Goal: Information Seeking & Learning: Learn about a topic

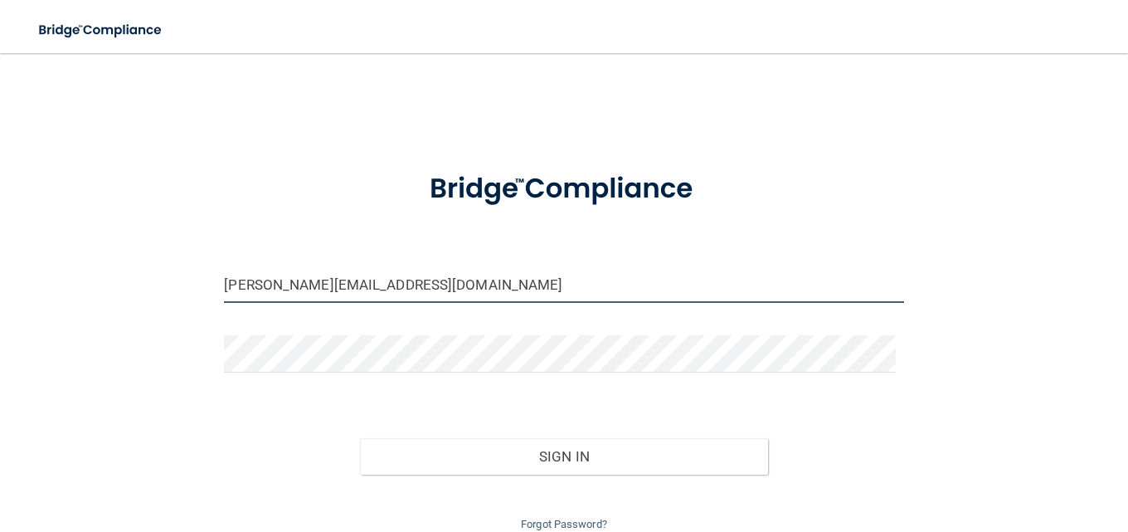
drag, startPoint x: 241, startPoint y: 285, endPoint x: 197, endPoint y: 287, distance: 43.2
click at [197, 287] on div "[PERSON_NAME][EMAIL_ADDRESS][DOMAIN_NAME] Invalid email/password. You don't hav…" at bounding box center [564, 302] width 1062 height 465
type input "[EMAIL_ADDRESS][DOMAIN_NAME]"
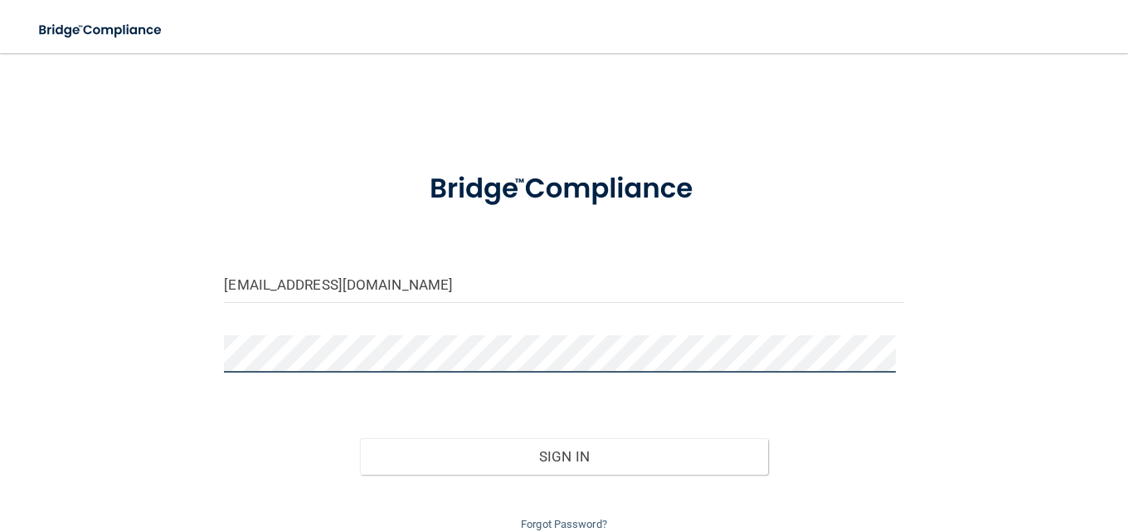
click at [200, 354] on div "[EMAIL_ADDRESS][DOMAIN_NAME] Invalid email/password. You don't have permission …" at bounding box center [564, 302] width 1062 height 465
click at [360, 438] on button "Sign In" at bounding box center [564, 456] width 408 height 37
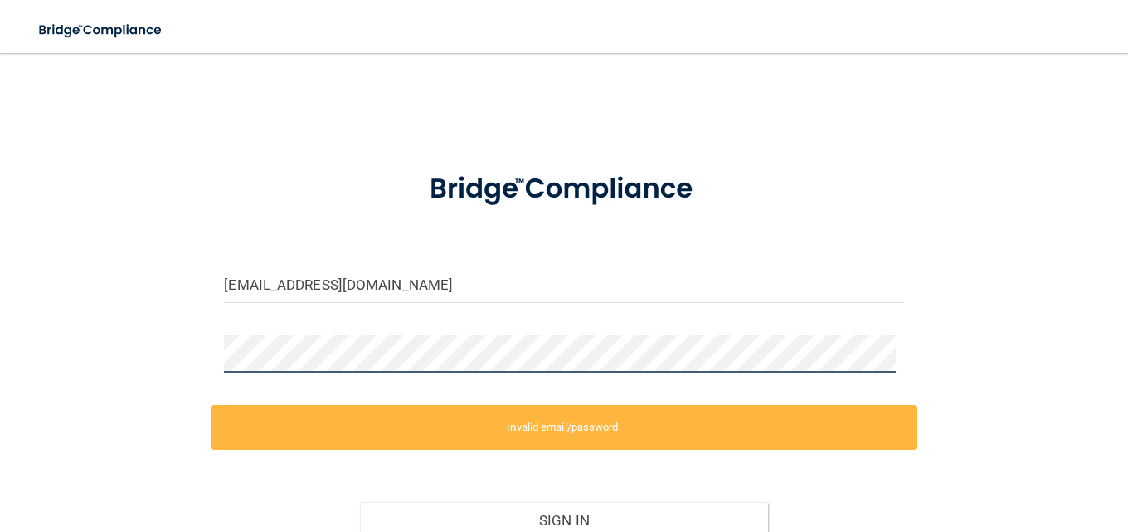
click at [182, 346] on div "franchlee@berksoralsurgery.com Invalid email/password. You don't have permissio…" at bounding box center [564, 334] width 1062 height 529
click at [201, 348] on div "franchlee@berksoralsurgery.com Invalid email/password. You don't have permissio…" at bounding box center [564, 334] width 1062 height 529
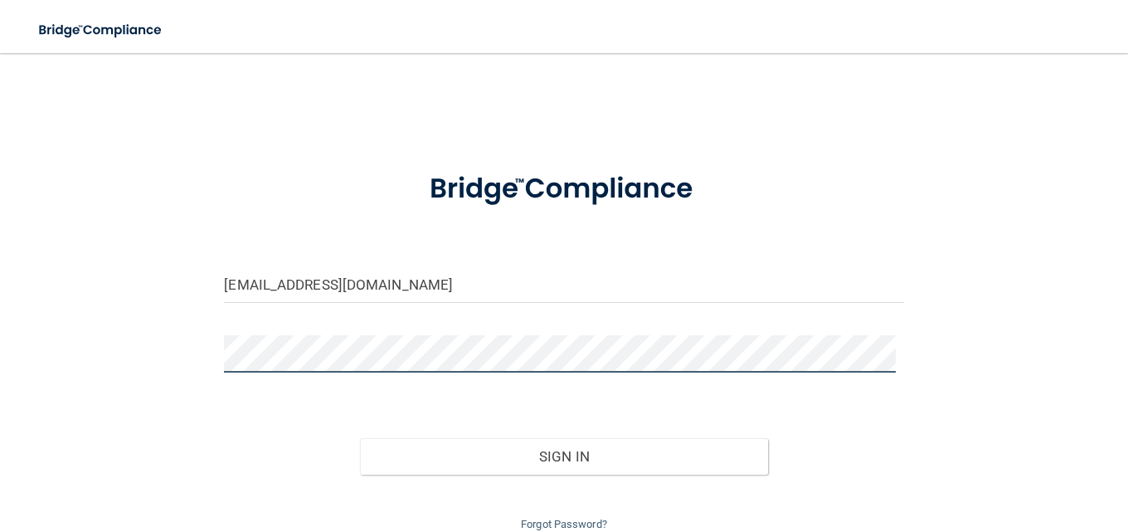
click at [360, 438] on button "Sign In" at bounding box center [564, 456] width 408 height 37
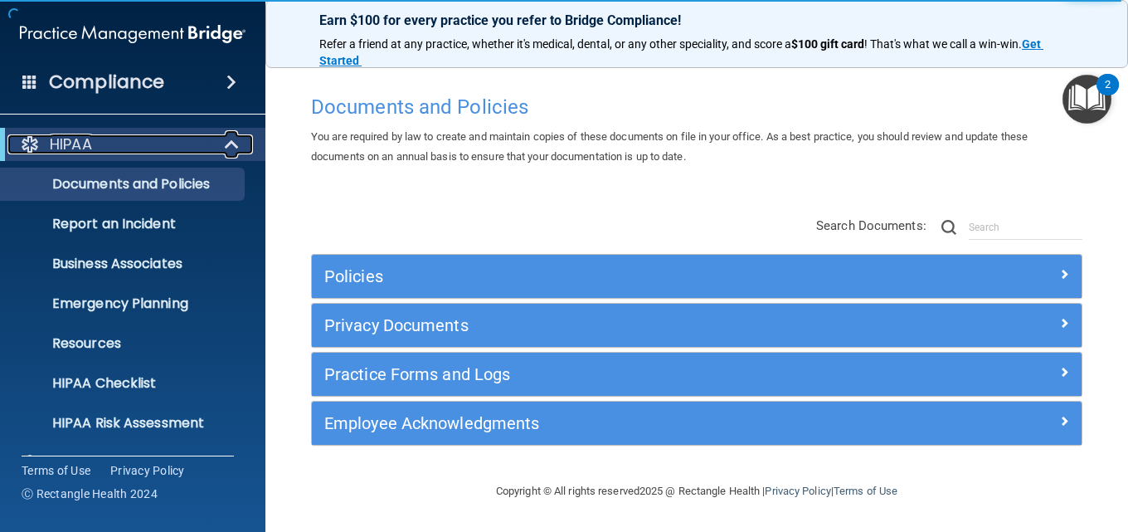
click at [227, 141] on span at bounding box center [234, 144] width 14 height 20
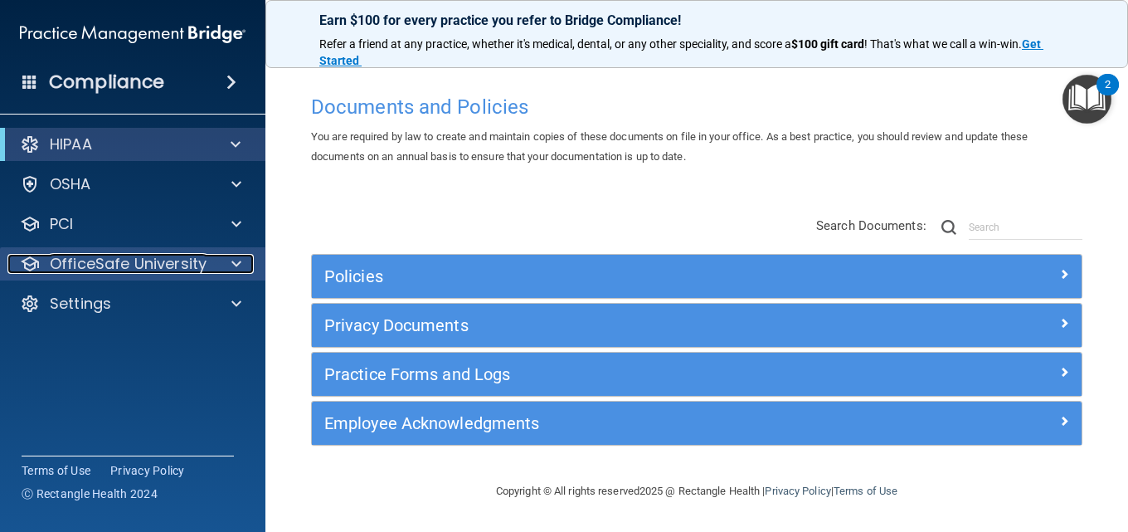
click at [238, 265] on span at bounding box center [236, 264] width 10 height 20
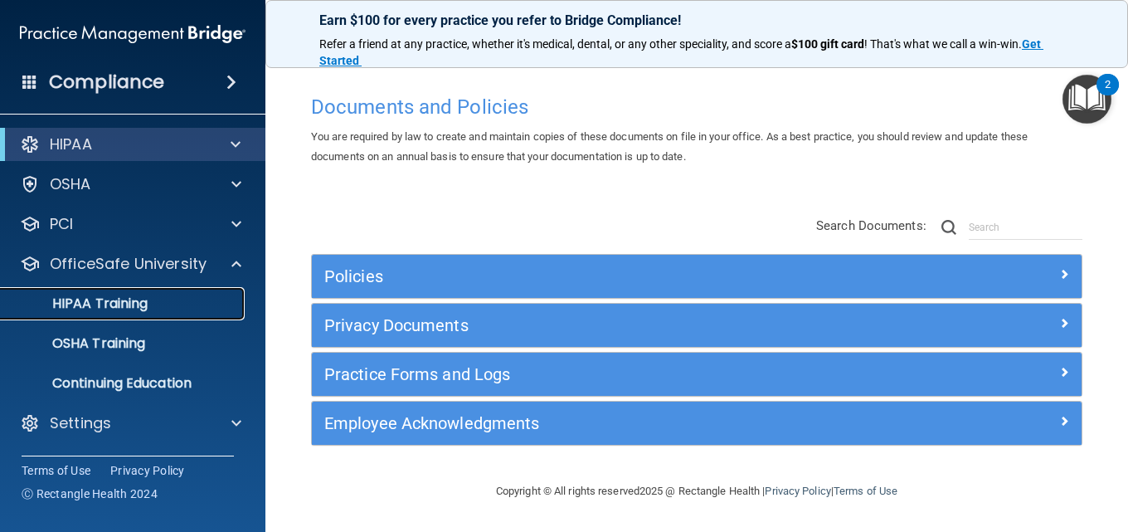
click at [102, 301] on p "HIPAA Training" at bounding box center [79, 303] width 137 height 17
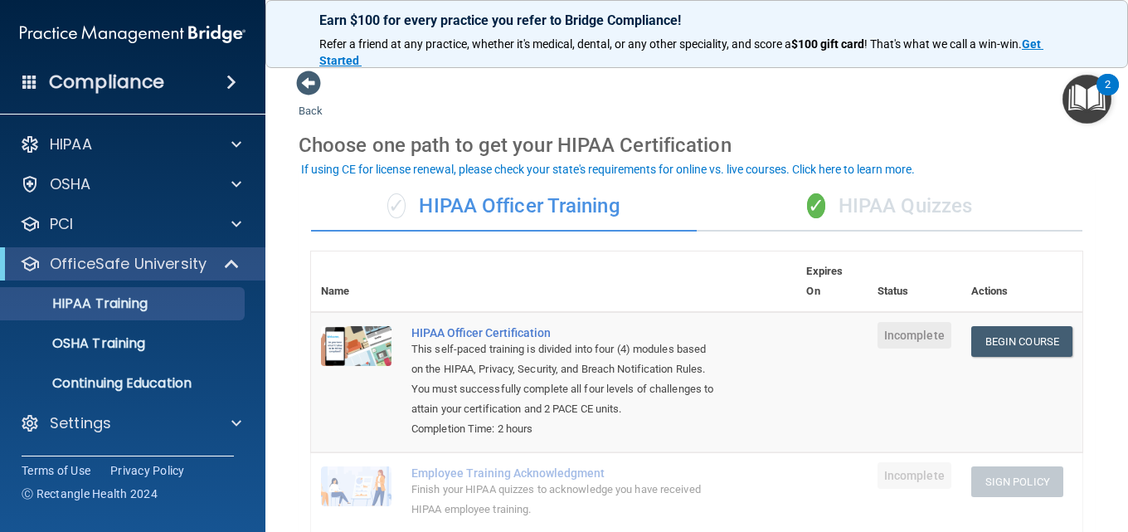
click at [867, 217] on div "✓ HIPAA Quizzes" at bounding box center [890, 207] width 386 height 50
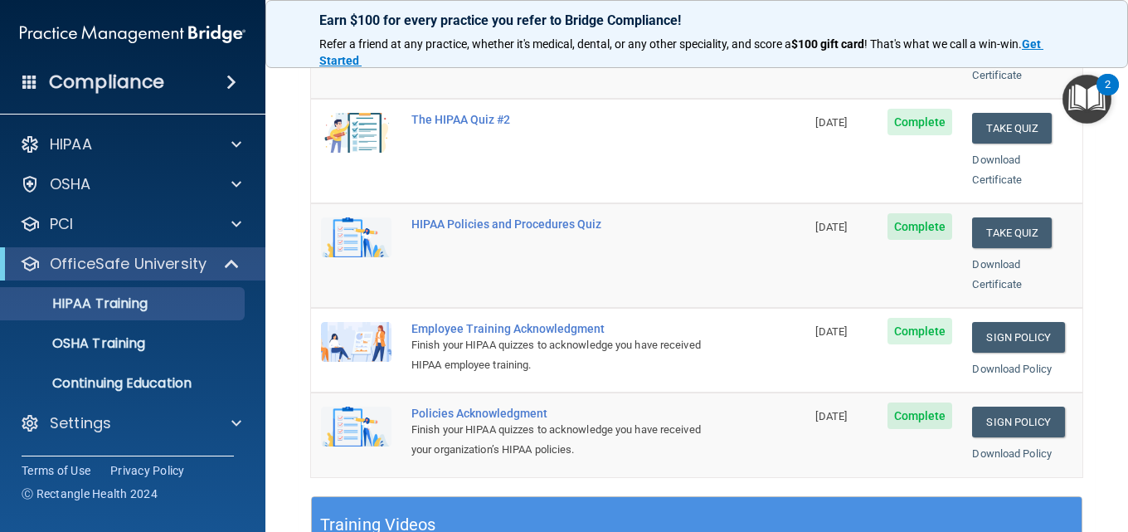
scroll to position [332, 0]
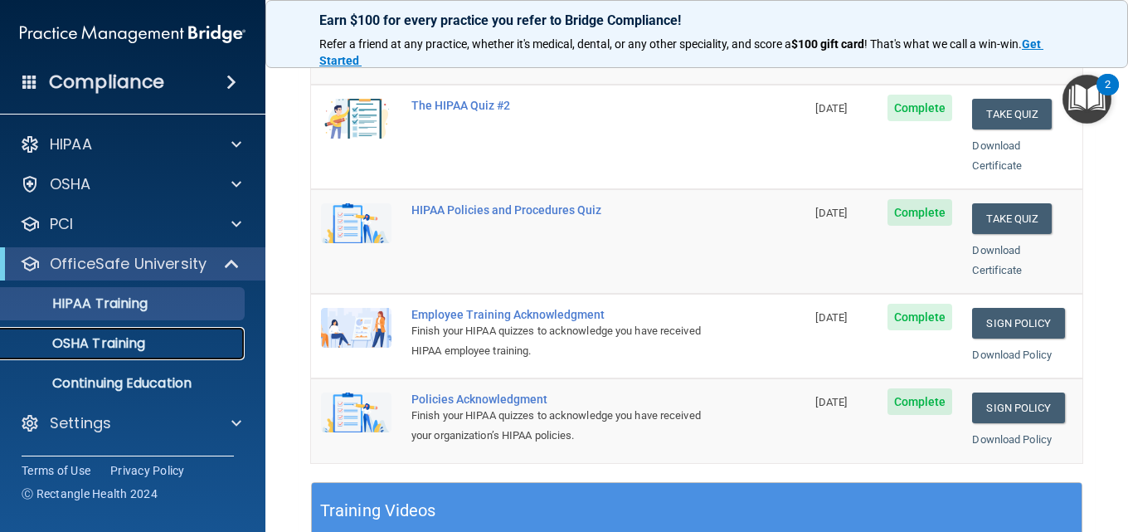
click at [74, 343] on p "OSHA Training" at bounding box center [78, 343] width 134 height 17
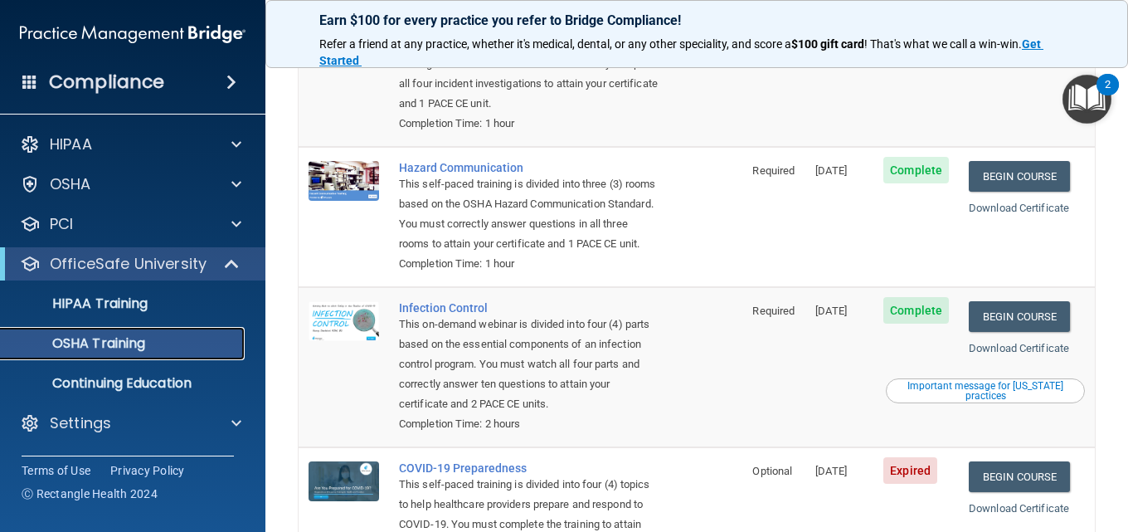
scroll to position [249, 0]
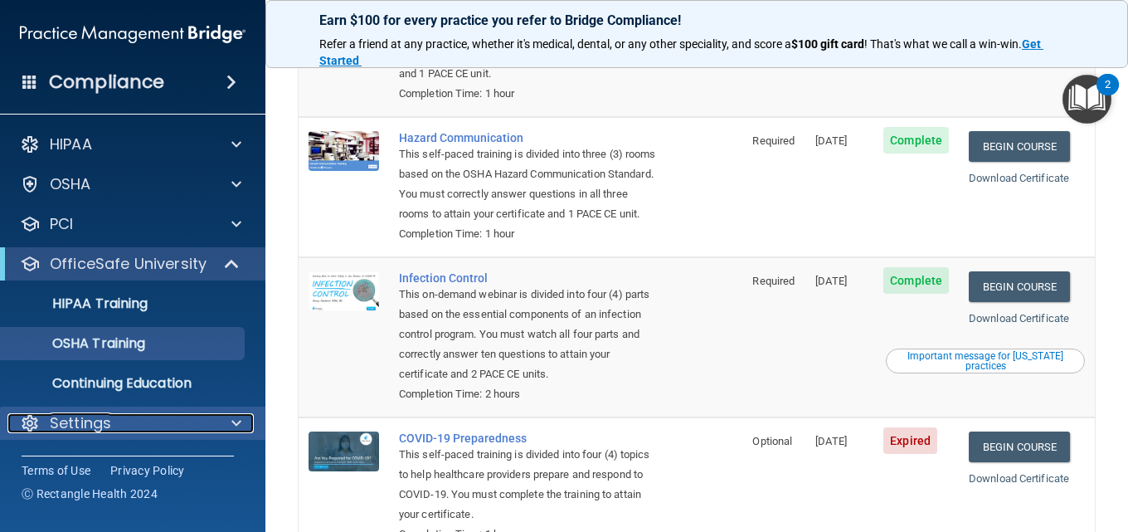
click at [233, 421] on span at bounding box center [236, 423] width 10 height 20
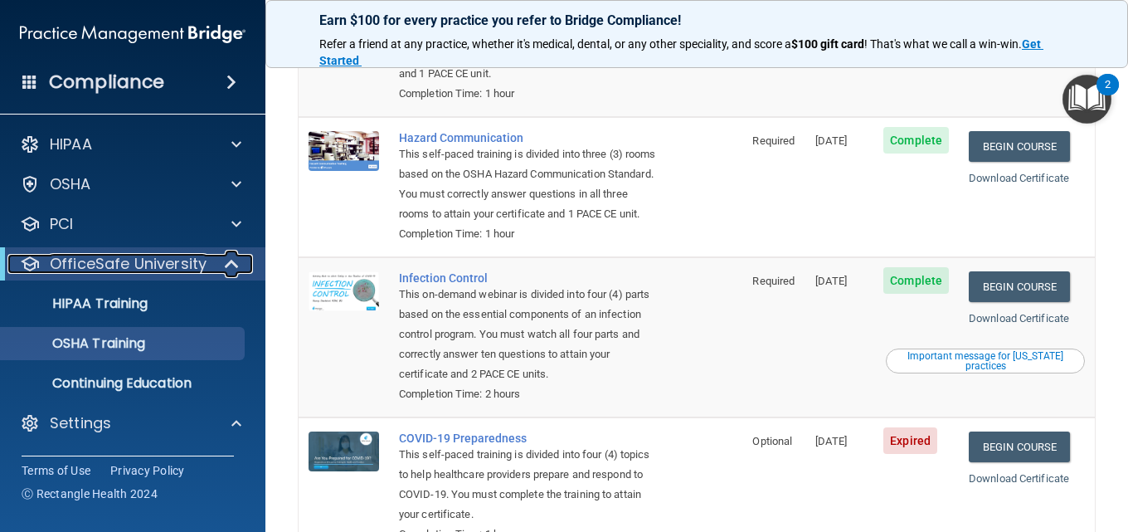
click at [238, 264] on span at bounding box center [234, 264] width 14 height 20
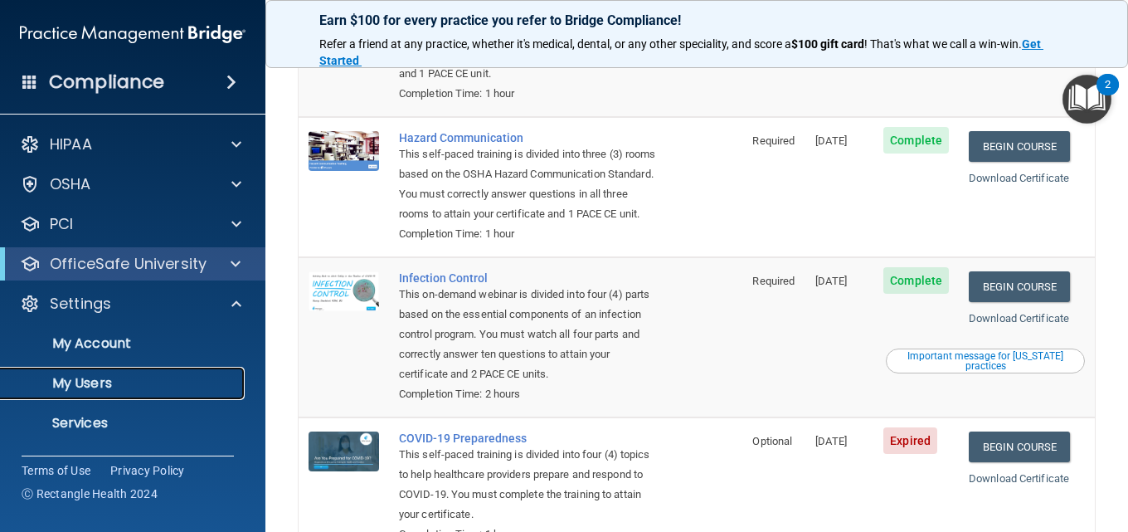
click at [91, 382] on p "My Users" at bounding box center [124, 383] width 227 height 17
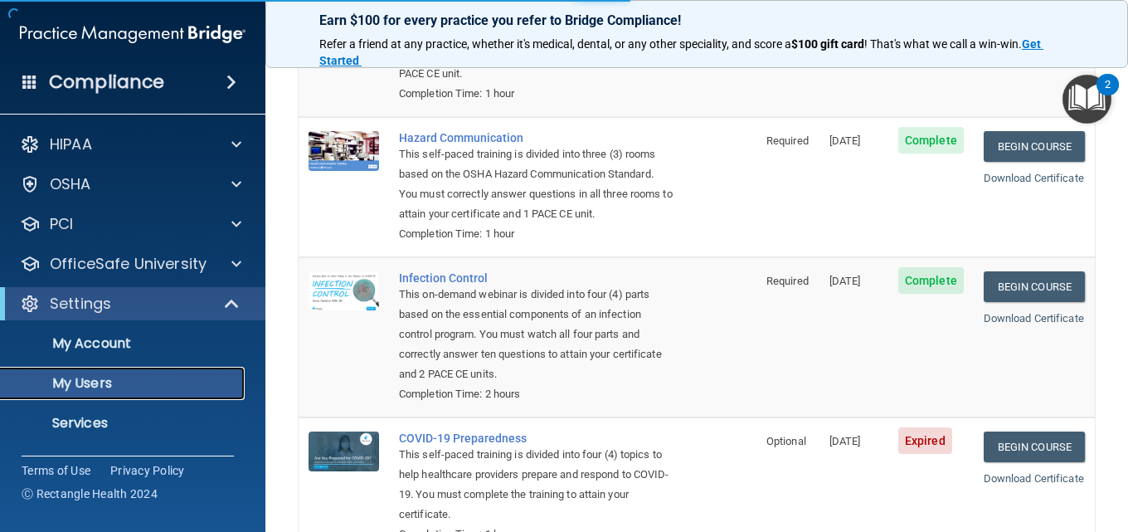
select select "20"
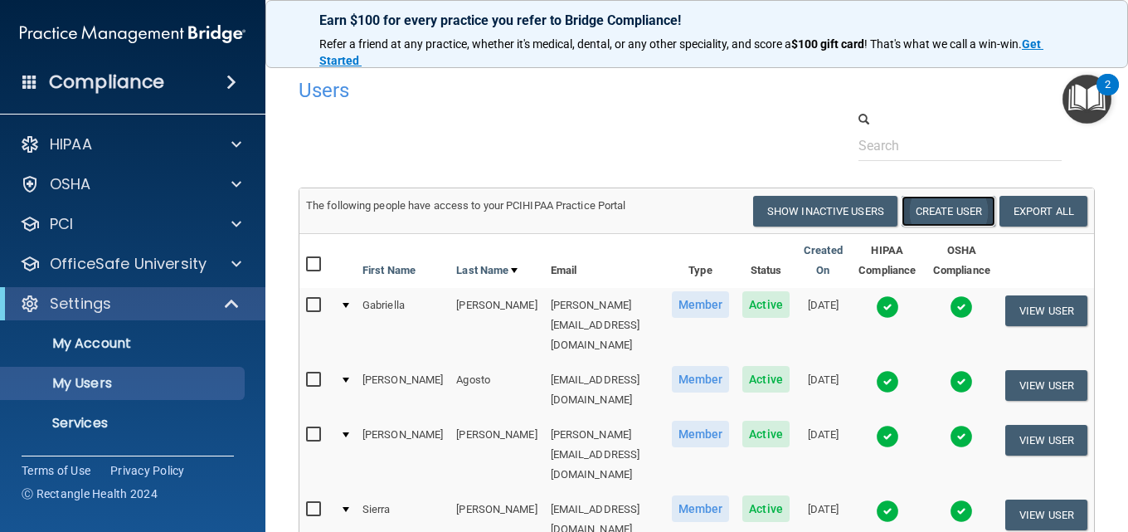
click at [962, 217] on button "Create User" at bounding box center [949, 211] width 94 height 31
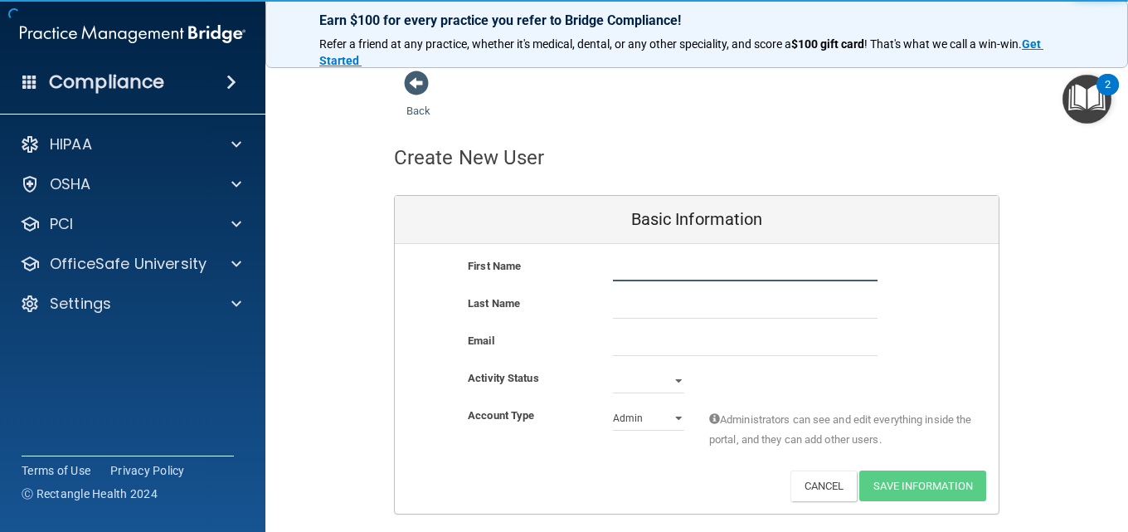
click at [765, 269] on input "text" at bounding box center [745, 268] width 265 height 25
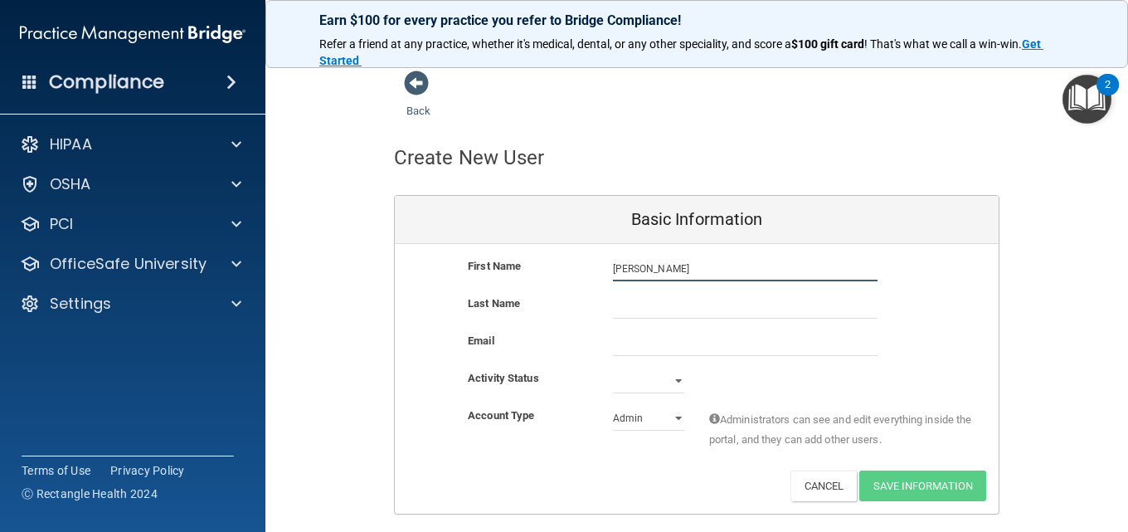
type input "Dana"
type input "Reider"
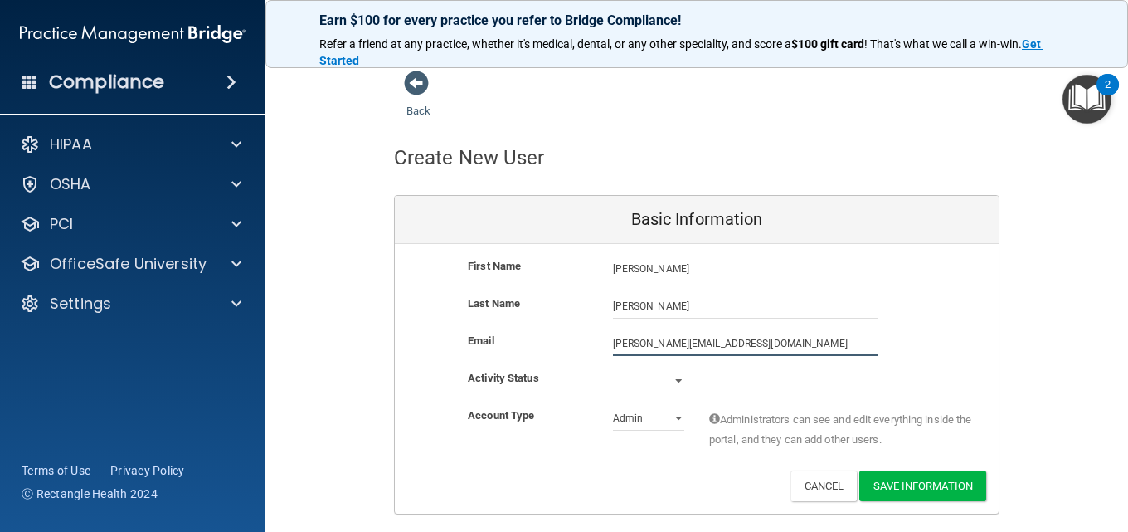
type input "[PERSON_NAME][EMAIL_ADDRESS][DOMAIN_NAME]"
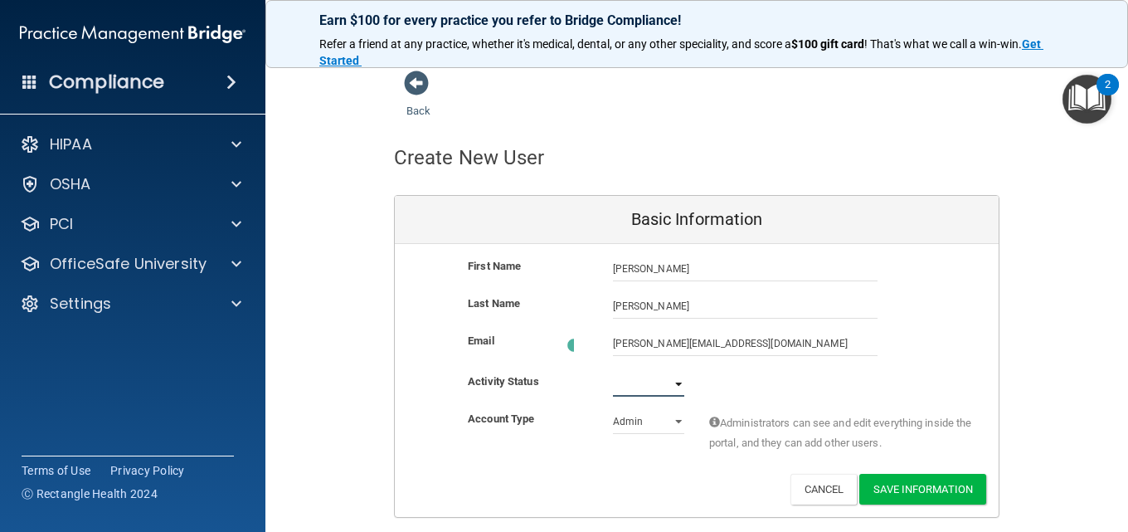
click at [668, 381] on select "Active Inactive" at bounding box center [648, 384] width 71 height 25
select select "active"
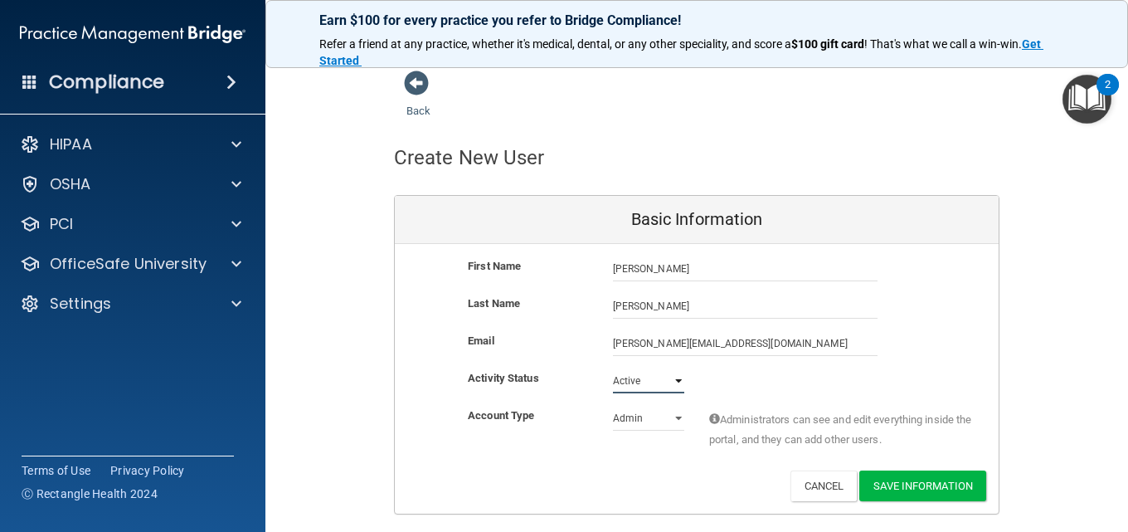
click at [613, 368] on select "Active Inactive" at bounding box center [648, 380] width 71 height 25
click at [657, 418] on select "Admin Member" at bounding box center [648, 418] width 71 height 25
select select "practice_member"
click at [613, 406] on select "Admin Member" at bounding box center [648, 418] width 71 height 25
click at [934, 479] on button "Save Information" at bounding box center [923, 485] width 127 height 31
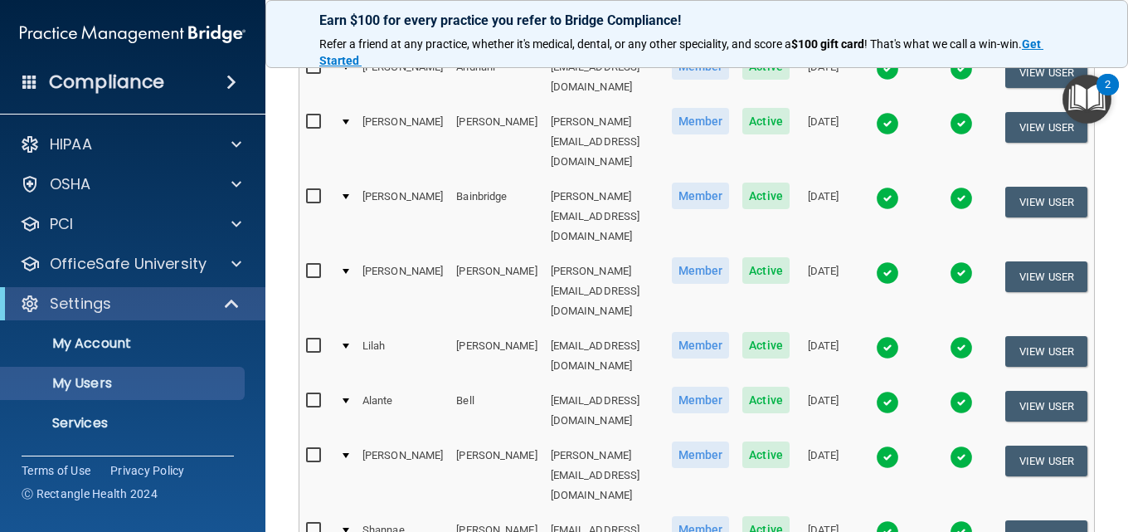
scroll to position [948, 0]
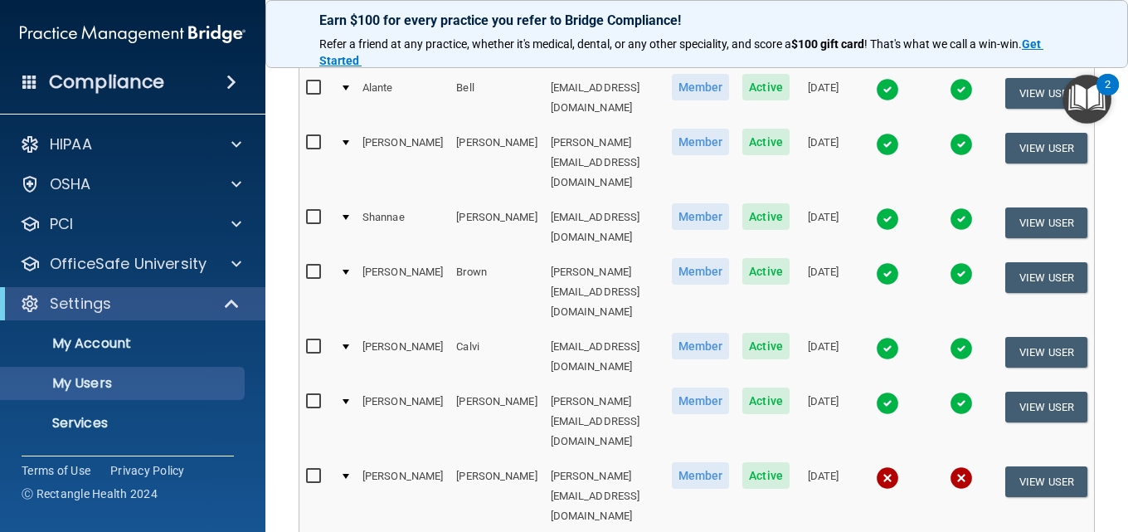
select select "88"
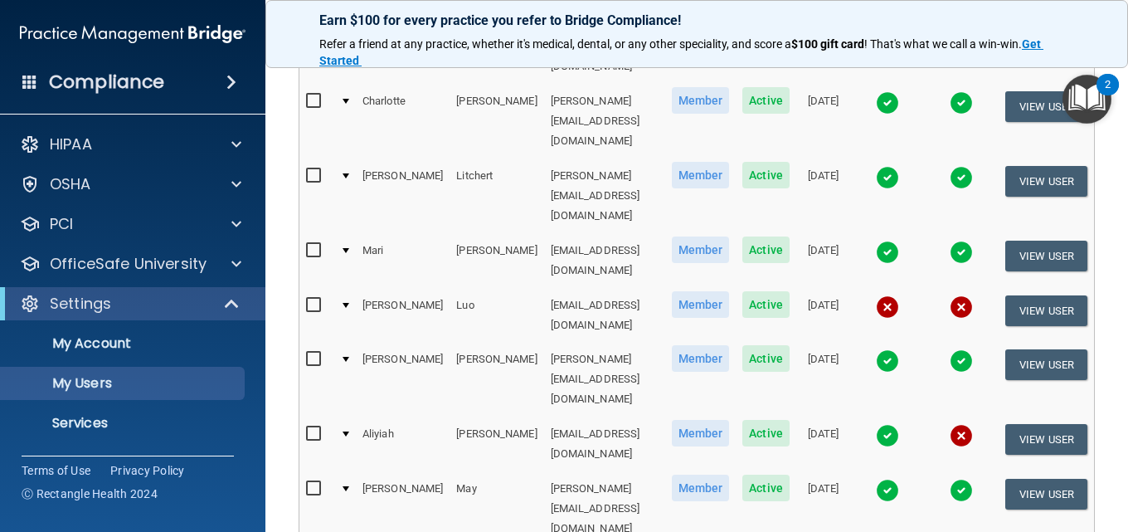
scroll to position [2987, 0]
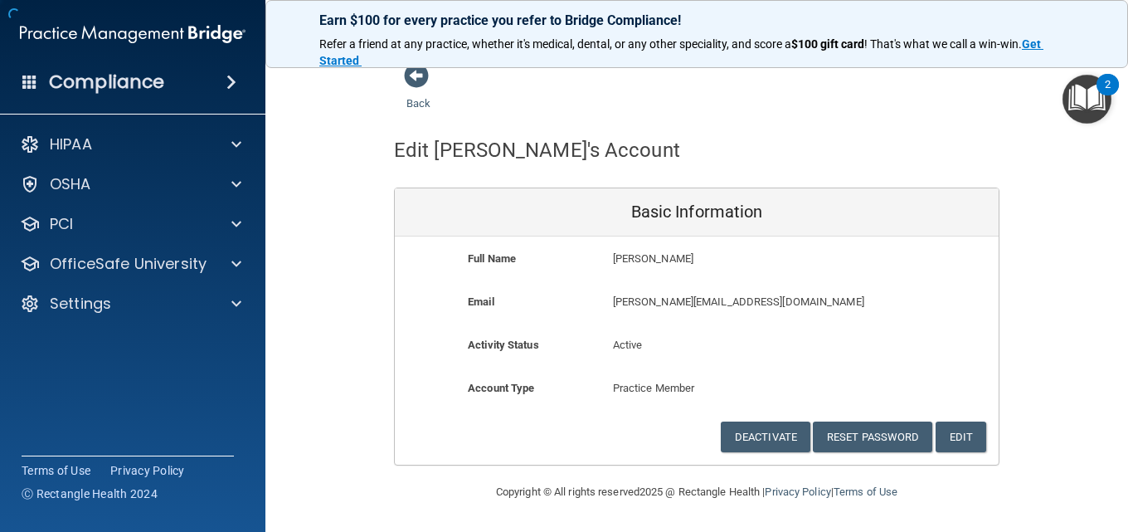
scroll to position [7, 0]
click at [850, 434] on button "Reset Password" at bounding box center [872, 436] width 119 height 31
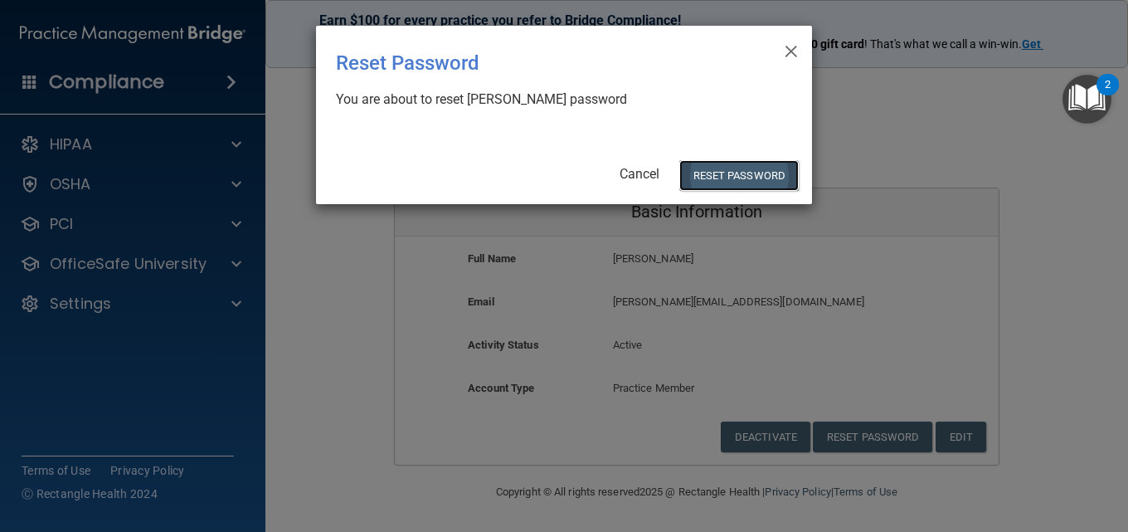
click at [710, 172] on button "Reset Password" at bounding box center [739, 175] width 119 height 31
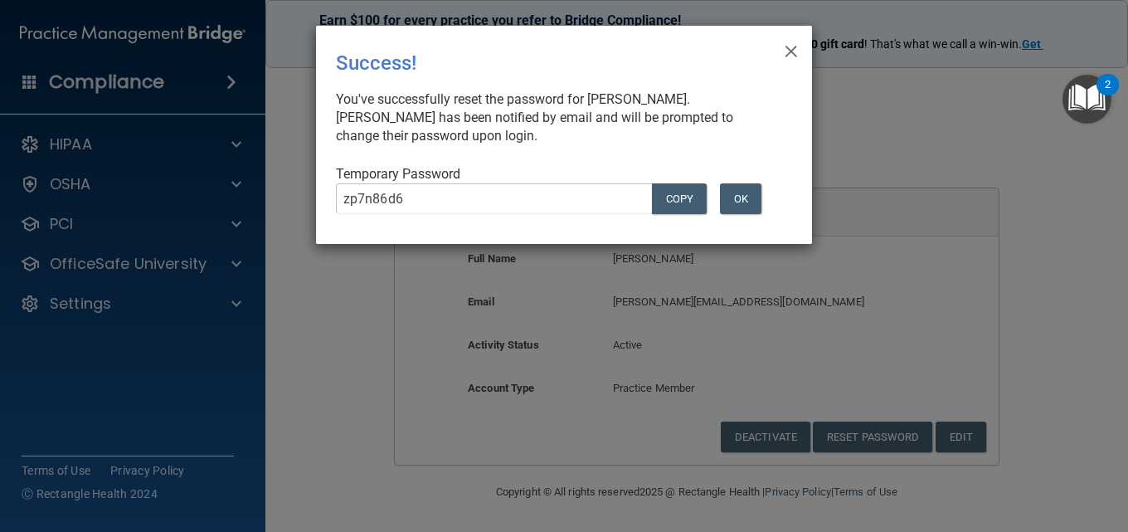
click at [334, 191] on div "zp7n86d6 COPY" at bounding box center [519, 205] width 390 height 44
click at [736, 207] on button "OK" at bounding box center [740, 198] width 41 height 31
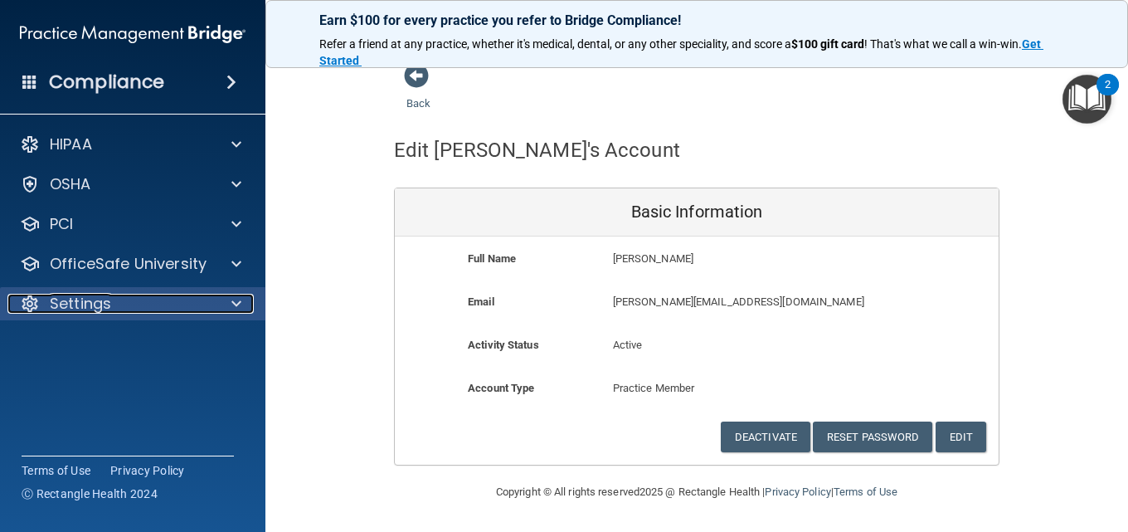
click at [246, 306] on div at bounding box center [233, 304] width 41 height 20
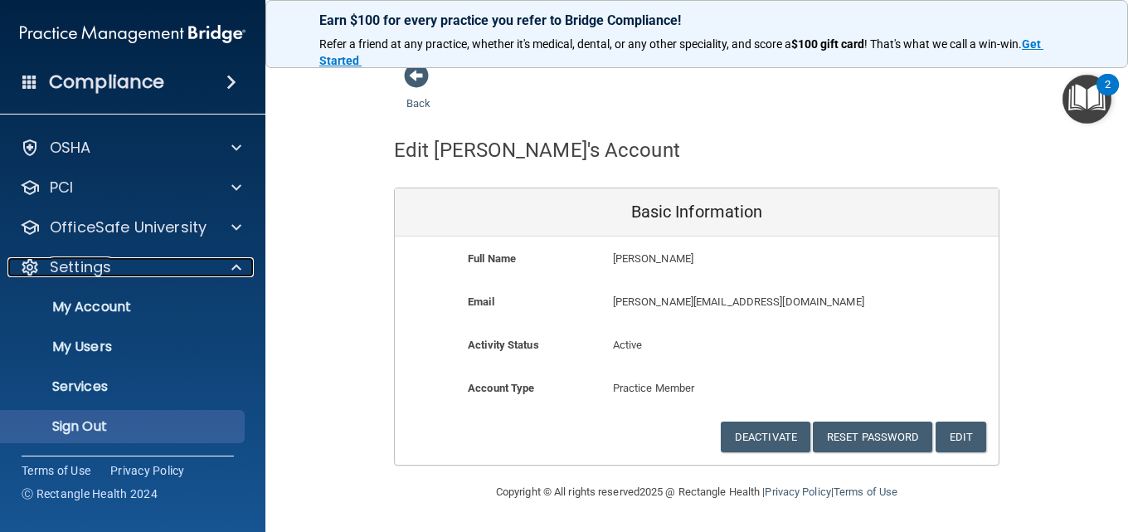
scroll to position [37, 0]
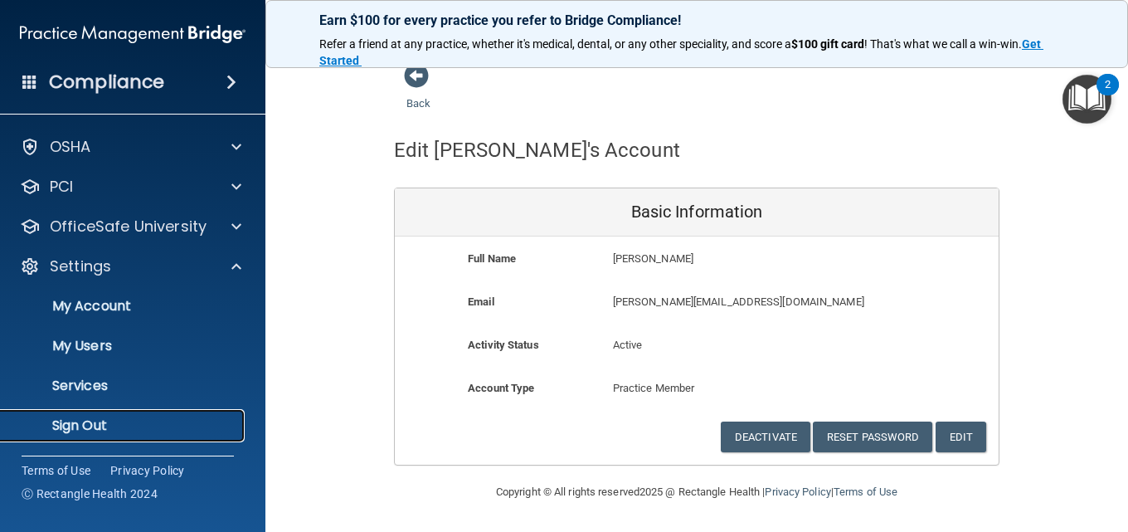
click at [103, 421] on p "Sign Out" at bounding box center [124, 425] width 227 height 17
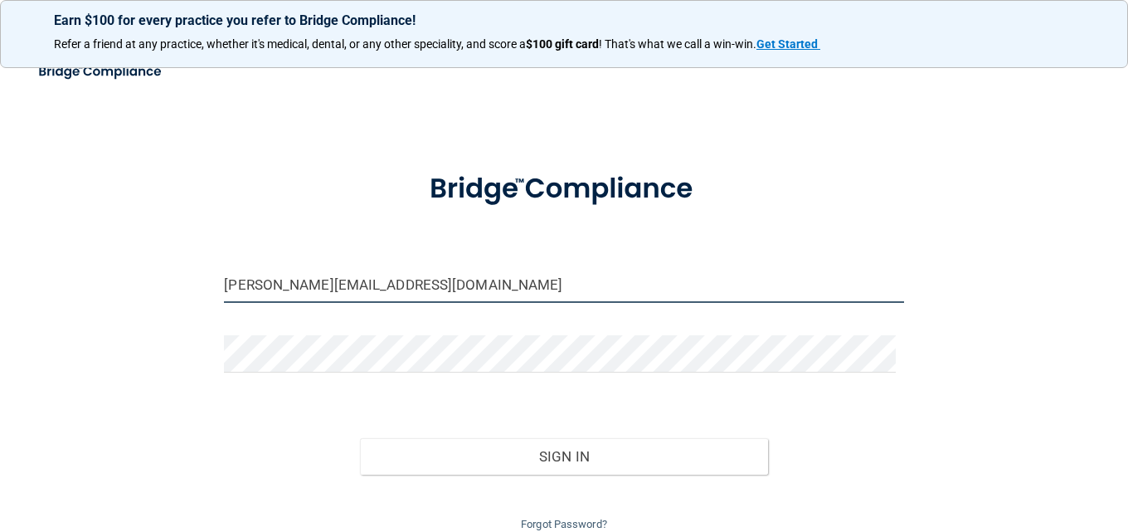
drag, startPoint x: 250, startPoint y: 284, endPoint x: 203, endPoint y: 286, distance: 46.5
click at [203, 286] on div "jess@berksoralsurgery.com Invalid email/password. You don't have permission to …" at bounding box center [564, 302] width 1062 height 465
type input "[PERSON_NAME][EMAIL_ADDRESS][DOMAIN_NAME]"
click at [360, 438] on button "Sign In" at bounding box center [564, 456] width 408 height 37
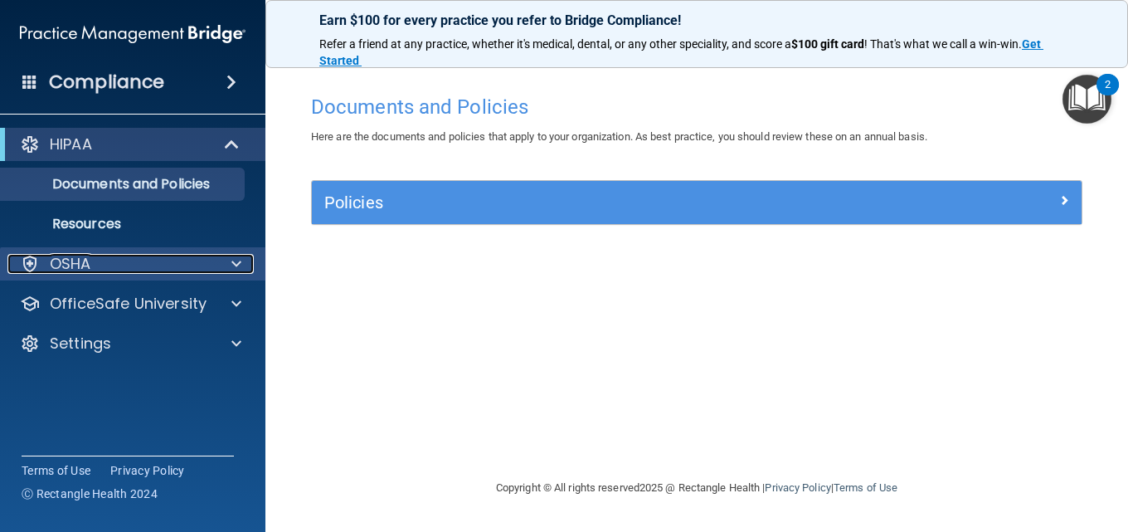
click at [244, 260] on div at bounding box center [233, 264] width 41 height 20
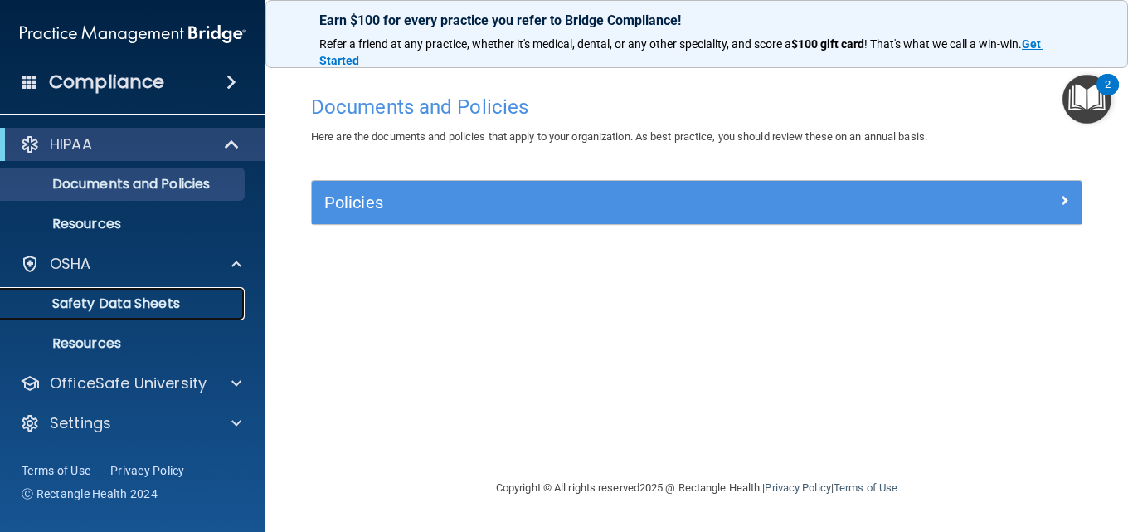
click at [163, 308] on p "Safety Data Sheets" at bounding box center [124, 303] width 227 height 17
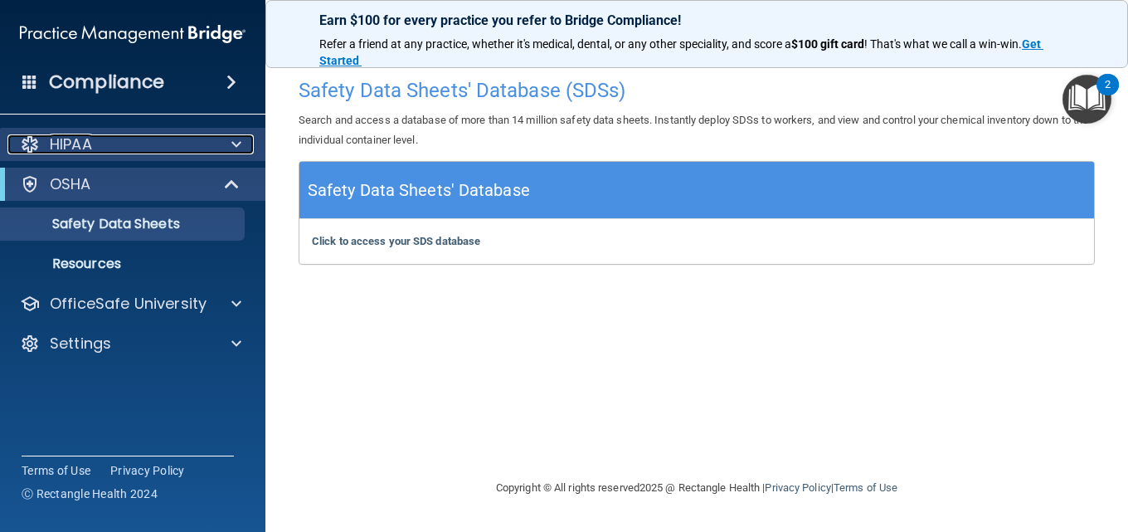
click at [246, 149] on div at bounding box center [233, 144] width 41 height 20
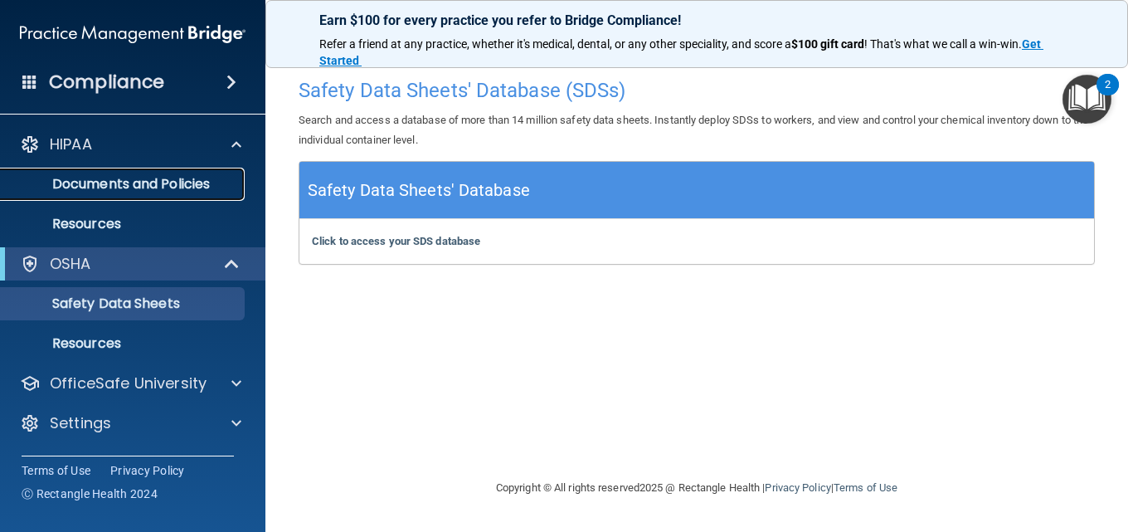
click at [177, 185] on p "Documents and Policies" at bounding box center [124, 184] width 227 height 17
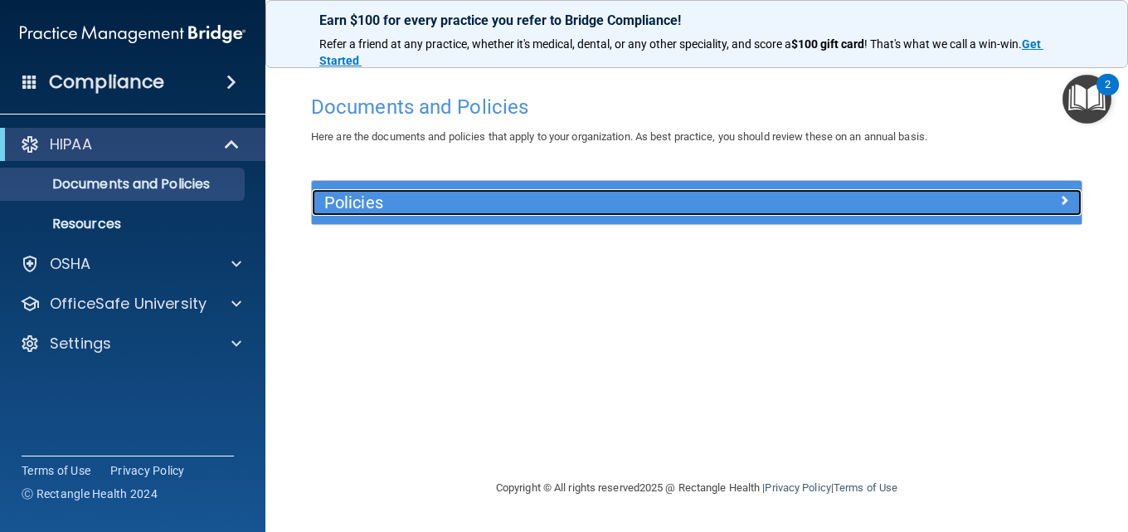
click at [446, 210] on h5 "Policies" at bounding box center [600, 202] width 553 height 18
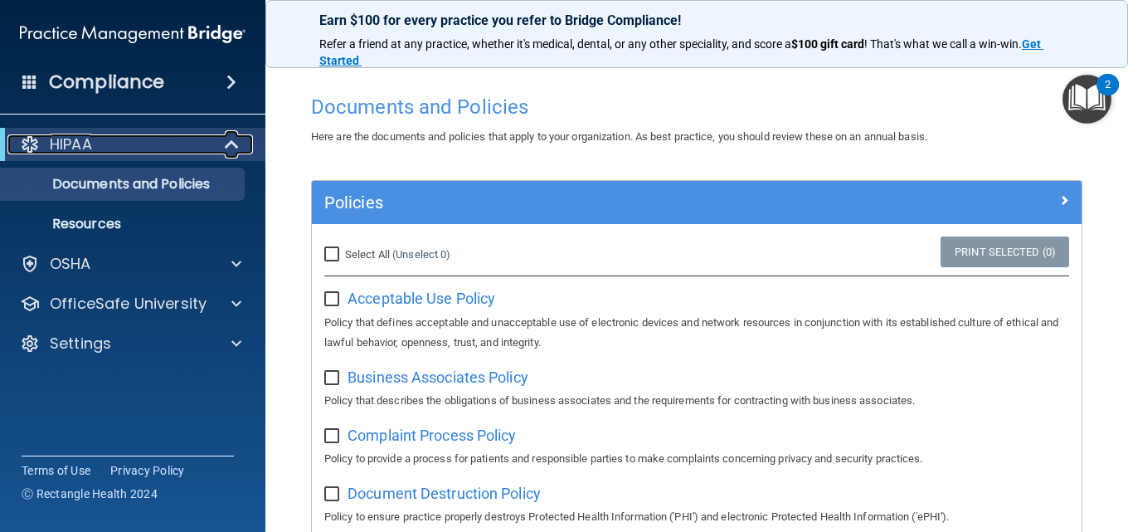
click at [230, 145] on span at bounding box center [234, 144] width 14 height 20
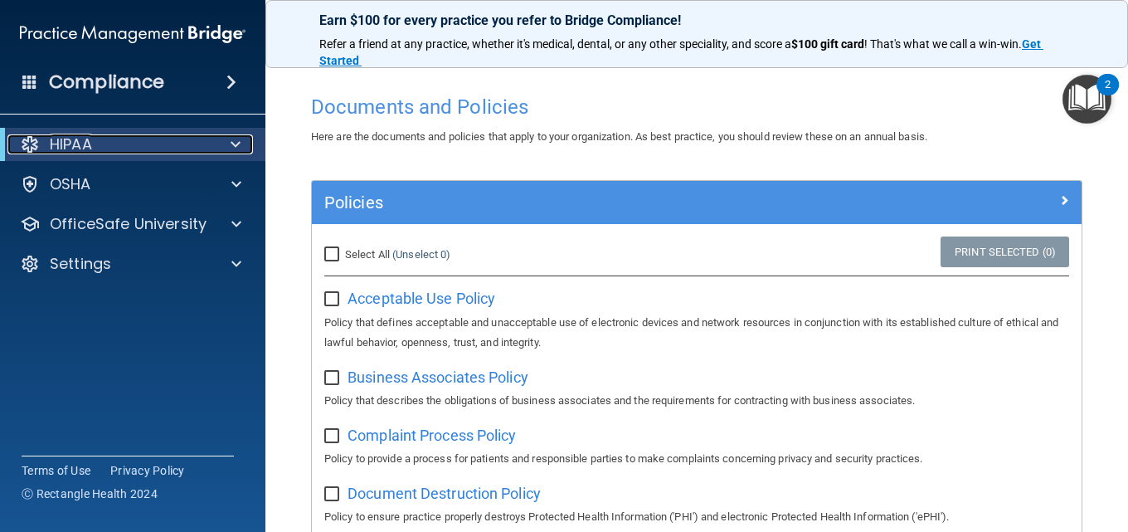
click at [241, 139] on div at bounding box center [232, 144] width 41 height 20
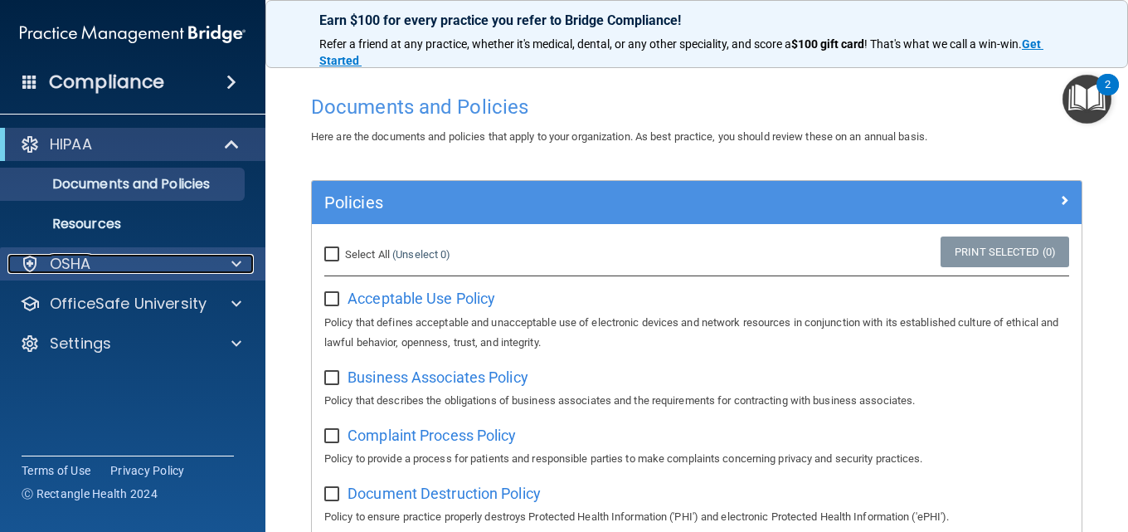
click at [238, 270] on span at bounding box center [236, 264] width 10 height 20
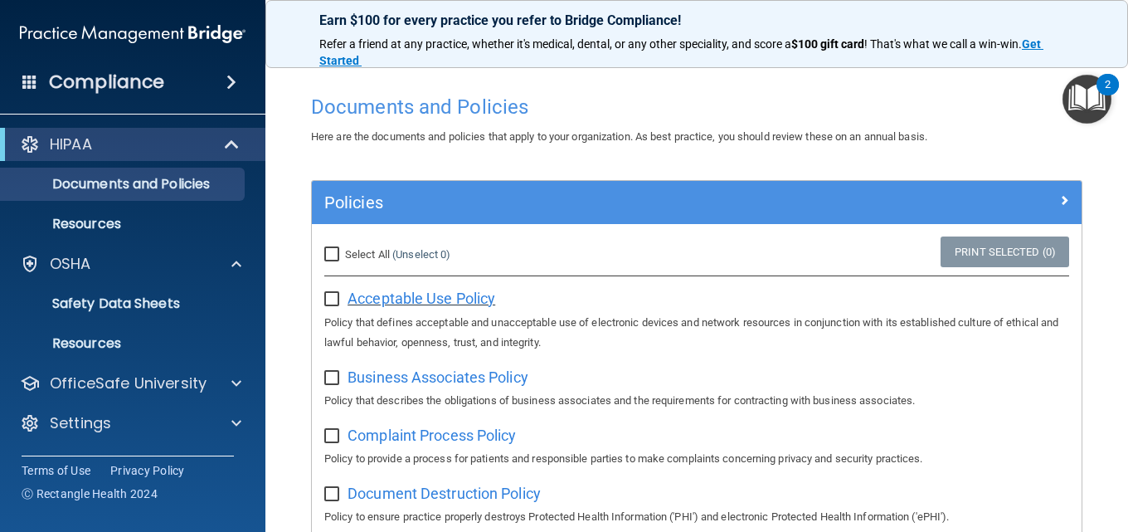
click at [417, 296] on span "Acceptable Use Policy" at bounding box center [422, 298] width 148 height 17
click at [236, 147] on span at bounding box center [234, 144] width 14 height 20
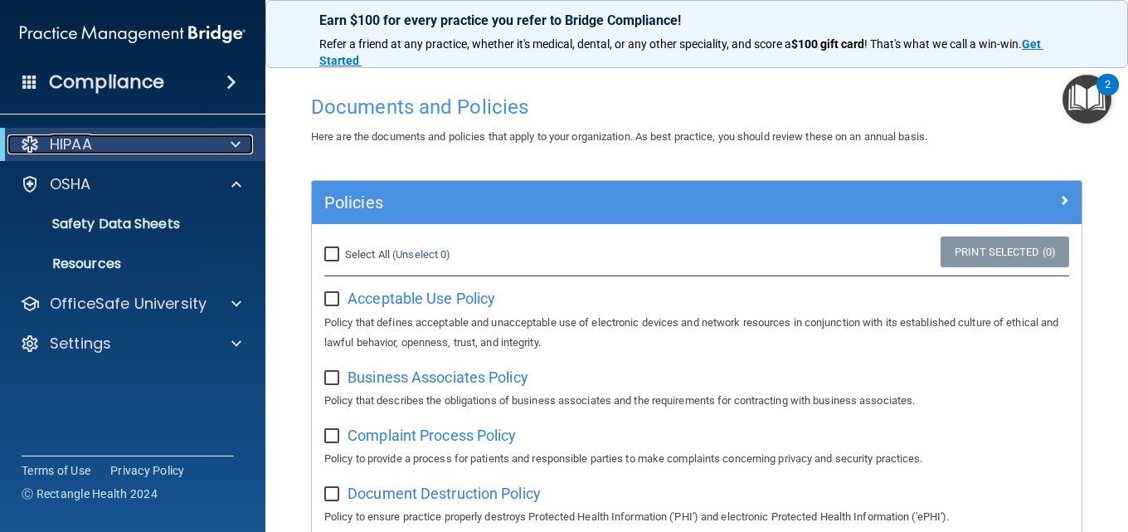
click at [223, 141] on div at bounding box center [232, 144] width 41 height 20
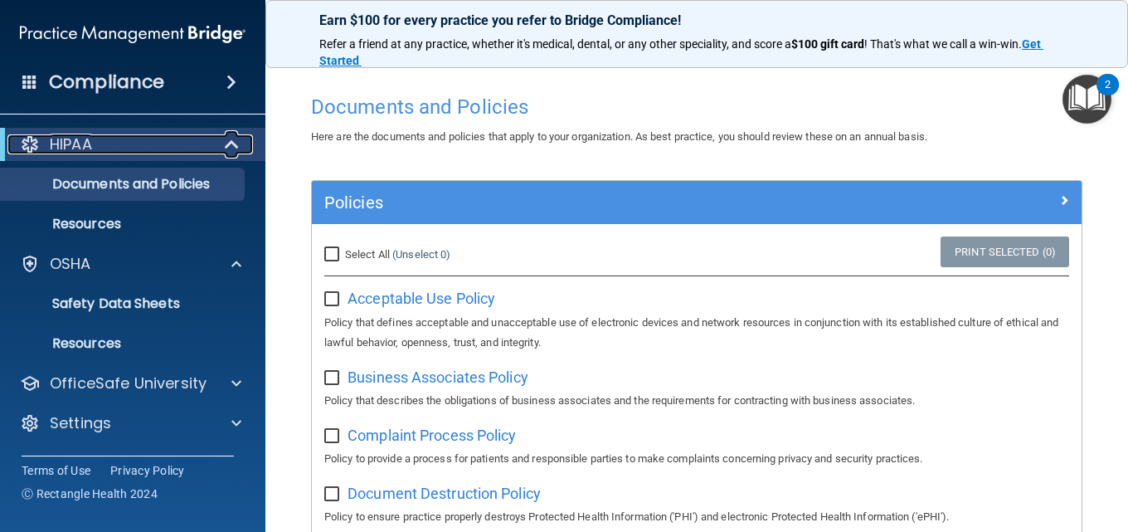
click at [227, 144] on span at bounding box center [234, 144] width 14 height 20
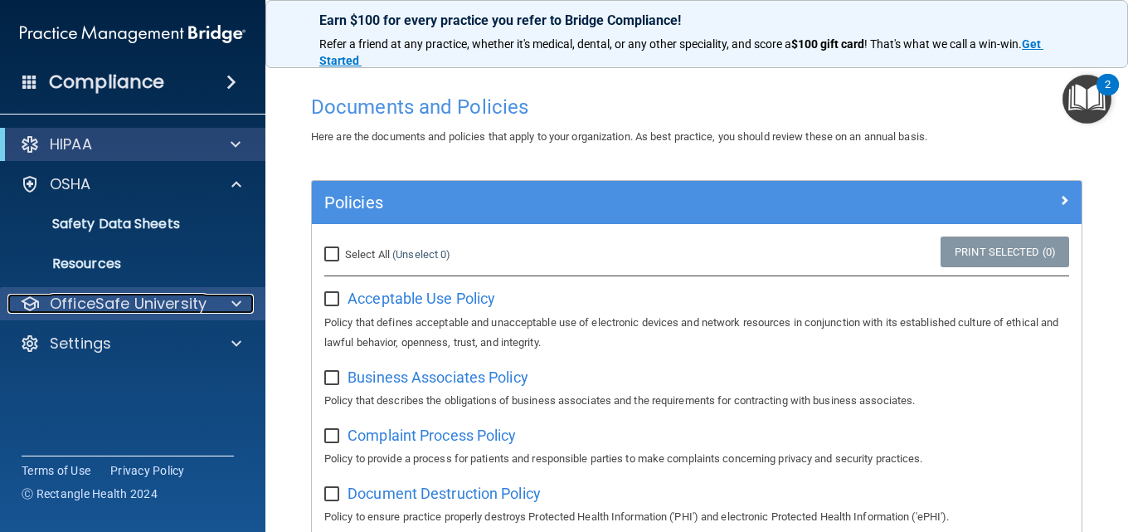
click at [197, 312] on p "OfficeSafe University" at bounding box center [128, 304] width 157 height 20
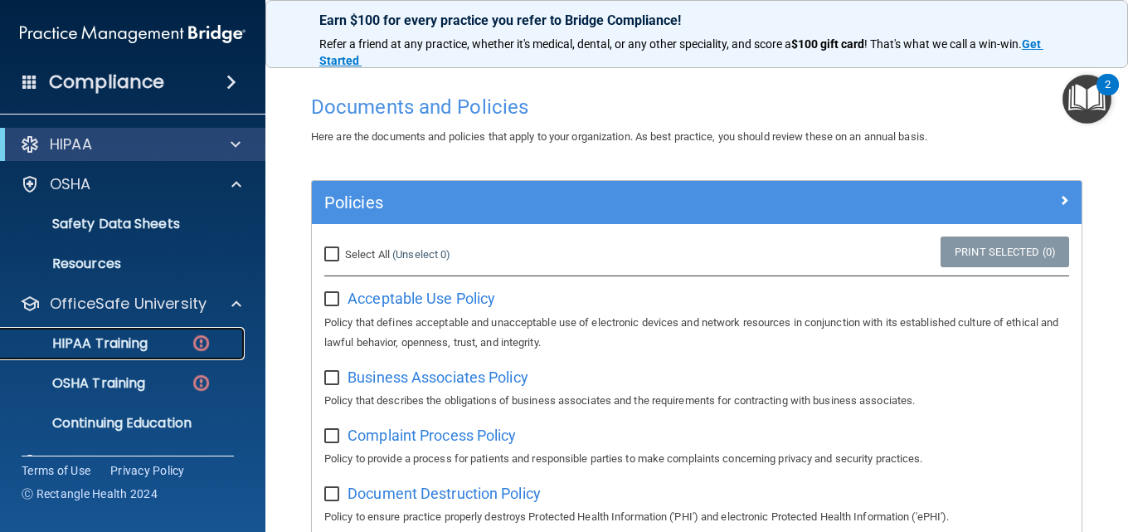
click at [144, 355] on link "HIPAA Training" at bounding box center [113, 343] width 261 height 33
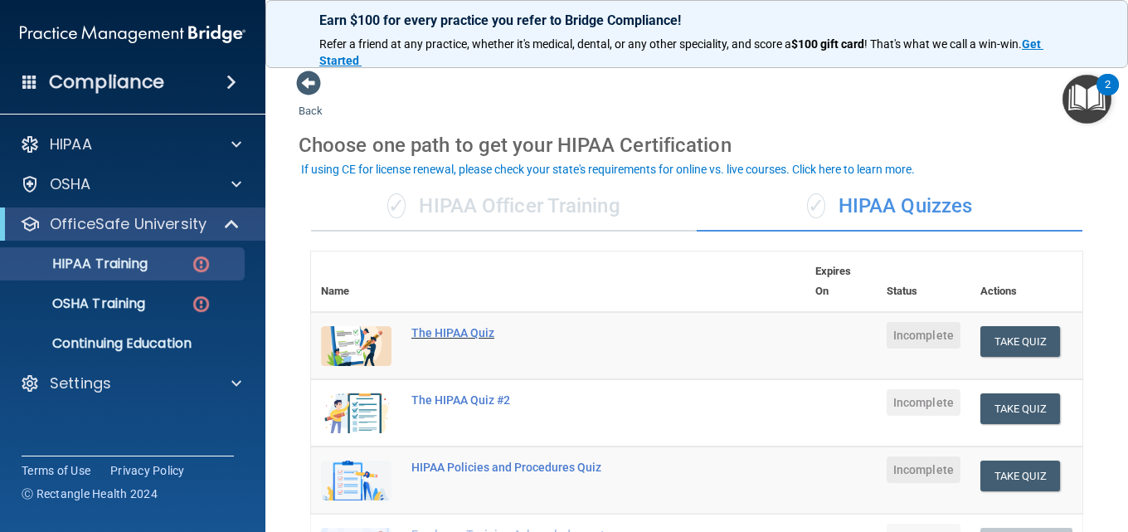
click at [441, 331] on div "The HIPAA Quiz" at bounding box center [567, 332] width 311 height 13
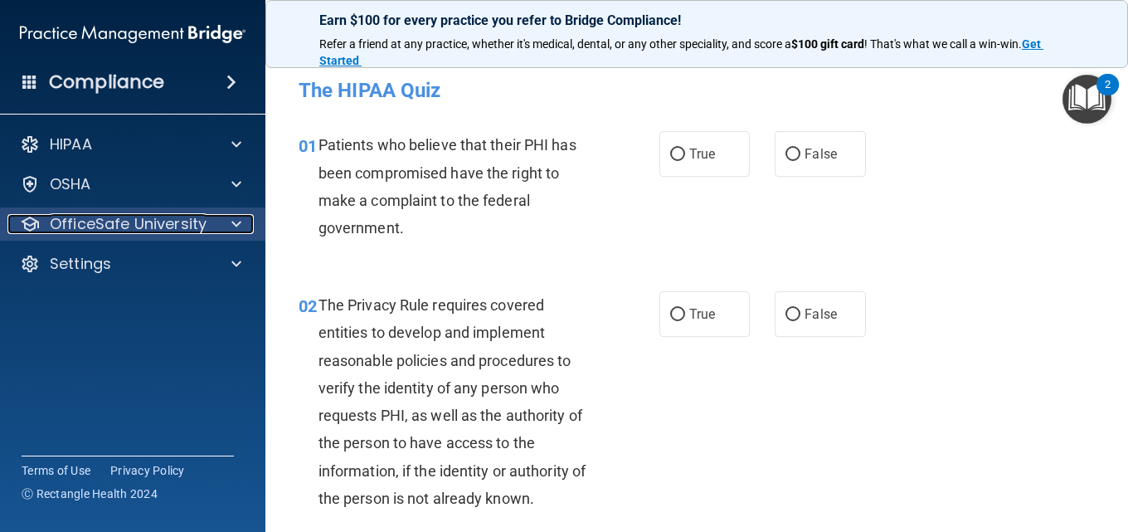
click at [231, 228] on div at bounding box center [233, 224] width 41 height 20
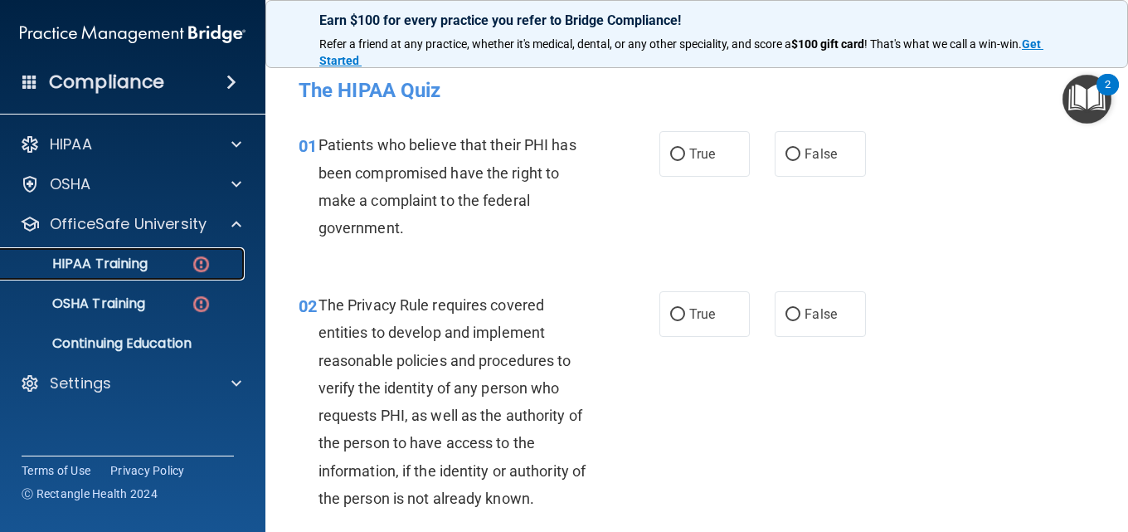
click at [153, 264] on div "HIPAA Training" at bounding box center [124, 264] width 227 height 17
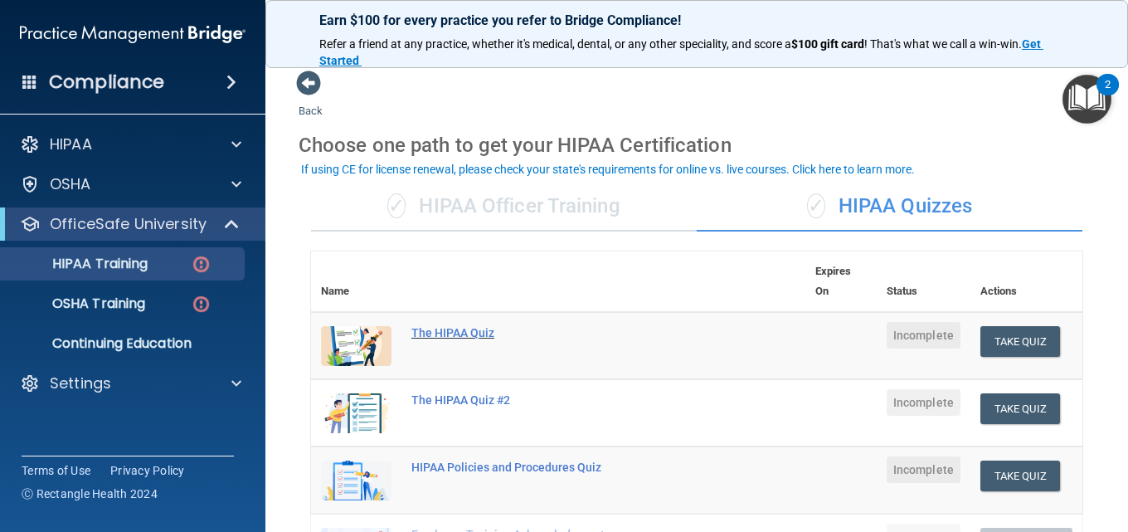
click at [464, 329] on div "The HIPAA Quiz" at bounding box center [567, 332] width 311 height 13
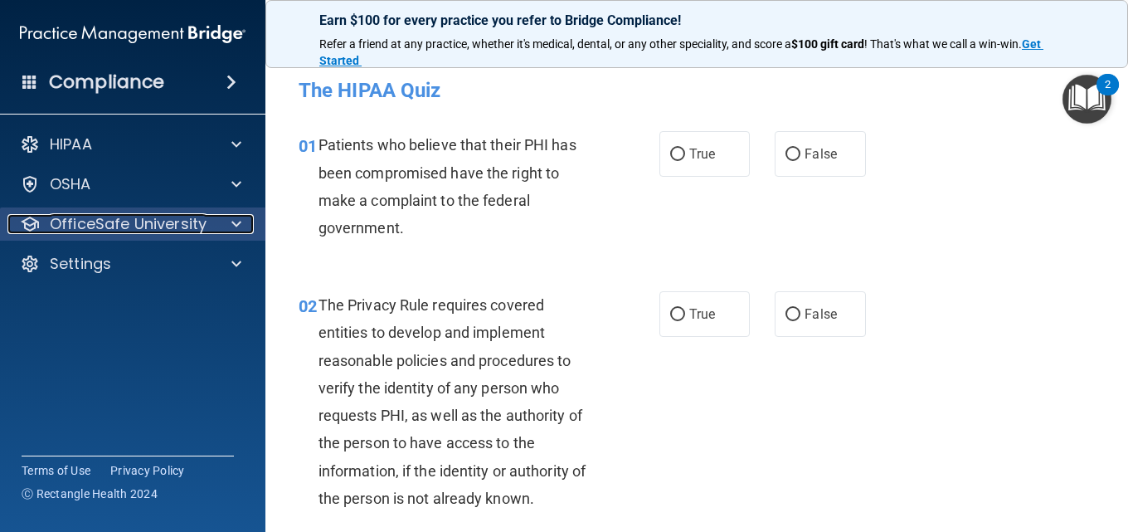
click at [239, 228] on span at bounding box center [236, 224] width 10 height 20
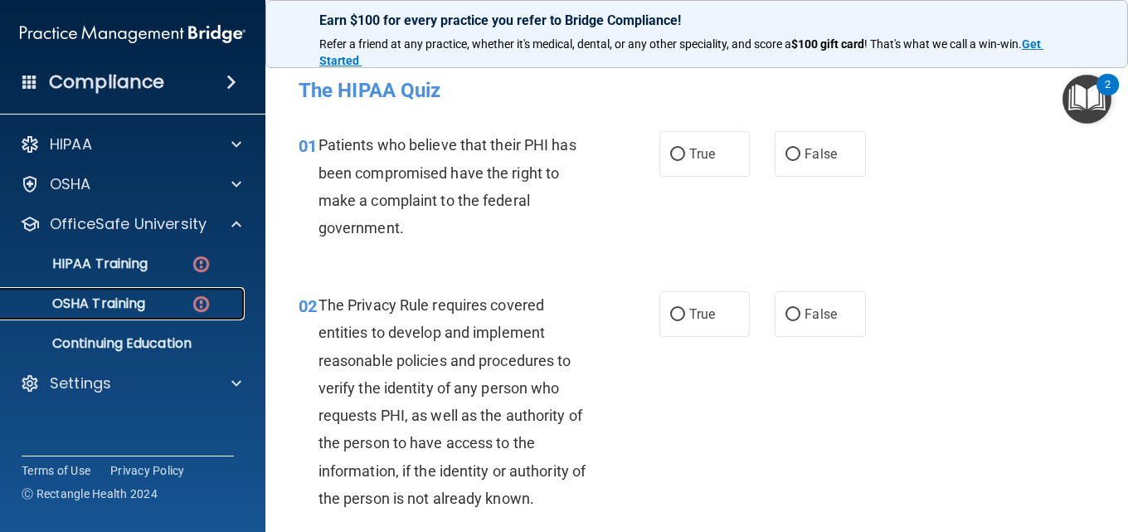
click at [130, 312] on p "OSHA Training" at bounding box center [78, 303] width 134 height 17
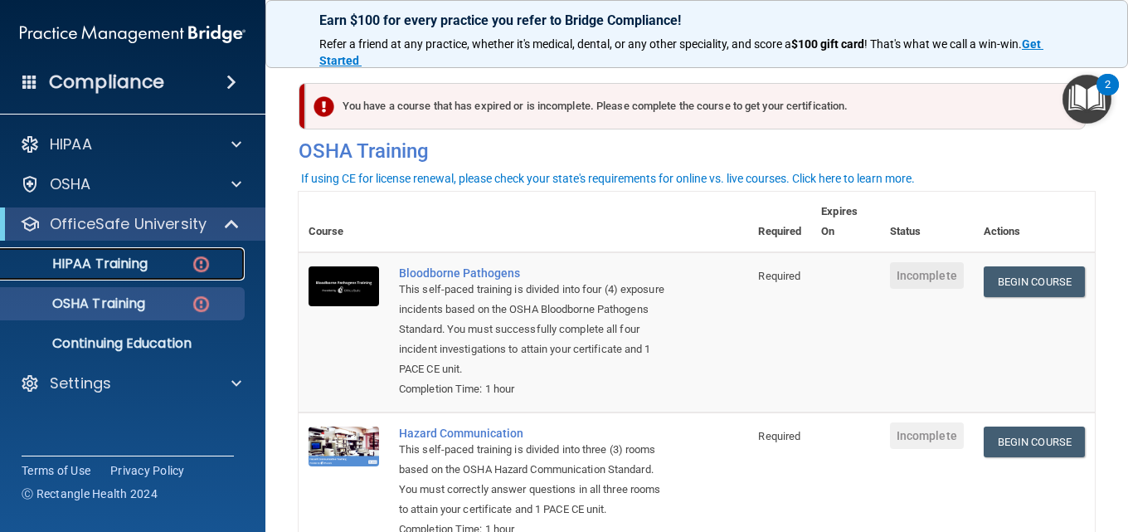
click at [110, 268] on p "HIPAA Training" at bounding box center [79, 264] width 137 height 17
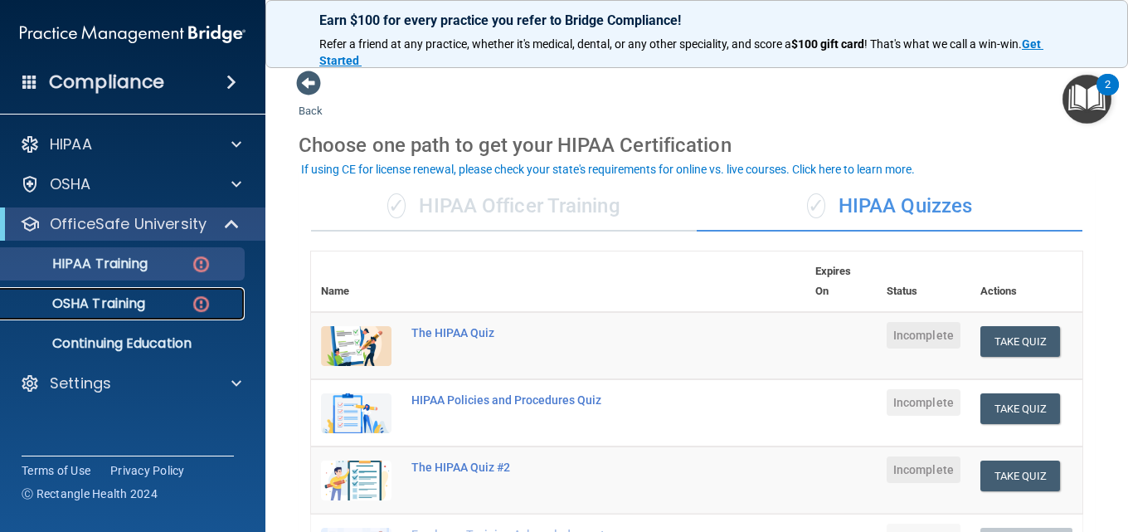
click at [144, 309] on p "OSHA Training" at bounding box center [78, 303] width 134 height 17
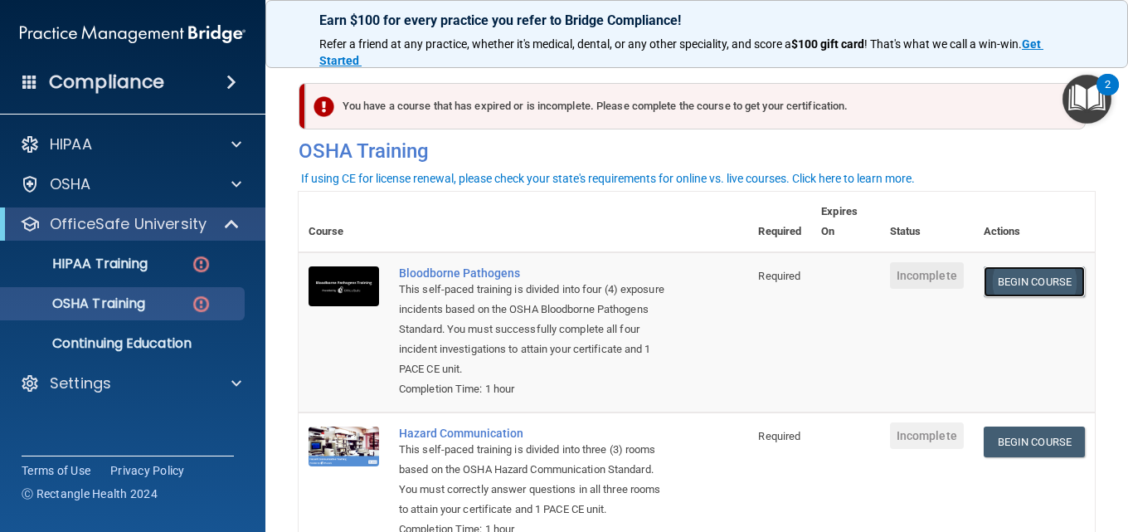
click at [1011, 290] on link "Begin Course" at bounding box center [1034, 281] width 101 height 31
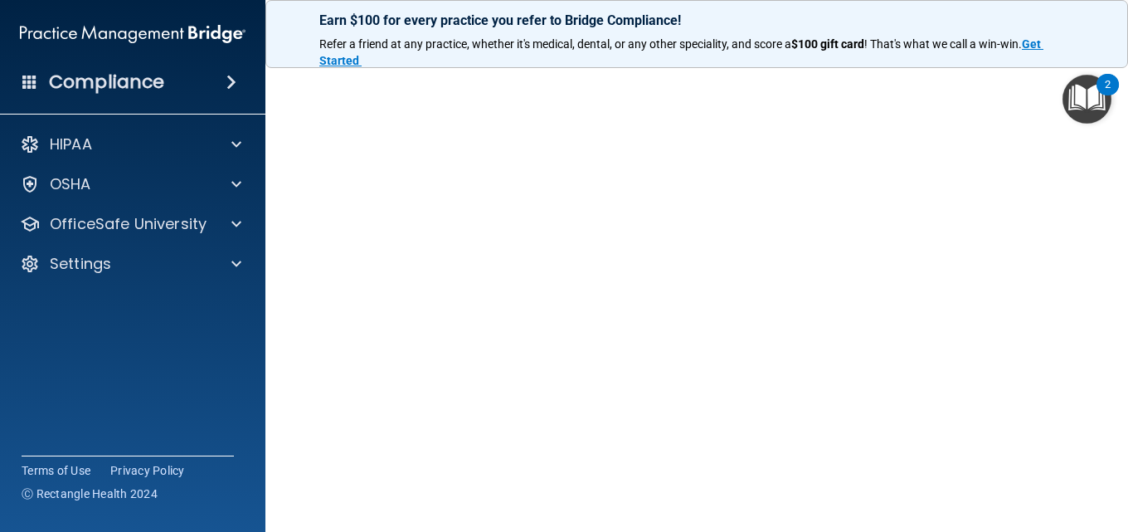
scroll to position [54, 0]
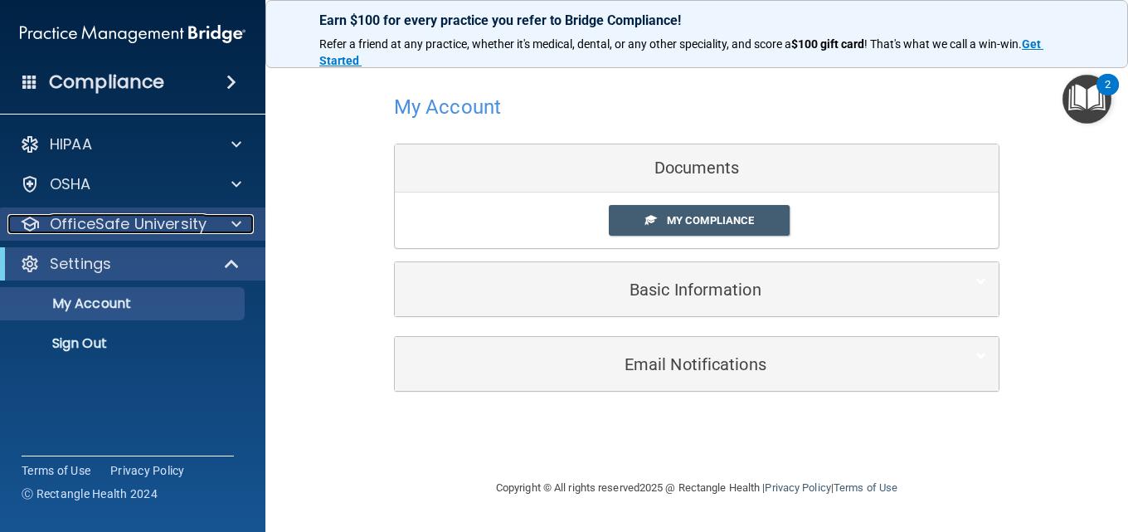
click at [239, 224] on span at bounding box center [236, 224] width 10 height 20
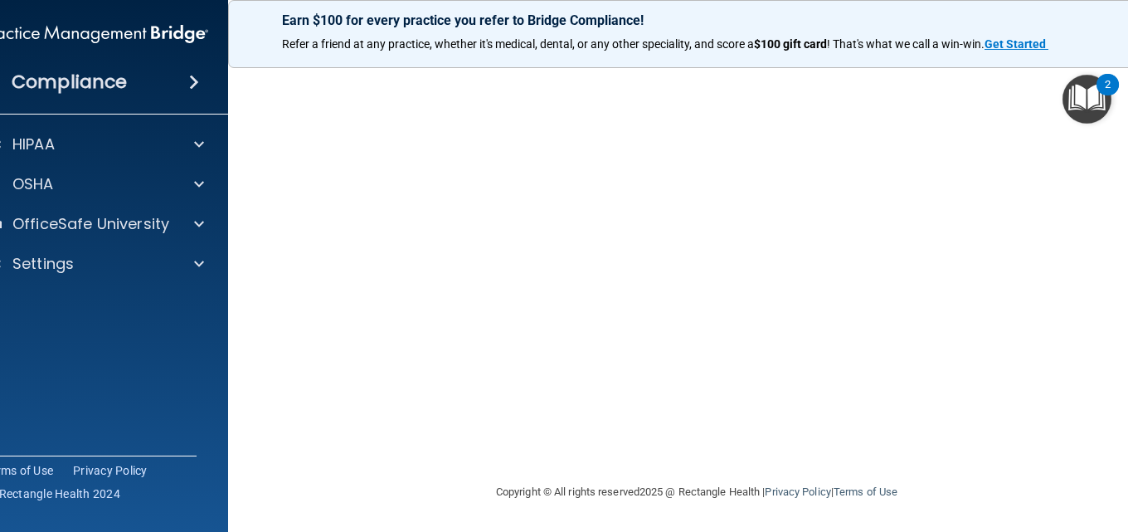
scroll to position [92, 0]
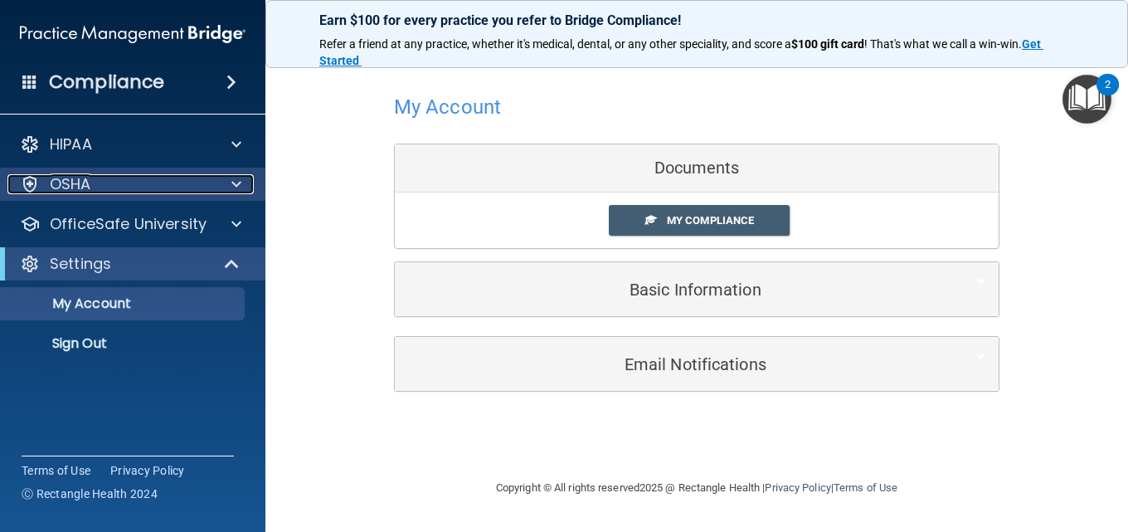
click at [238, 181] on span at bounding box center [236, 184] width 10 height 20
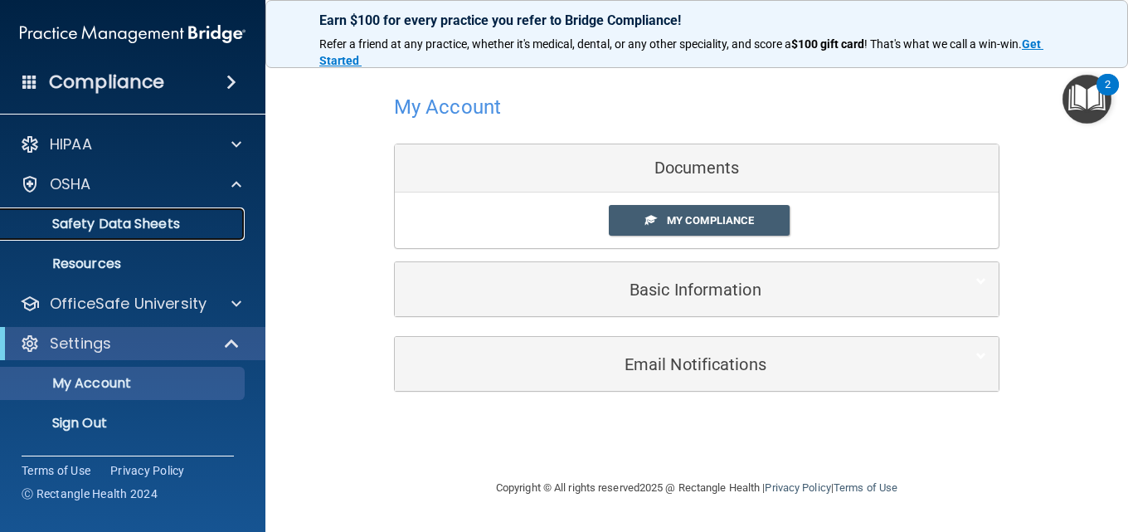
click at [171, 224] on p "Safety Data Sheets" at bounding box center [124, 224] width 227 height 17
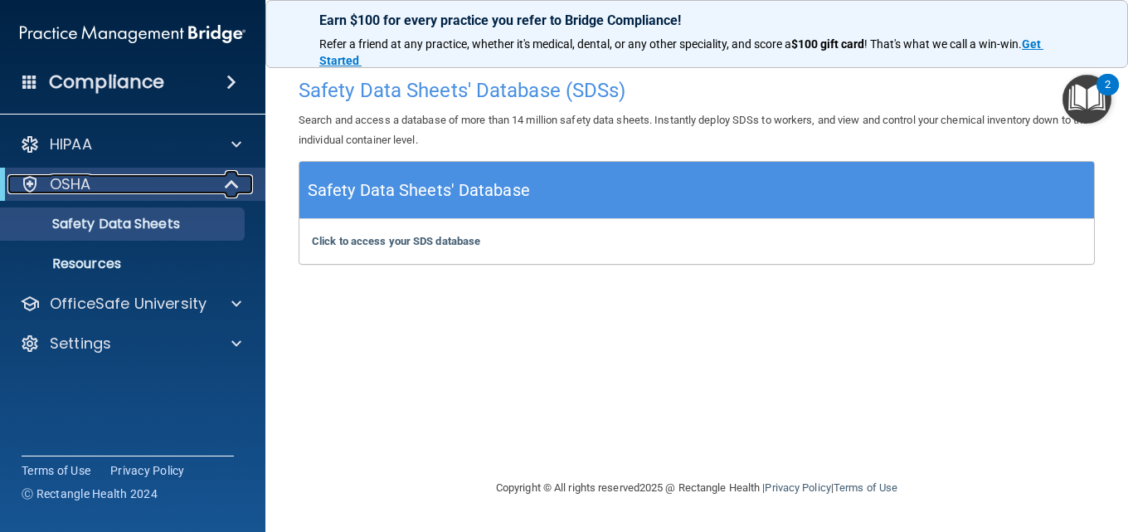
click at [236, 184] on span at bounding box center [234, 184] width 14 height 20
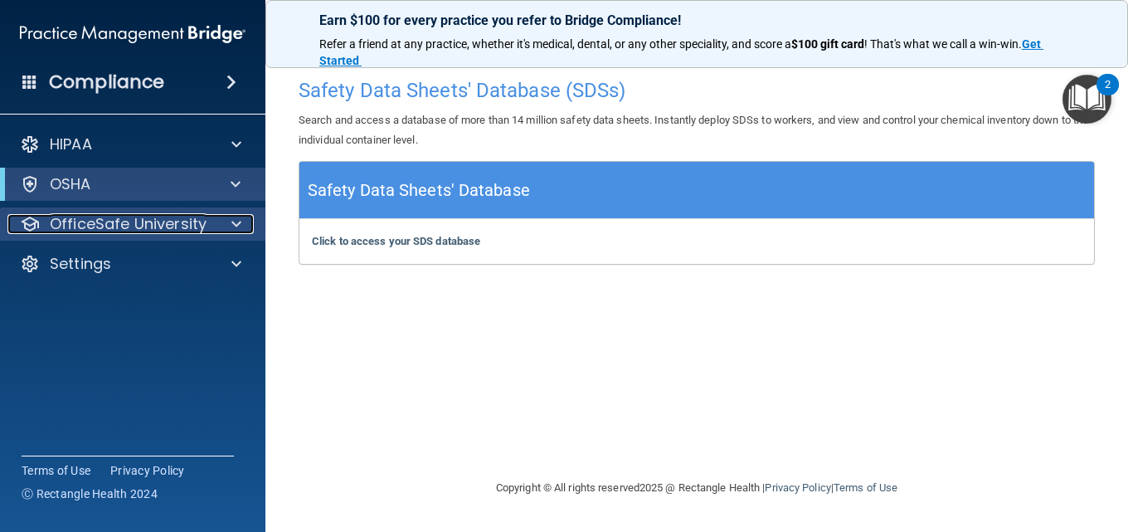
click at [239, 226] on span at bounding box center [236, 224] width 10 height 20
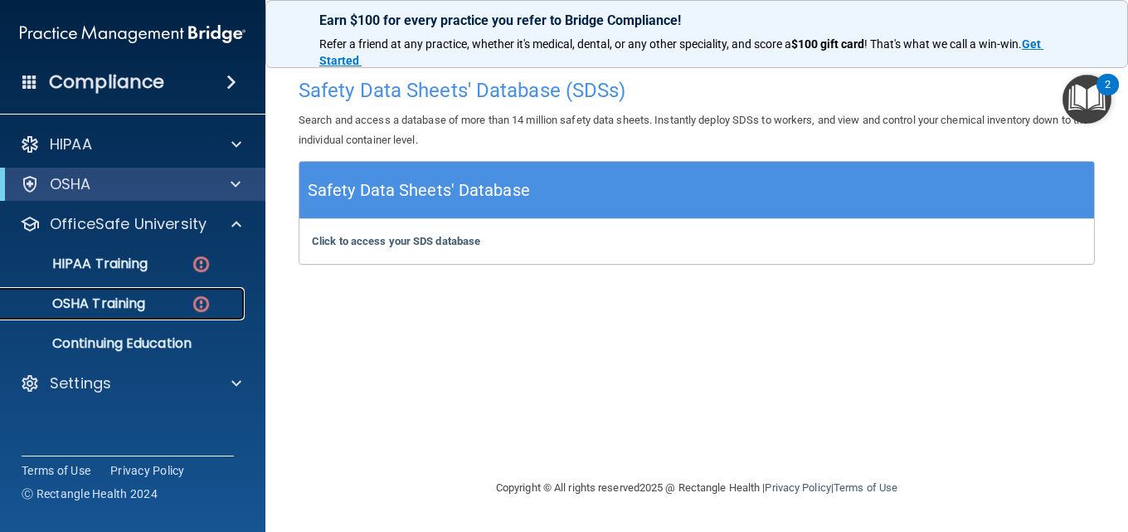
click at [129, 301] on p "OSHA Training" at bounding box center [78, 303] width 134 height 17
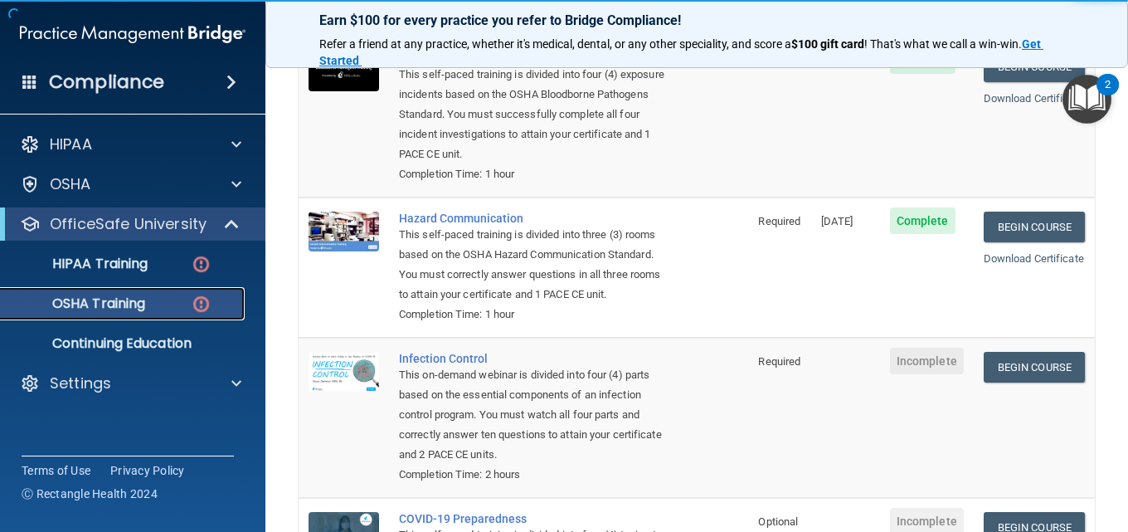
scroll to position [249, 0]
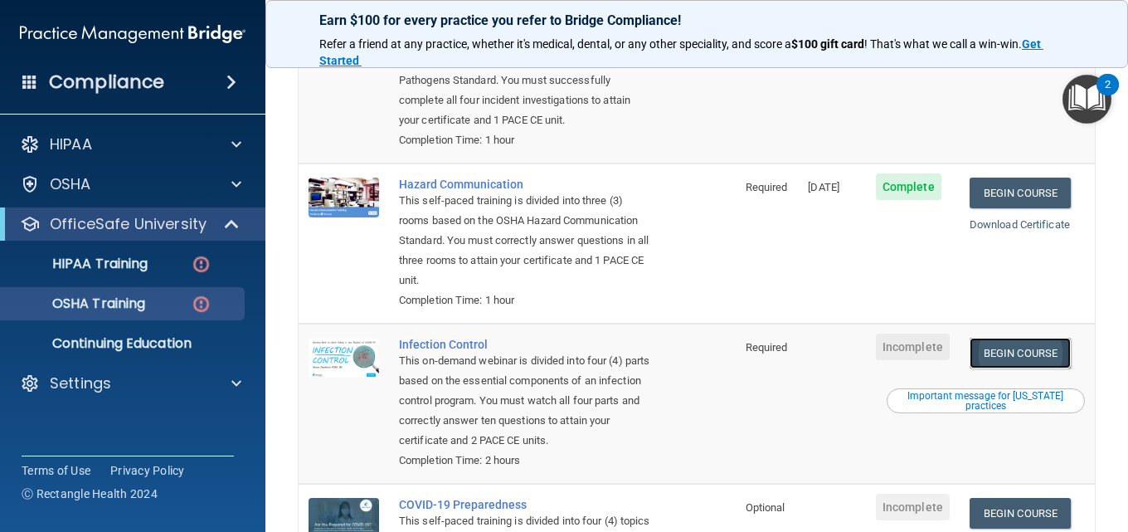
click at [1012, 352] on link "Begin Course" at bounding box center [1020, 353] width 101 height 31
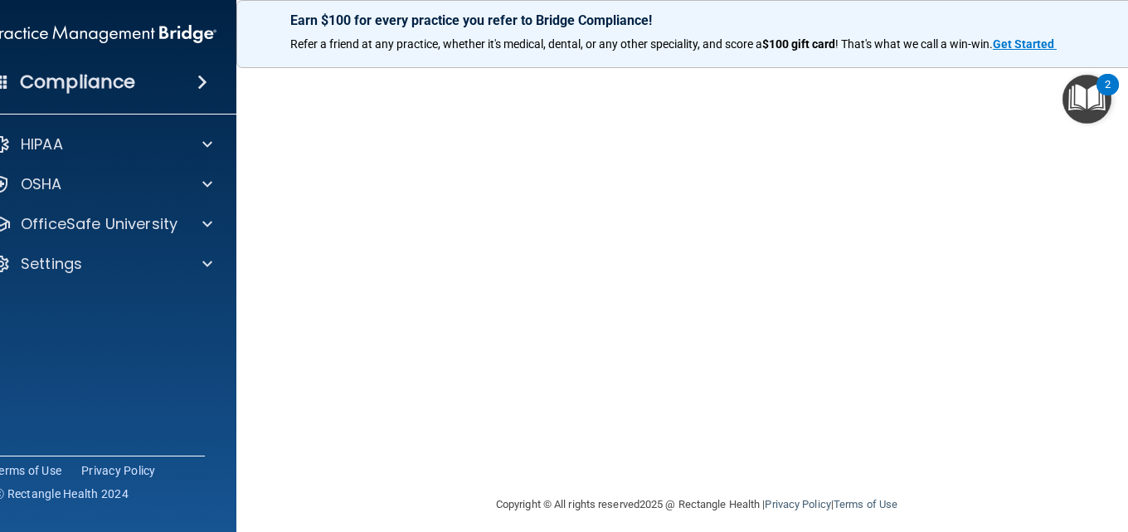
scroll to position [83, 0]
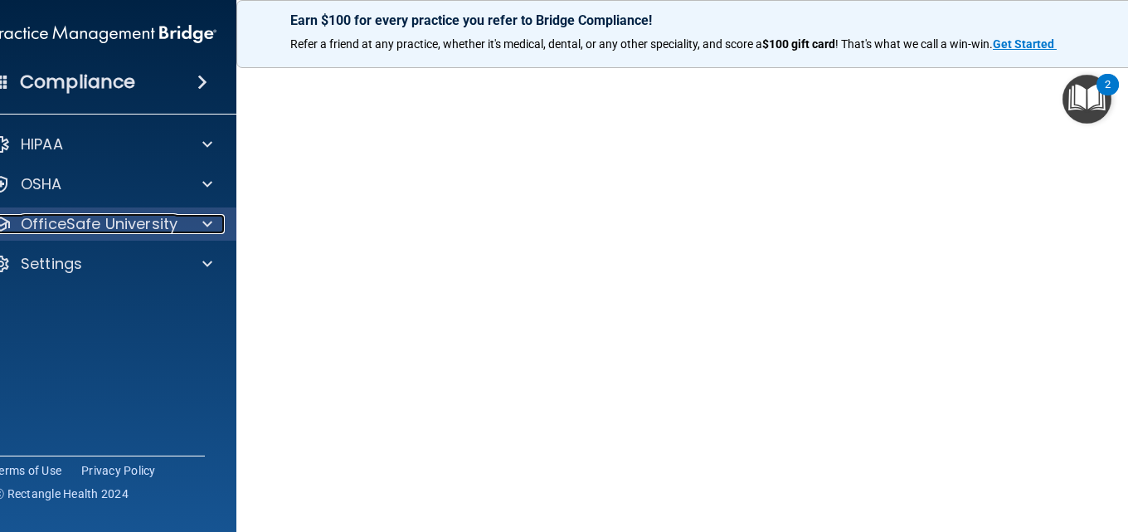
click at [206, 222] on span at bounding box center [207, 224] width 10 height 20
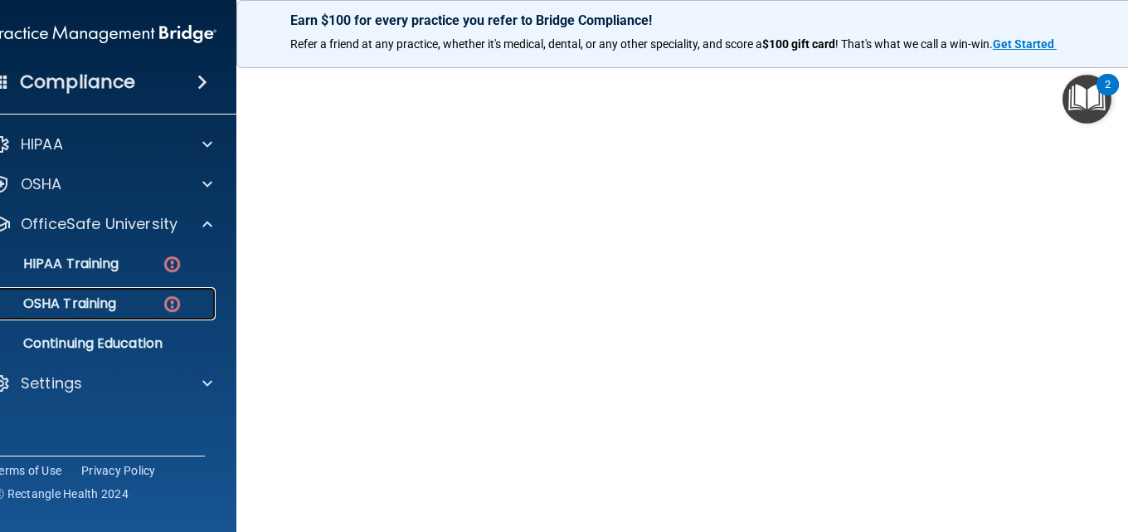
click at [93, 303] on p "OSHA Training" at bounding box center [49, 303] width 134 height 17
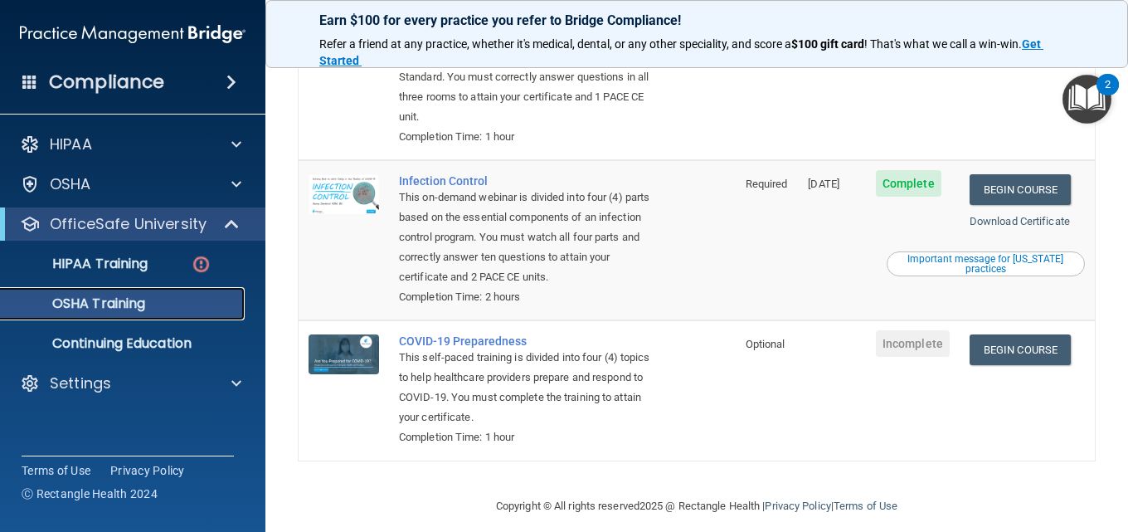
scroll to position [384, 0]
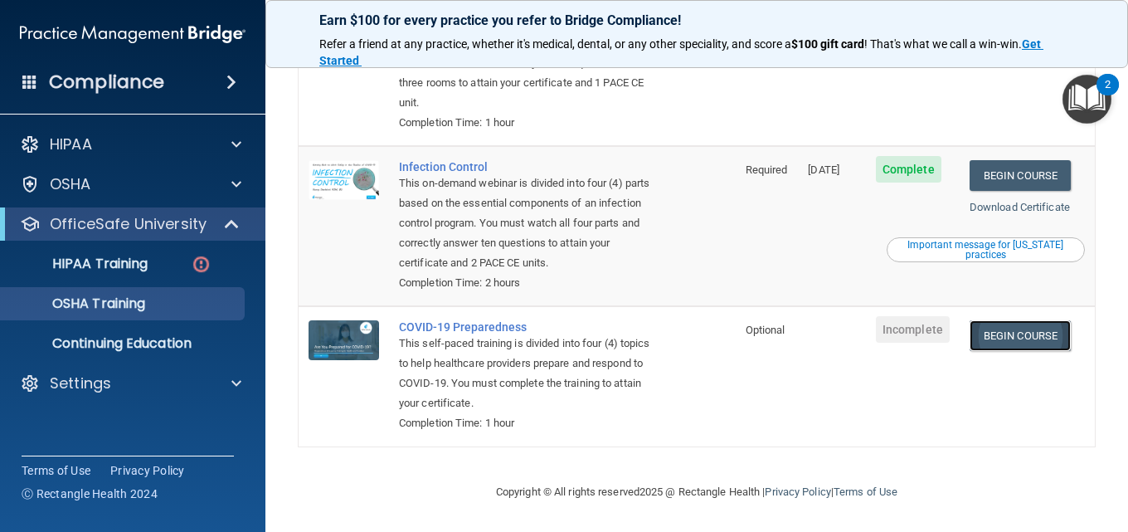
click at [1010, 334] on link "Begin Course" at bounding box center [1020, 335] width 101 height 31
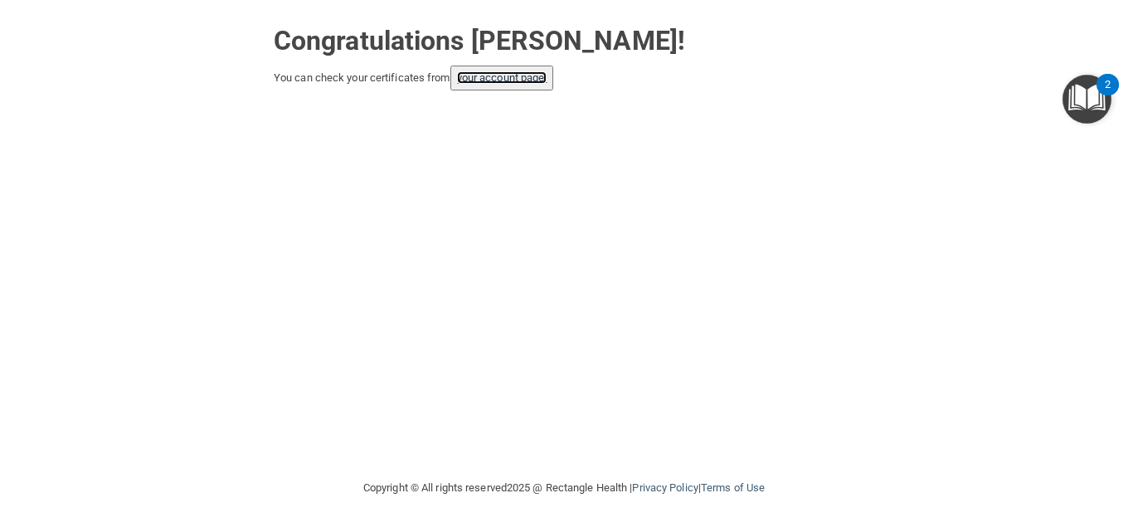
click at [504, 81] on link "your account page!" at bounding box center [502, 77] width 90 height 12
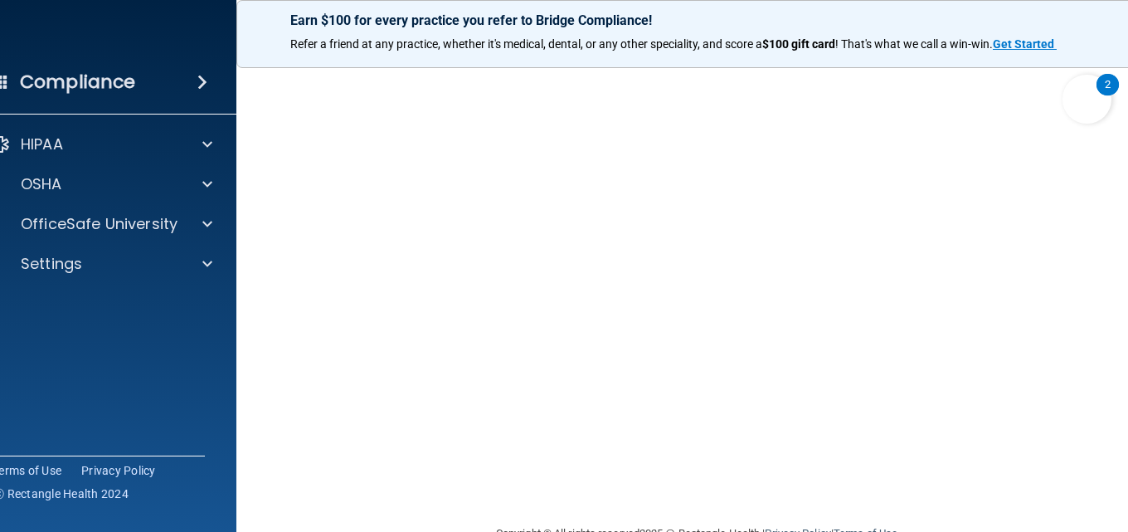
scroll to position [54, 0]
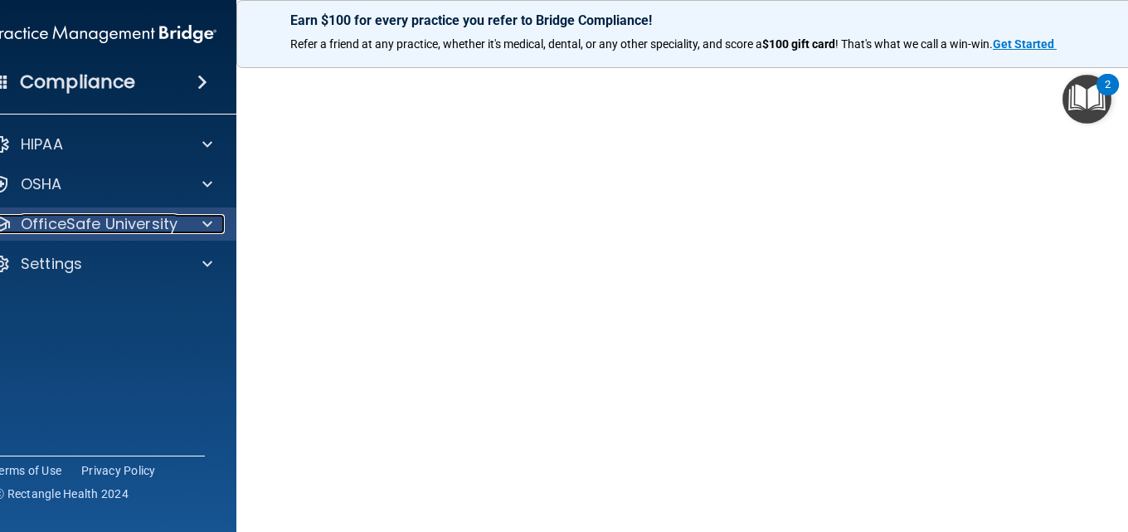
click at [202, 222] on span at bounding box center [207, 224] width 10 height 20
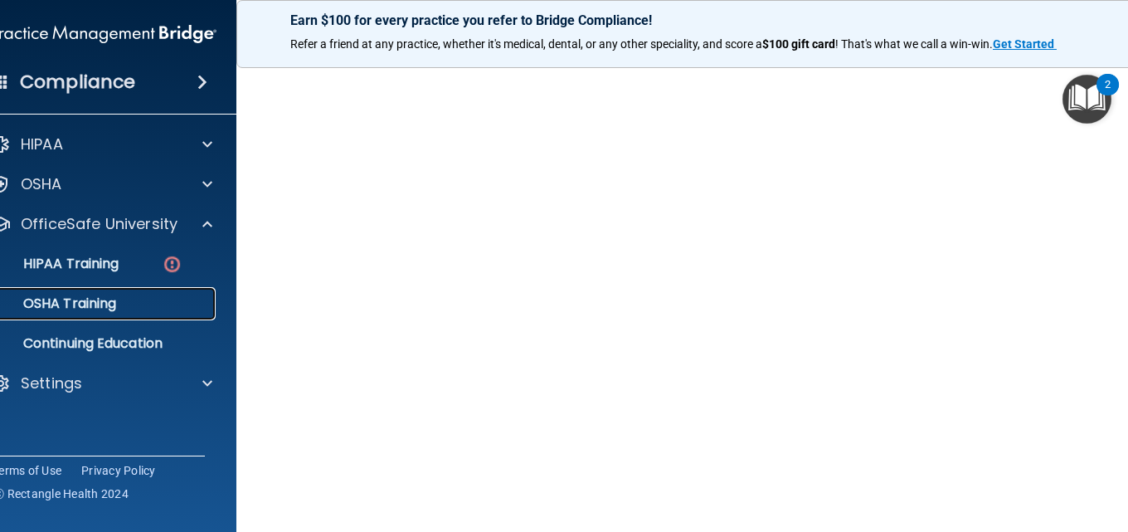
click at [76, 305] on p "OSHA Training" at bounding box center [49, 303] width 134 height 17
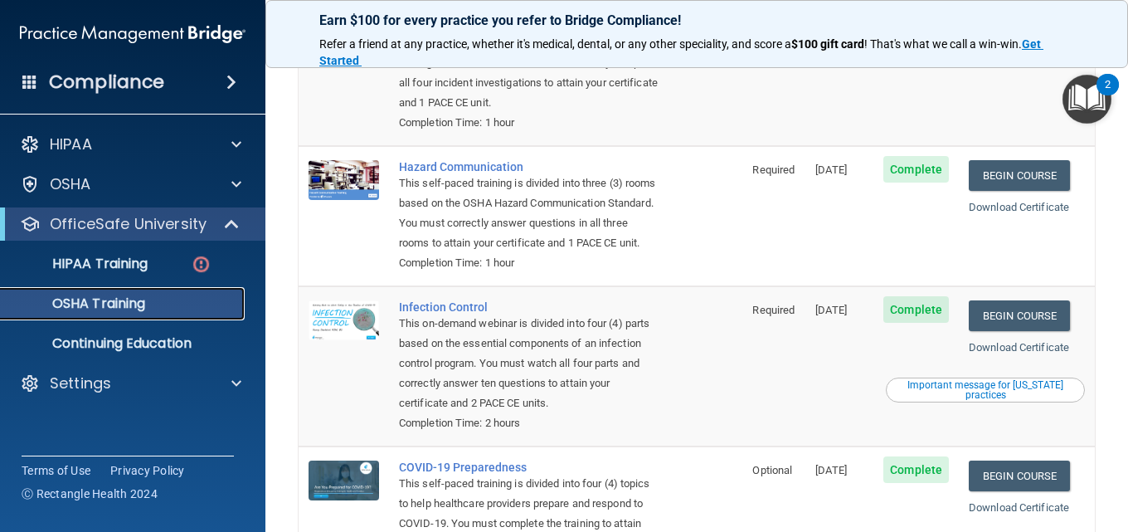
scroll to position [384, 0]
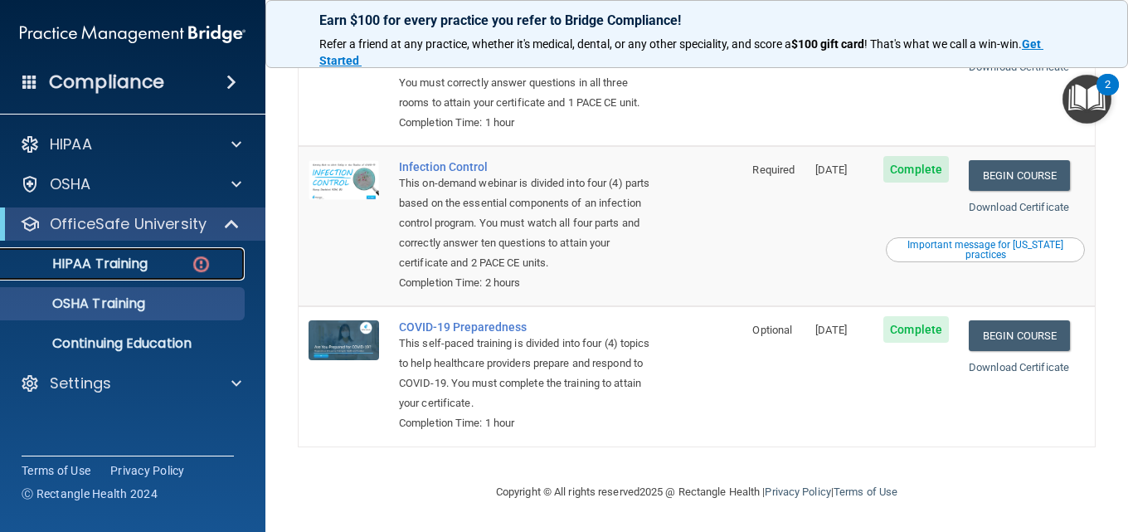
click at [118, 258] on p "HIPAA Training" at bounding box center [79, 264] width 137 height 17
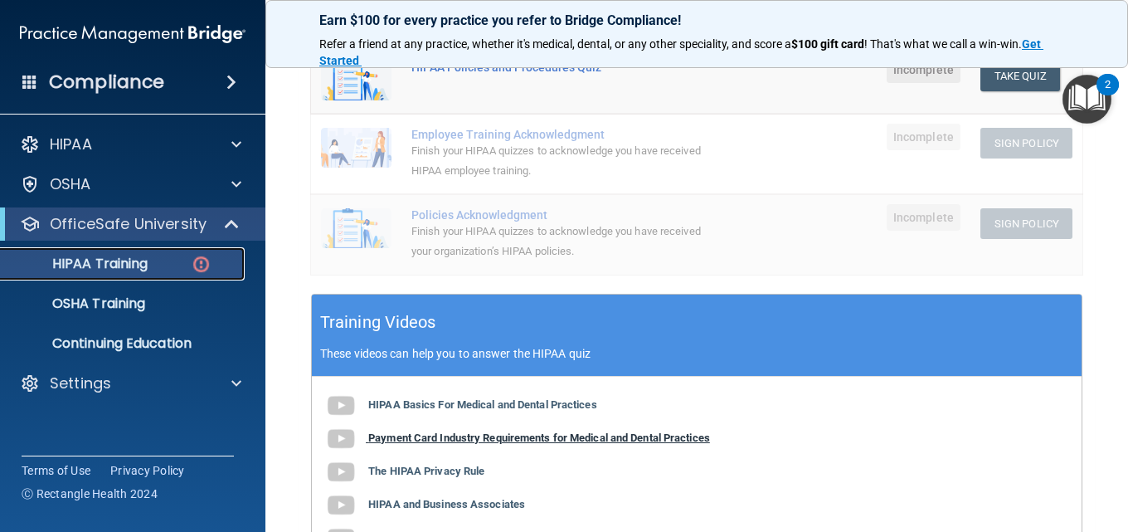
scroll to position [430, 0]
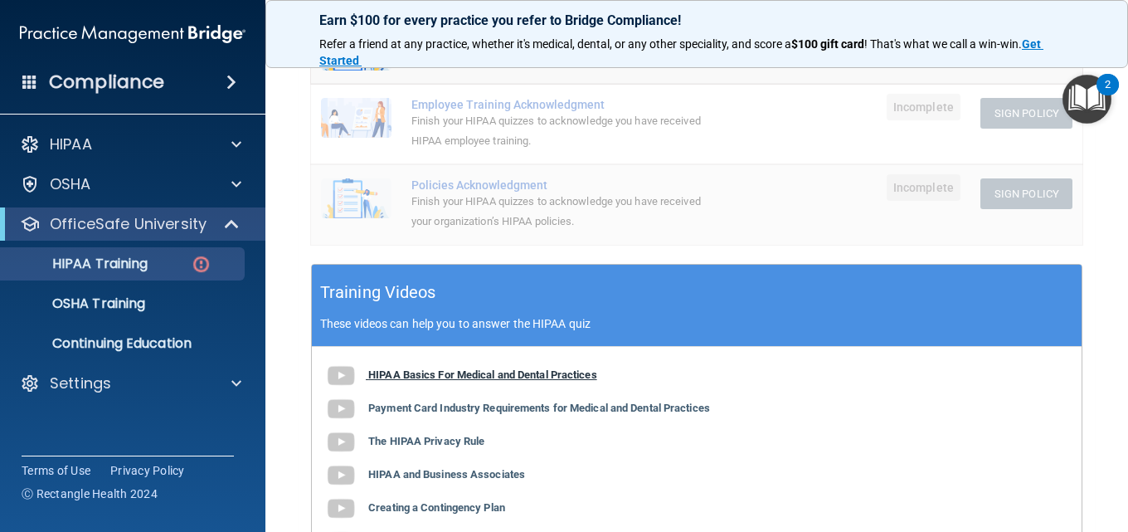
click at [473, 373] on b "HIPAA Basics For Medical and Dental Practices" at bounding box center [482, 374] width 229 height 12
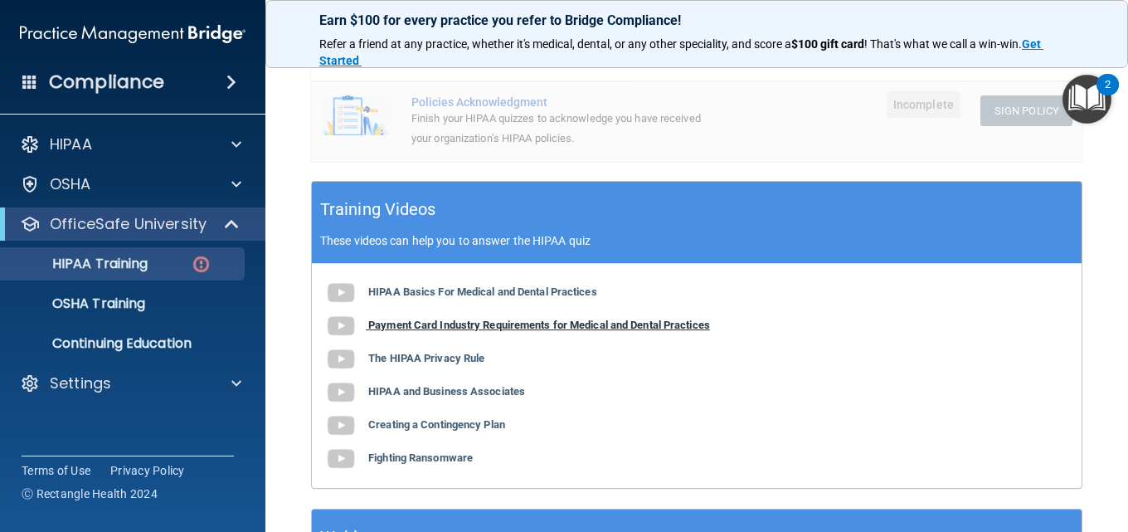
click at [471, 331] on b "Payment Card Industry Requirements for Medical and Dental Practices" at bounding box center [539, 325] width 342 height 12
click at [426, 360] on b "The HIPAA Privacy Rule" at bounding box center [426, 358] width 116 height 12
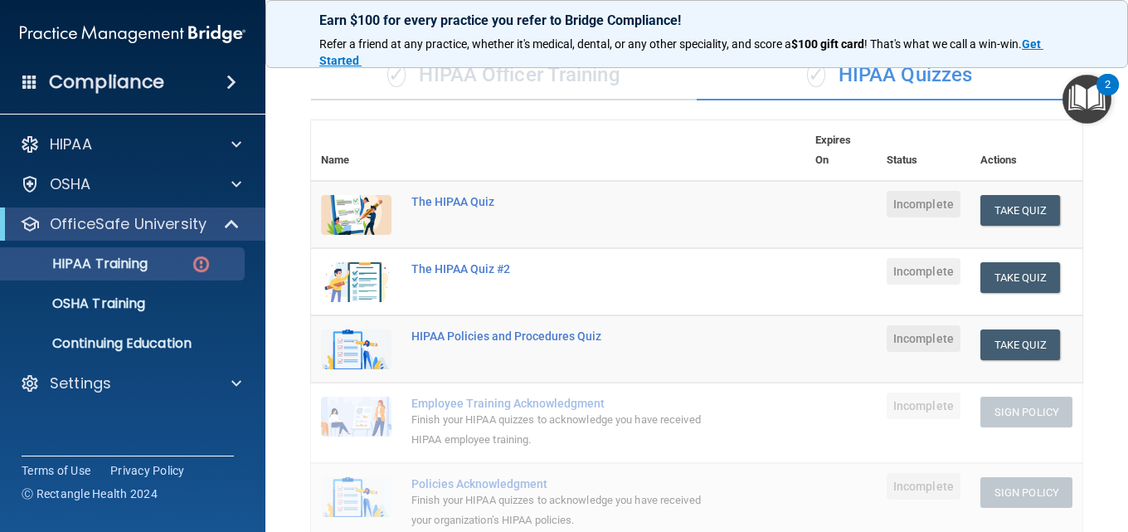
scroll to position [98, 0]
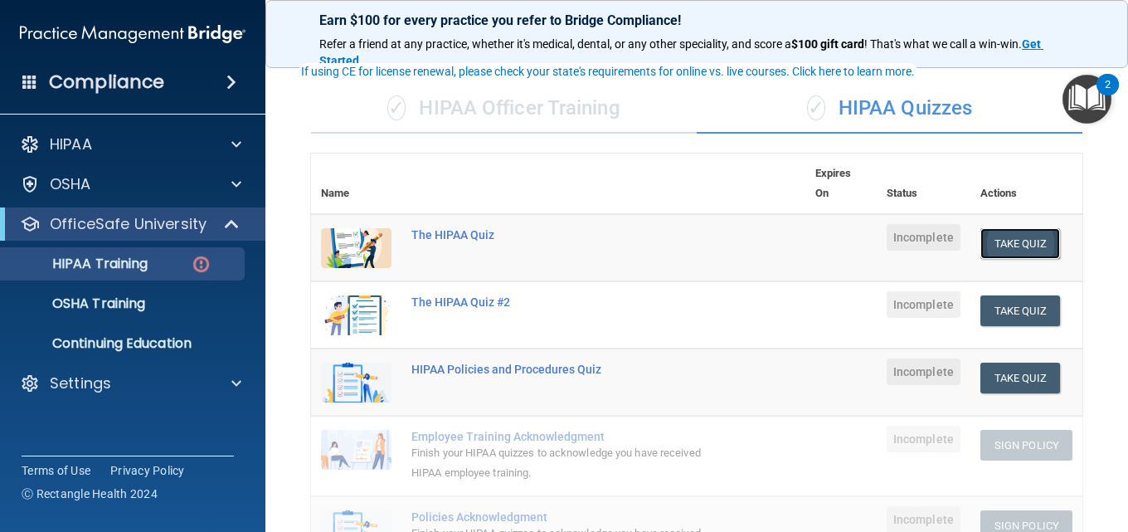
click at [991, 250] on button "Take Quiz" at bounding box center [1021, 243] width 80 height 31
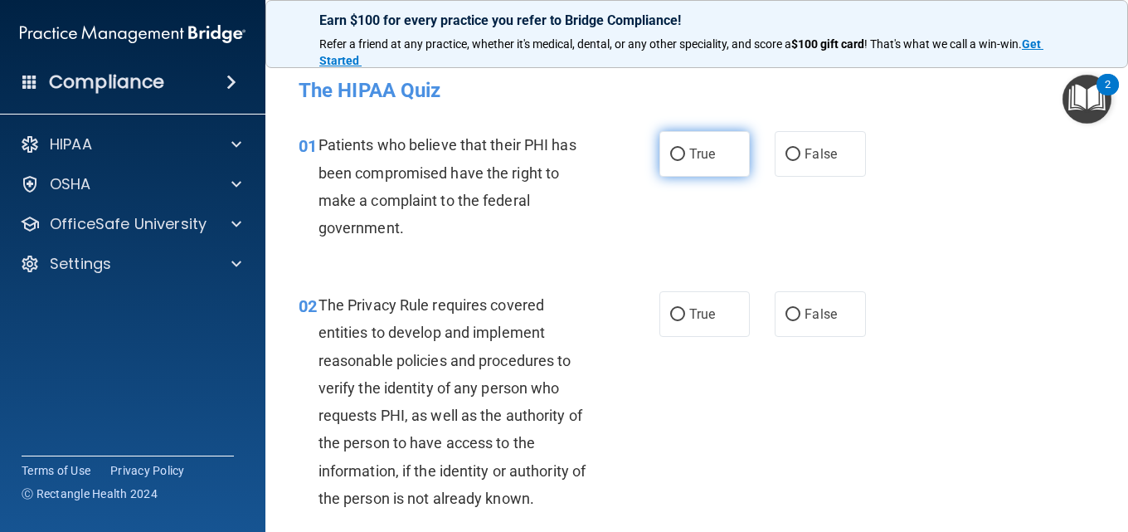
click at [672, 154] on input "True" at bounding box center [677, 155] width 15 height 12
radio input "true"
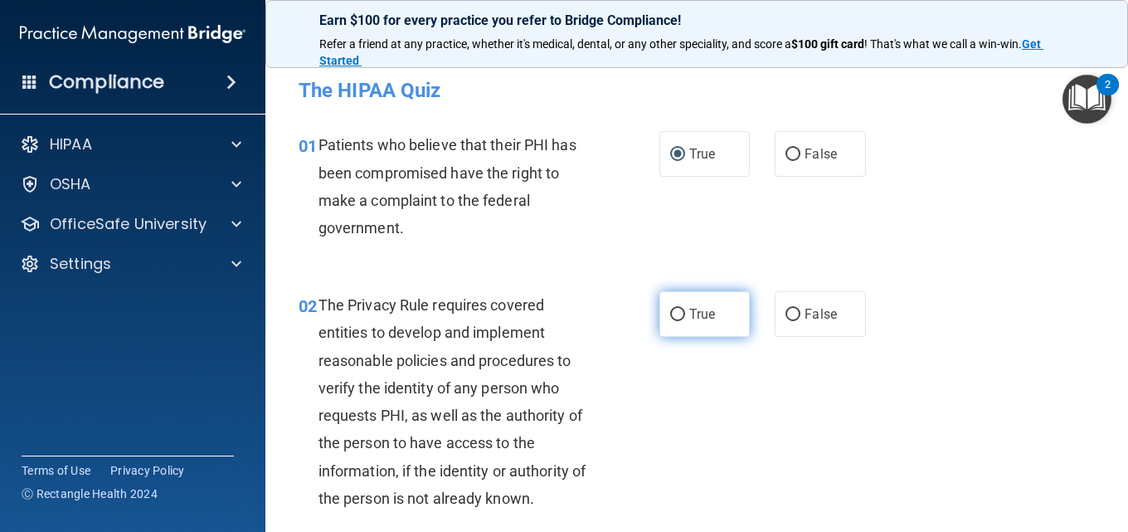
click at [670, 311] on input "True" at bounding box center [677, 315] width 15 height 12
radio input "true"
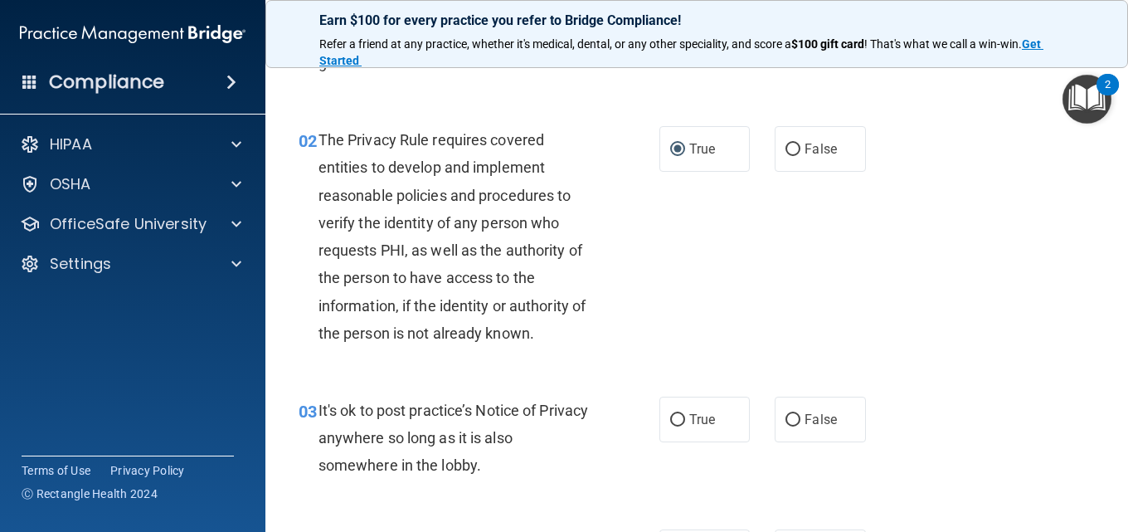
scroll to position [166, 0]
click at [674, 420] on input "True" at bounding box center [677, 419] width 15 height 12
radio input "true"
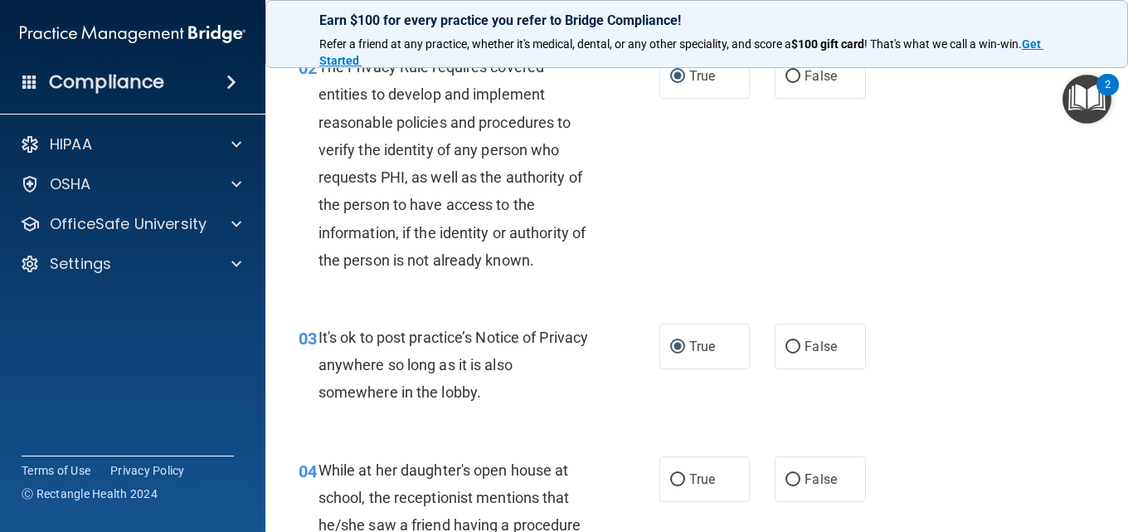
scroll to position [332, 0]
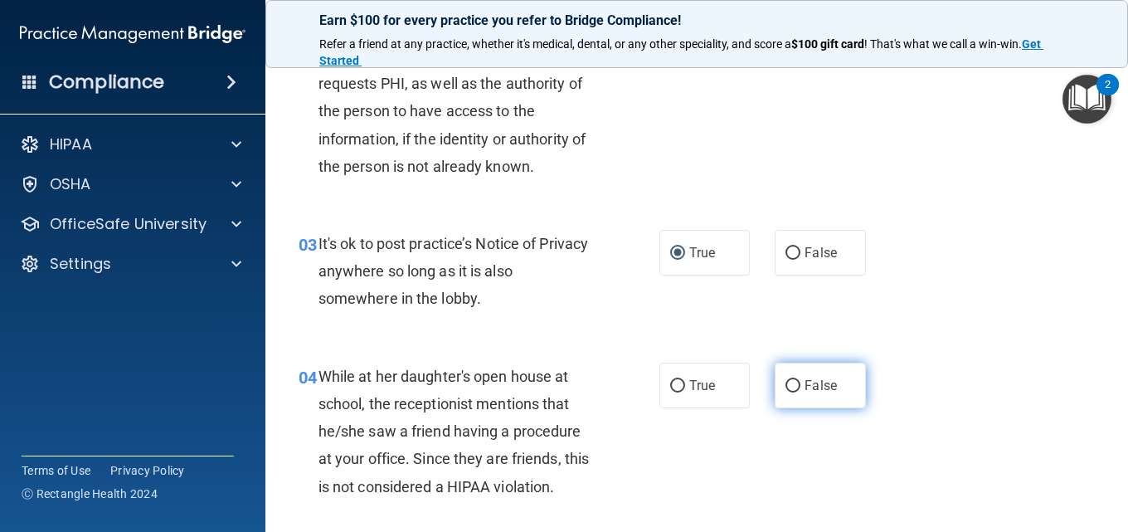
click at [775, 384] on label "False" at bounding box center [820, 386] width 90 height 46
click at [786, 384] on input "False" at bounding box center [793, 386] width 15 height 12
radio input "true"
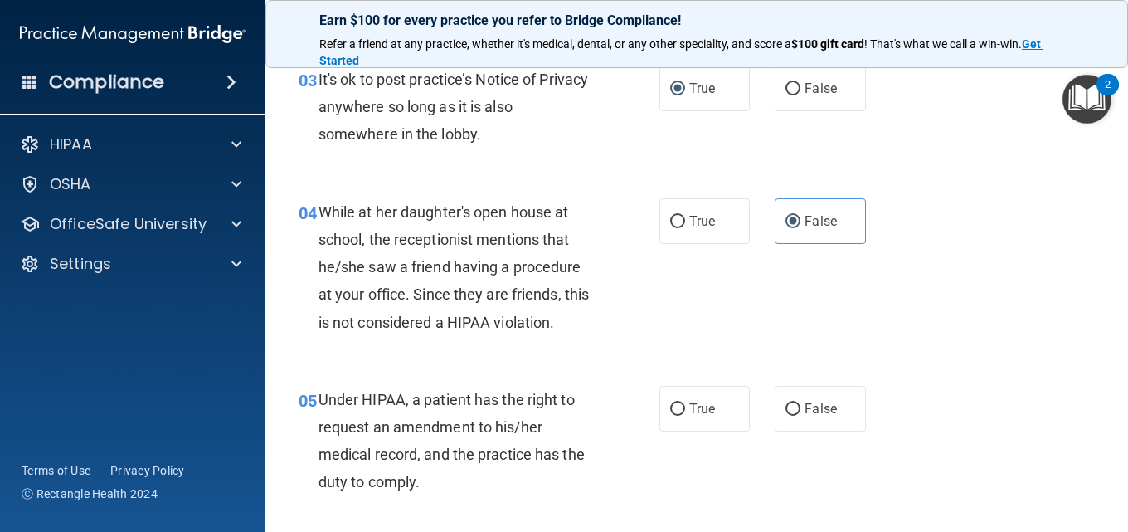
scroll to position [498, 0]
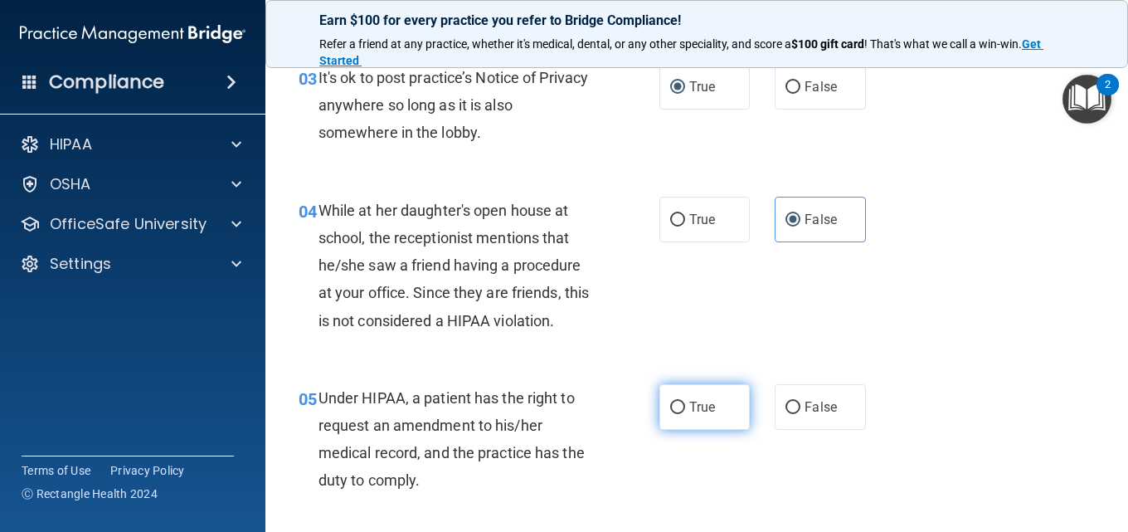
click at [673, 409] on input "True" at bounding box center [677, 408] width 15 height 12
radio input "true"
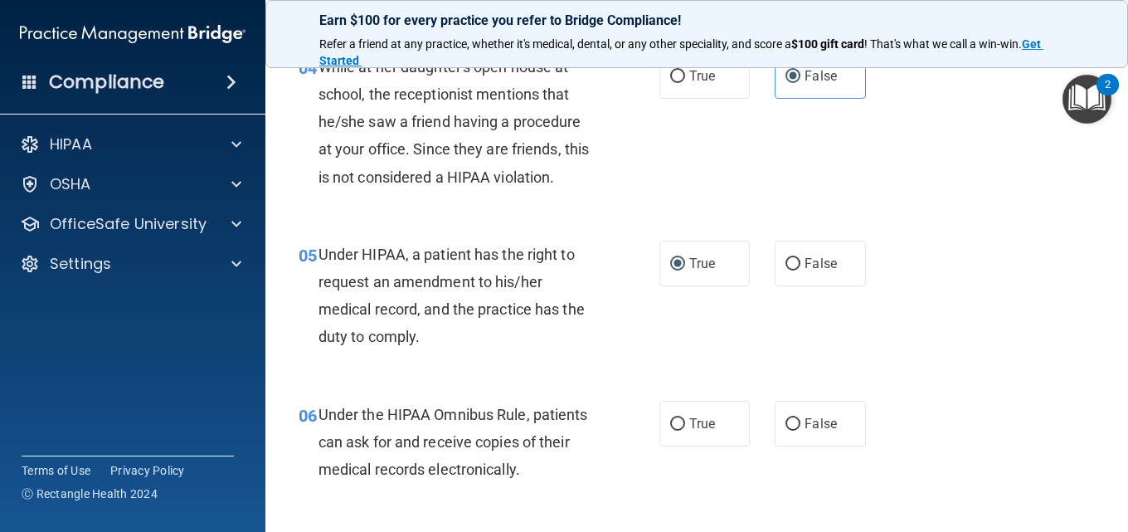
scroll to position [830, 0]
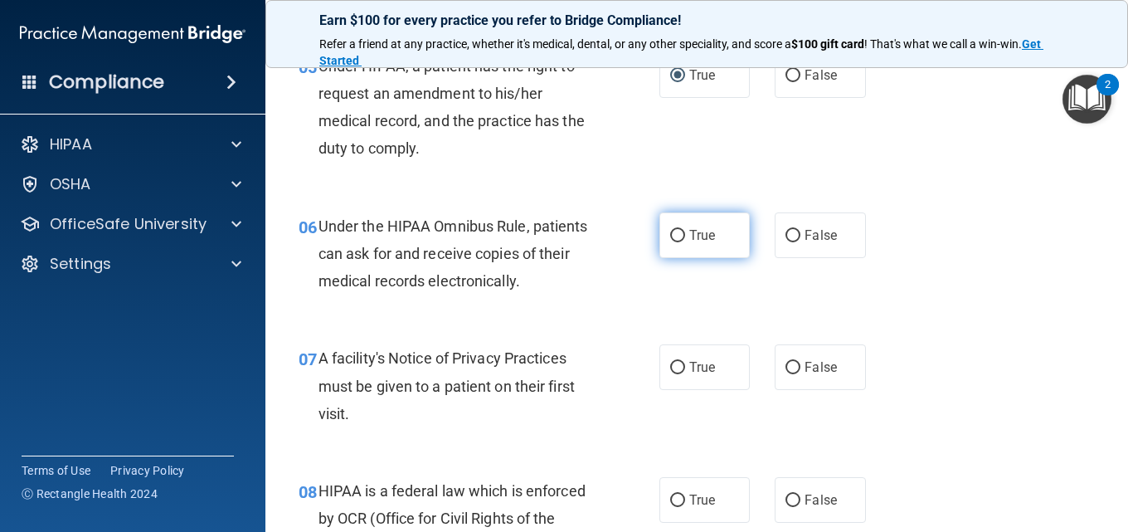
click at [670, 238] on input "True" at bounding box center [677, 236] width 15 height 12
radio input "true"
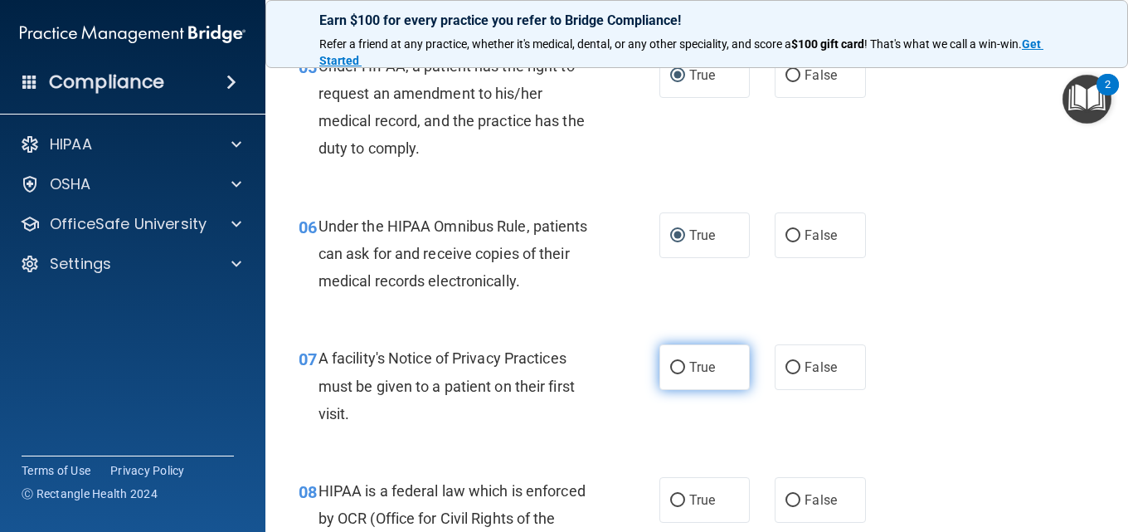
click at [670, 370] on input "True" at bounding box center [677, 368] width 15 height 12
radio input "true"
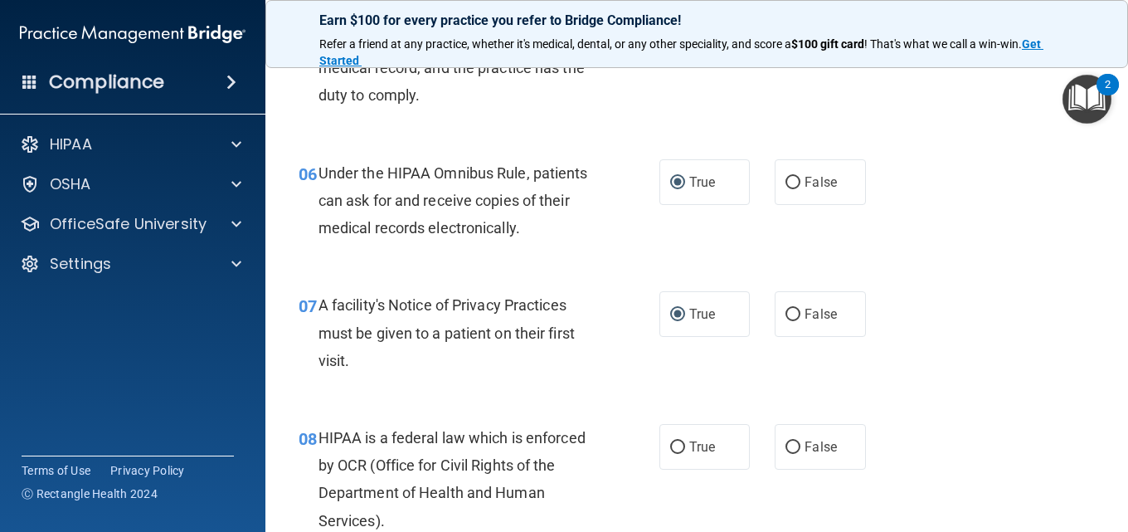
scroll to position [913, 0]
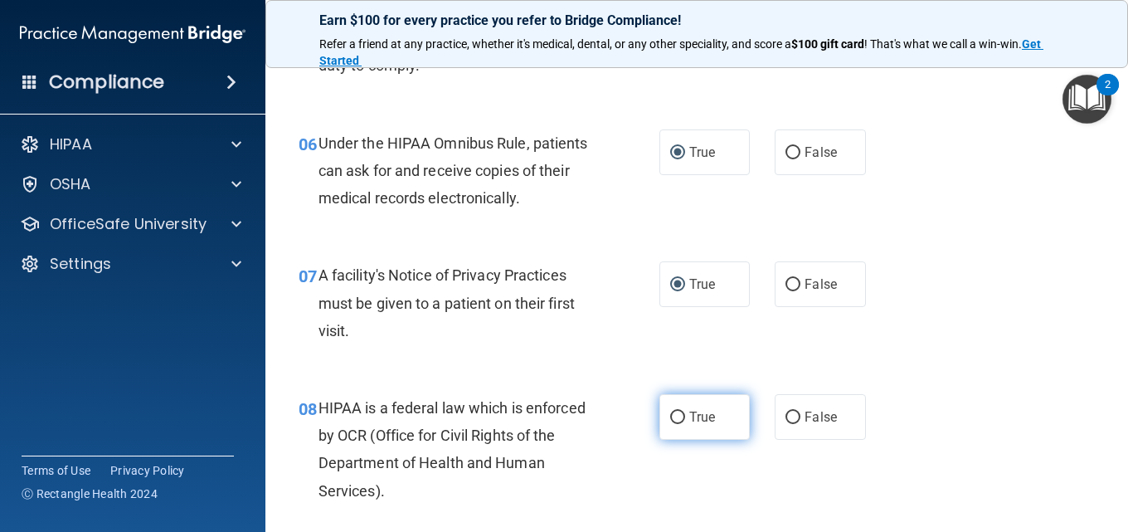
click at [670, 417] on input "True" at bounding box center [677, 418] width 15 height 12
radio input "true"
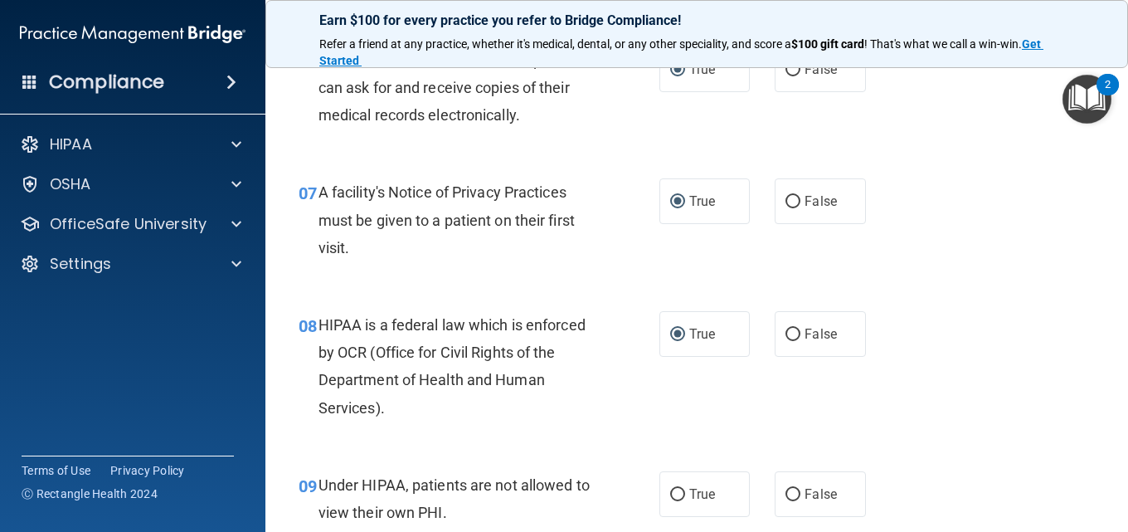
scroll to position [1079, 0]
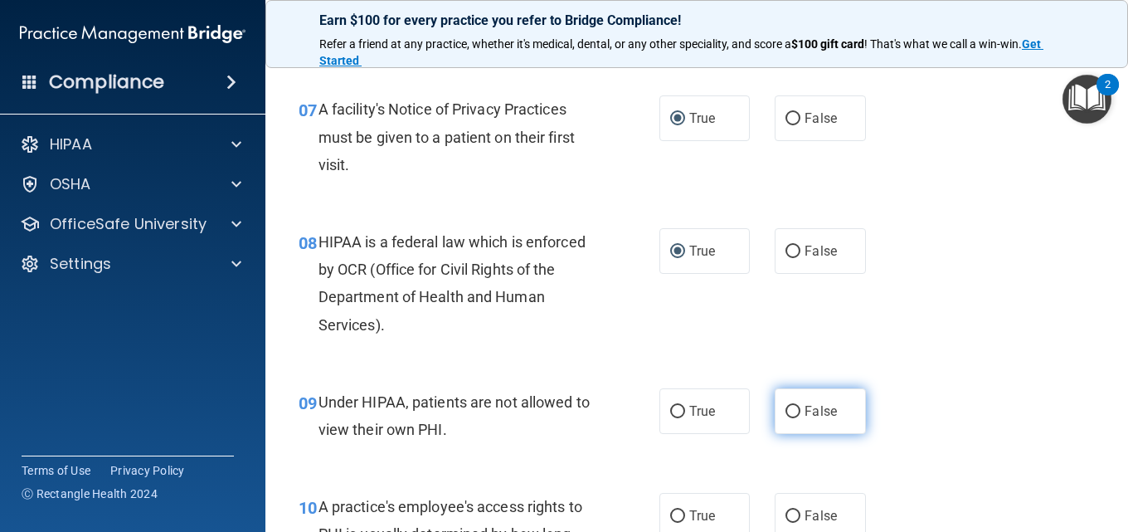
click at [786, 415] on input "False" at bounding box center [793, 412] width 15 height 12
radio input "true"
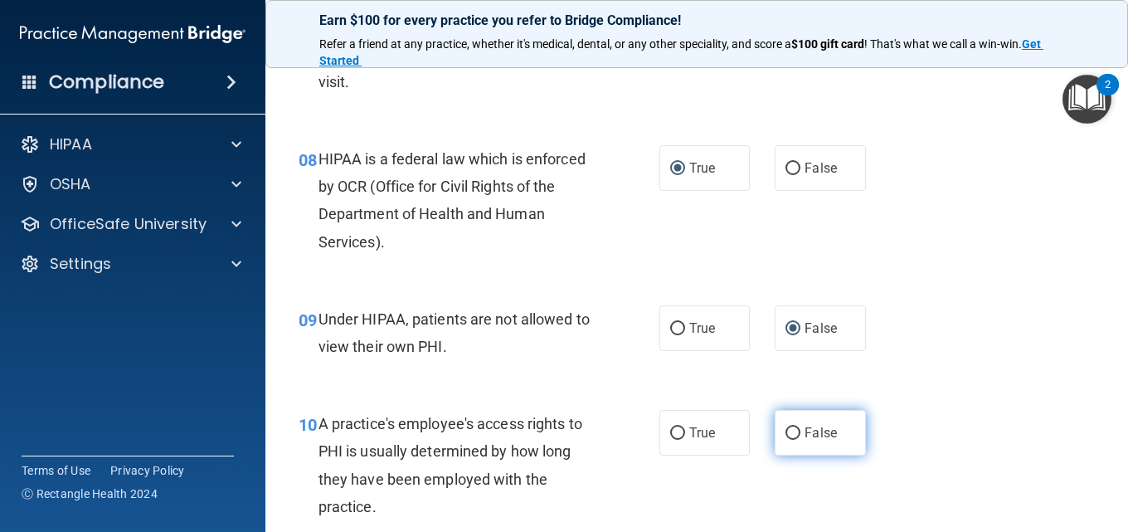
click at [786, 430] on input "False" at bounding box center [793, 433] width 15 height 12
radio input "true"
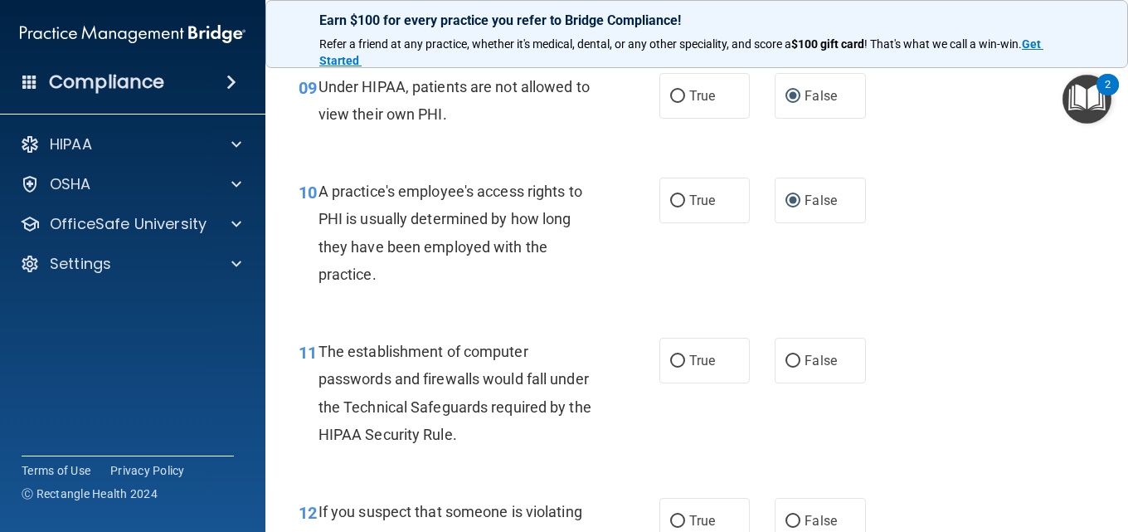
scroll to position [1410, 0]
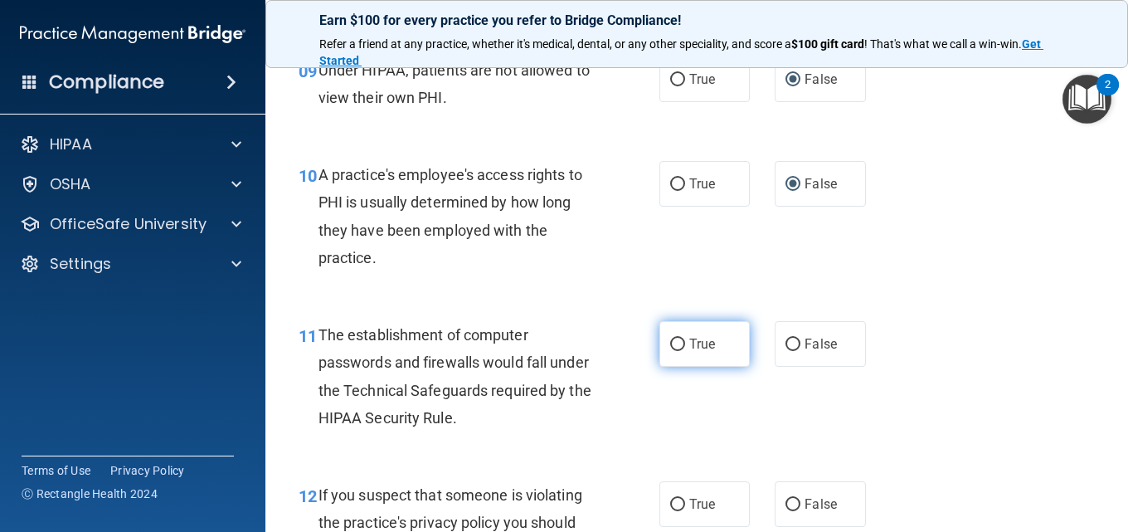
click at [673, 342] on input "True" at bounding box center [677, 345] width 15 height 12
radio input "true"
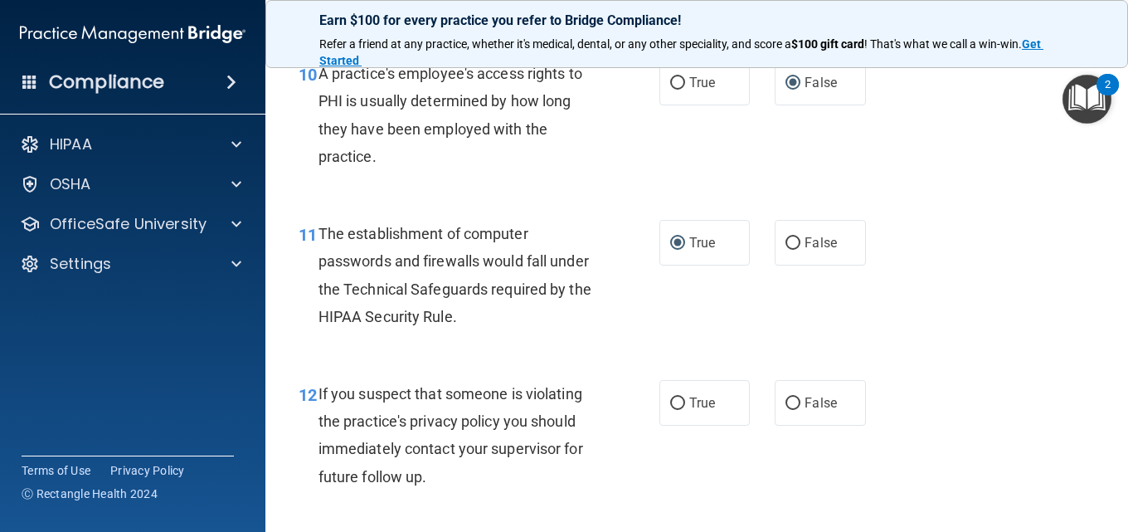
scroll to position [1576, 0]
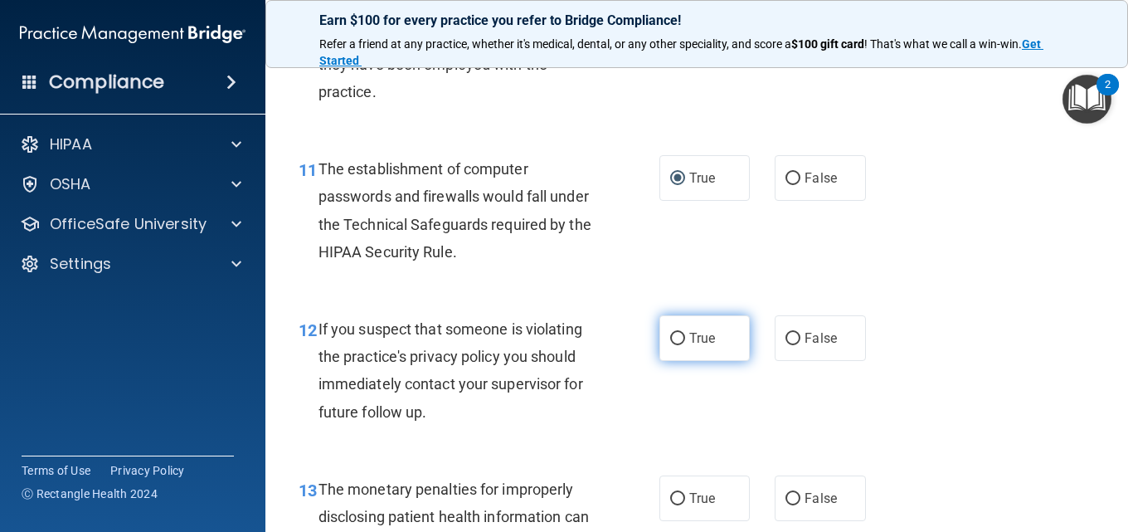
click at [675, 339] on input "True" at bounding box center [677, 339] width 15 height 12
radio input "true"
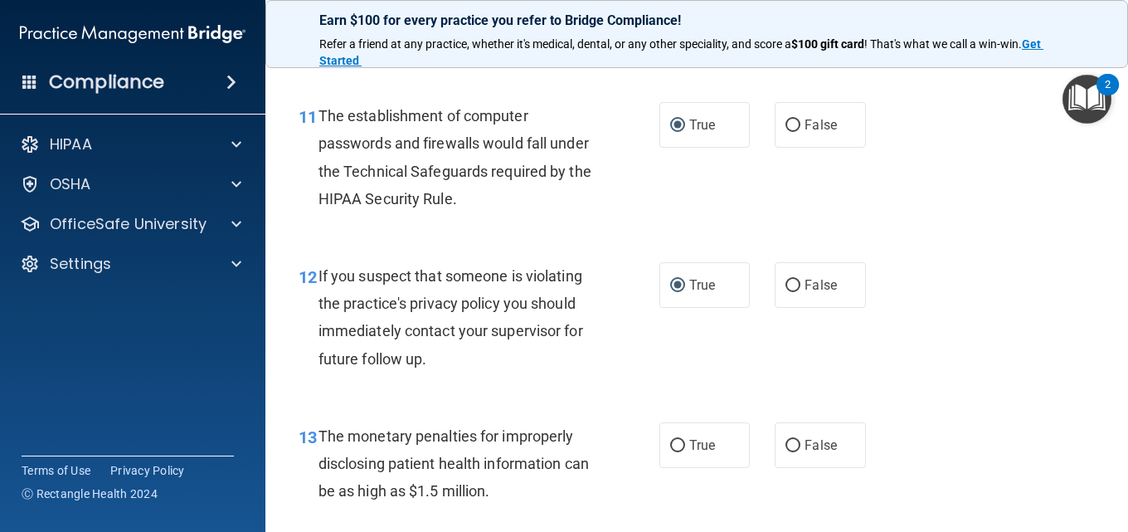
scroll to position [1659, 0]
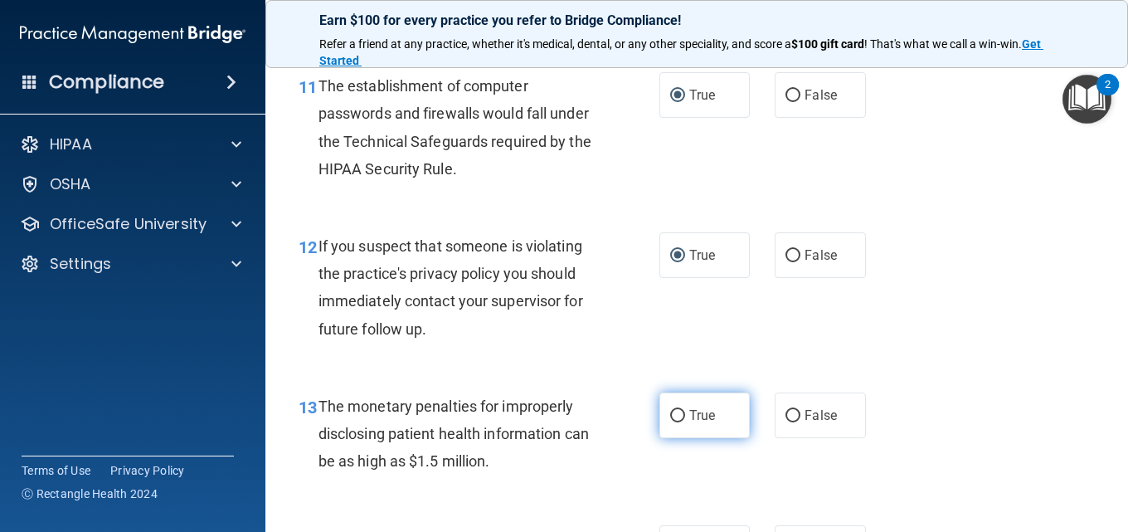
click at [675, 415] on input "True" at bounding box center [677, 416] width 15 height 12
radio input "true"
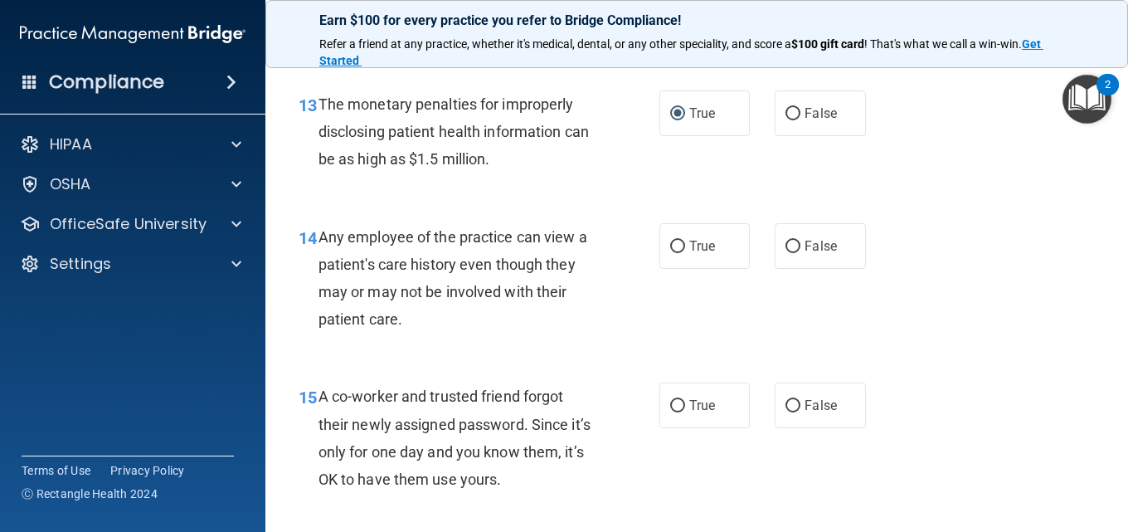
scroll to position [1991, 0]
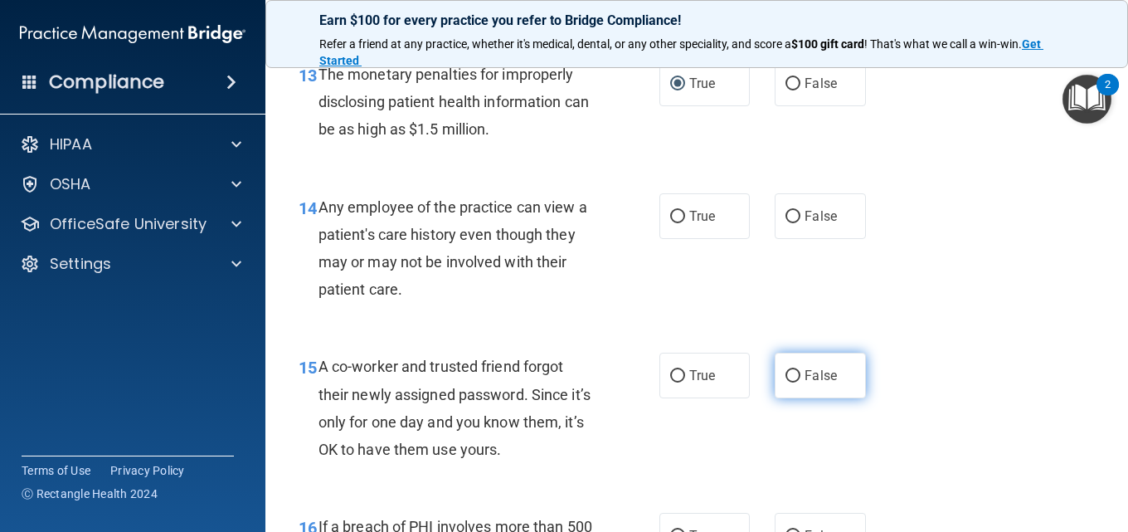
click at [787, 380] on input "False" at bounding box center [793, 376] width 15 height 12
radio input "true"
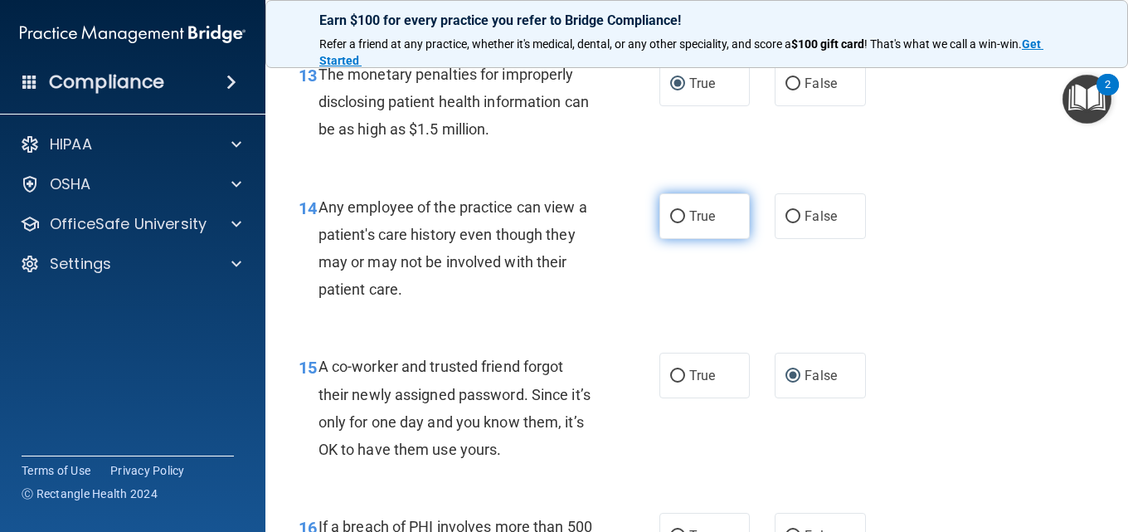
click at [675, 215] on input "True" at bounding box center [677, 217] width 15 height 12
radio input "true"
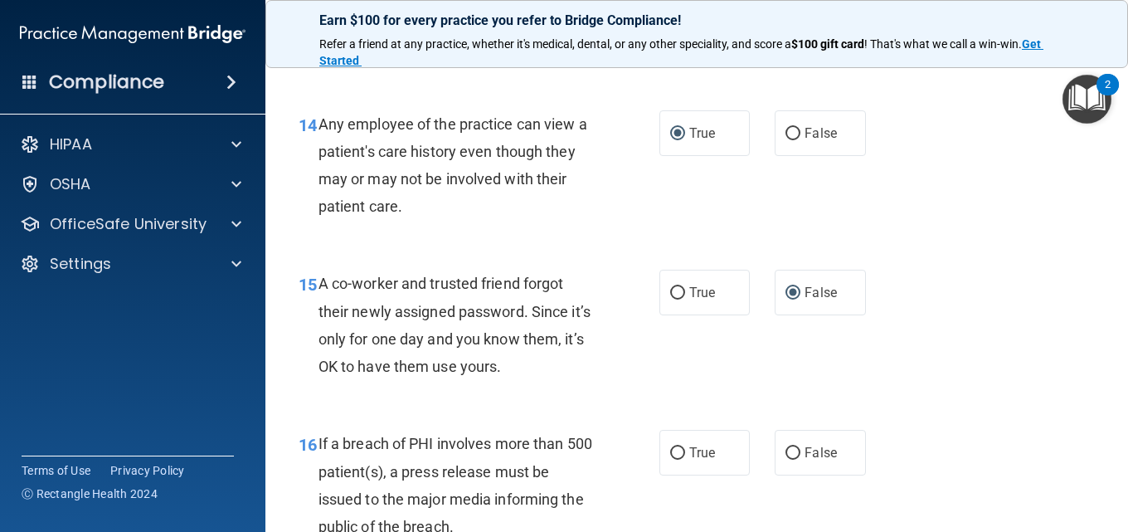
scroll to position [2157, 0]
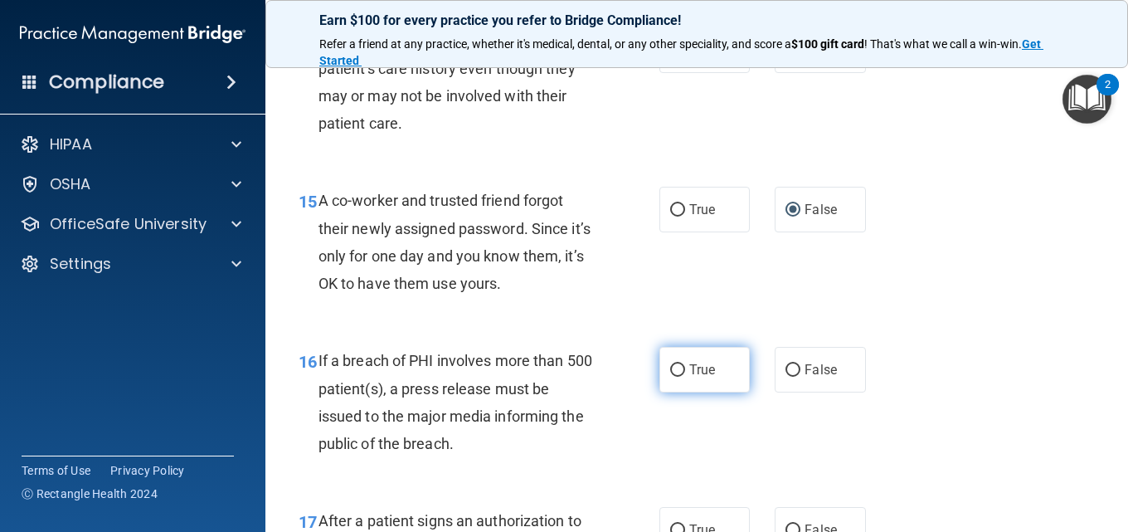
click at [672, 366] on input "True" at bounding box center [677, 370] width 15 height 12
radio input "true"
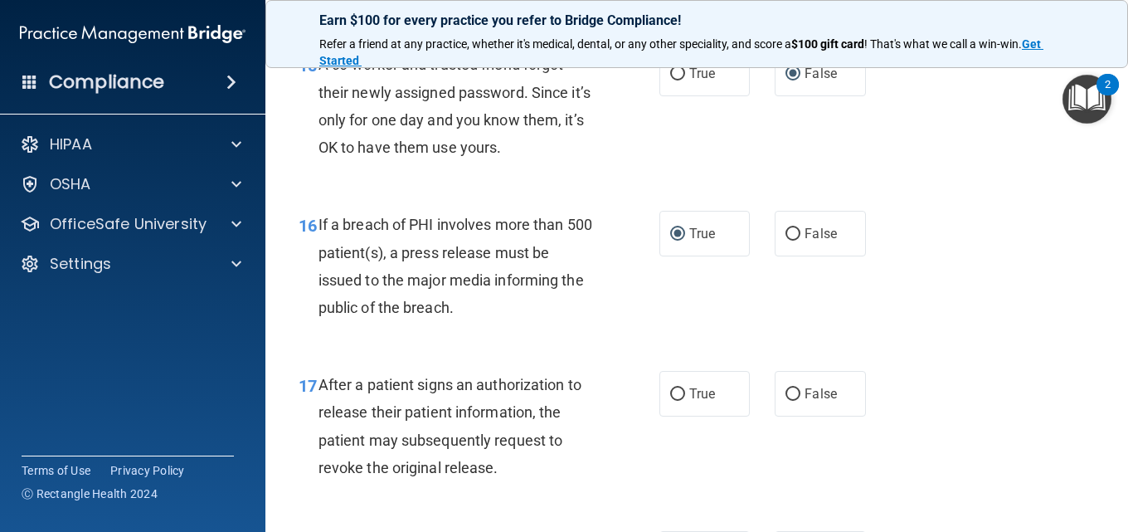
scroll to position [2323, 0]
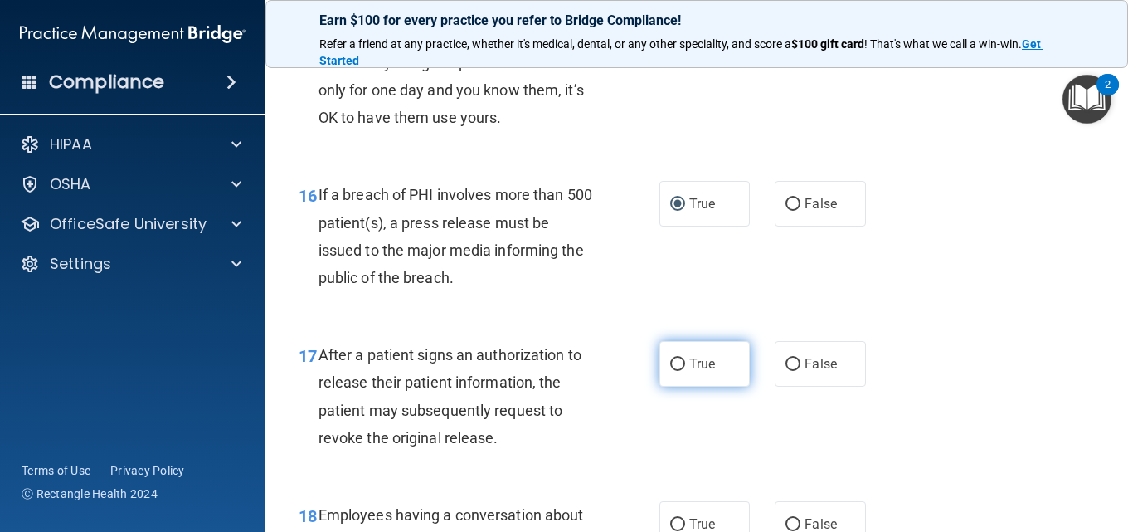
click at [673, 366] on input "True" at bounding box center [677, 364] width 15 height 12
radio input "true"
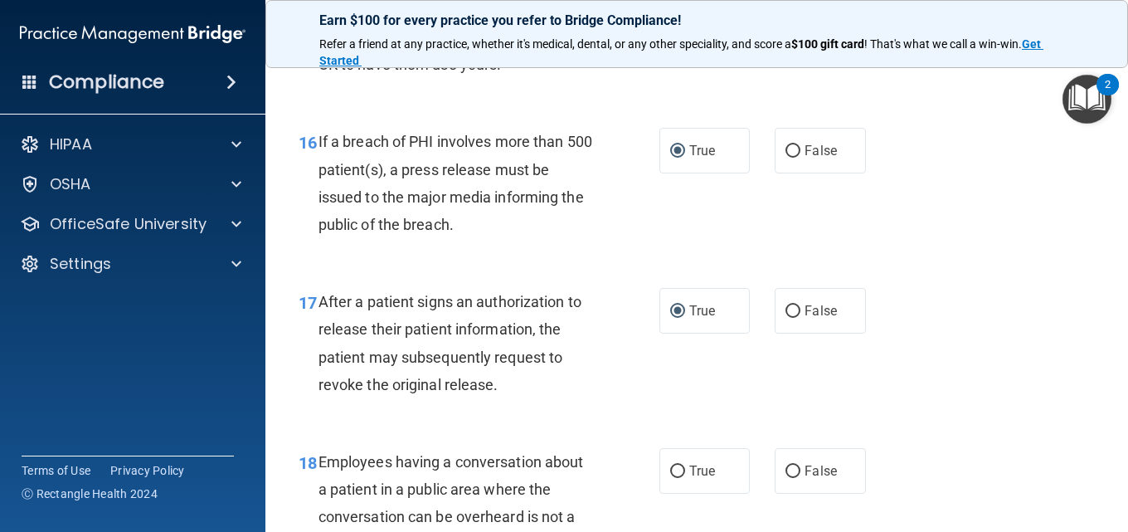
scroll to position [2406, 0]
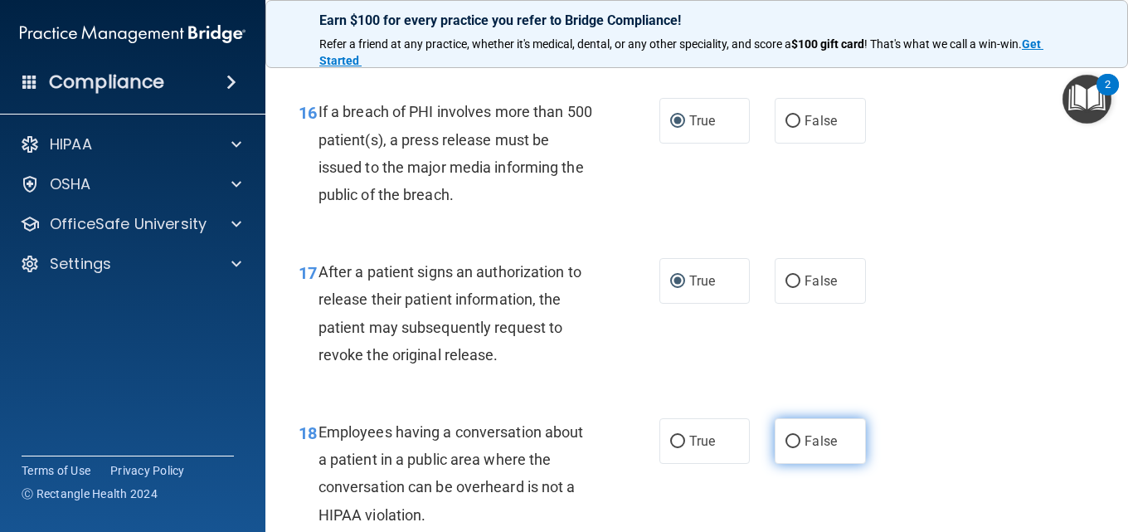
click at [788, 444] on input "False" at bounding box center [793, 442] width 15 height 12
radio input "true"
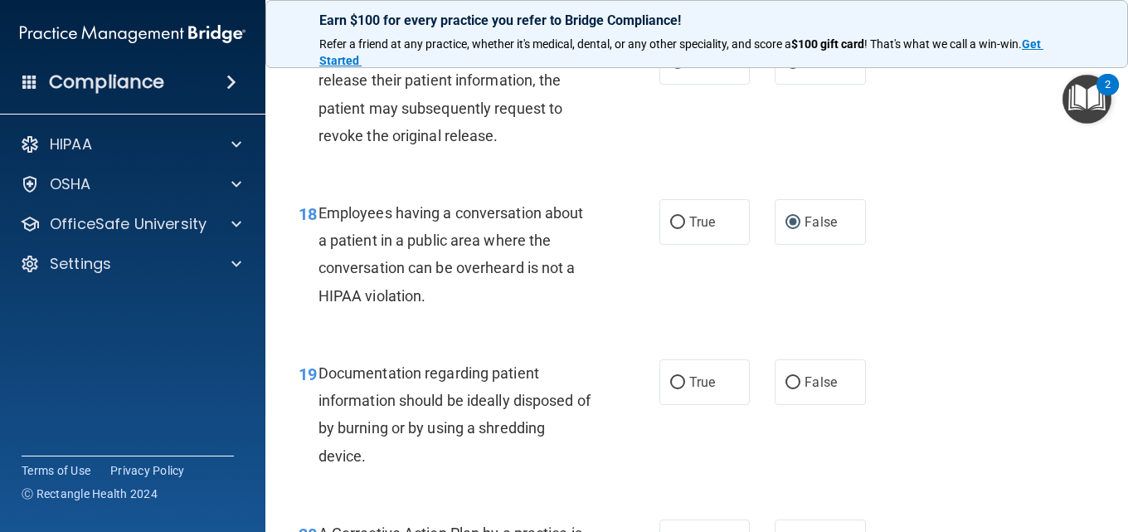
scroll to position [2655, 0]
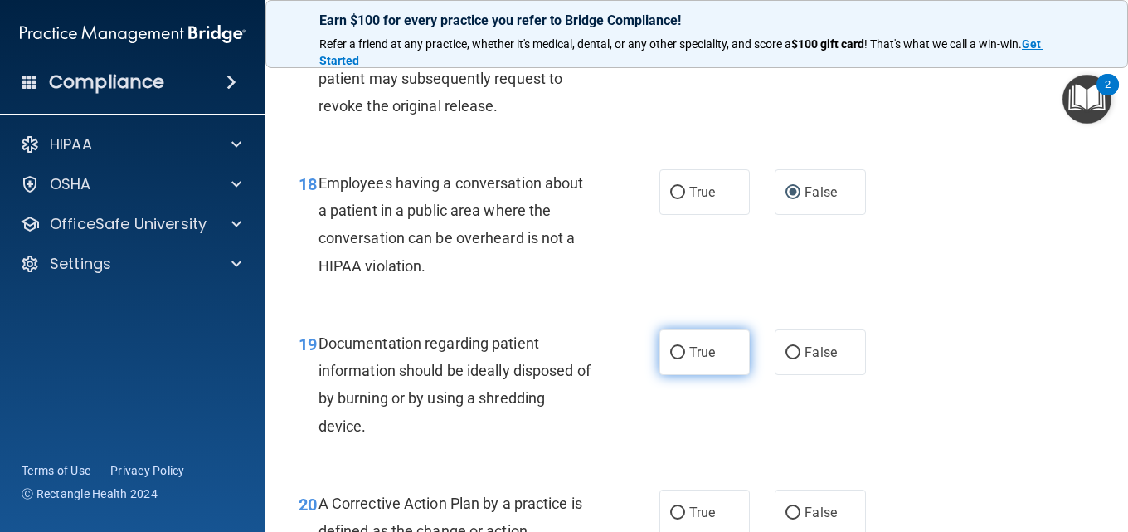
click at [675, 353] on input "True" at bounding box center [677, 353] width 15 height 12
radio input "true"
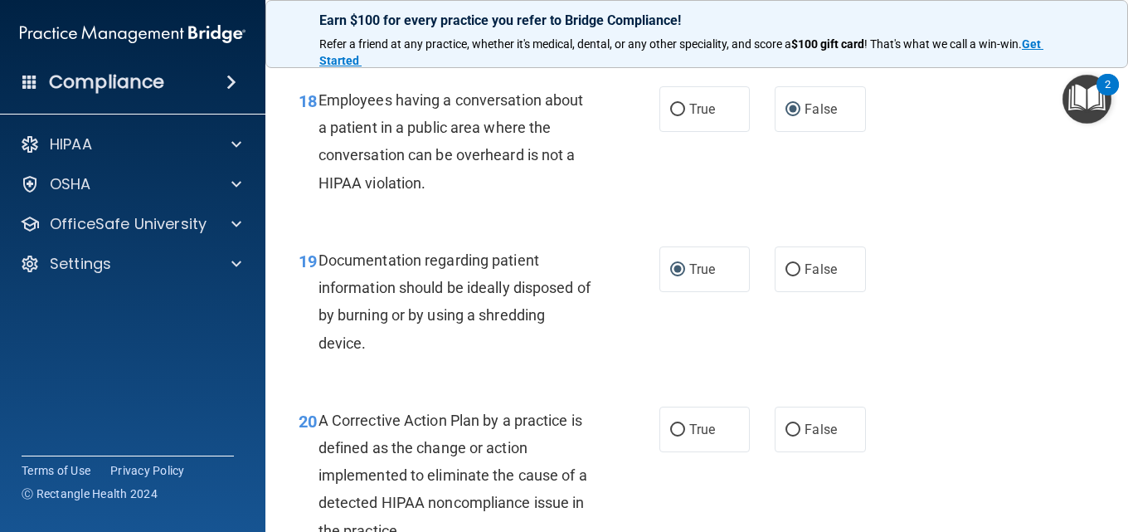
scroll to position [2821, 0]
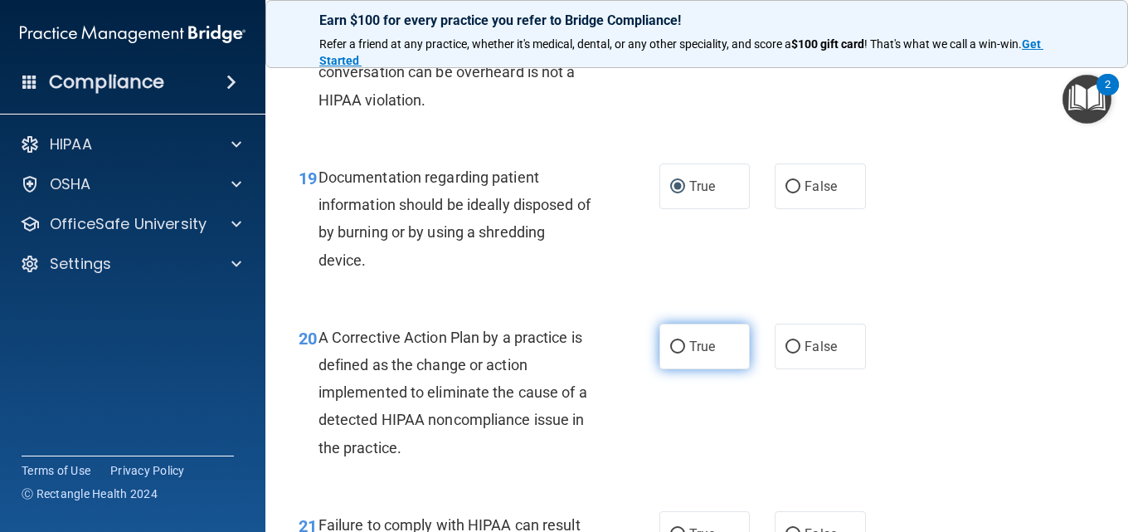
click at [675, 348] on input "True" at bounding box center [677, 347] width 15 height 12
radio input "true"
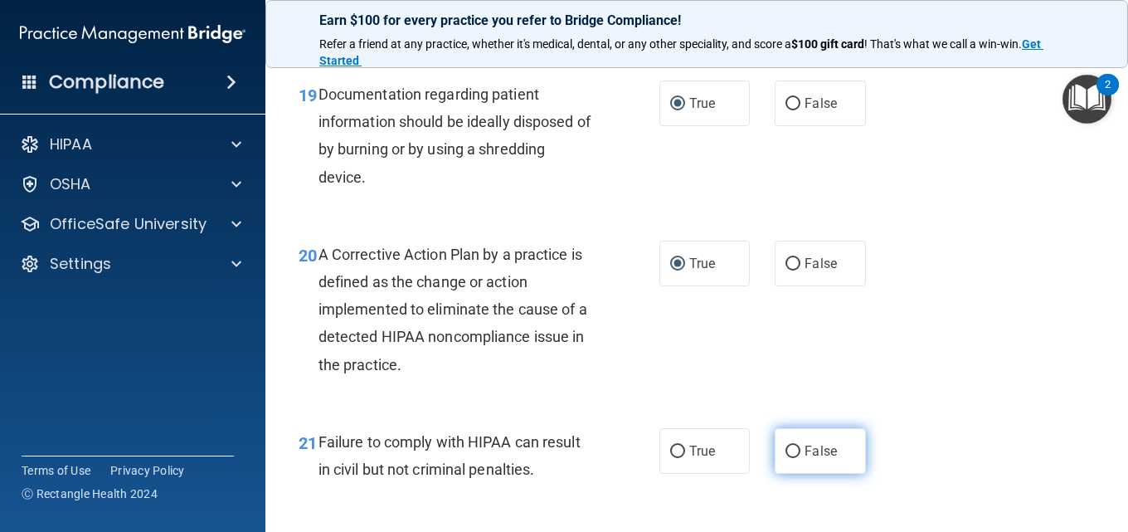
click at [788, 451] on input "False" at bounding box center [793, 452] width 15 height 12
radio input "true"
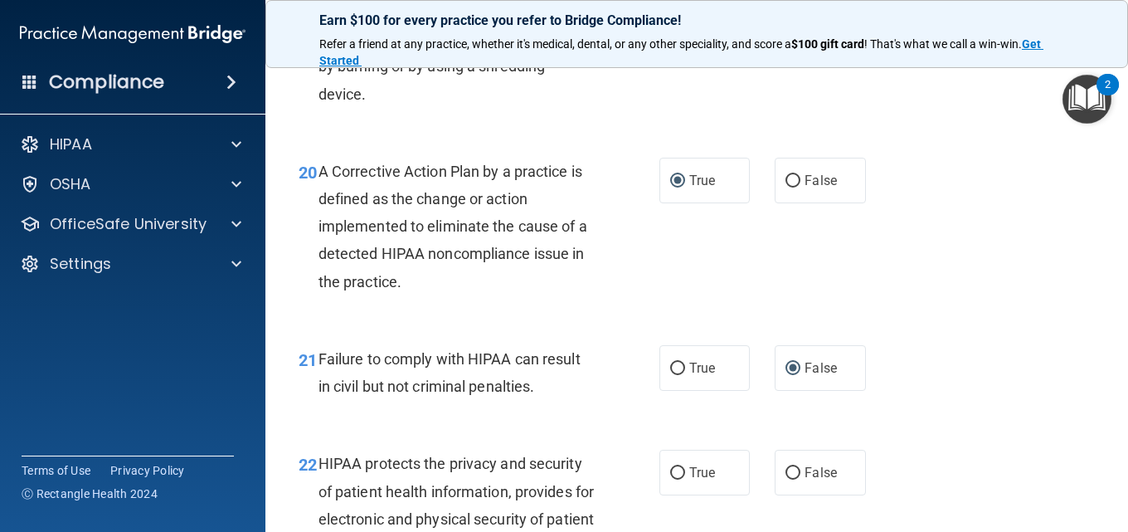
scroll to position [3070, 0]
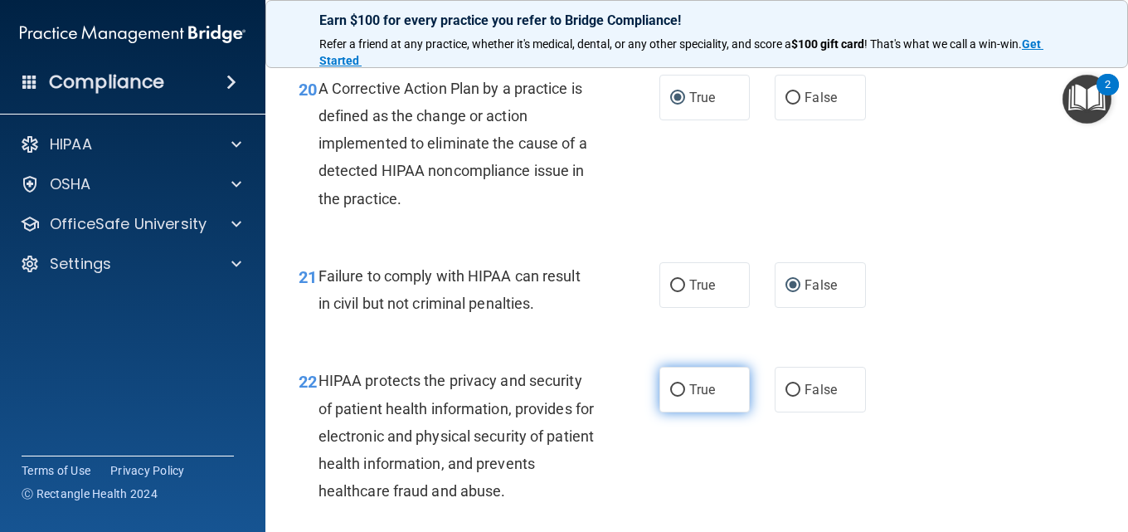
click at [676, 384] on input "True" at bounding box center [677, 390] width 15 height 12
radio input "true"
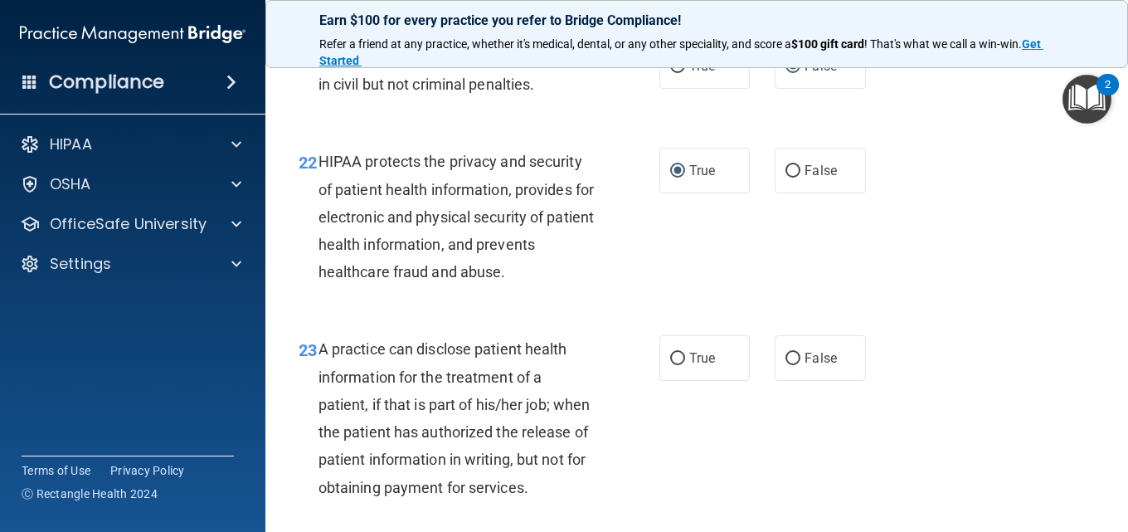
scroll to position [3319, 0]
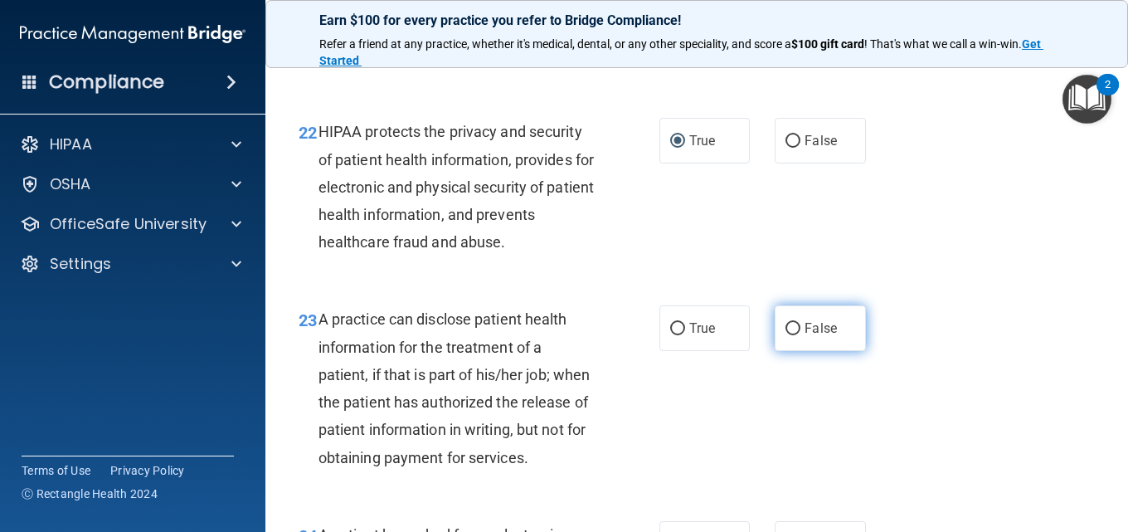
click at [788, 326] on input "False" at bounding box center [793, 329] width 15 height 12
radio input "true"
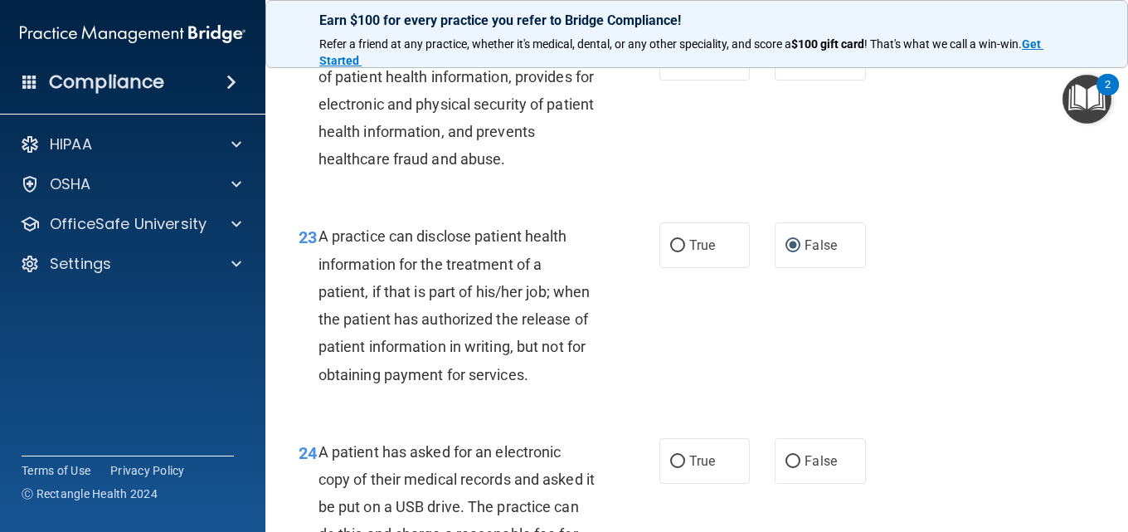
scroll to position [3485, 0]
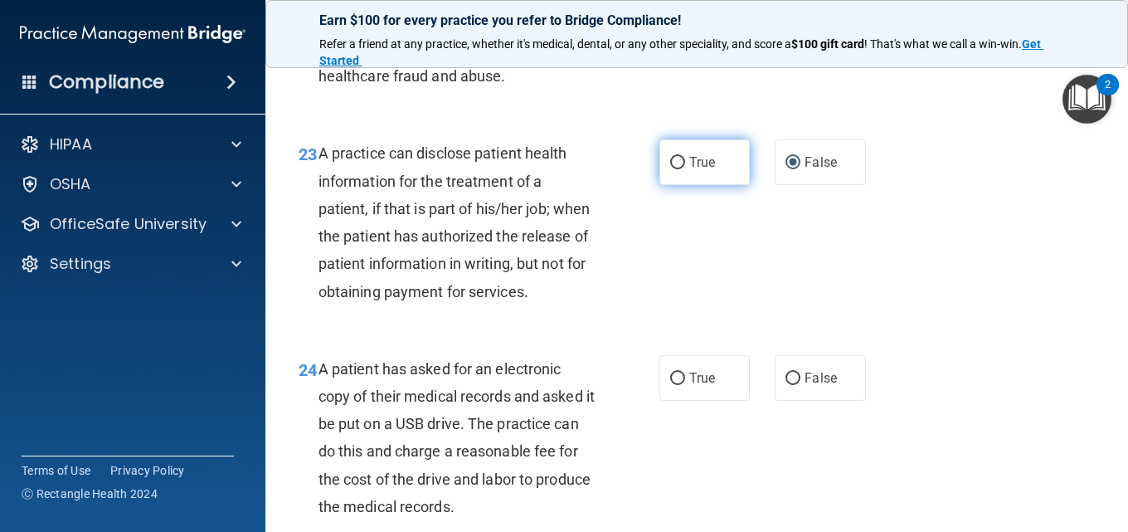
click at [670, 165] on input "True" at bounding box center [677, 163] width 15 height 12
radio input "true"
radio input "false"
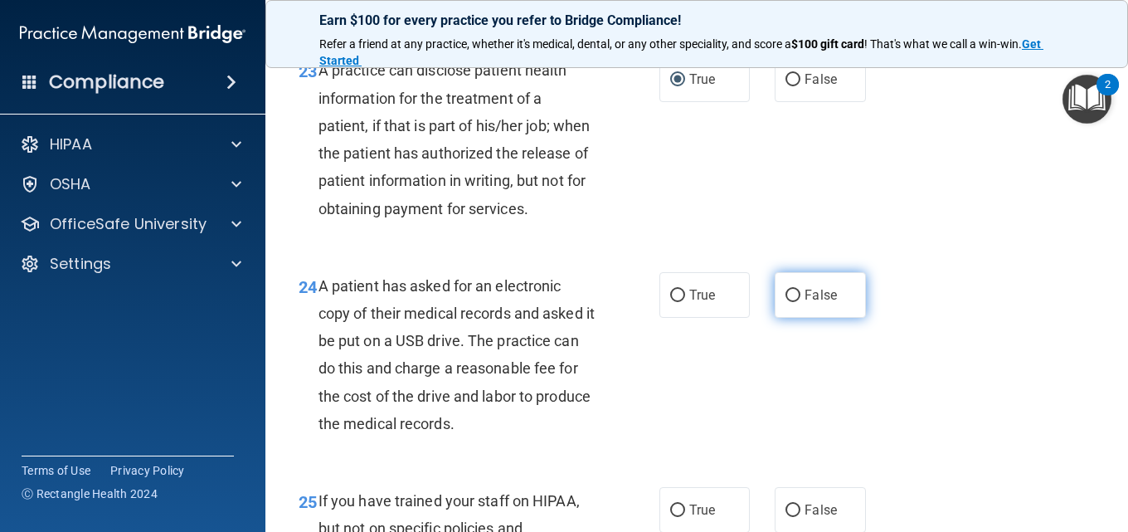
click at [787, 302] on input "False" at bounding box center [793, 296] width 15 height 12
radio input "true"
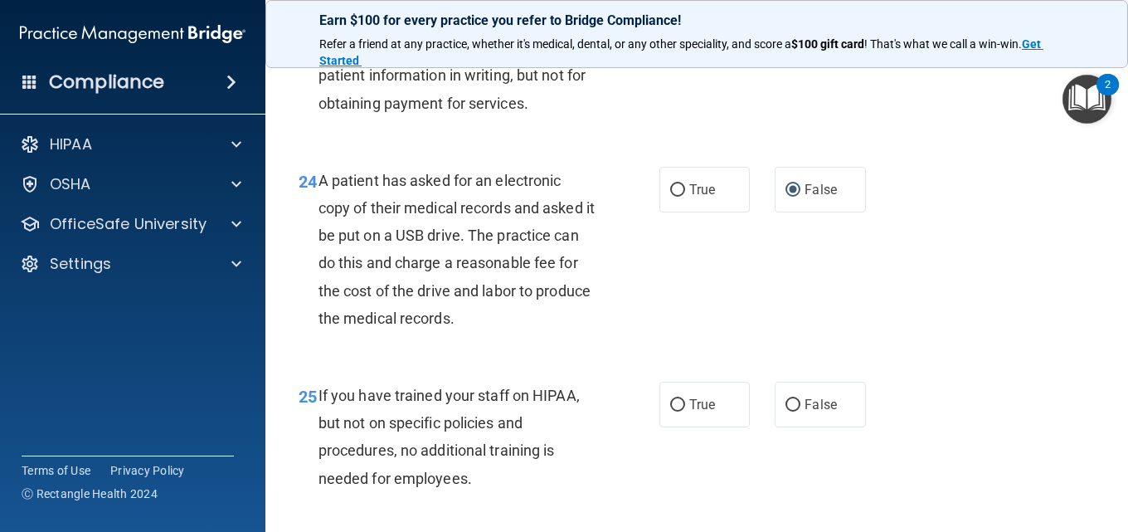
scroll to position [3734, 0]
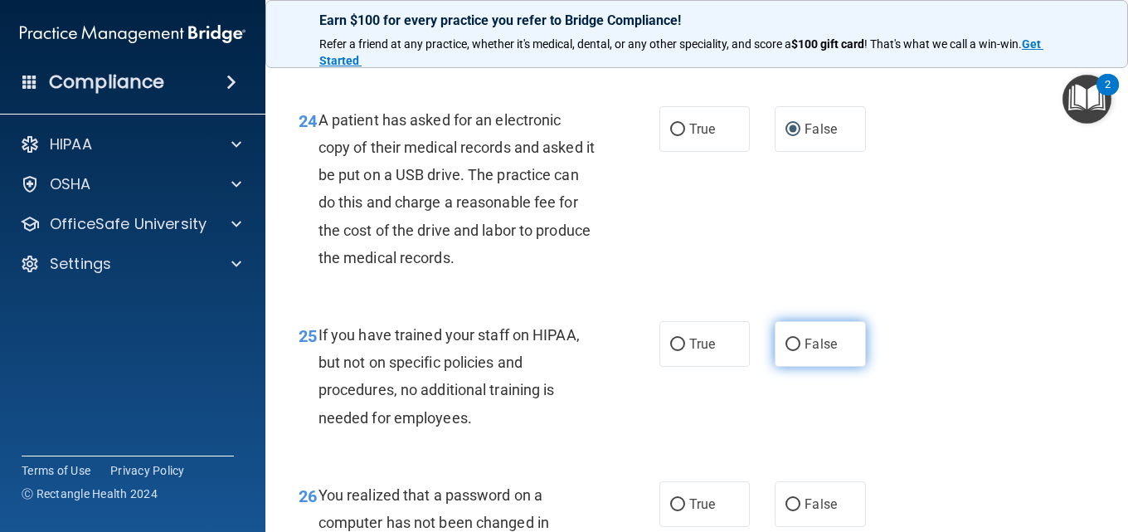
click at [786, 351] on input "False" at bounding box center [793, 345] width 15 height 12
radio input "true"
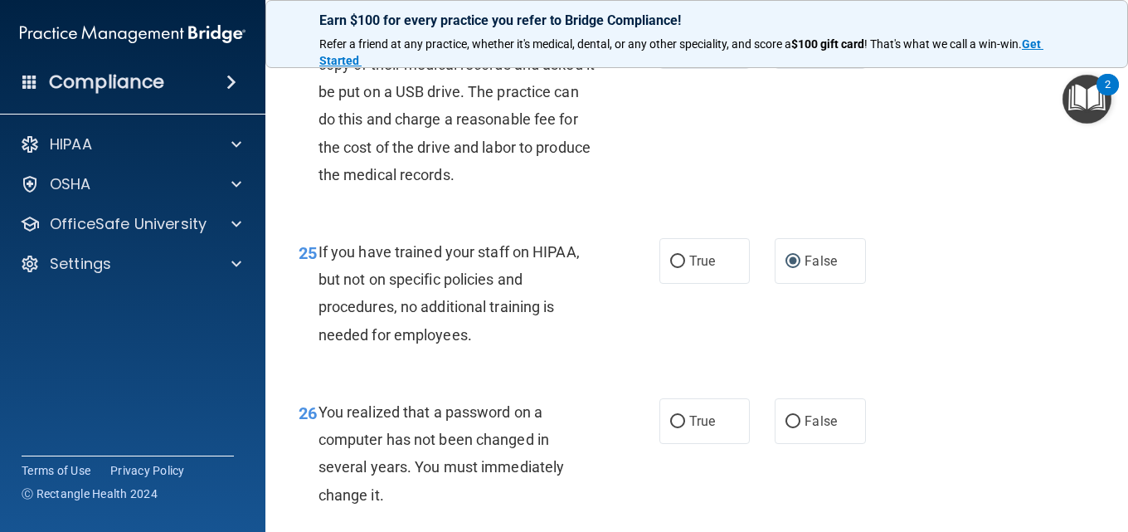
scroll to position [3983, 0]
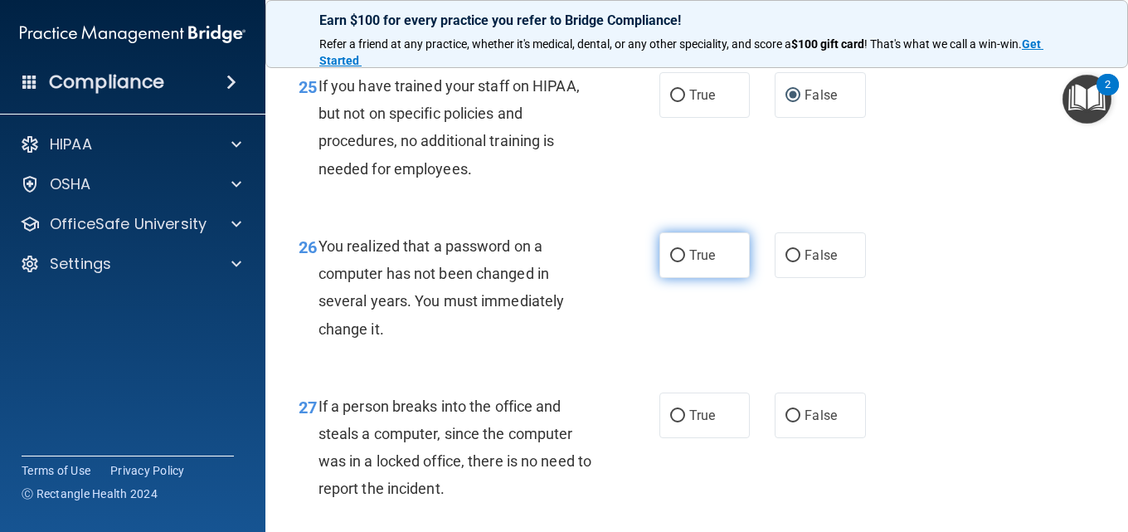
click at [670, 262] on input "True" at bounding box center [677, 256] width 15 height 12
radio input "true"
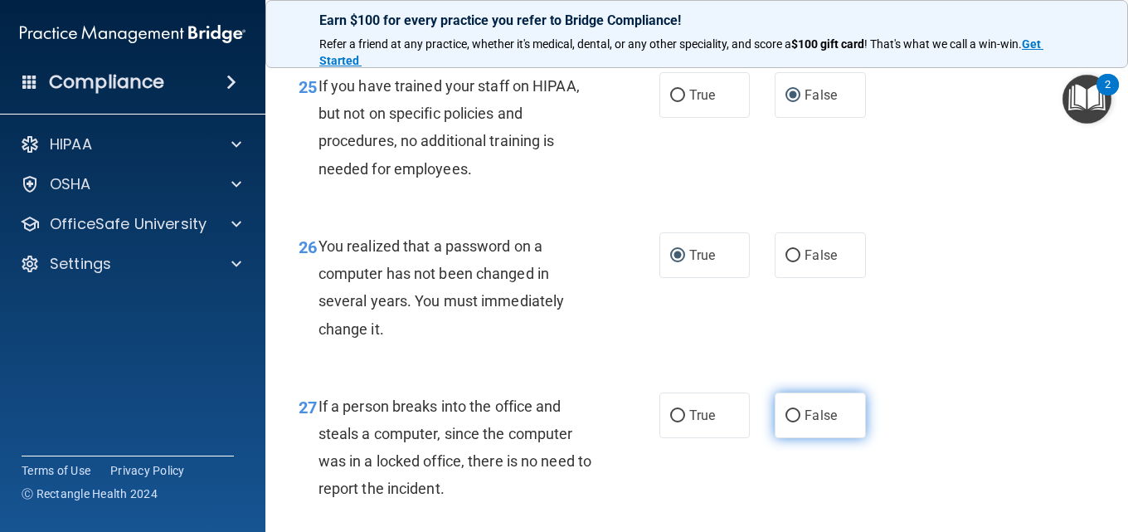
click at [788, 422] on input "False" at bounding box center [793, 416] width 15 height 12
radio input "true"
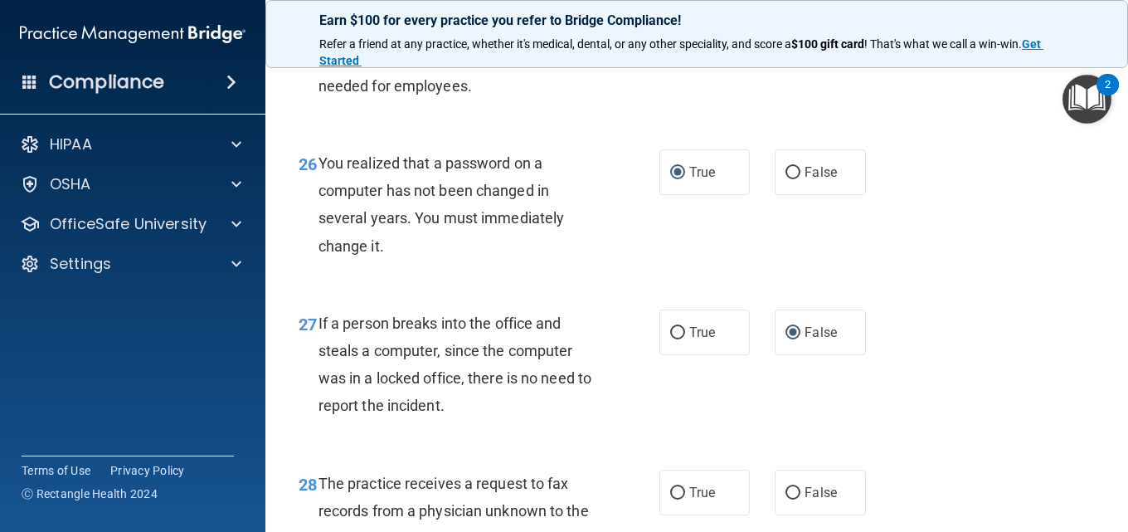
scroll to position [4148, 0]
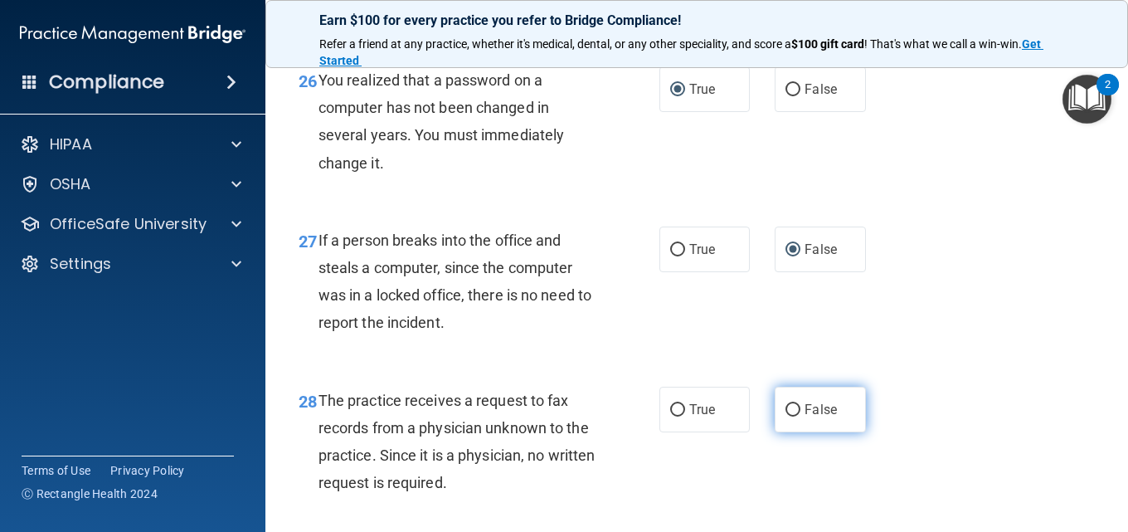
click at [786, 417] on input "False" at bounding box center [793, 410] width 15 height 12
radio input "true"
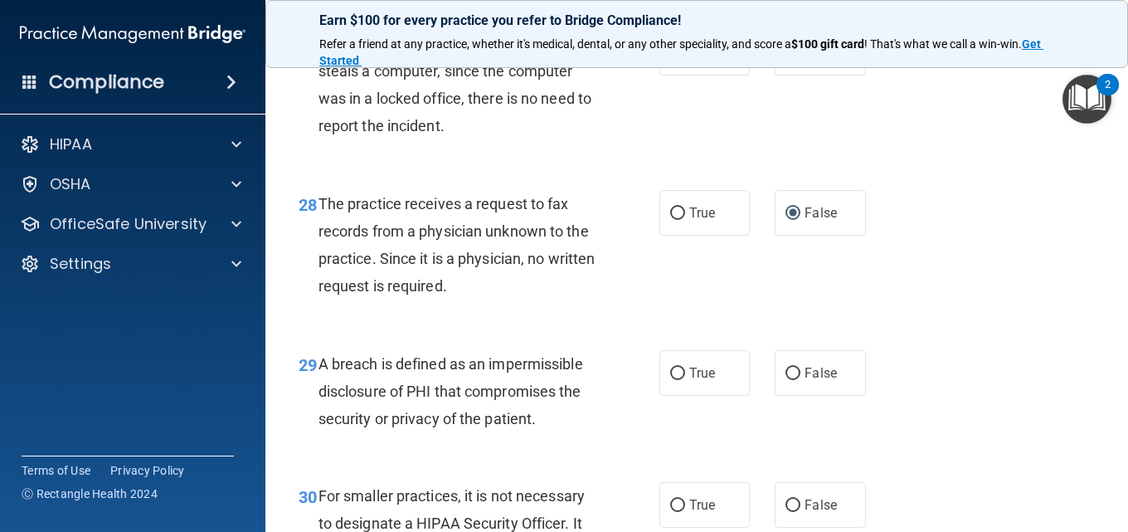
scroll to position [4397, 0]
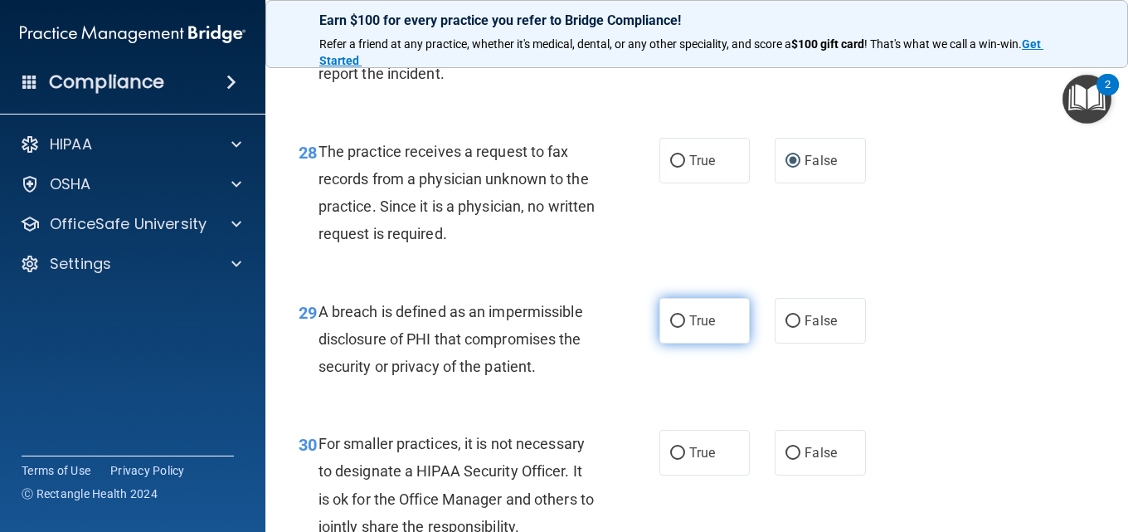
click at [679, 328] on input "True" at bounding box center [677, 321] width 15 height 12
radio input "true"
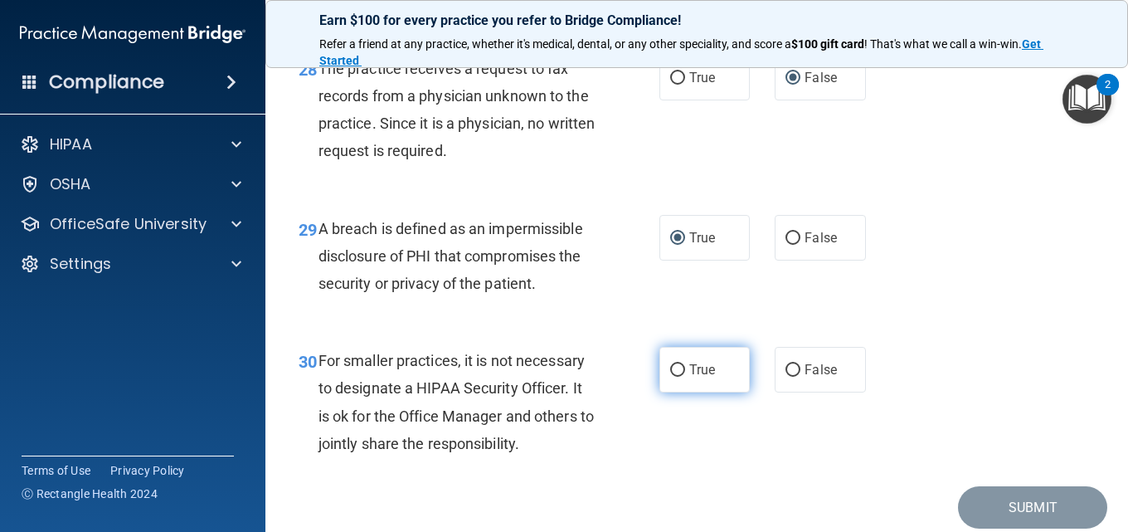
click at [670, 377] on input "True" at bounding box center [677, 370] width 15 height 12
radio input "true"
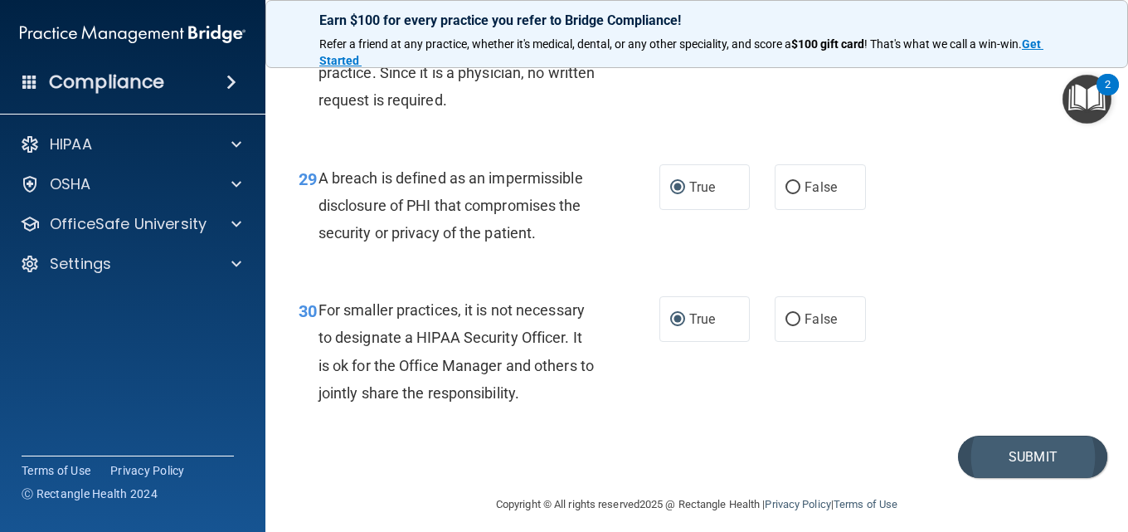
scroll to position [4571, 0]
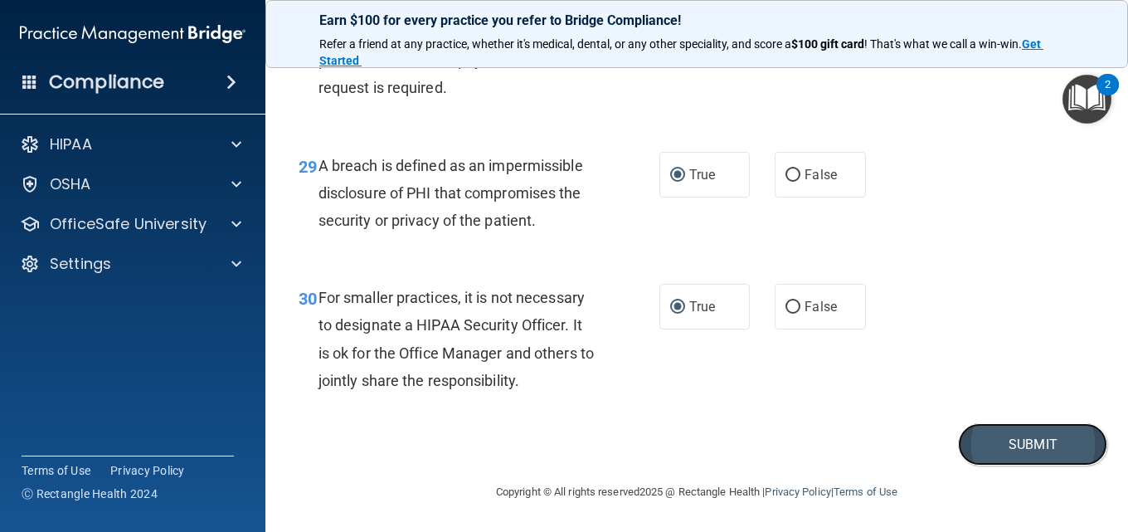
click at [1000, 450] on button "Submit" at bounding box center [1032, 444] width 149 height 42
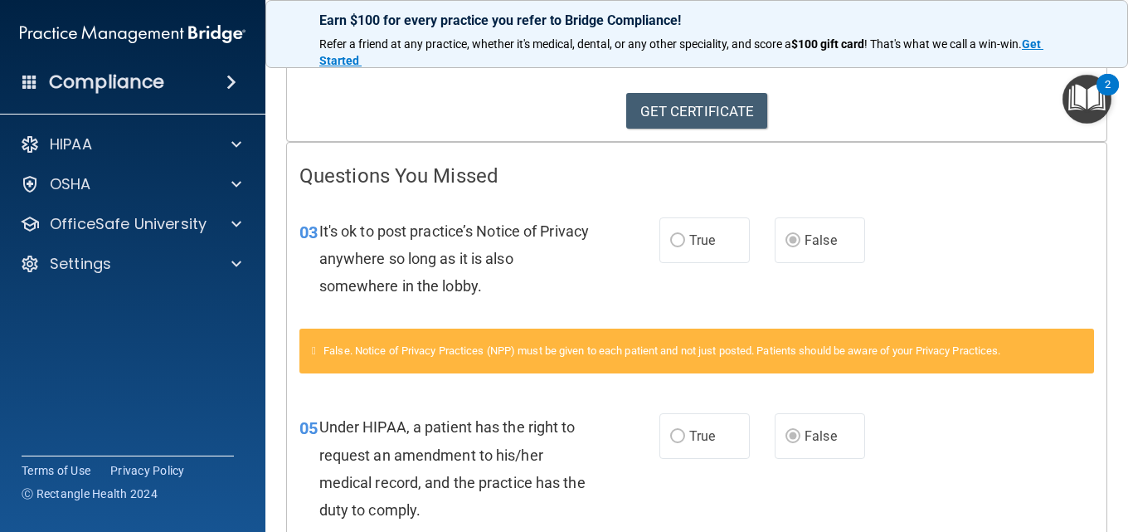
scroll to position [498, 0]
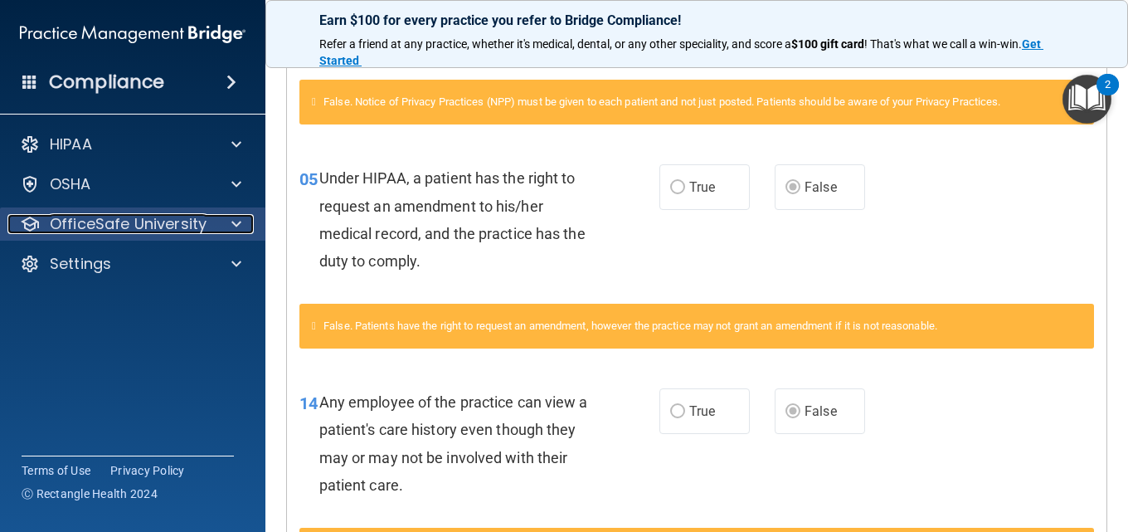
click at [239, 227] on span at bounding box center [236, 224] width 10 height 20
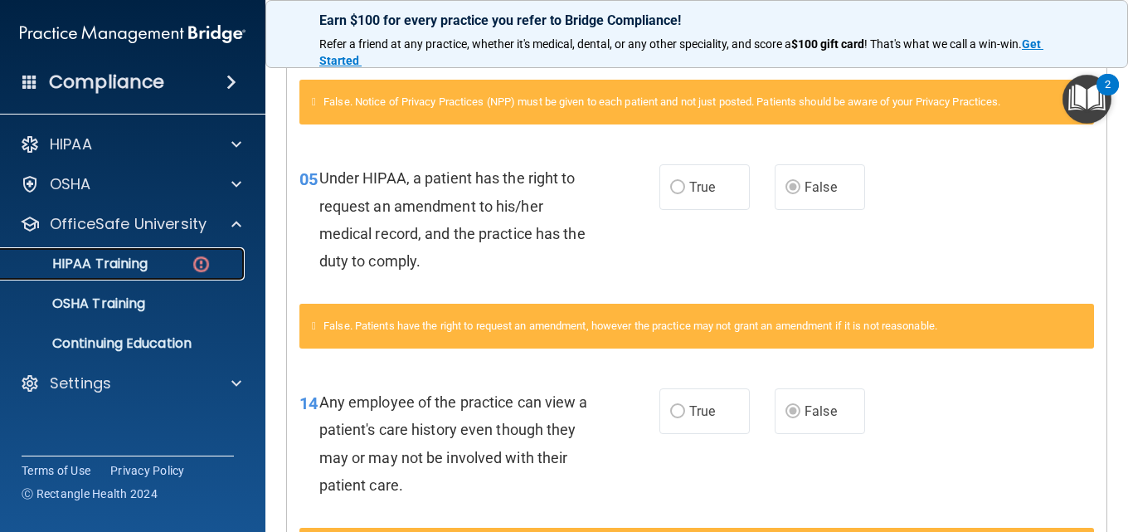
click at [119, 266] on p "HIPAA Training" at bounding box center [79, 264] width 137 height 17
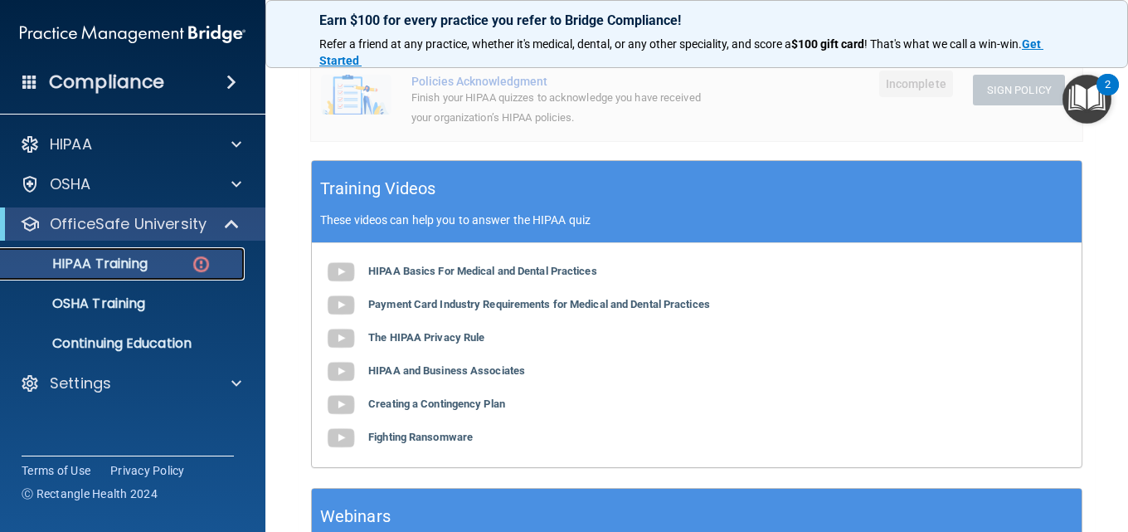
scroll to position [664, 0]
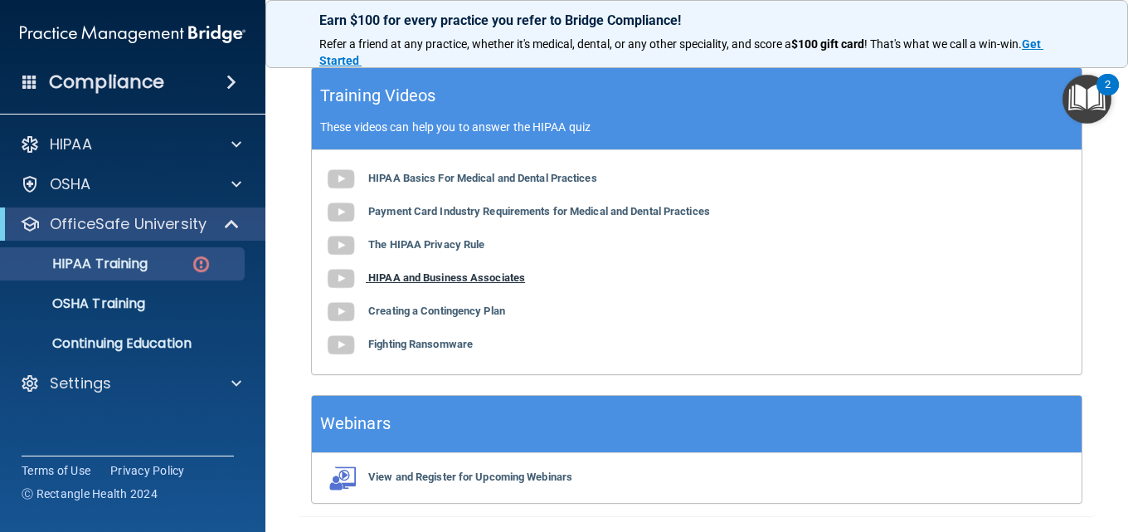
click at [422, 271] on b "HIPAA and Business Associates" at bounding box center [446, 277] width 157 height 12
click at [422, 304] on b "Creating a Contingency Plan" at bounding box center [436, 310] width 137 height 12
click at [404, 338] on b "Fighting Ransomware" at bounding box center [420, 344] width 105 height 12
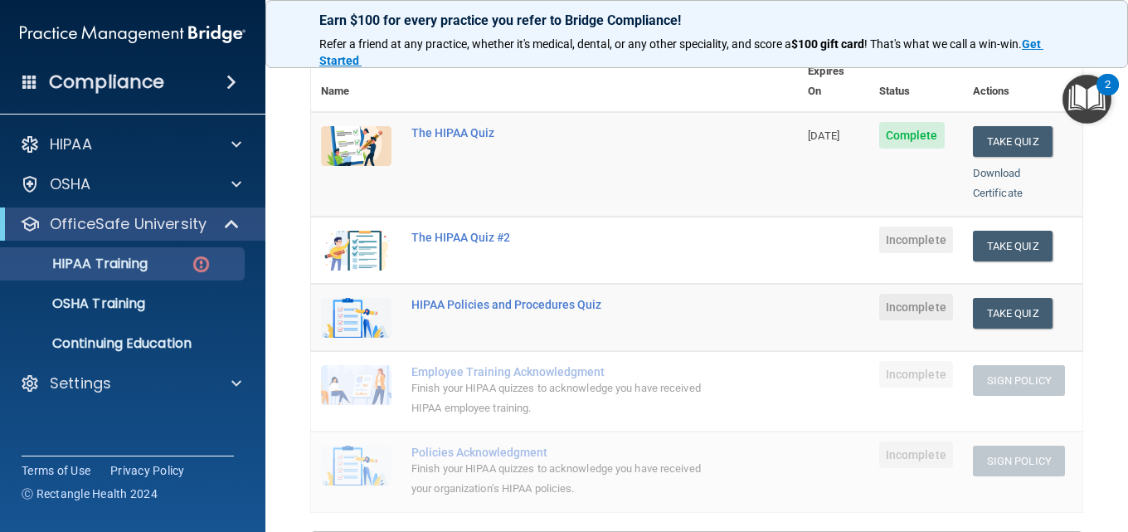
scroll to position [198, 0]
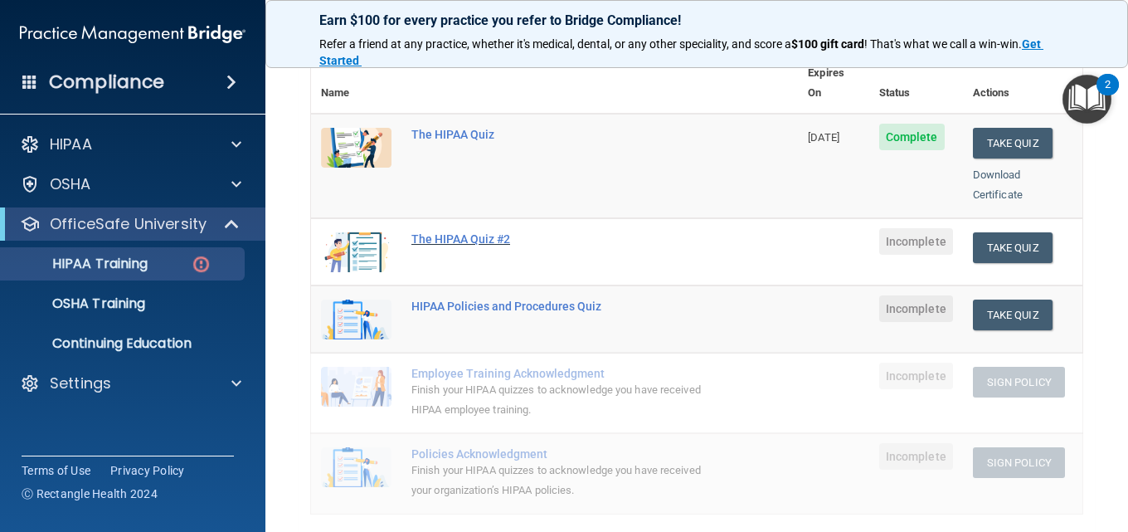
click at [458, 232] on div "The HIPAA Quiz #2" at bounding box center [564, 238] width 304 height 13
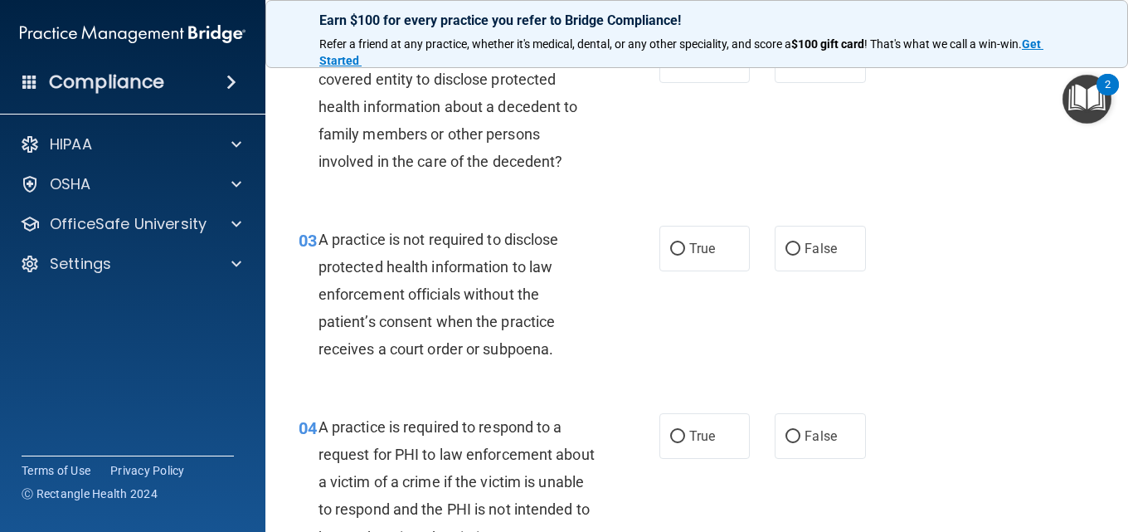
scroll to position [115, 0]
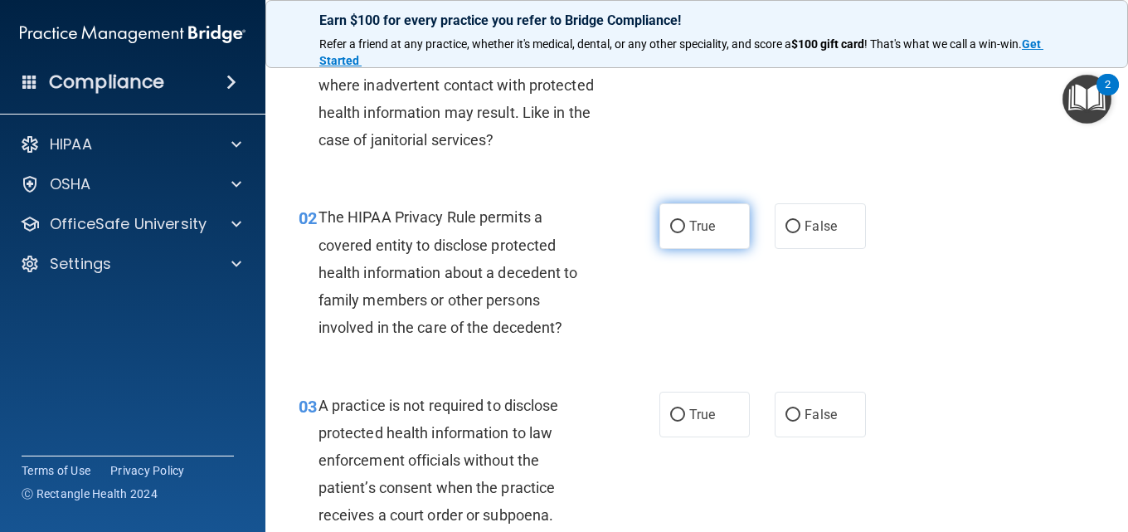
click at [673, 228] on input "True" at bounding box center [677, 227] width 15 height 12
radio input "true"
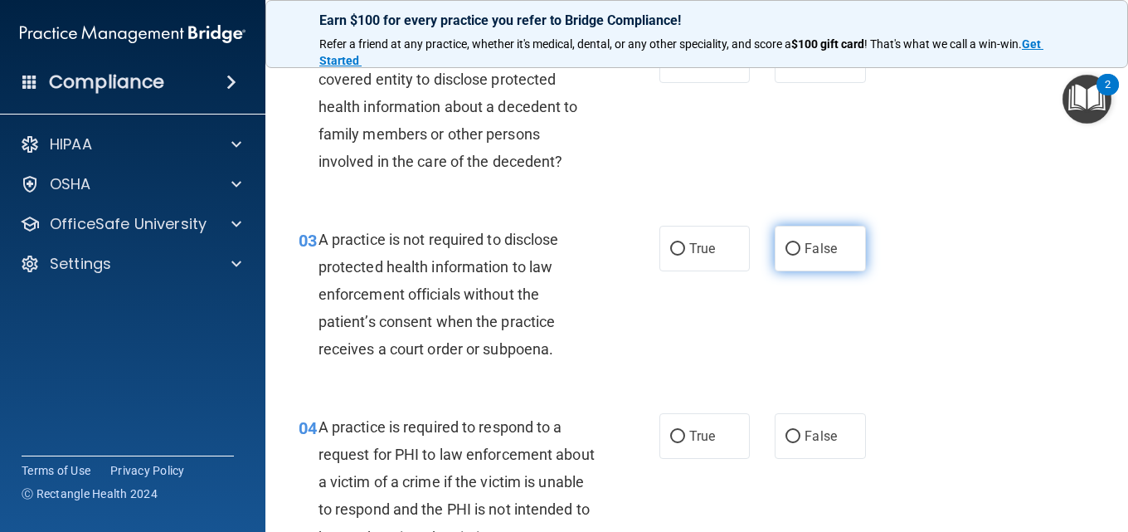
click at [786, 251] on input "False" at bounding box center [793, 249] width 15 height 12
radio input "true"
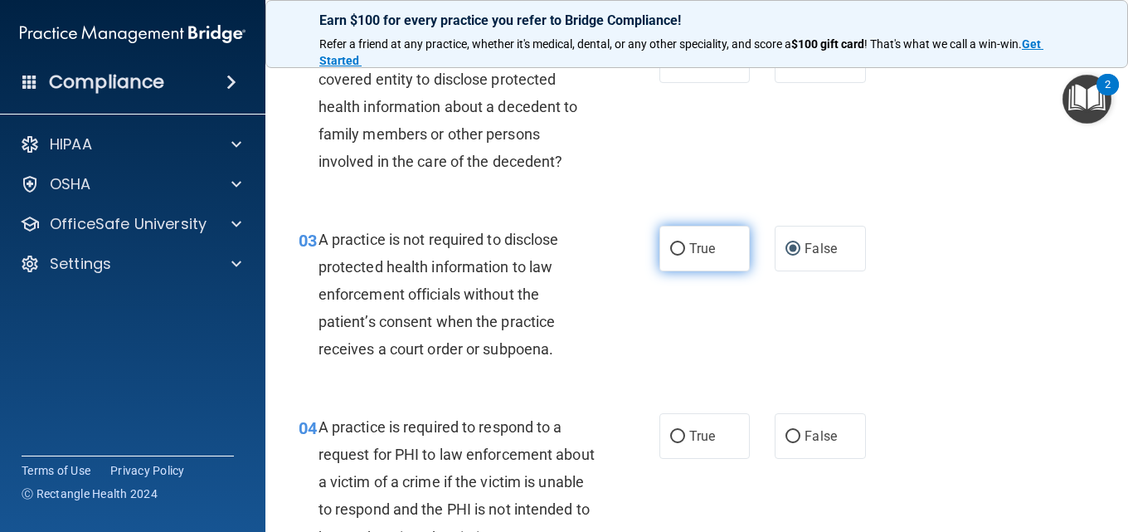
click at [670, 245] on input "True" at bounding box center [677, 249] width 15 height 12
radio input "true"
radio input "false"
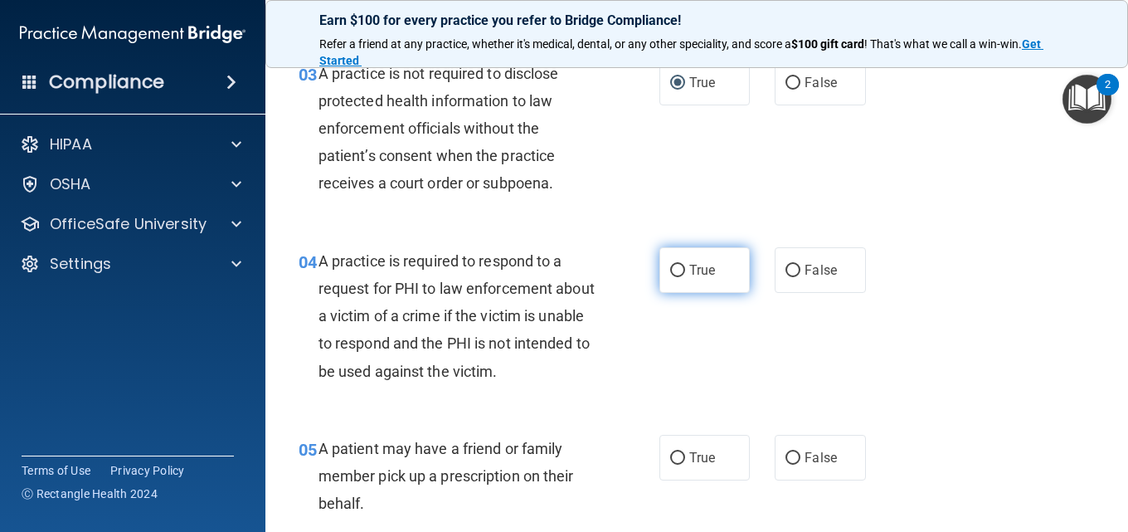
click at [673, 271] on input "True" at bounding box center [677, 271] width 15 height 12
radio input "true"
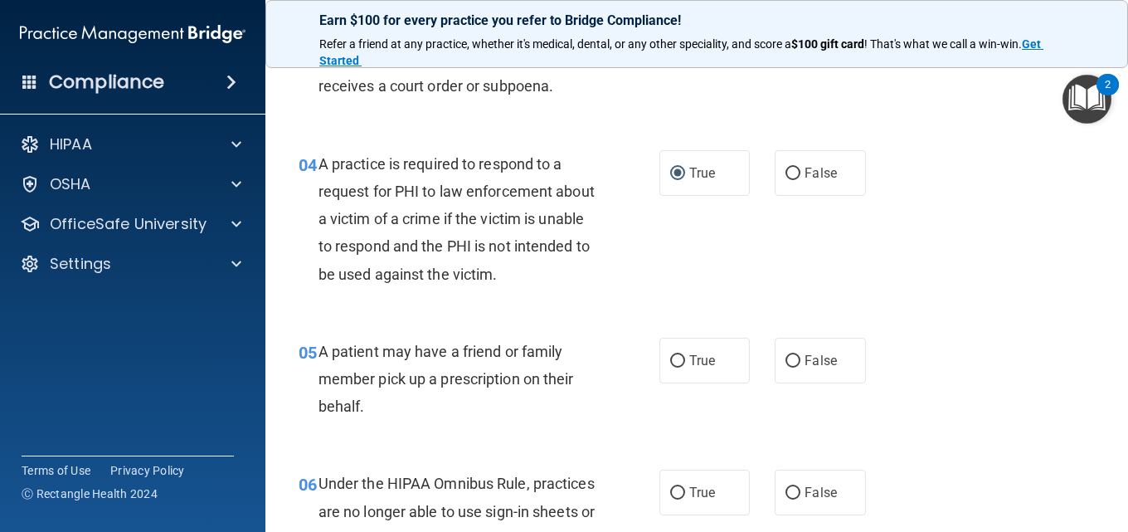
scroll to position [613, 0]
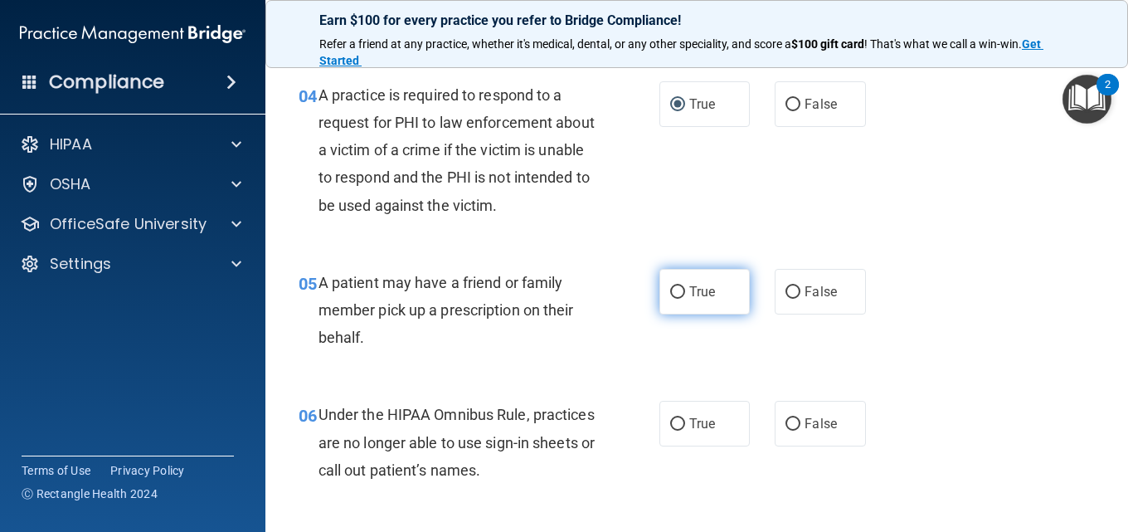
click at [675, 292] on input "True" at bounding box center [677, 292] width 15 height 12
radio input "true"
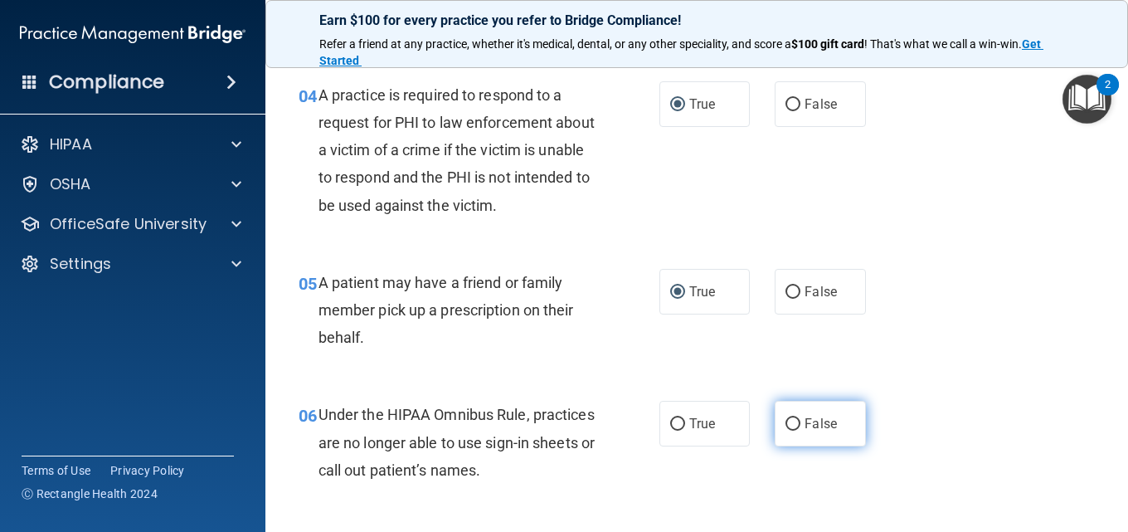
click at [789, 426] on input "False" at bounding box center [793, 424] width 15 height 12
radio input "true"
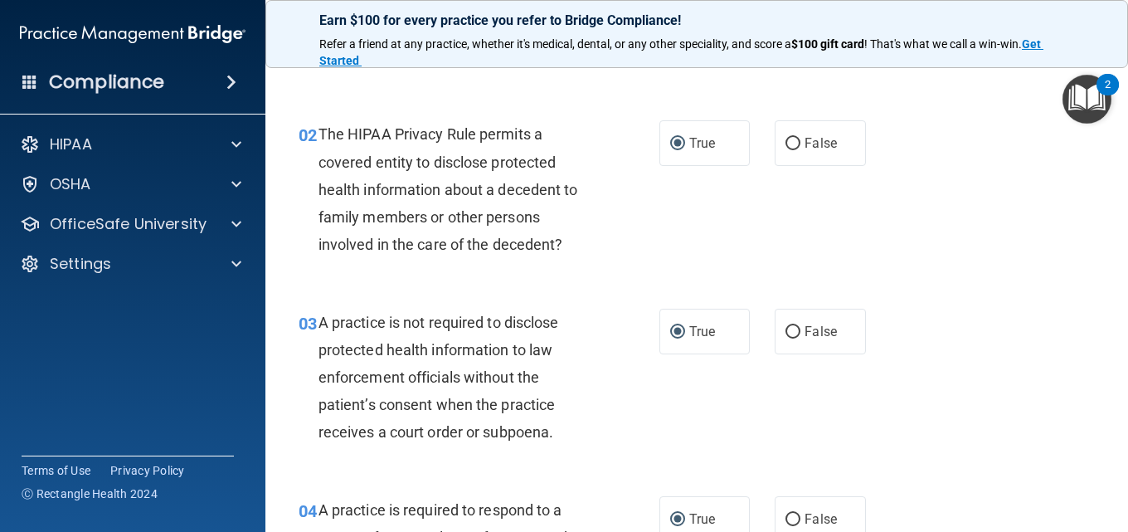
scroll to position [32, 0]
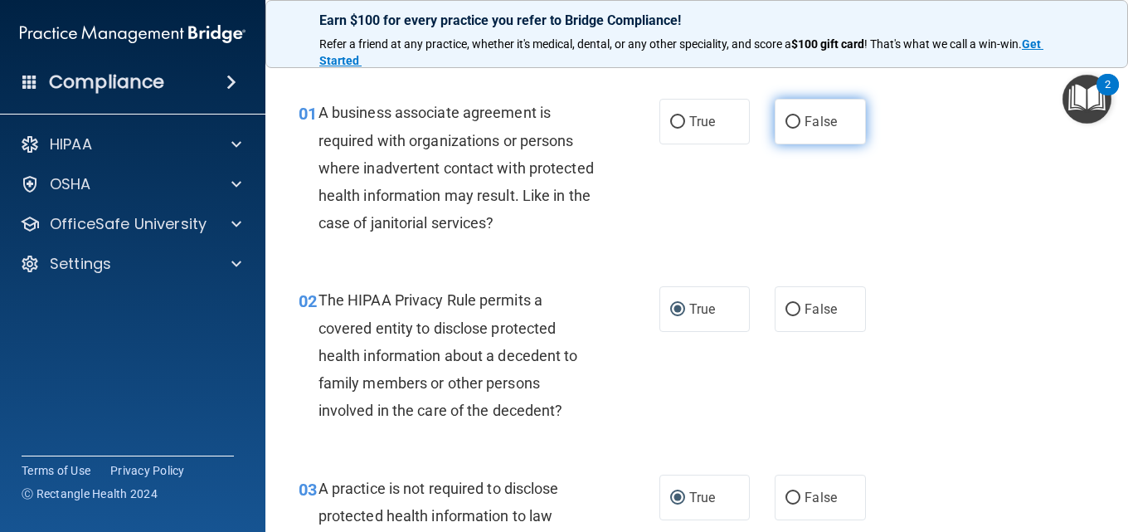
click at [786, 124] on input "False" at bounding box center [793, 122] width 15 height 12
radio input "true"
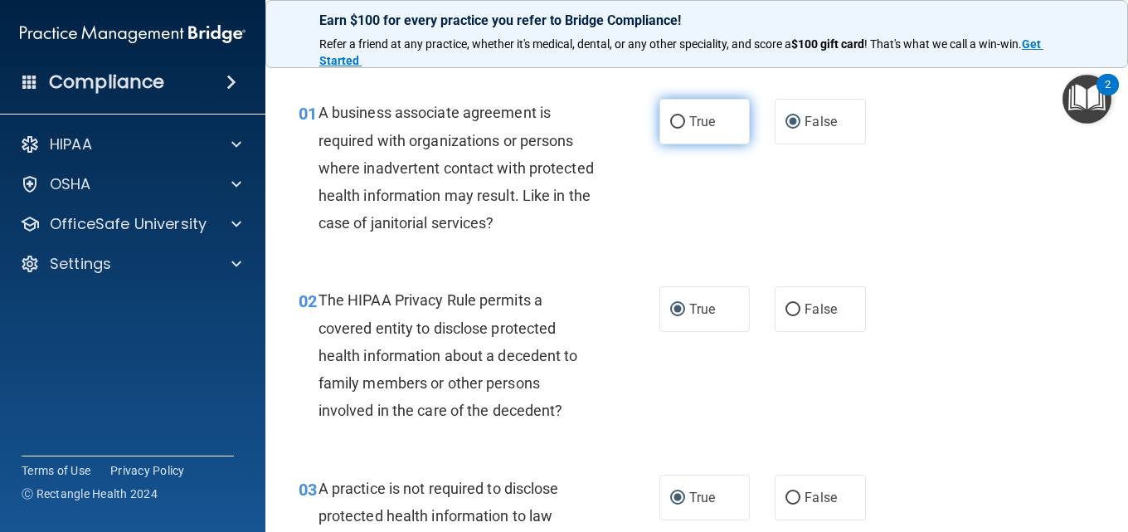
click at [670, 122] on input "True" at bounding box center [677, 122] width 15 height 12
radio input "true"
radio input "false"
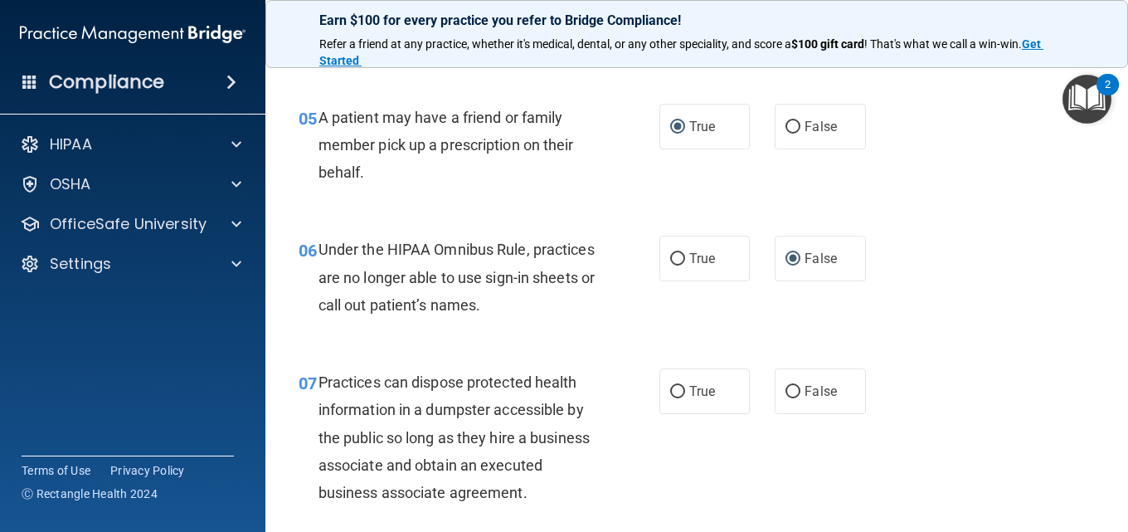
scroll to position [779, 0]
click at [786, 388] on input "False" at bounding box center [793, 391] width 15 height 12
radio input "true"
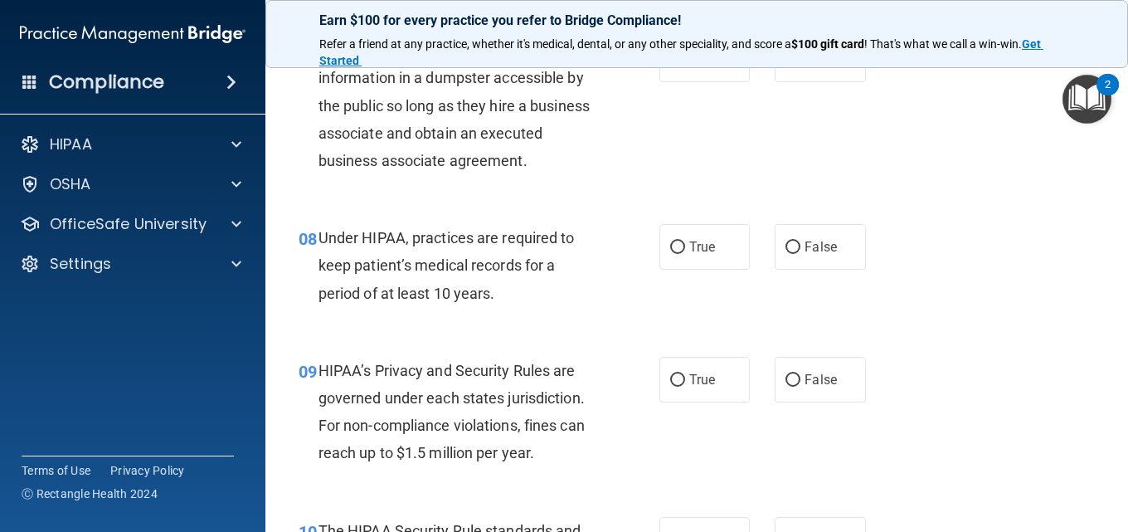
scroll to position [1111, 0]
click at [787, 253] on input "False" at bounding box center [793, 247] width 15 height 12
radio input "true"
click at [786, 386] on input "False" at bounding box center [793, 379] width 15 height 12
radio input "true"
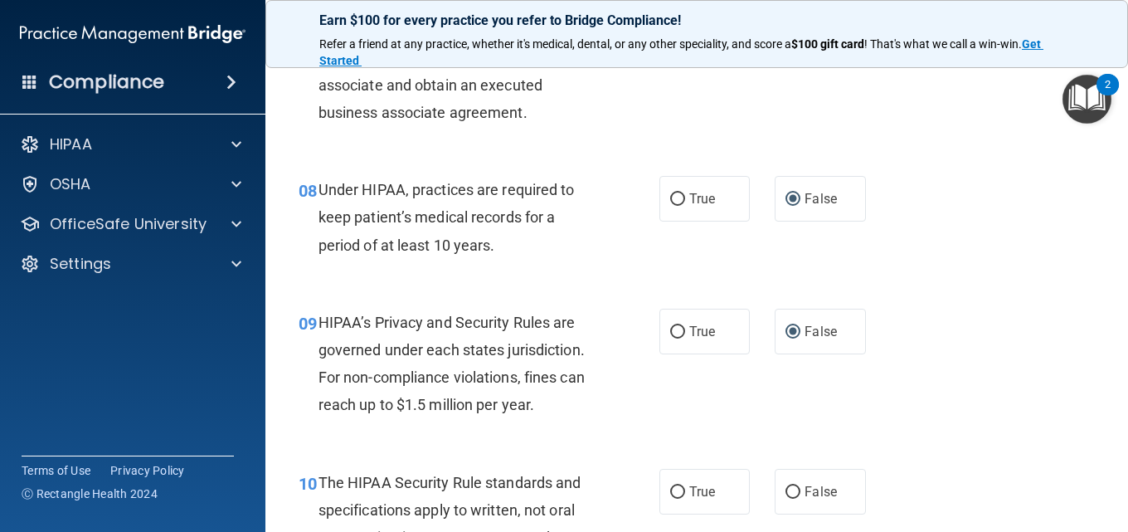
scroll to position [1277, 0]
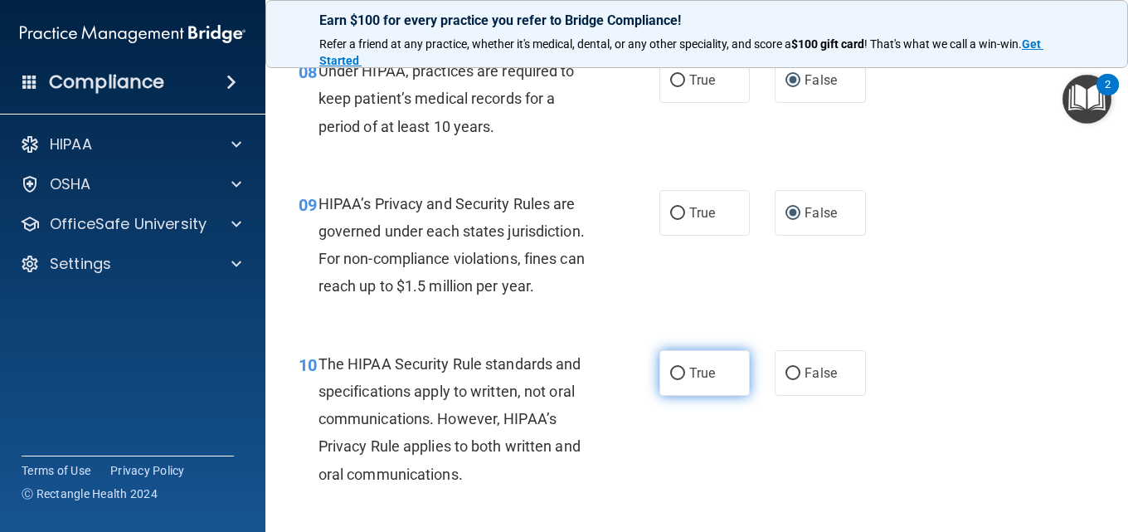
click at [672, 380] on input "True" at bounding box center [677, 374] width 15 height 12
radio input "true"
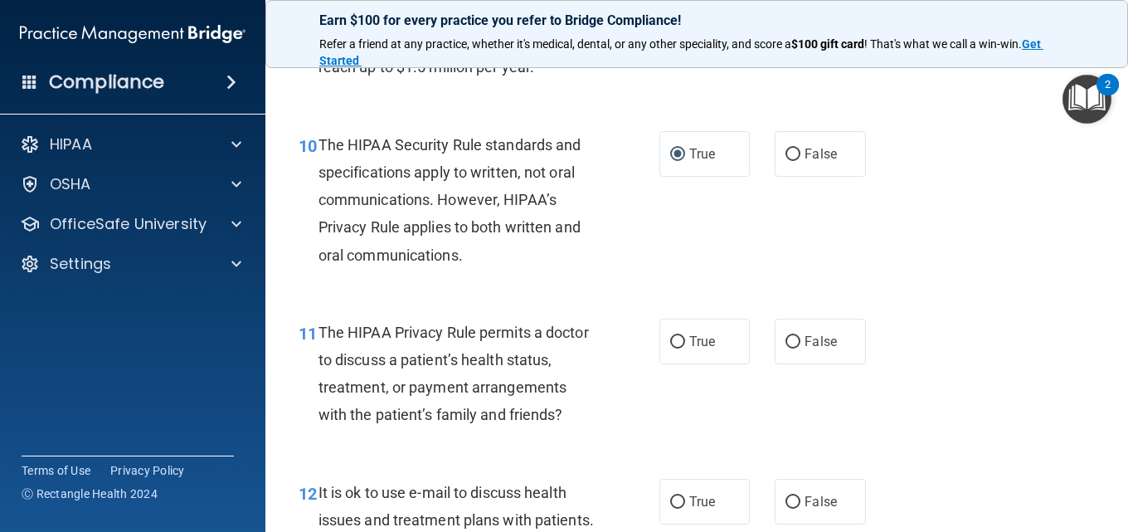
scroll to position [1526, 0]
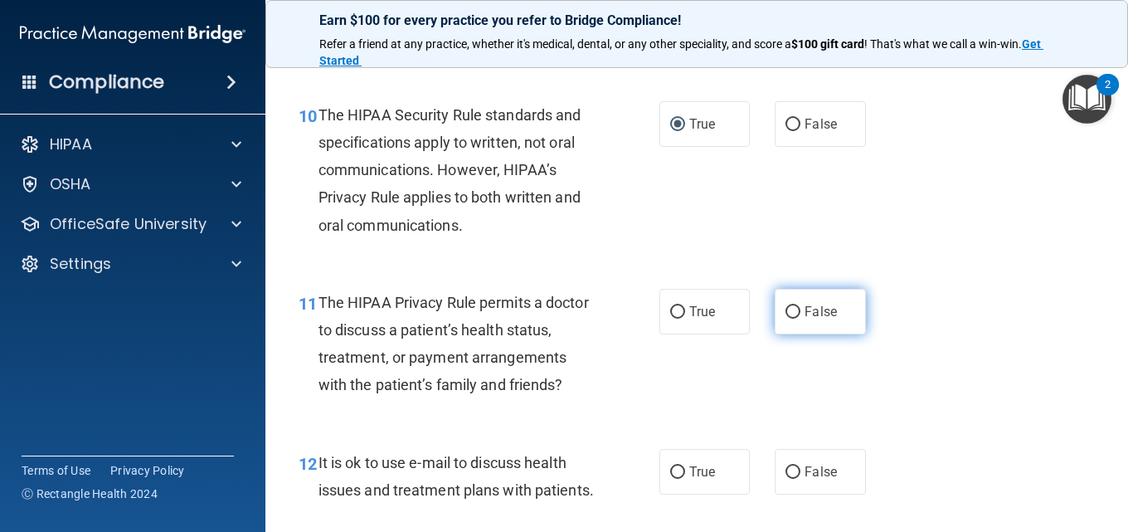
click at [786, 319] on input "False" at bounding box center [793, 312] width 15 height 12
radio input "true"
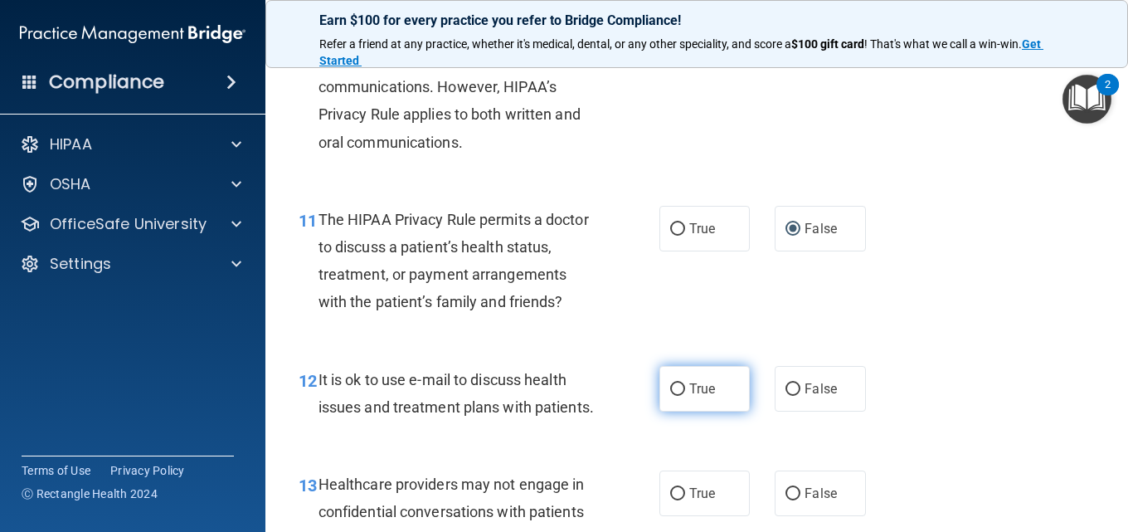
click at [670, 396] on input "True" at bounding box center [677, 389] width 15 height 12
radio input "true"
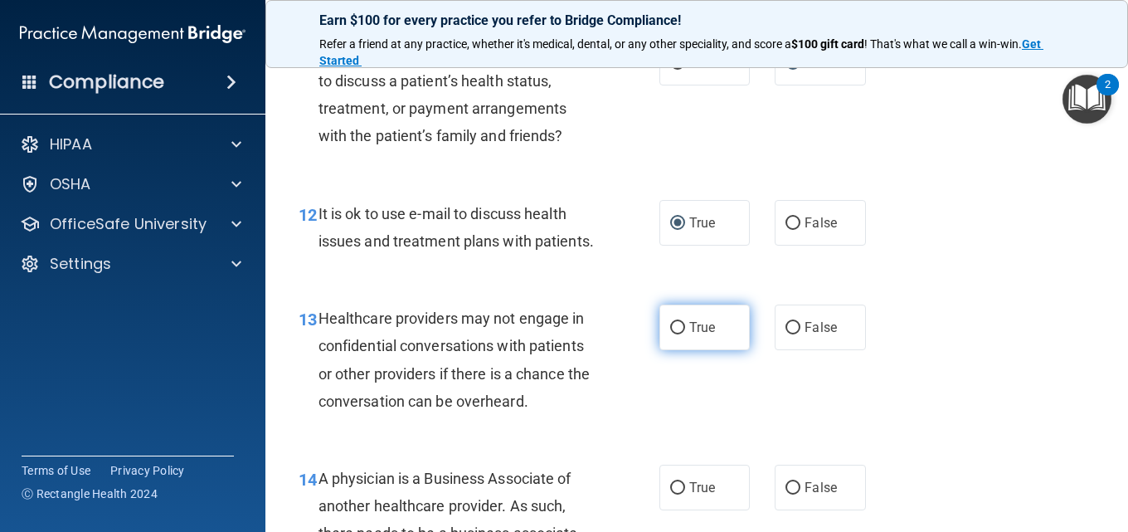
click at [670, 334] on input "True" at bounding box center [677, 328] width 15 height 12
radio input "true"
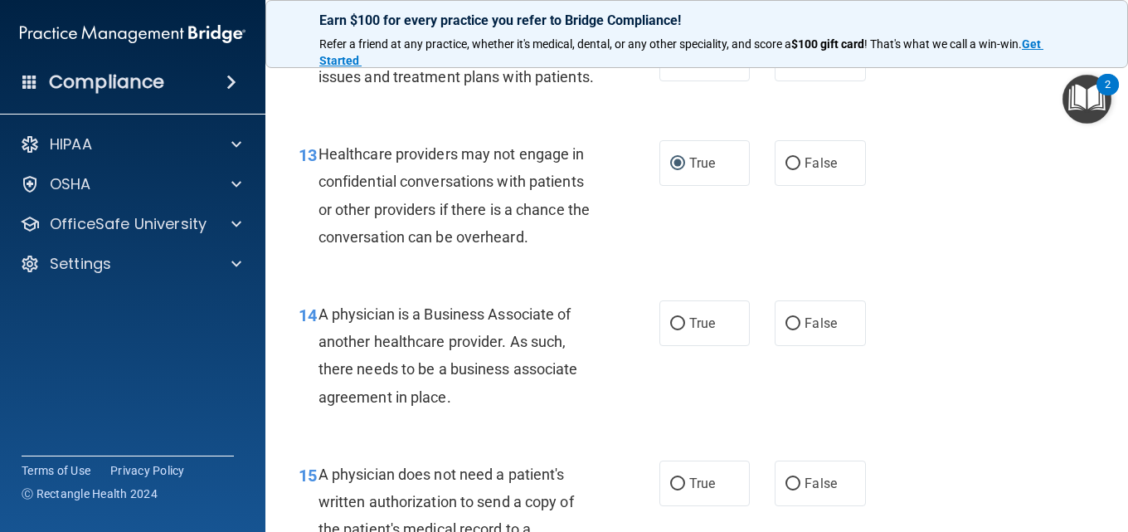
scroll to position [1941, 0]
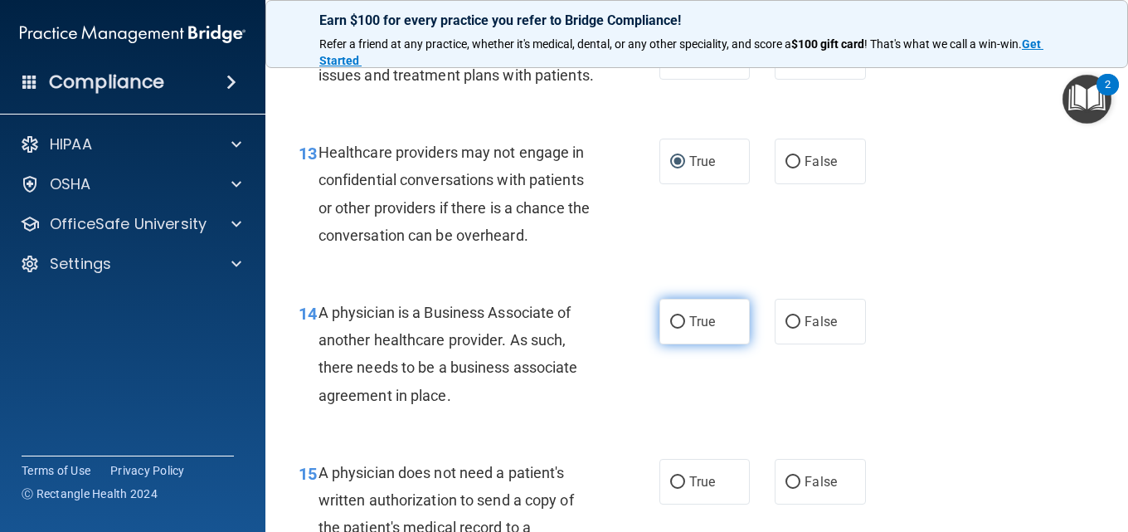
click at [672, 329] on input "True" at bounding box center [677, 322] width 15 height 12
radio input "true"
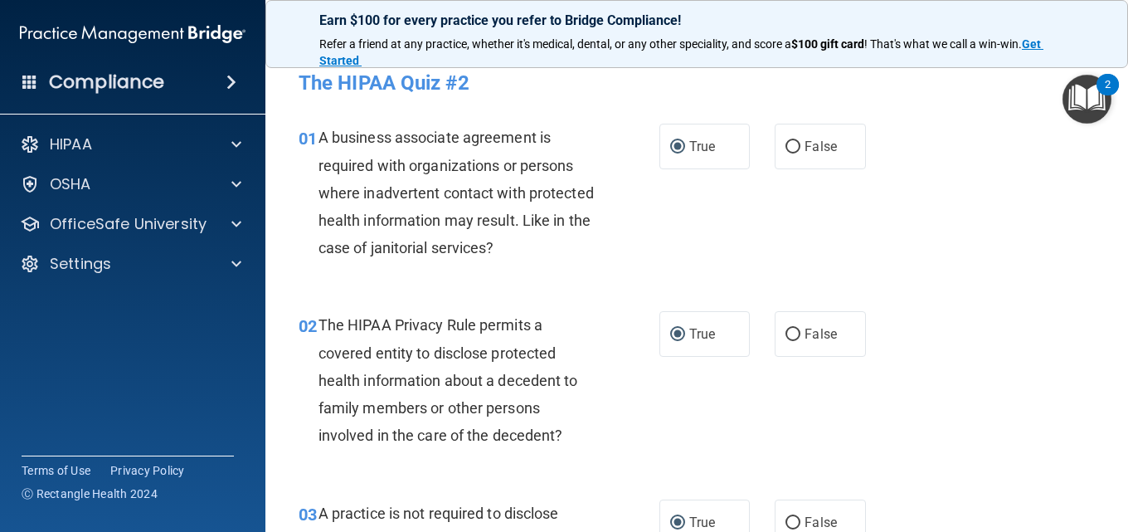
scroll to position [0, 0]
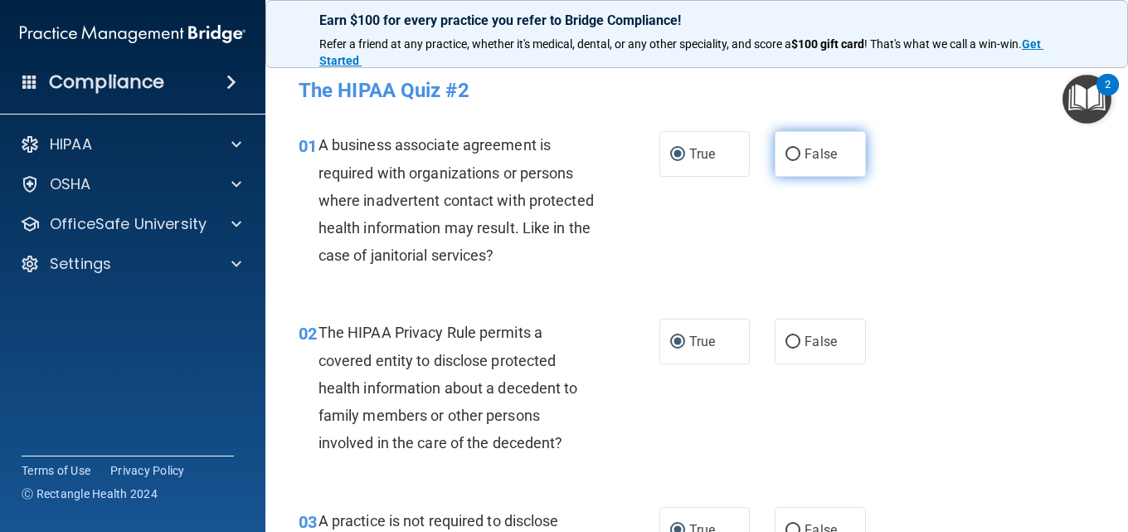
click at [786, 156] on input "False" at bounding box center [793, 155] width 15 height 12
radio input "true"
radio input "false"
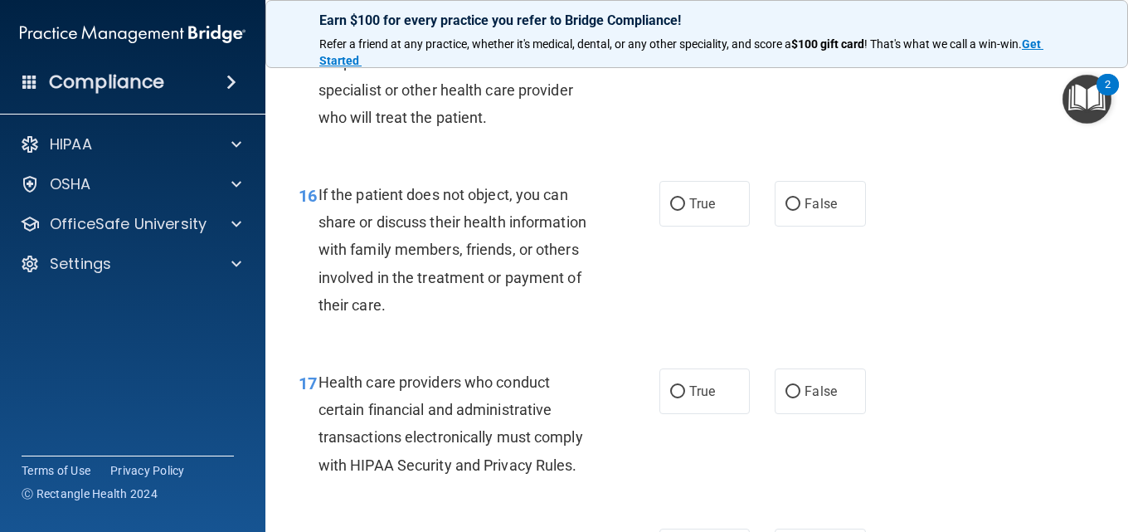
scroll to position [2240, 0]
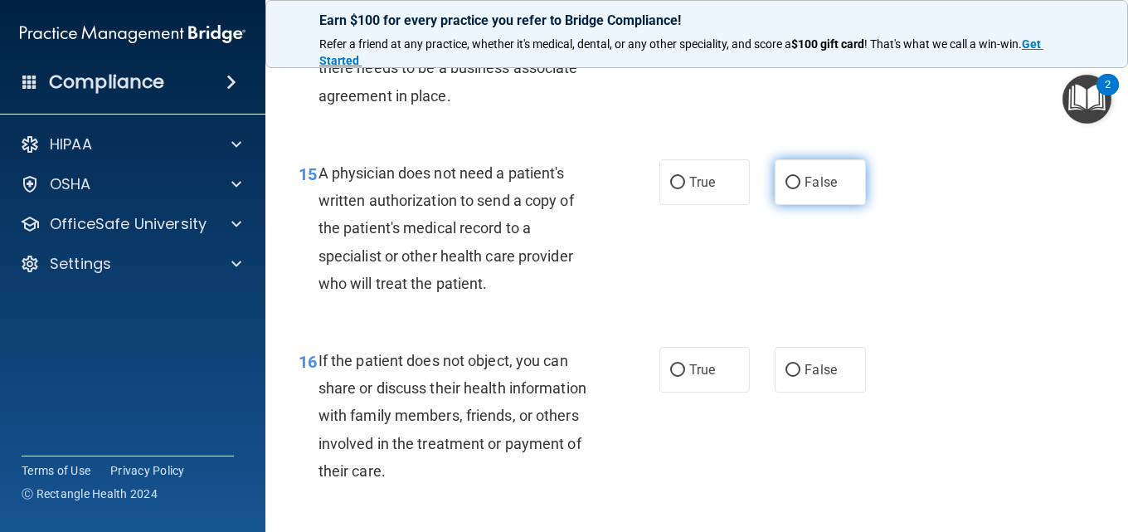
click at [786, 189] on input "False" at bounding box center [793, 183] width 15 height 12
radio input "true"
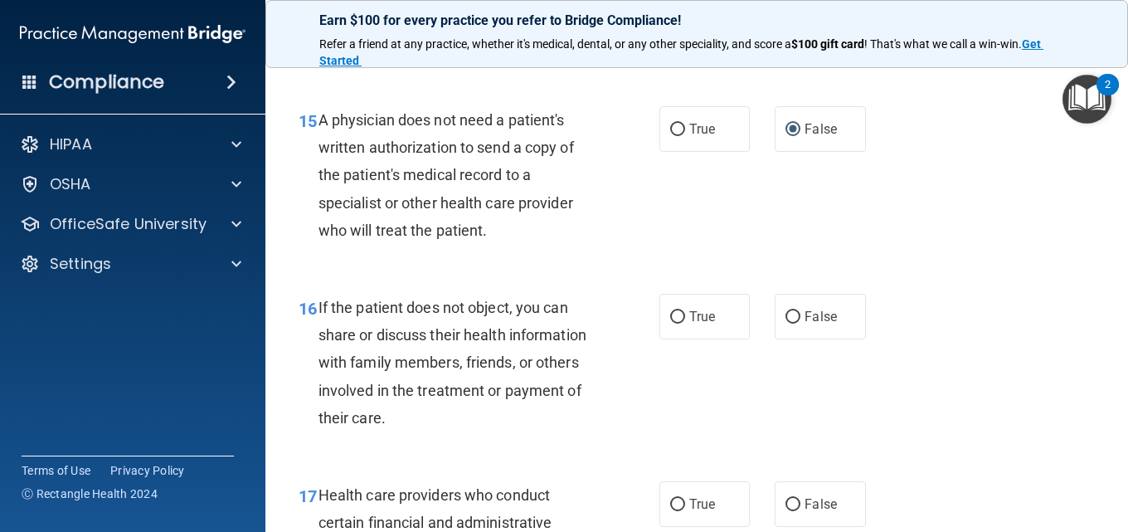
scroll to position [2323, 0]
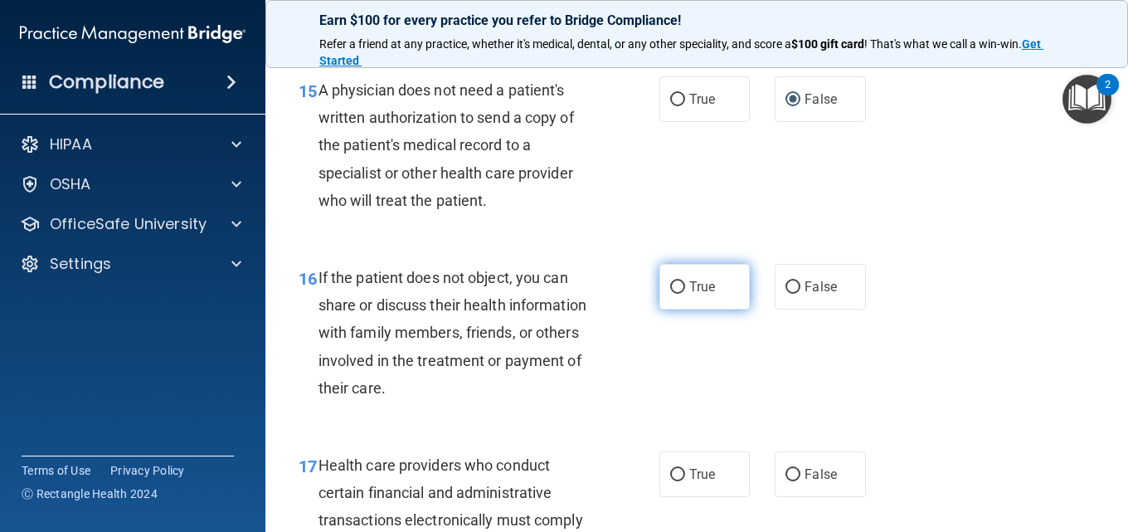
click at [670, 294] on input "True" at bounding box center [677, 287] width 15 height 12
radio input "true"
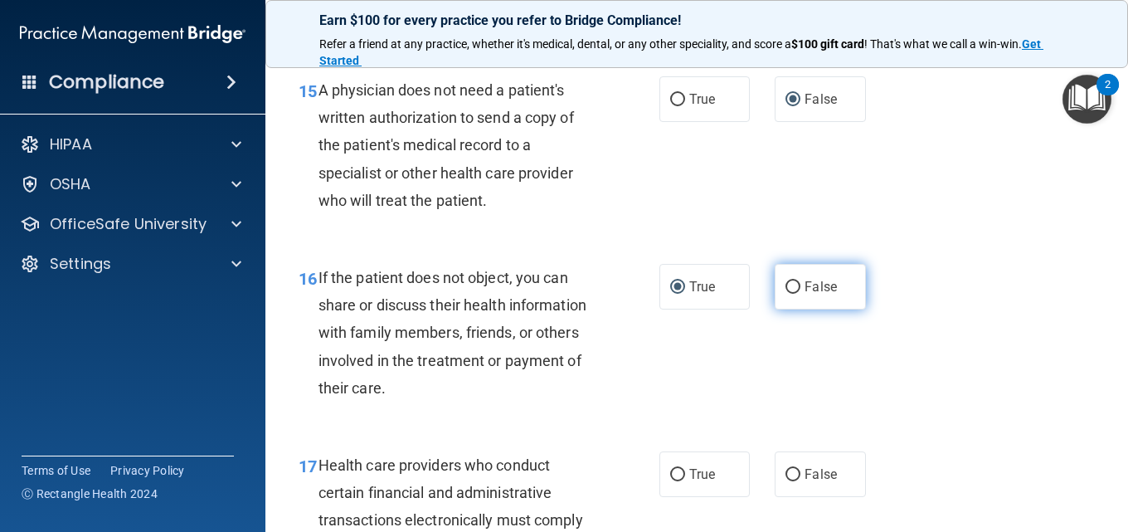
click at [789, 294] on input "False" at bounding box center [793, 287] width 15 height 12
radio input "true"
radio input "false"
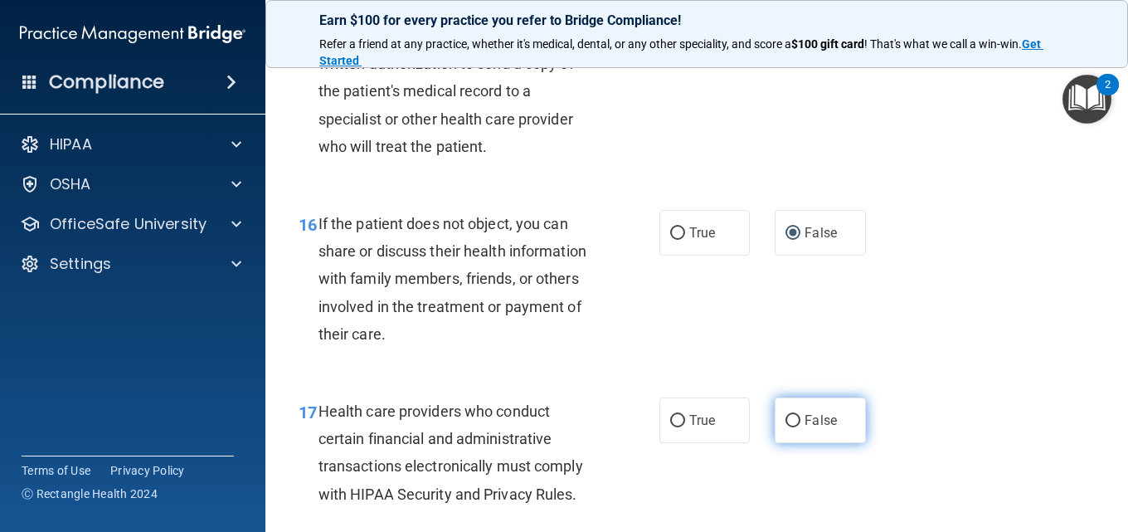
scroll to position [2489, 0]
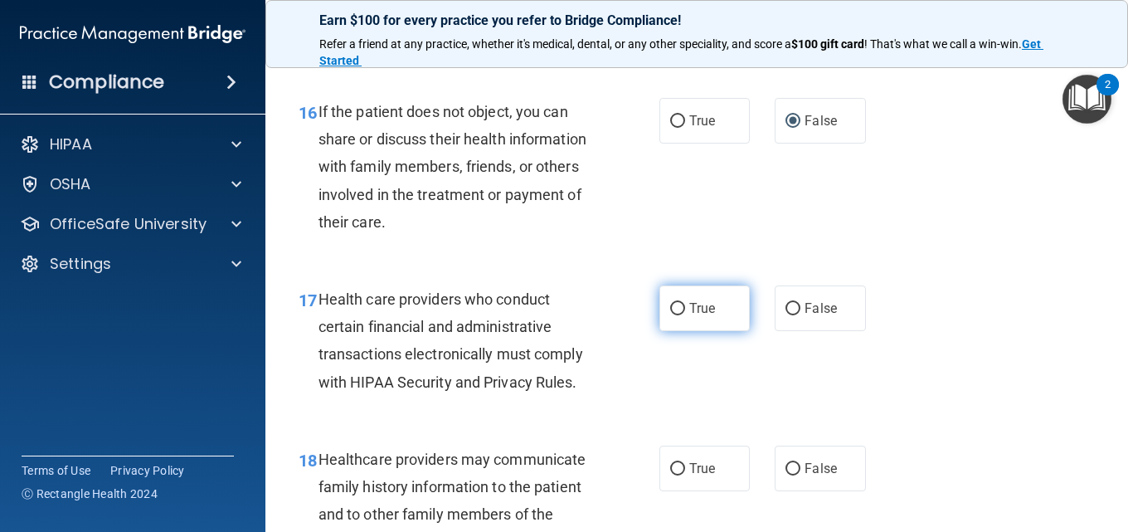
click at [673, 315] on input "True" at bounding box center [677, 309] width 15 height 12
radio input "true"
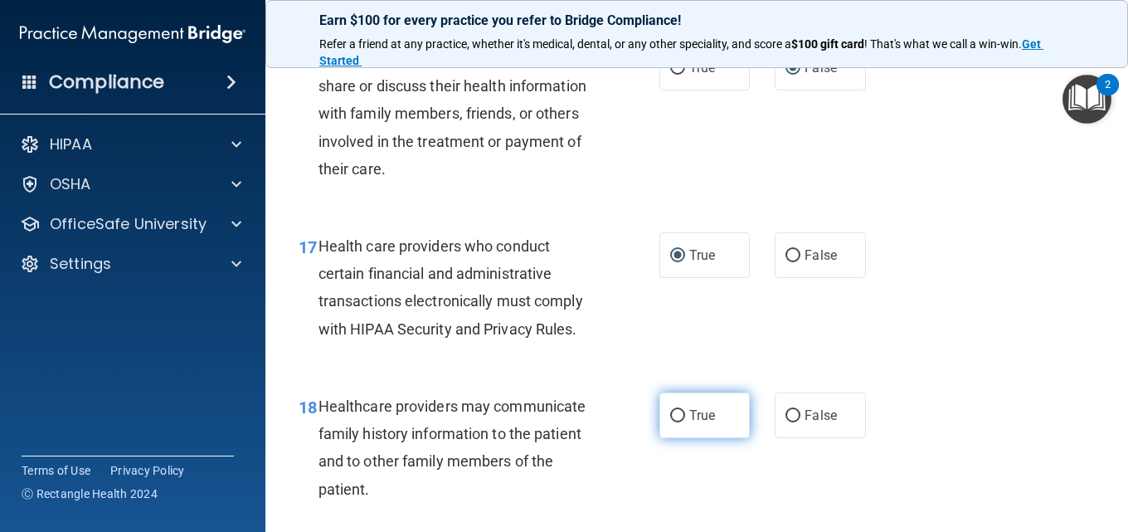
scroll to position [2572, 0]
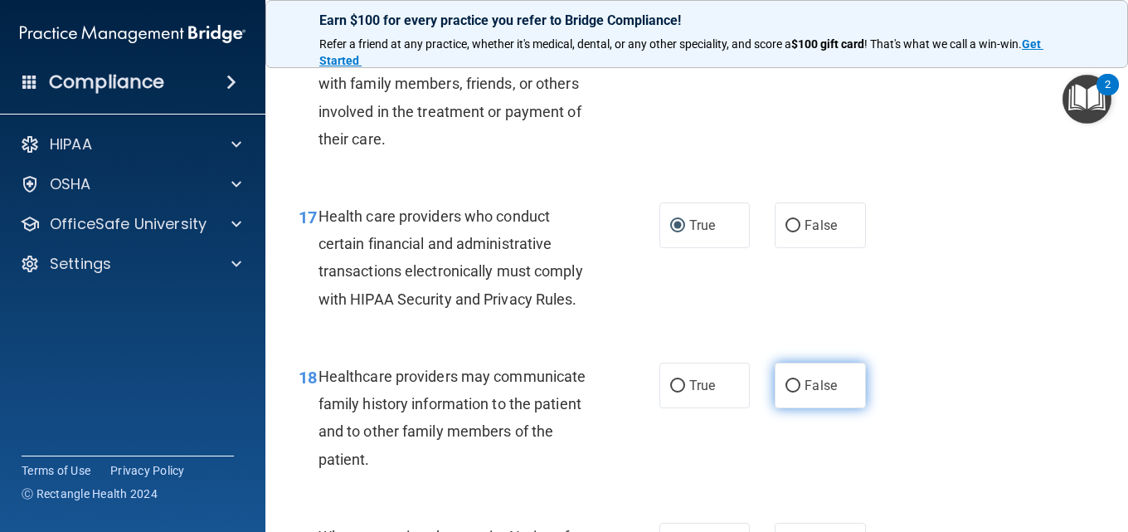
click at [788, 392] on input "False" at bounding box center [793, 386] width 15 height 12
radio input "true"
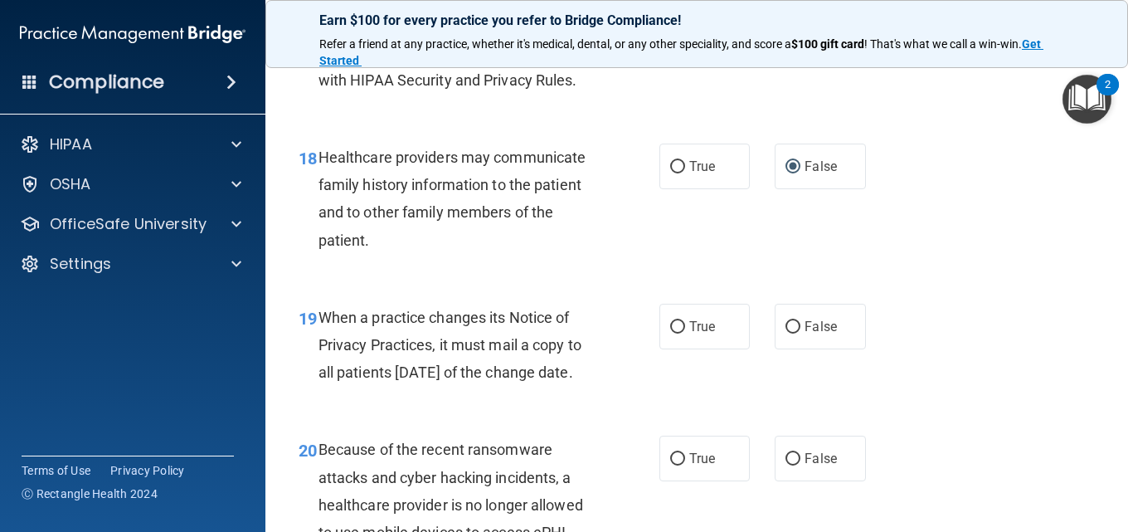
scroll to position [2821, 0]
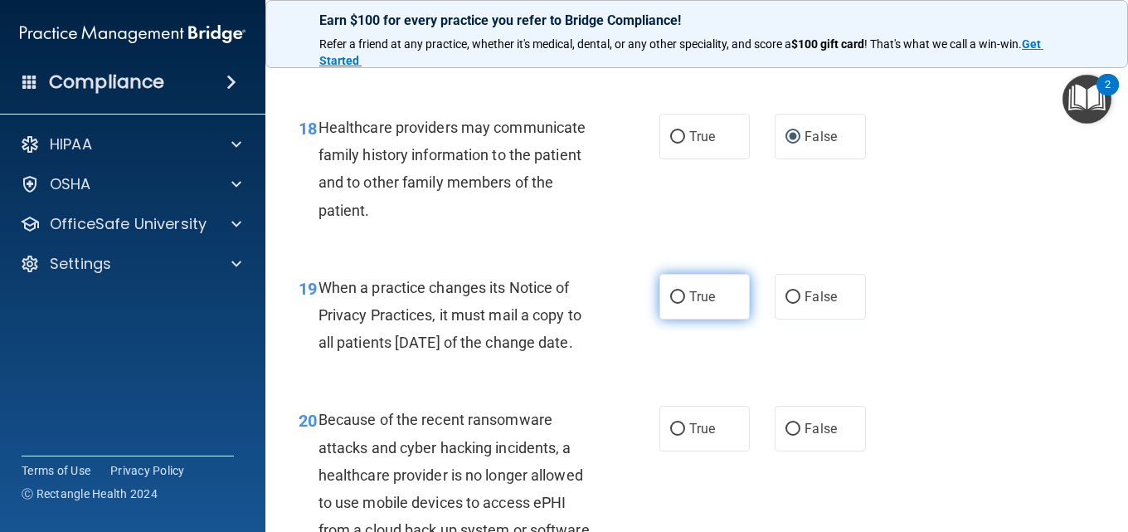
click at [680, 319] on label "True" at bounding box center [705, 297] width 90 height 46
click at [680, 304] on input "True" at bounding box center [677, 297] width 15 height 12
radio input "true"
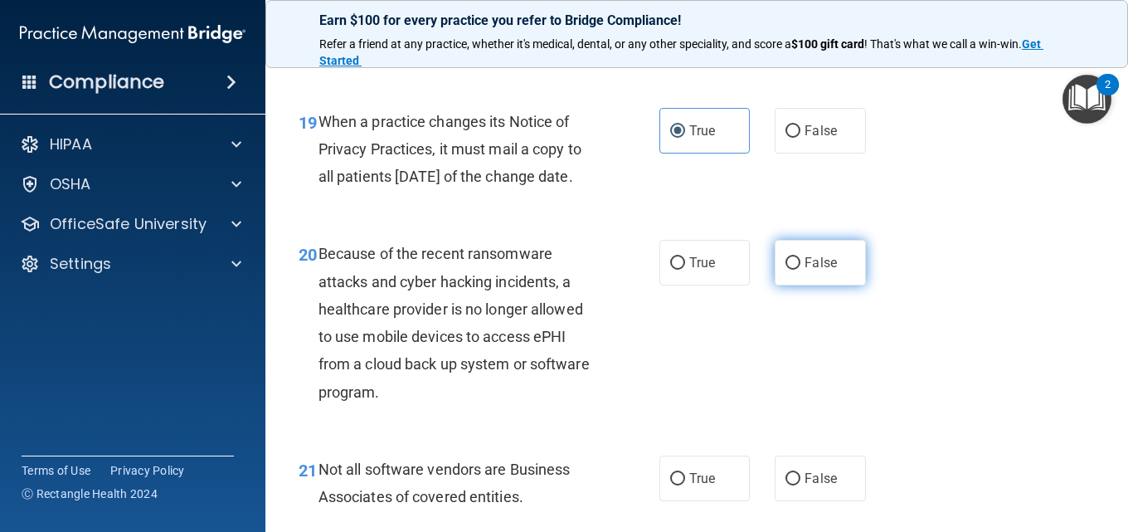
click at [805, 270] on span "False" at bounding box center [821, 263] width 32 height 16
click at [801, 270] on input "False" at bounding box center [793, 263] width 15 height 12
radio input "true"
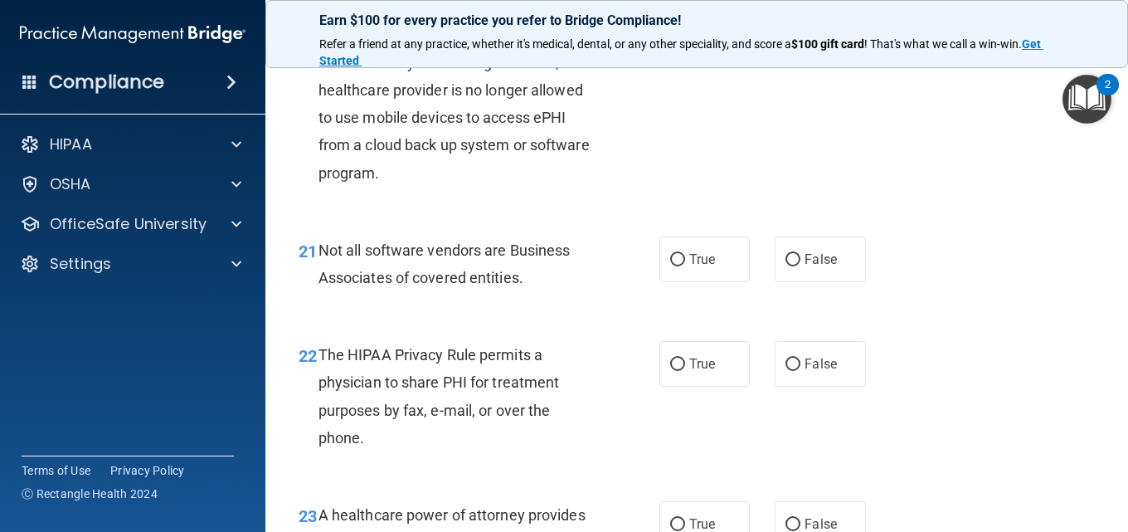
scroll to position [3236, 0]
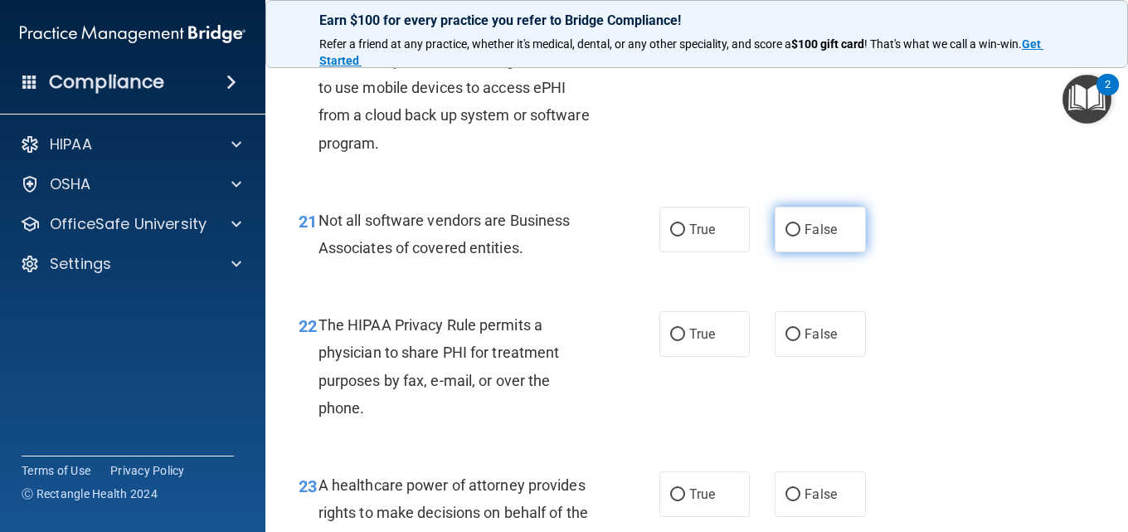
click at [786, 236] on input "False" at bounding box center [793, 230] width 15 height 12
radio input "true"
drag, startPoint x: 675, startPoint y: 421, endPoint x: 637, endPoint y: 434, distance: 39.6
click at [878, 311] on ng-form "22 The HIPAA Privacy Rule permits a physician to share PHI for treatment purpos…" at bounding box center [878, 311] width 0 height 0
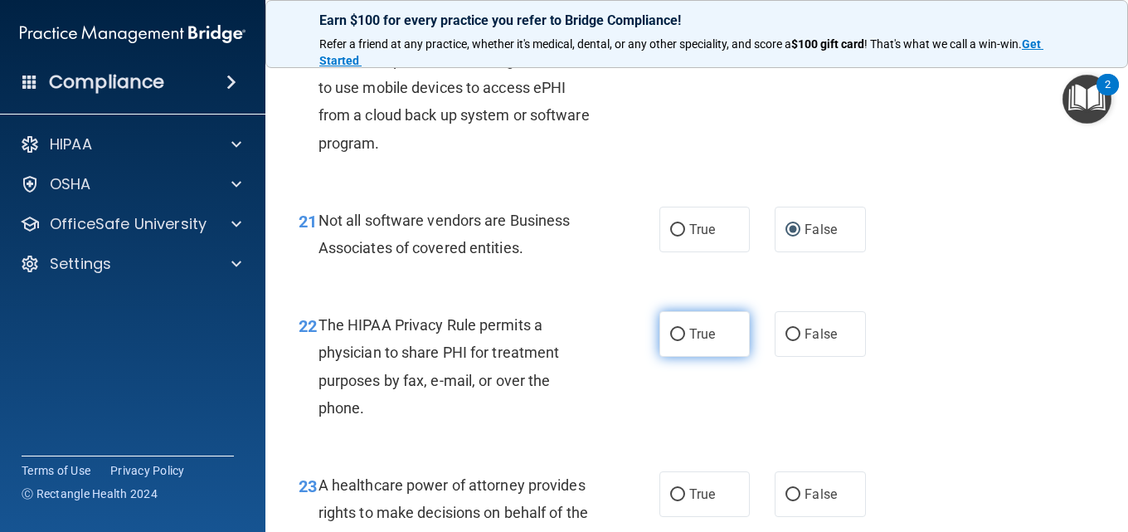
click at [670, 341] on input "True" at bounding box center [677, 335] width 15 height 12
radio input "true"
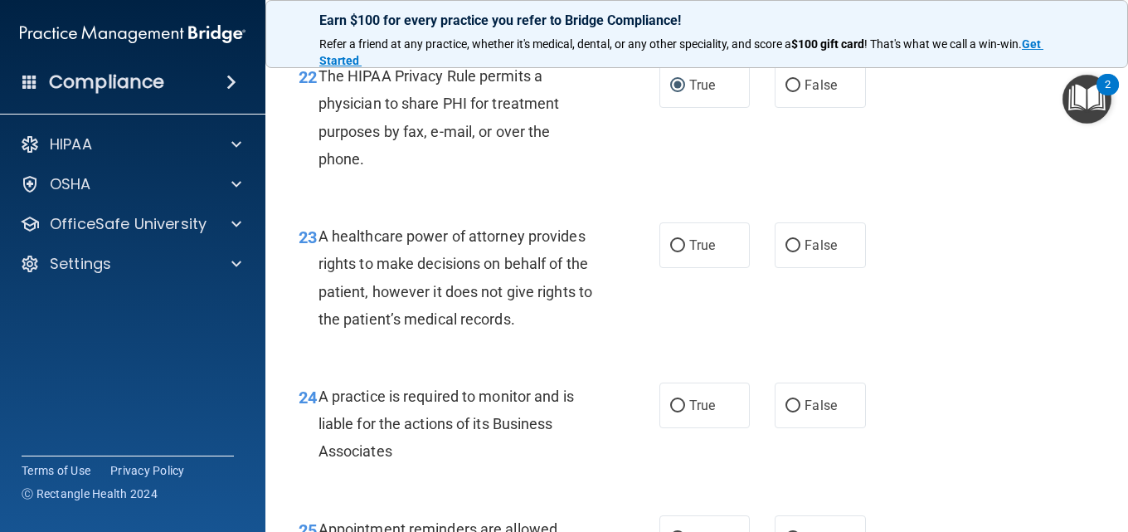
scroll to position [3568, 0]
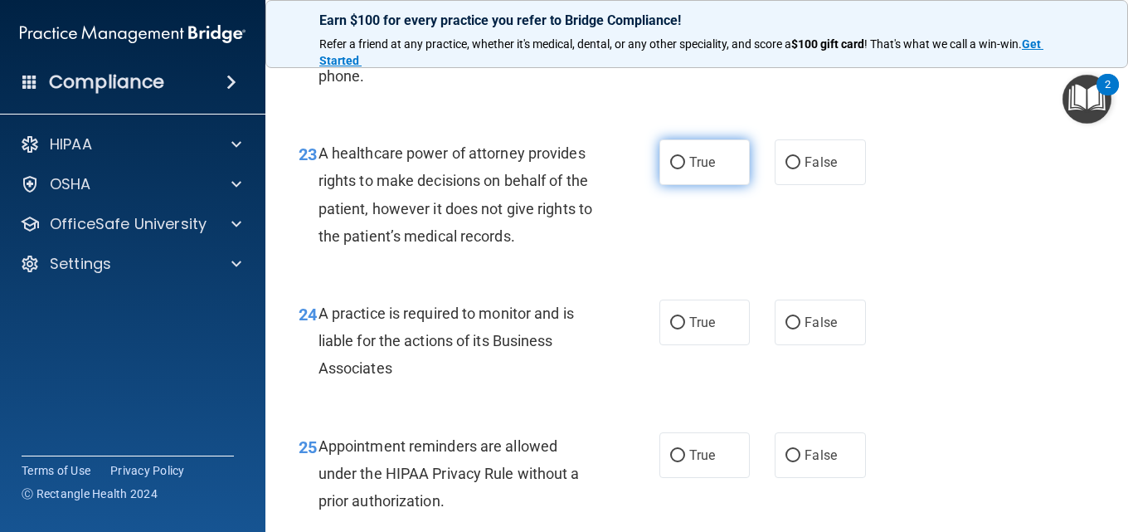
click at [680, 185] on label "True" at bounding box center [705, 162] width 90 height 46
click at [680, 169] on input "True" at bounding box center [677, 163] width 15 height 12
radio input "true"
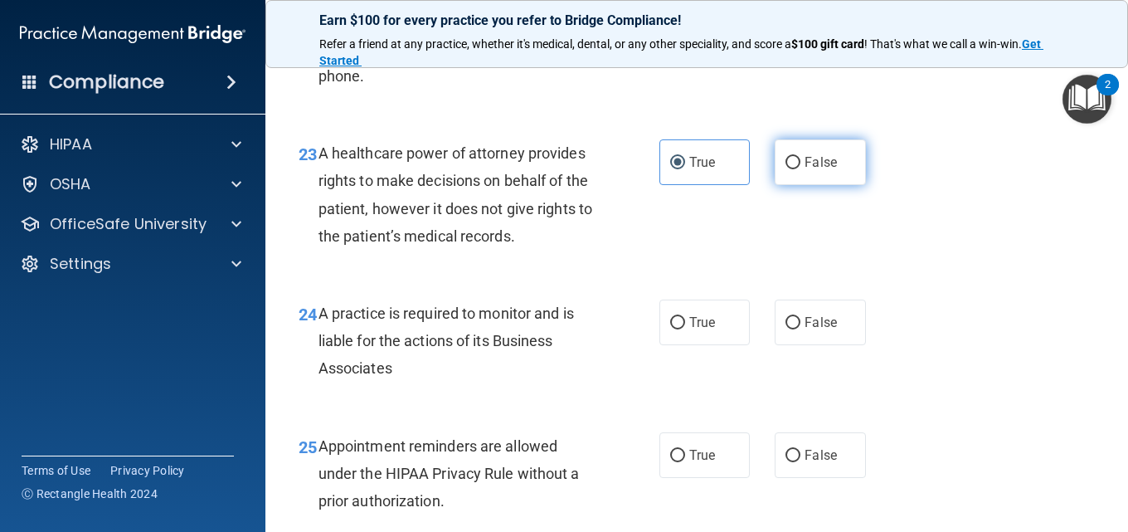
click at [788, 169] on input "False" at bounding box center [793, 163] width 15 height 12
radio input "true"
radio input "false"
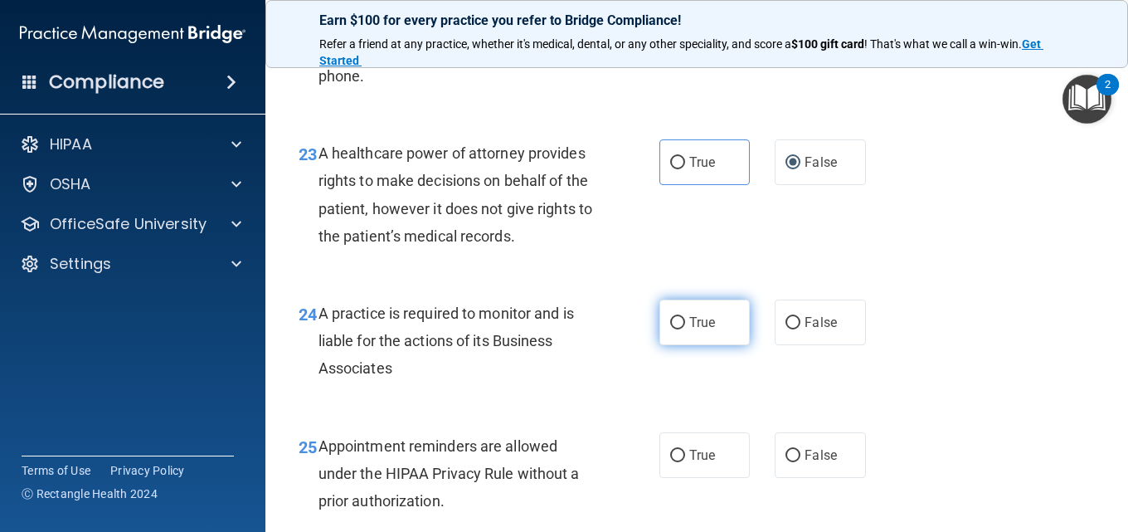
click at [675, 329] on input "True" at bounding box center [677, 323] width 15 height 12
radio input "true"
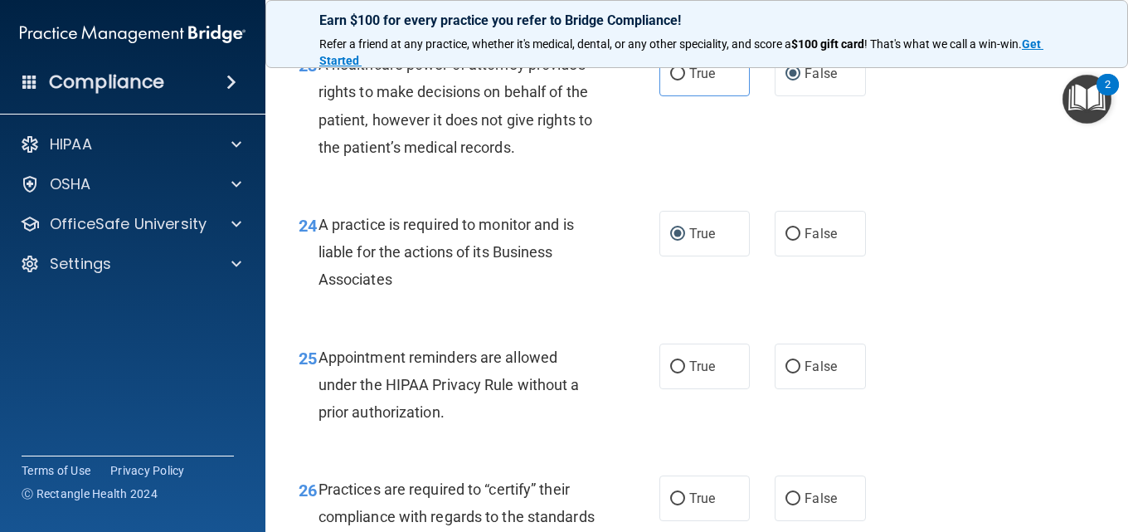
scroll to position [3817, 0]
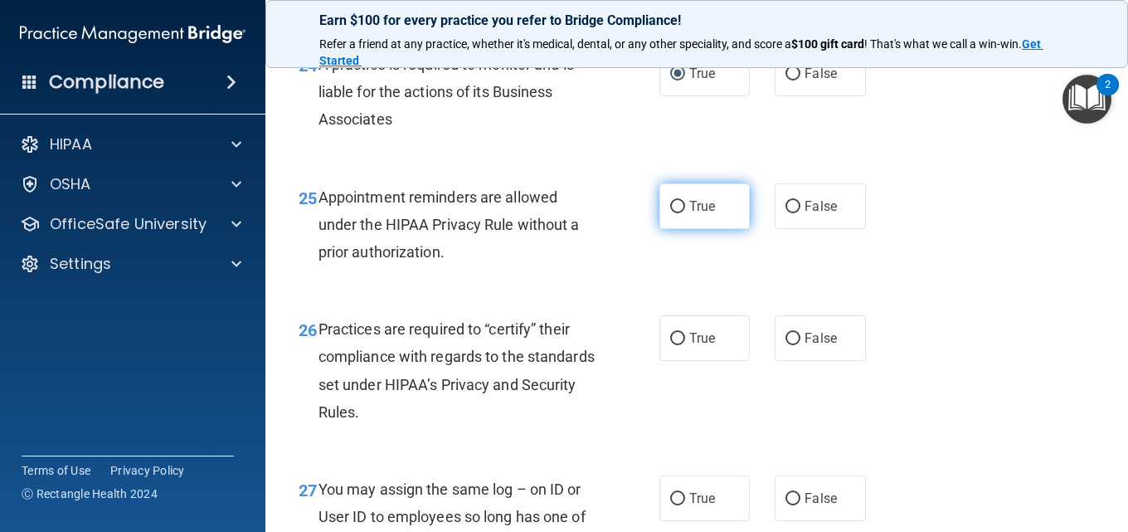
click at [673, 213] on input "True" at bounding box center [677, 207] width 15 height 12
radio input "true"
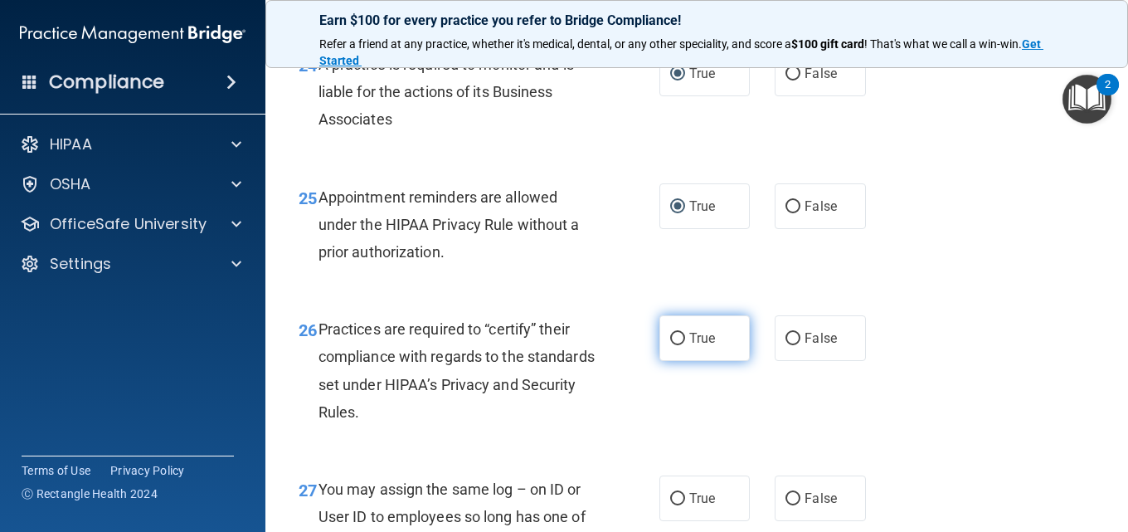
click at [676, 345] on input "True" at bounding box center [677, 339] width 15 height 12
radio input "true"
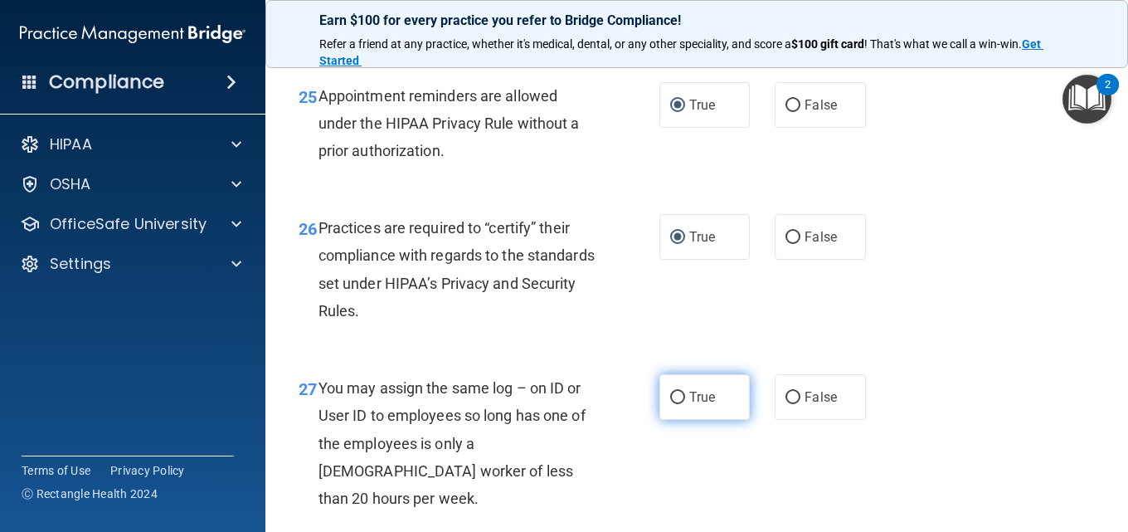
scroll to position [3983, 0]
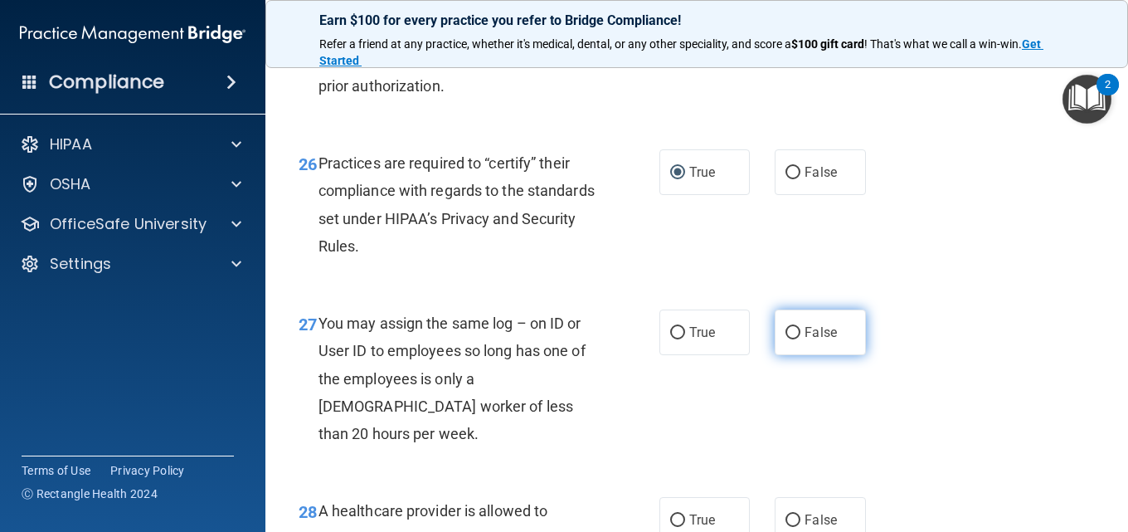
click at [786, 339] on input "False" at bounding box center [793, 333] width 15 height 12
radio input "true"
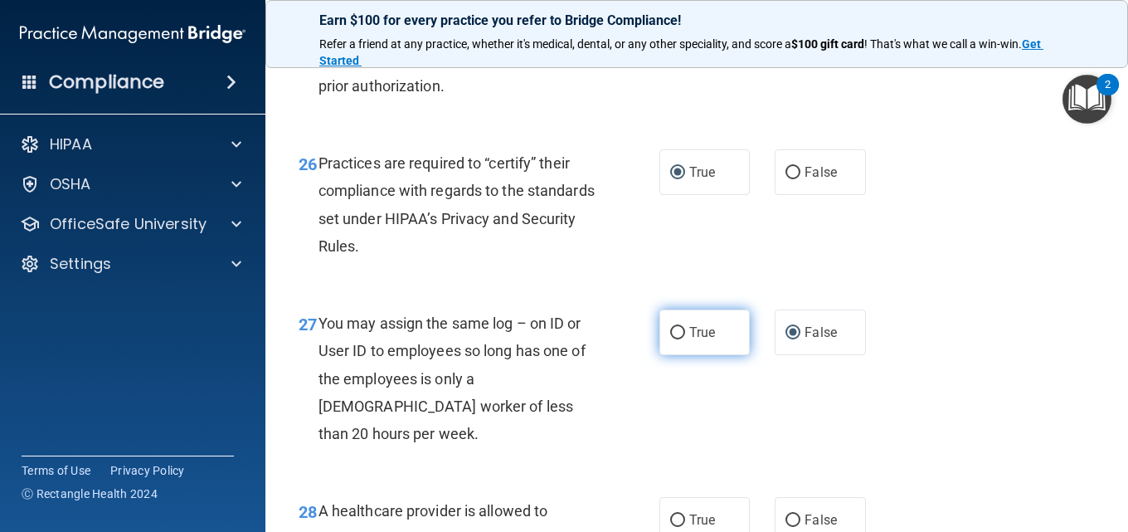
scroll to position [4231, 0]
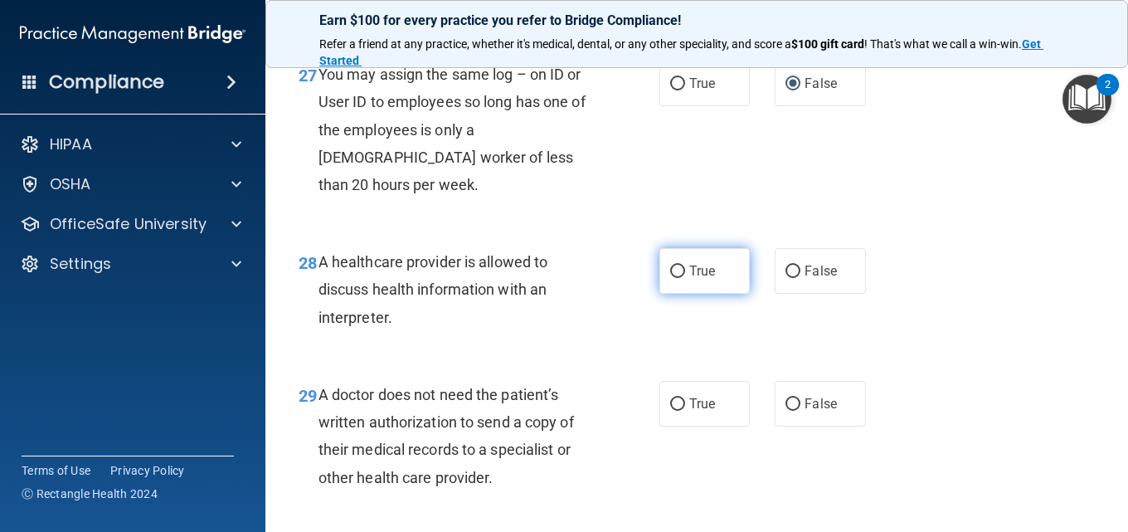
click at [670, 278] on input "True" at bounding box center [677, 272] width 15 height 12
radio input "true"
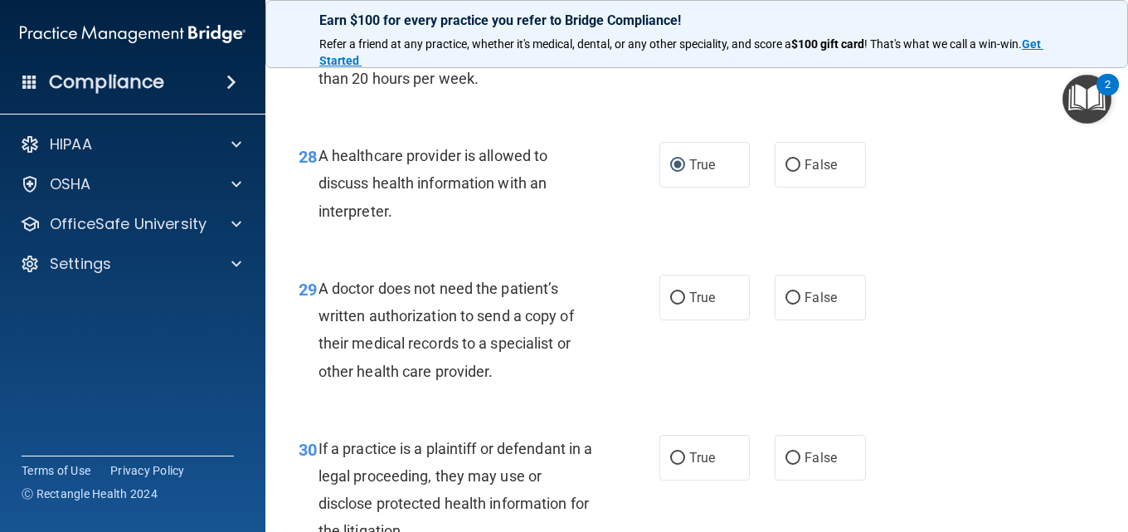
scroll to position [4397, 0]
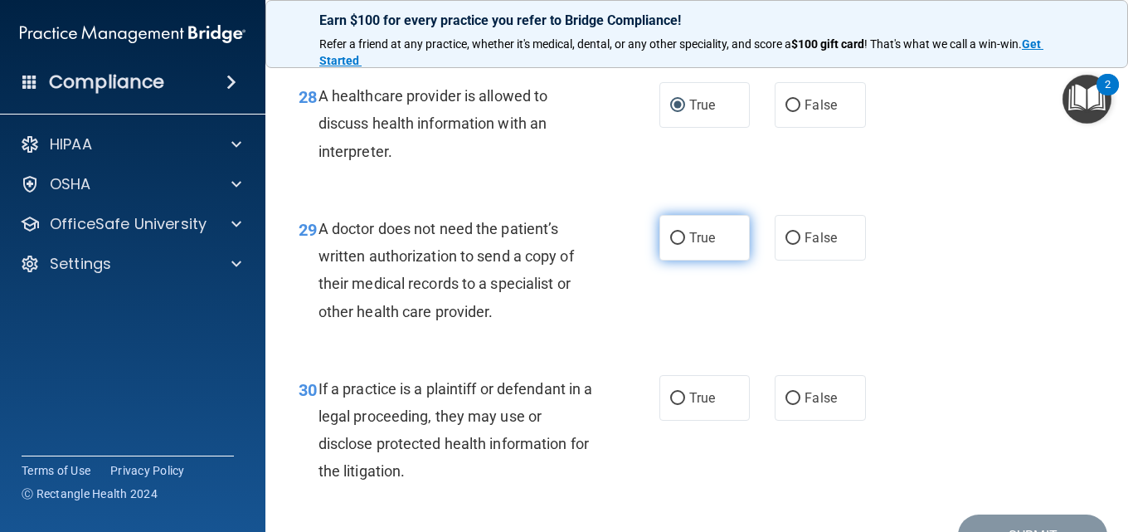
click at [675, 245] on input "True" at bounding box center [677, 238] width 15 height 12
radio input "true"
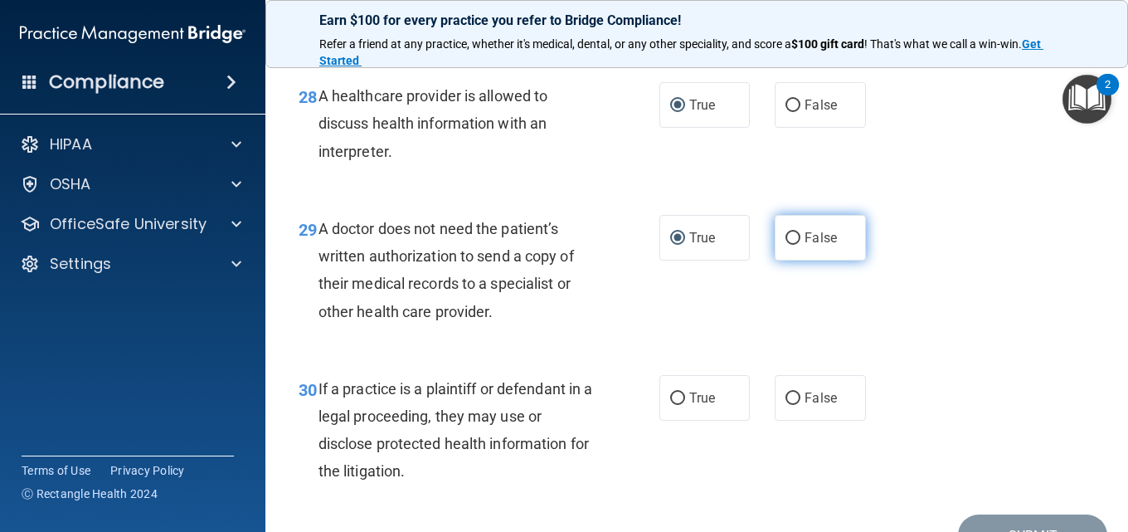
click at [793, 245] on input "False" at bounding box center [793, 238] width 15 height 12
radio input "true"
radio input "false"
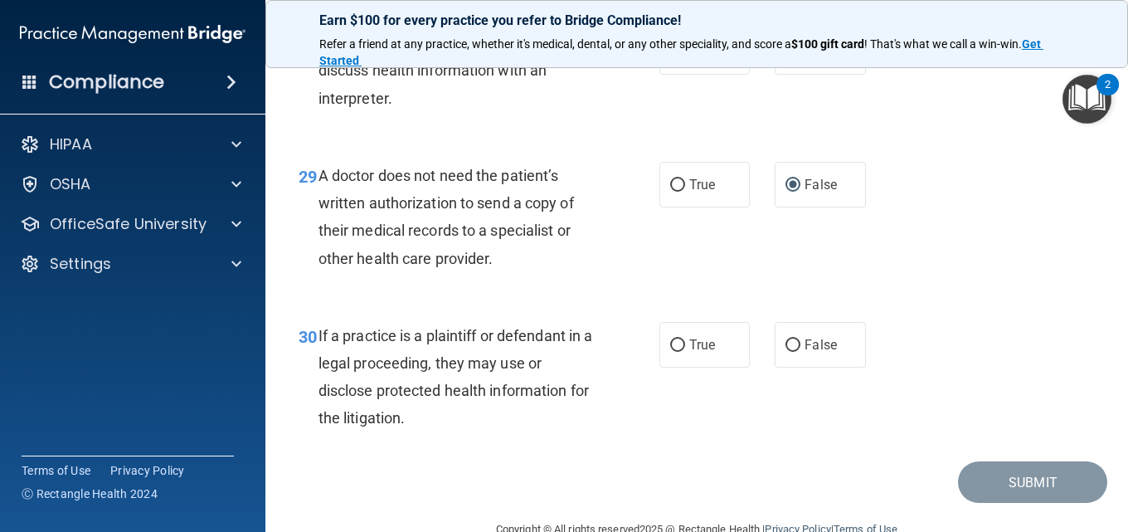
scroll to position [4480, 0]
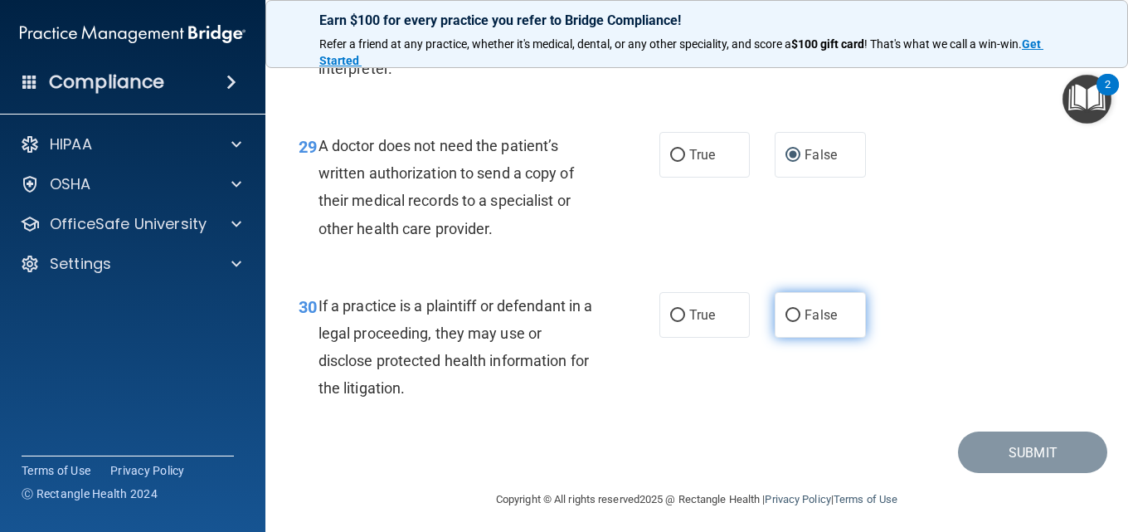
click at [794, 338] on label "False" at bounding box center [820, 315] width 90 height 46
click at [794, 322] on input "False" at bounding box center [793, 315] width 15 height 12
radio input "true"
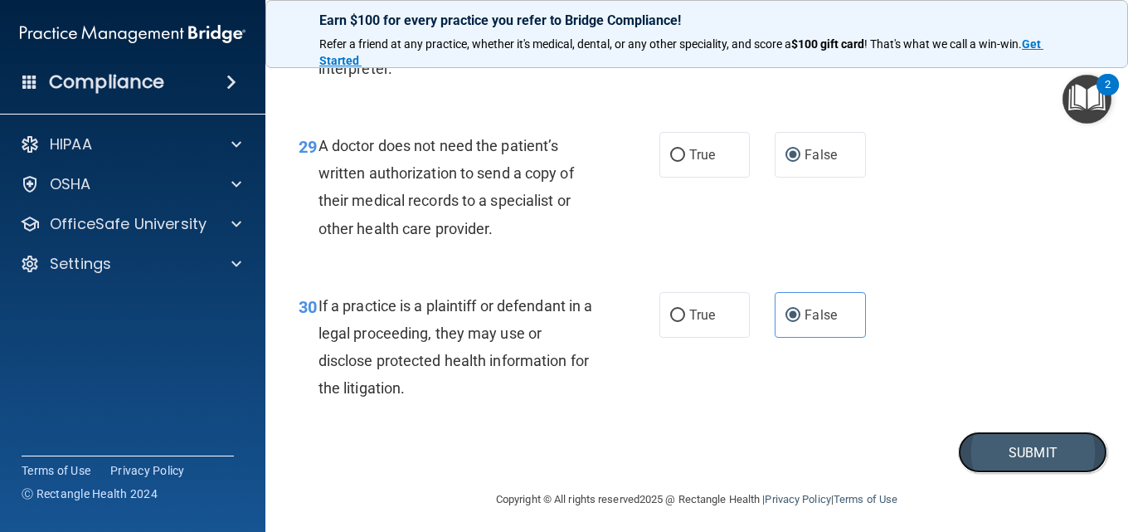
click at [1068, 474] on button "Submit" at bounding box center [1032, 452] width 149 height 42
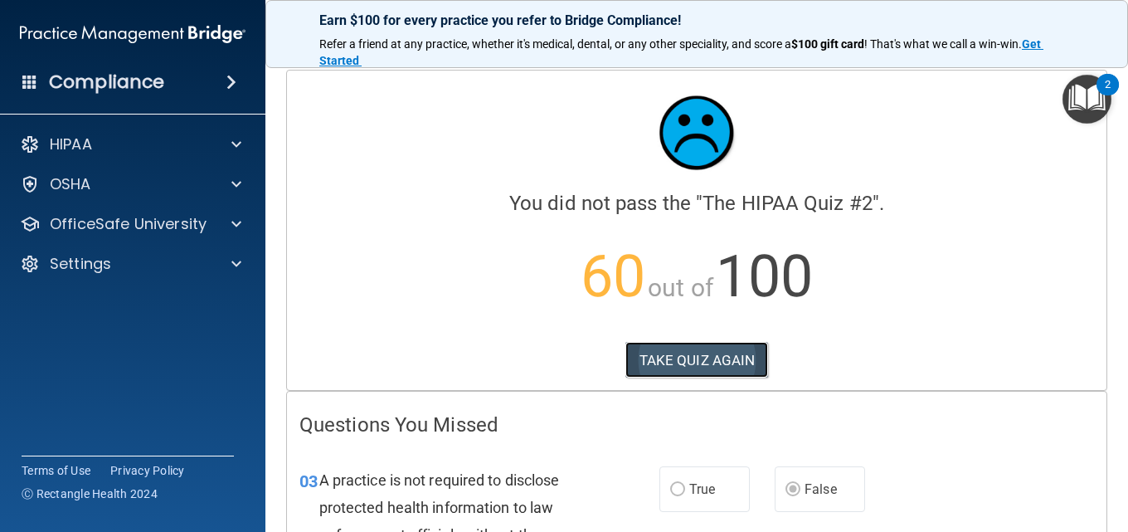
click at [687, 354] on button "TAKE QUIZ AGAIN" at bounding box center [698, 360] width 144 height 37
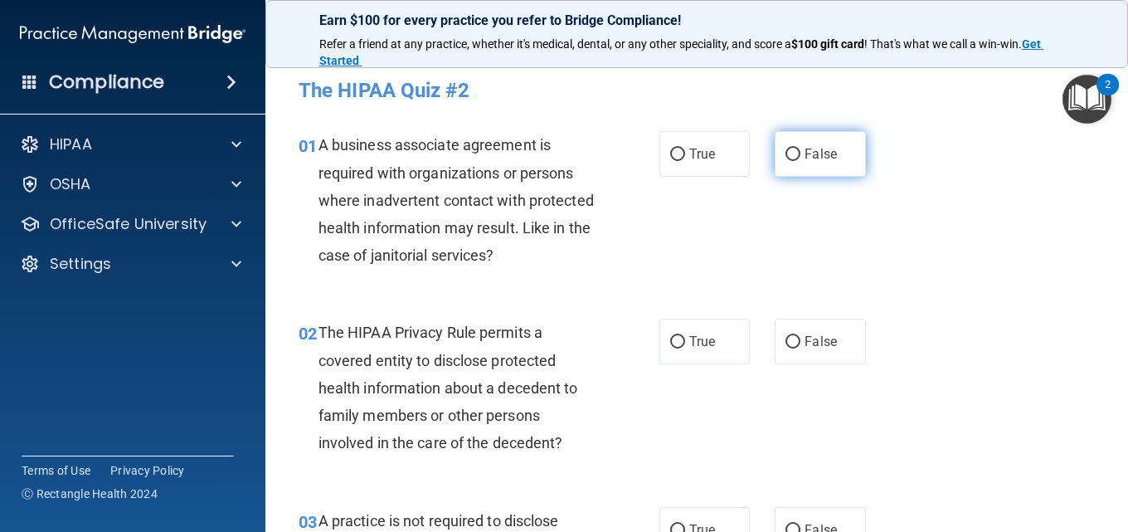
click at [791, 154] on input "False" at bounding box center [793, 155] width 15 height 12
radio input "true"
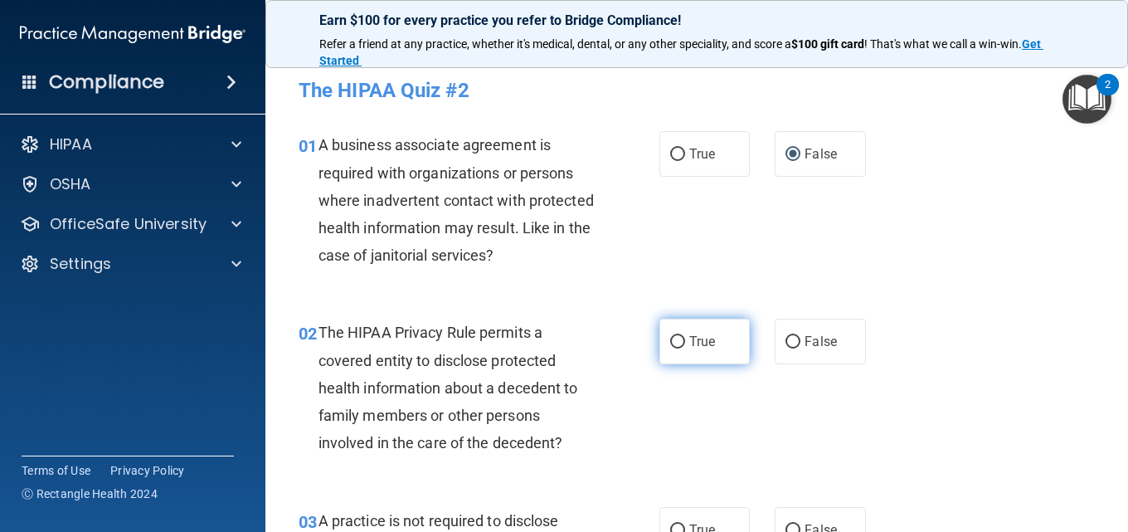
click at [671, 338] on input "True" at bounding box center [677, 342] width 15 height 12
radio input "true"
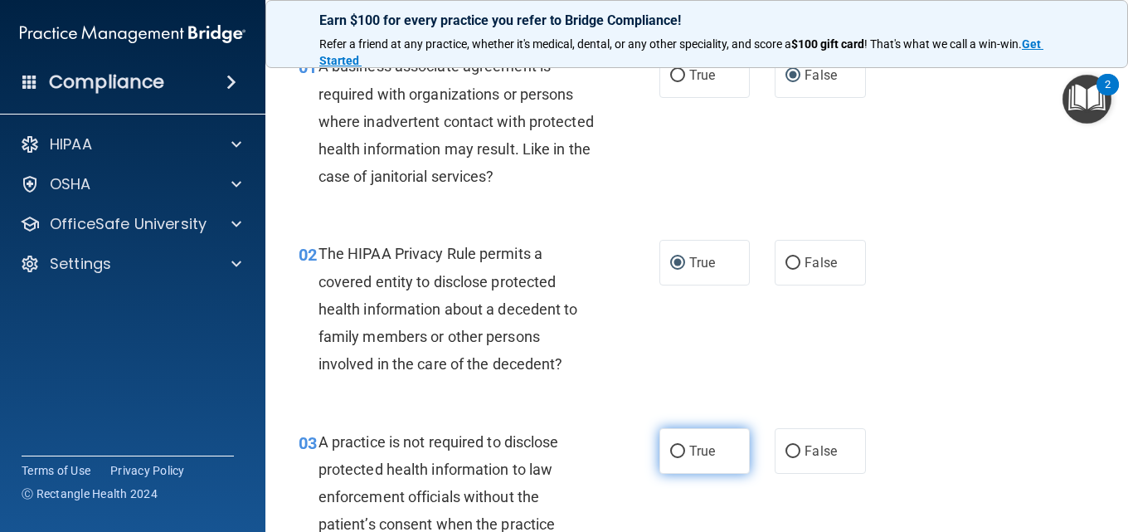
scroll to position [166, 0]
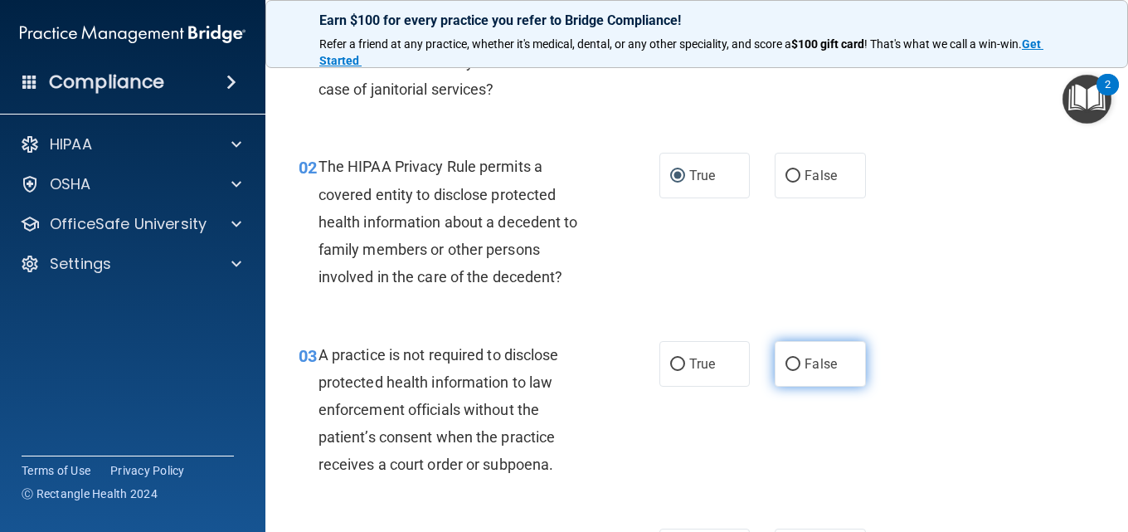
click at [789, 361] on input "False" at bounding box center [793, 364] width 15 height 12
radio input "true"
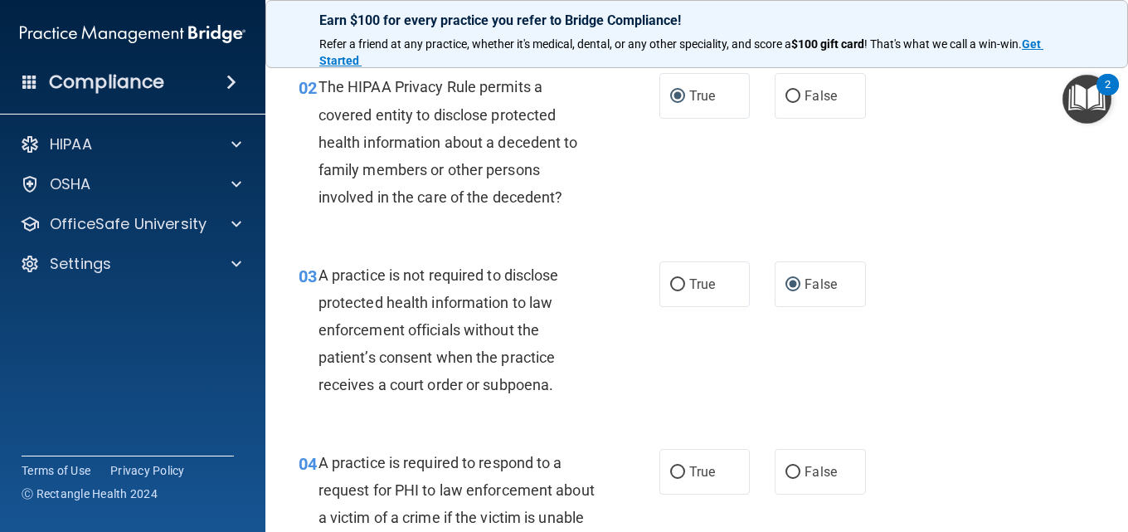
scroll to position [415, 0]
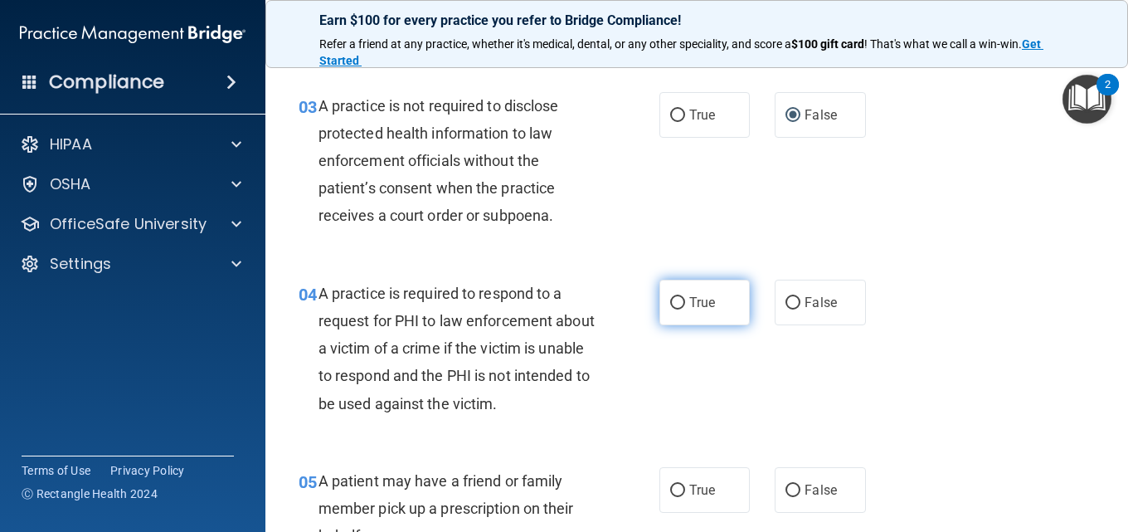
click at [671, 298] on input "True" at bounding box center [677, 303] width 15 height 12
radio input "true"
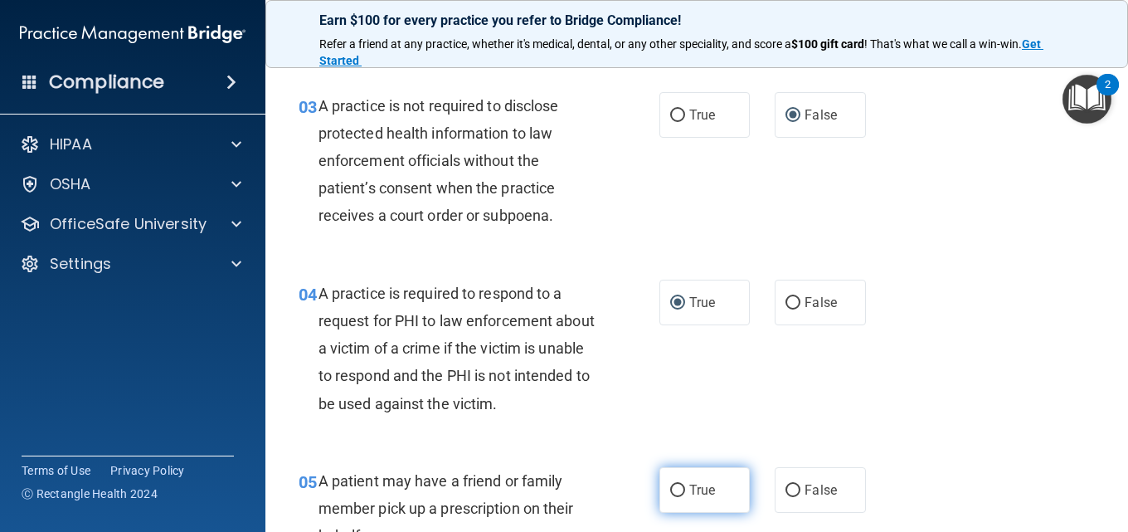
click at [670, 495] on input "True" at bounding box center [677, 491] width 15 height 12
radio input "true"
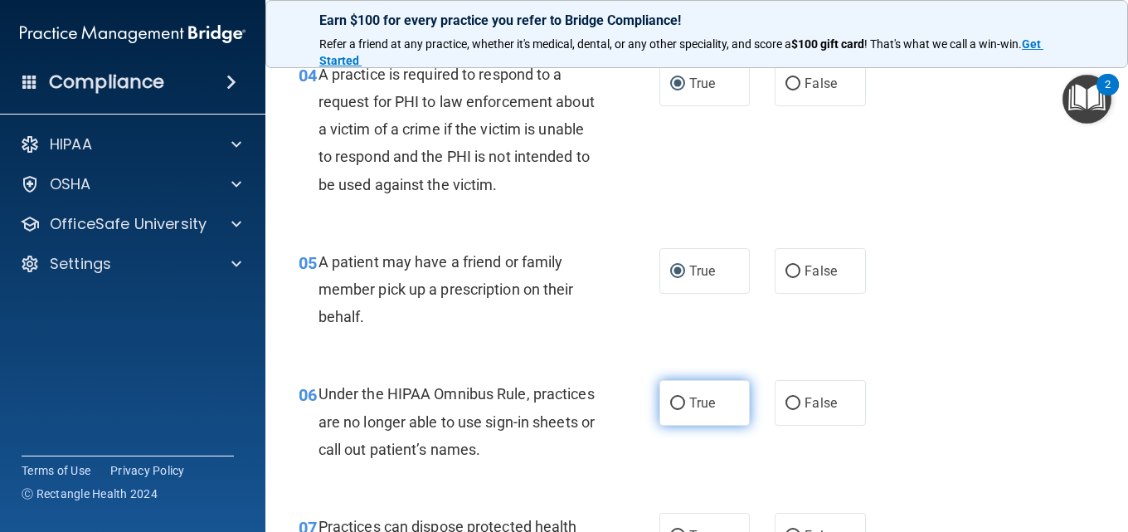
scroll to position [664, 0]
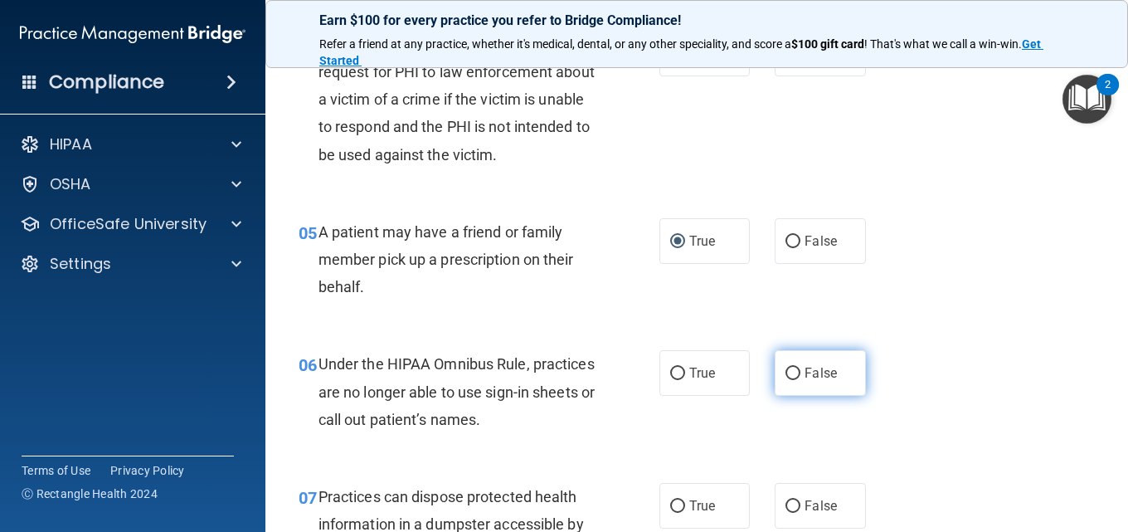
click at [786, 369] on input "False" at bounding box center [793, 374] width 15 height 12
radio input "true"
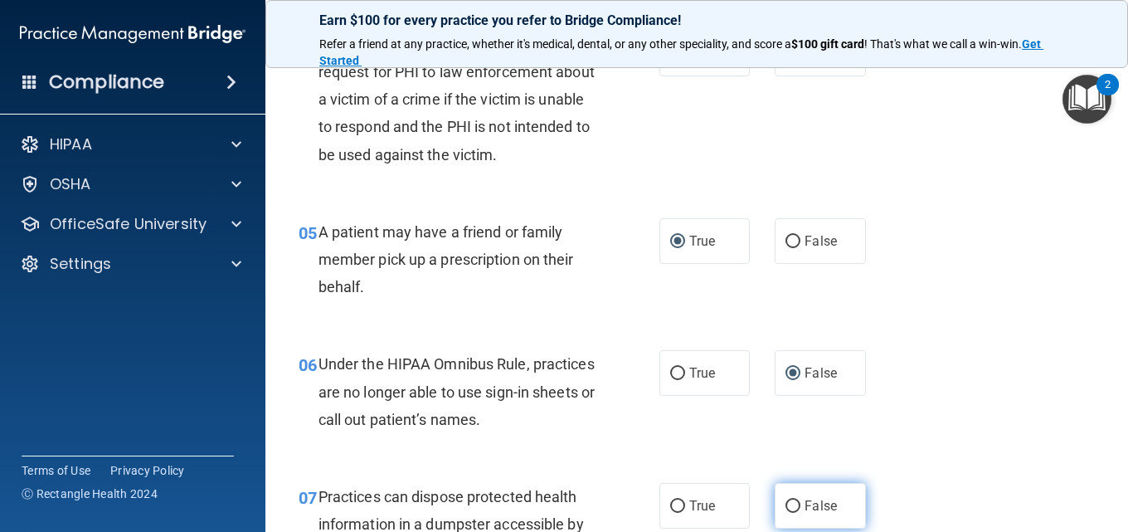
click at [786, 506] on input "False" at bounding box center [793, 506] width 15 height 12
radio input "true"
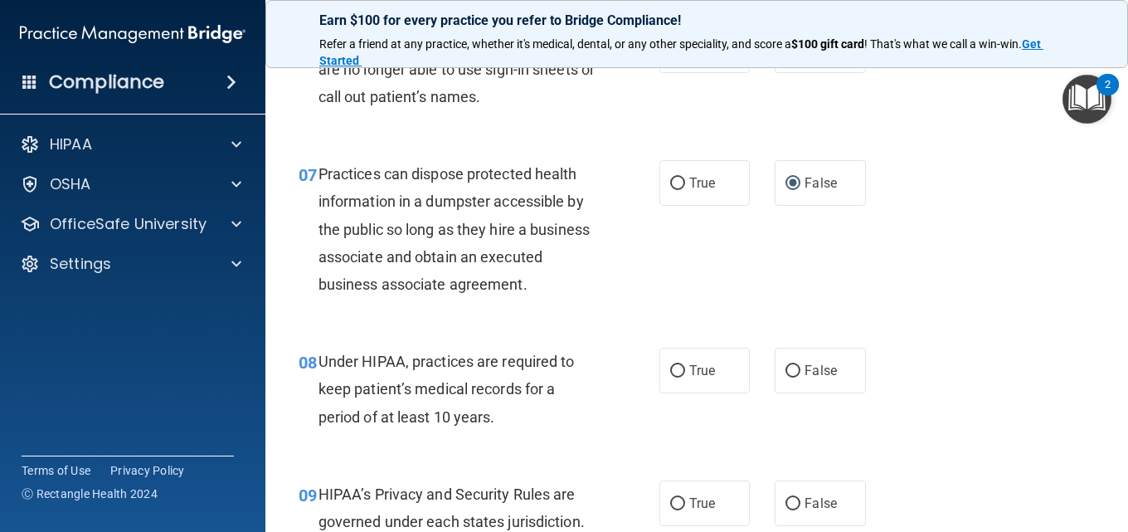
scroll to position [1079, 0]
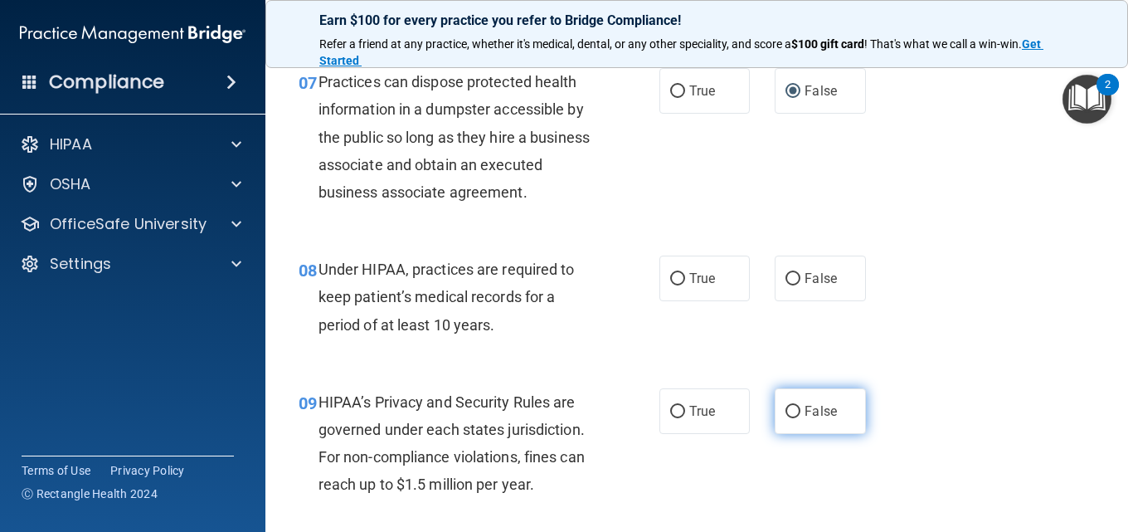
click at [787, 418] on input "False" at bounding box center [793, 412] width 15 height 12
radio input "true"
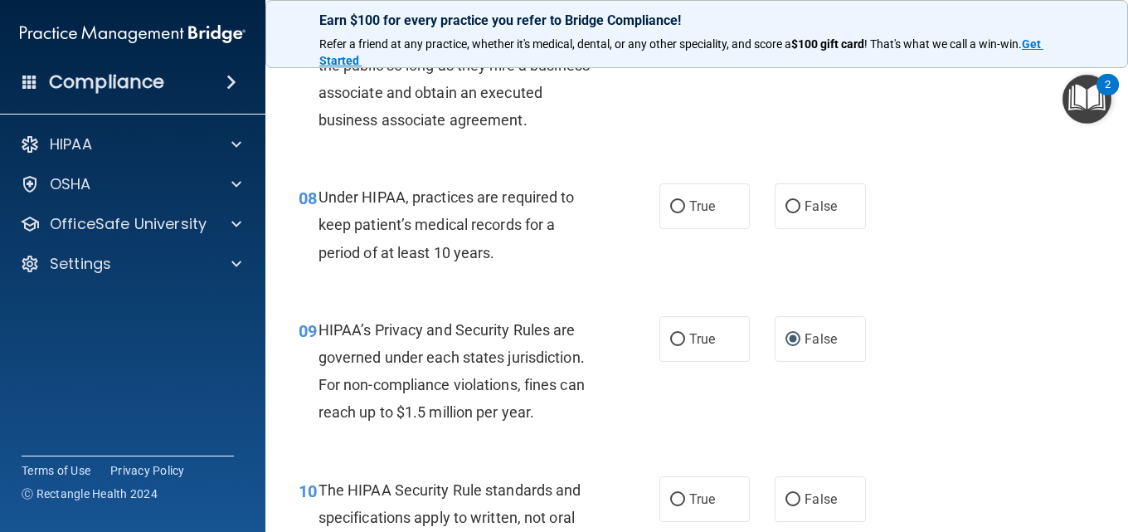
scroll to position [1245, 0]
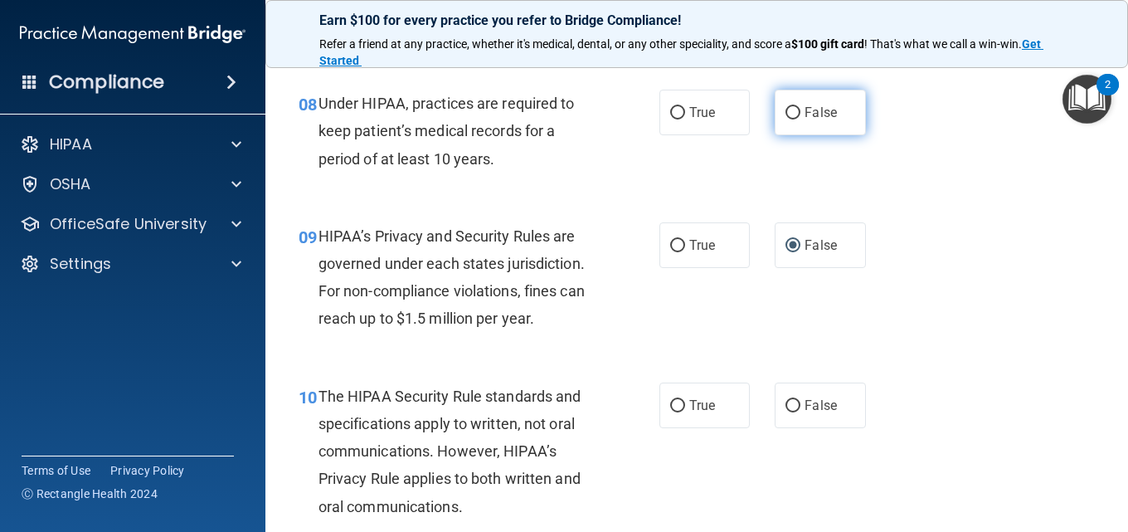
click at [786, 119] on input "False" at bounding box center [793, 113] width 15 height 12
radio input "true"
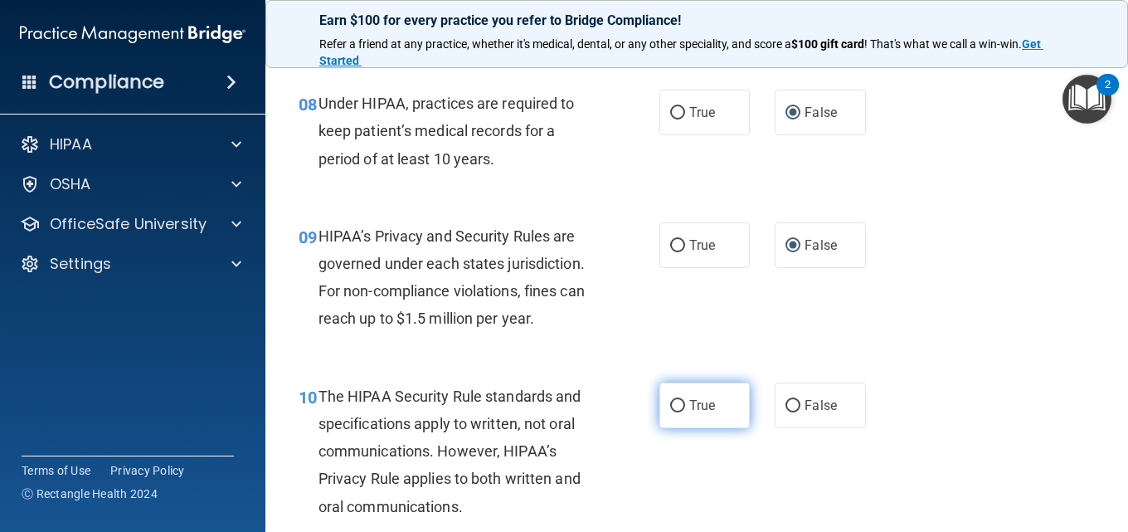
click at [676, 412] on input "True" at bounding box center [677, 406] width 15 height 12
radio input "true"
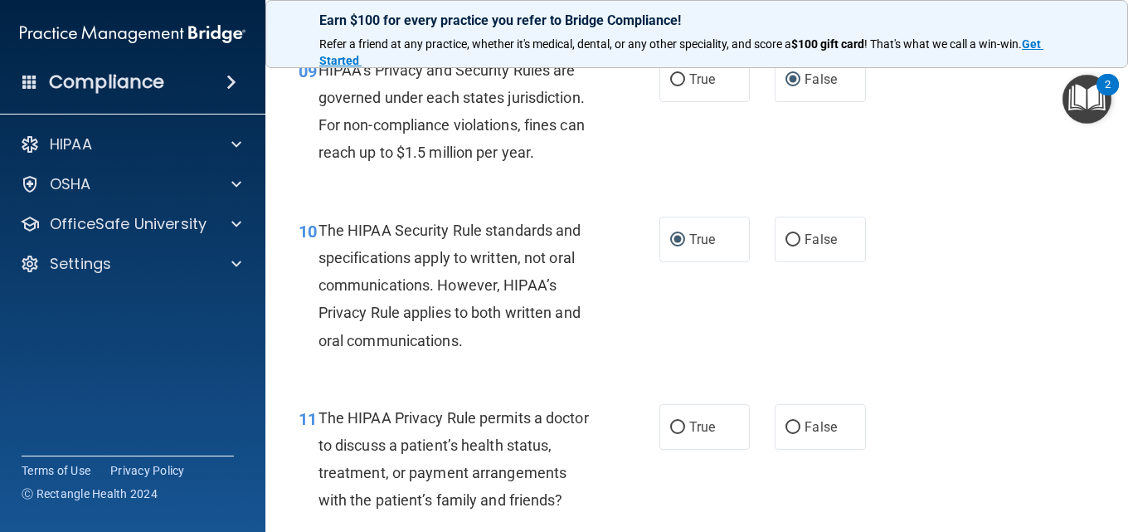
scroll to position [1493, 0]
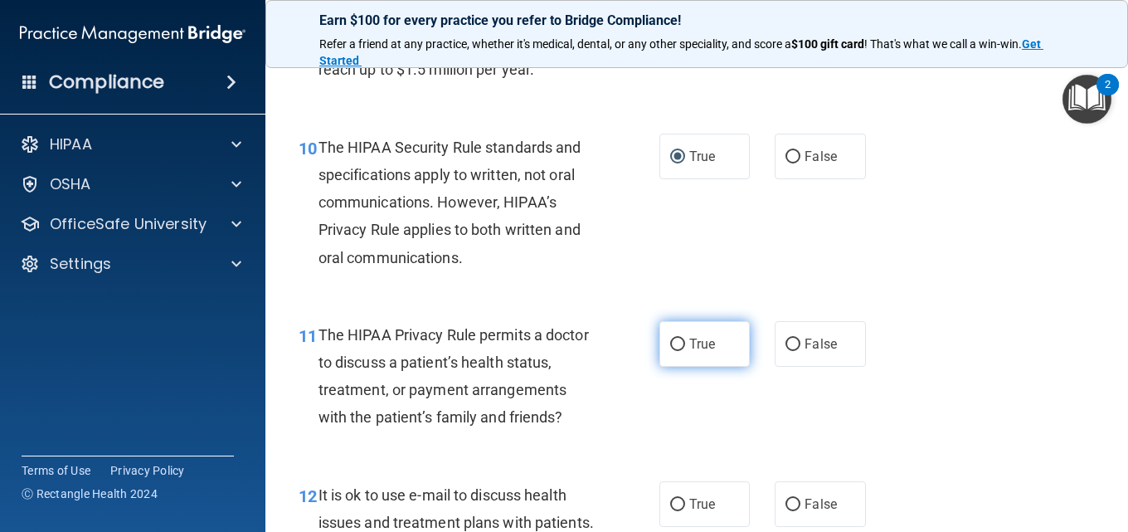
click at [675, 351] on input "True" at bounding box center [677, 345] width 15 height 12
radio input "true"
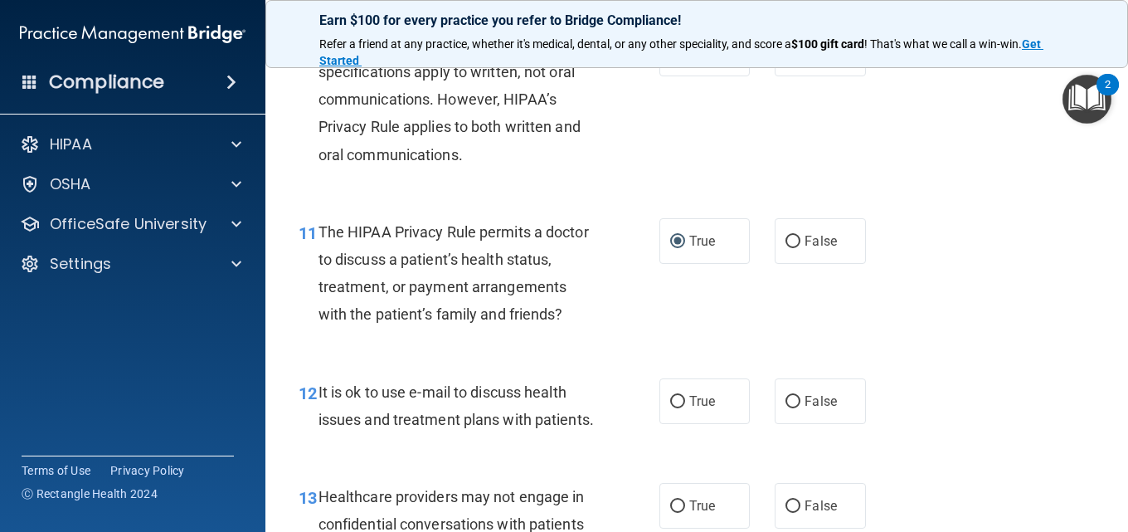
scroll to position [1659, 0]
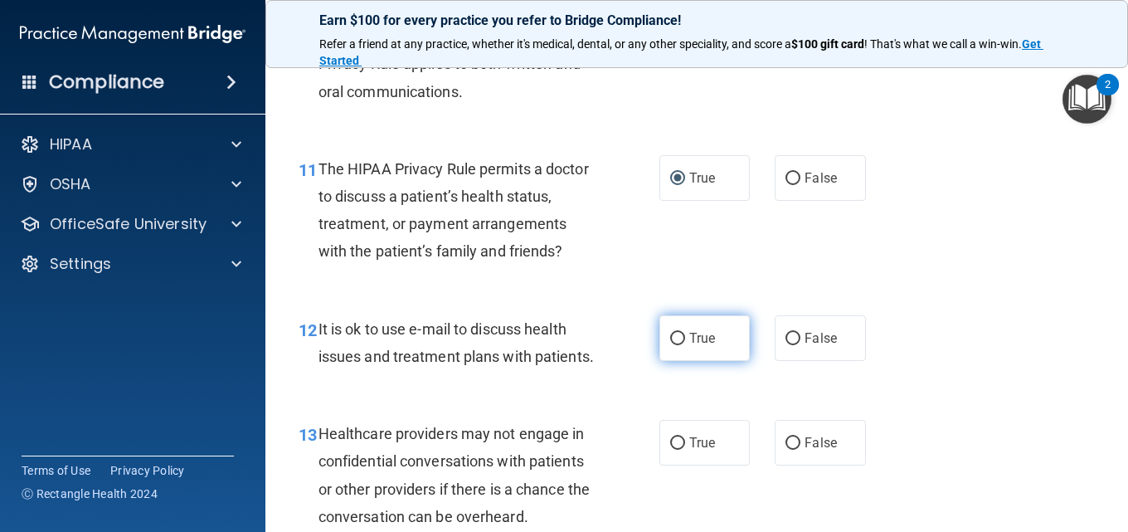
click at [673, 345] on input "True" at bounding box center [677, 339] width 15 height 12
radio input "true"
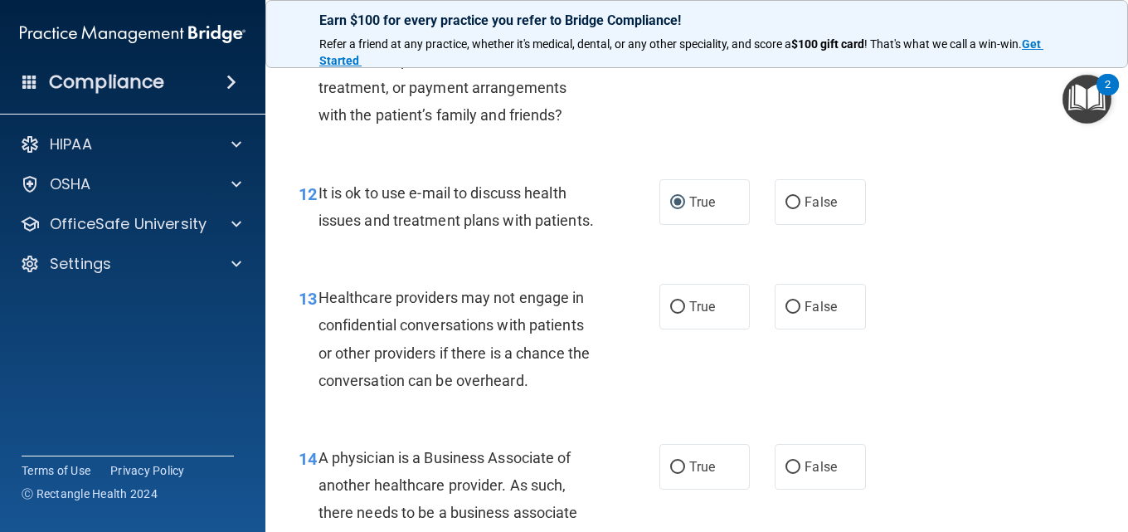
scroll to position [1825, 0]
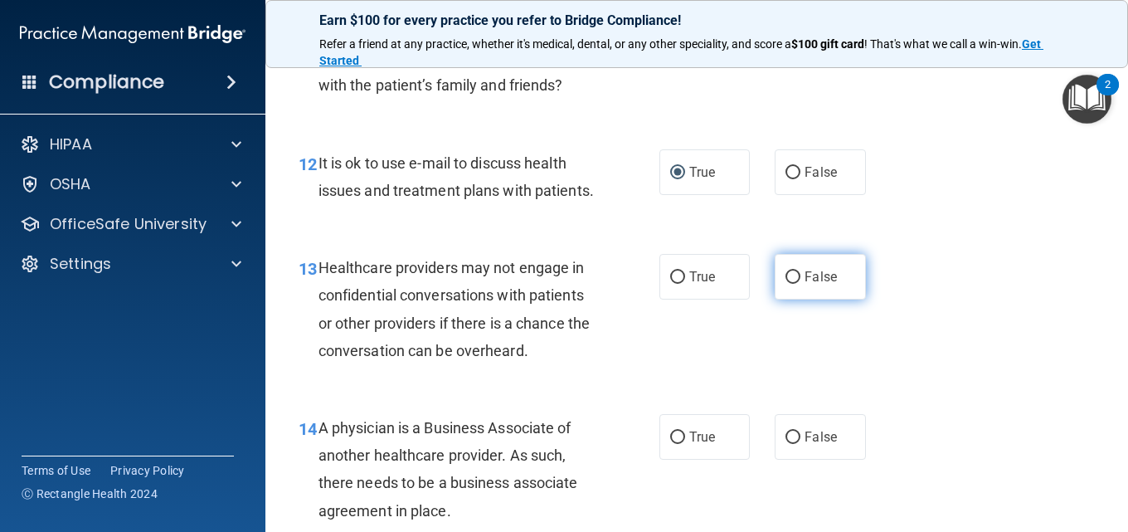
click at [794, 300] on label "False" at bounding box center [820, 277] width 90 height 46
click at [794, 284] on input "False" at bounding box center [793, 277] width 15 height 12
radio input "true"
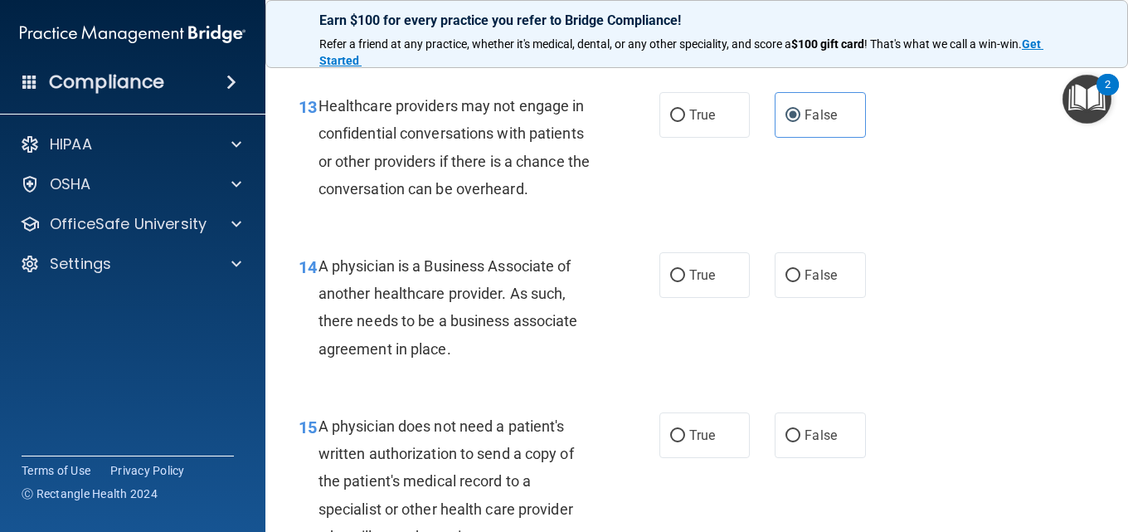
scroll to position [1991, 0]
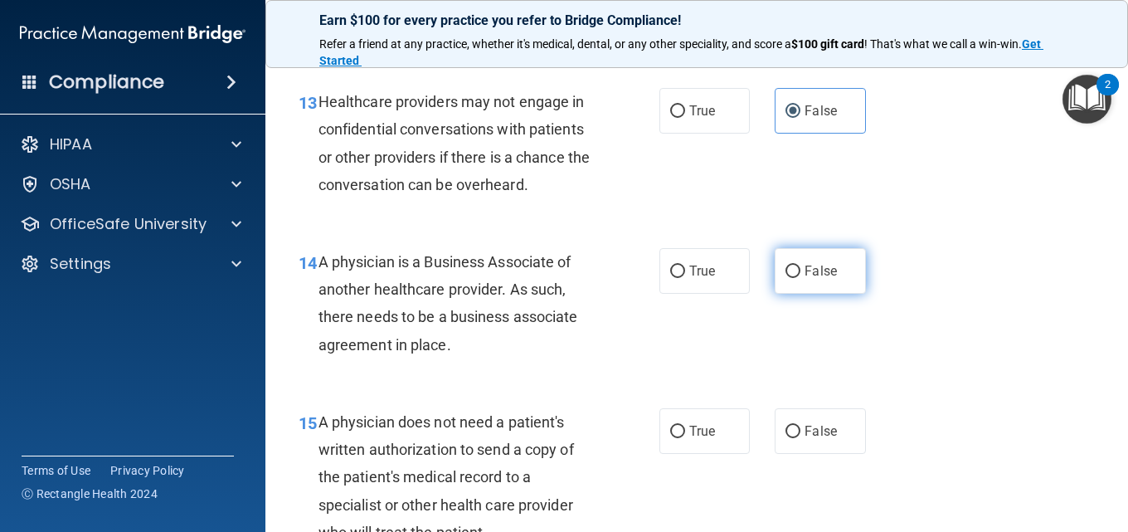
click at [786, 278] on input "False" at bounding box center [793, 272] width 15 height 12
radio input "true"
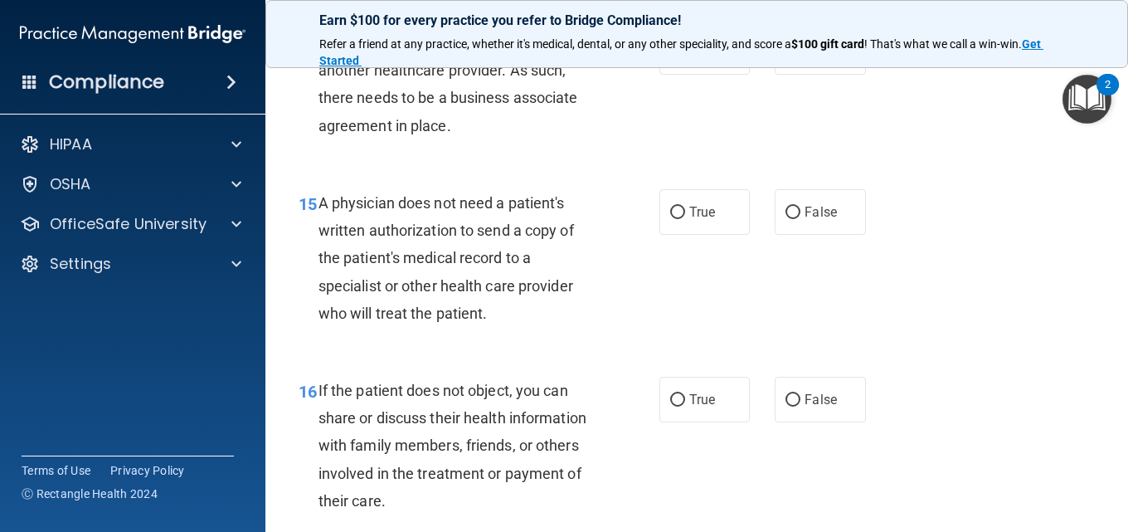
scroll to position [2240, 0]
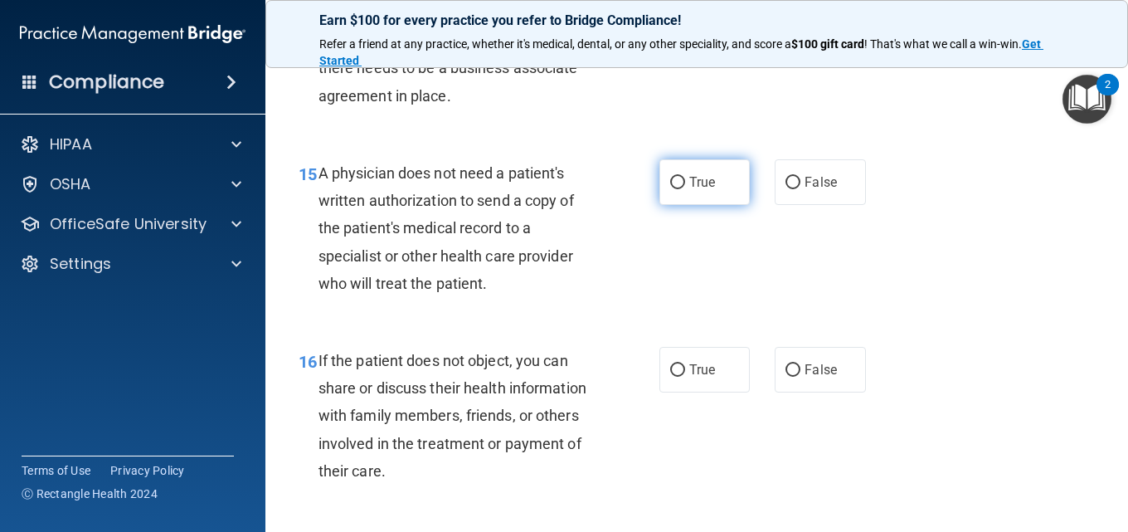
click at [670, 189] on input "True" at bounding box center [677, 183] width 15 height 12
radio input "true"
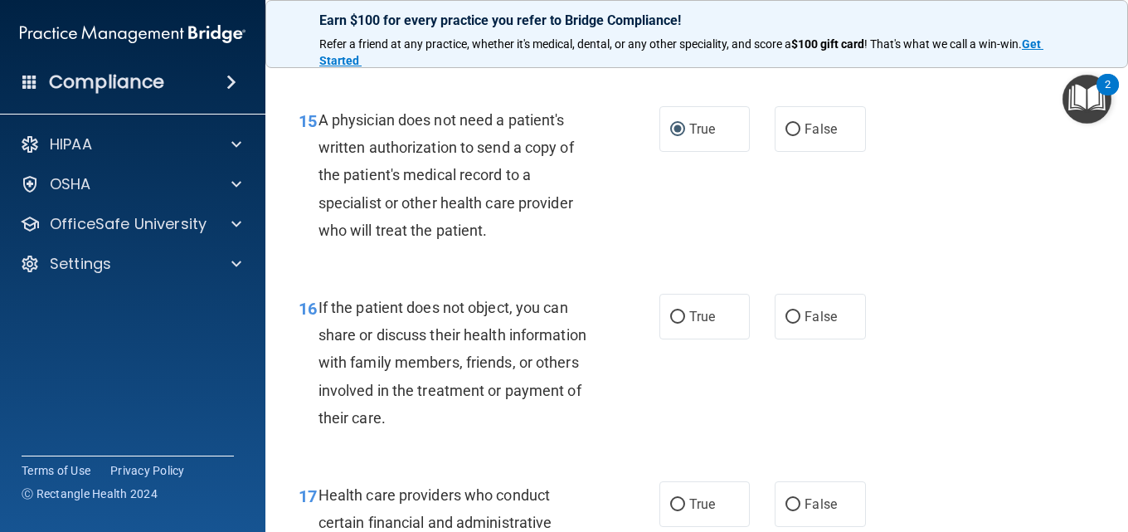
scroll to position [2323, 0]
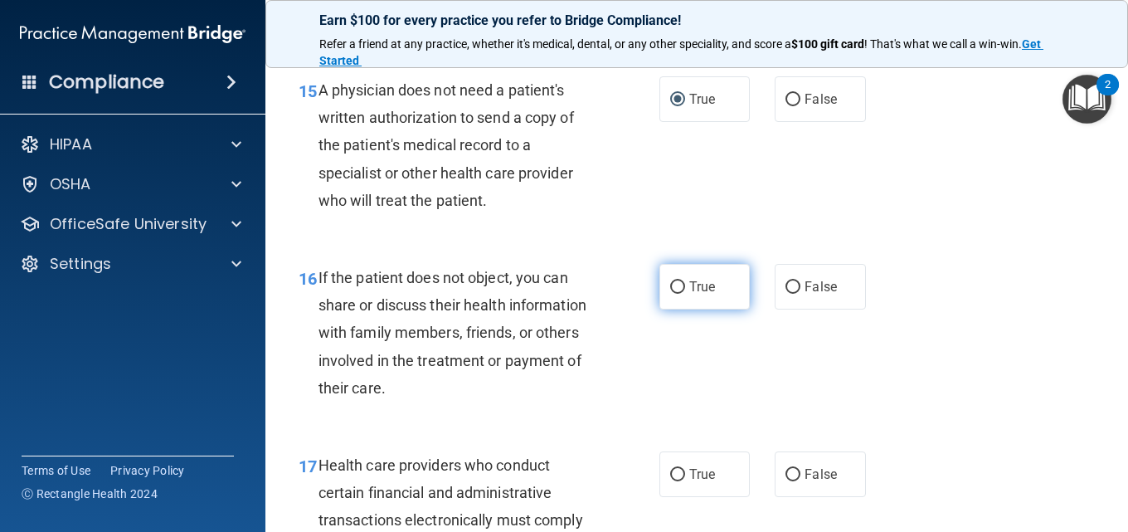
click at [670, 294] on input "True" at bounding box center [677, 287] width 15 height 12
radio input "true"
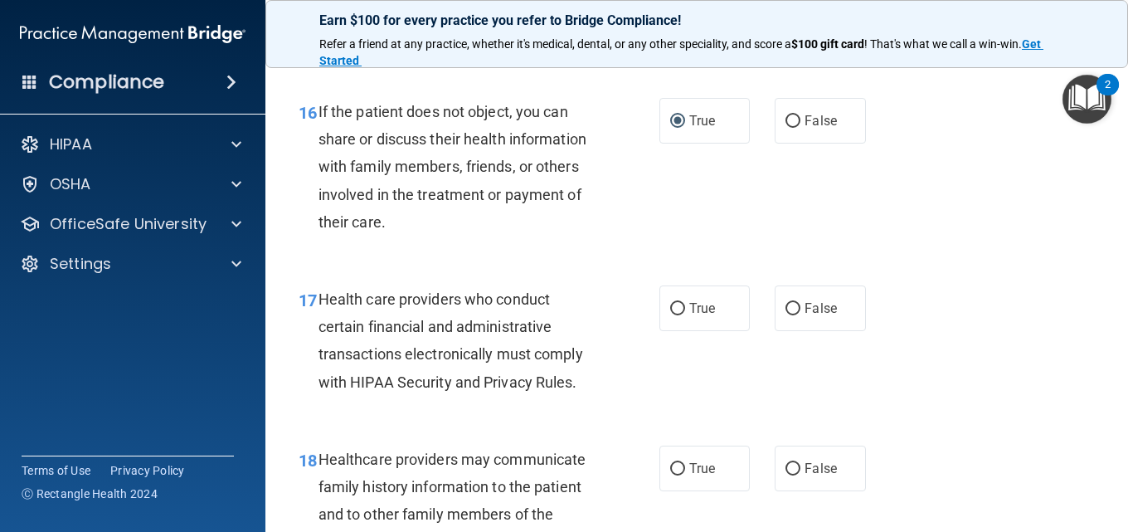
scroll to position [2572, 0]
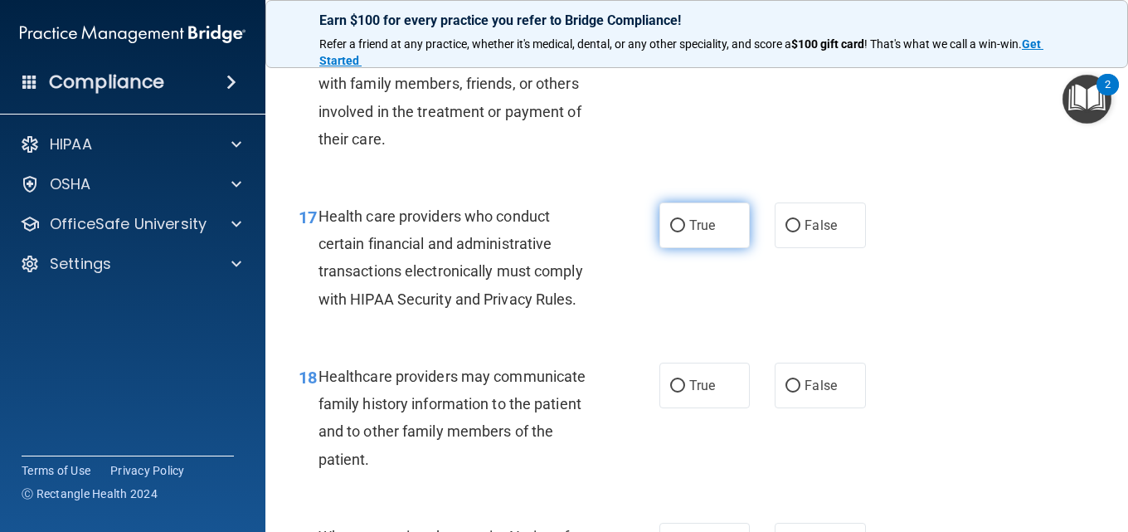
click at [678, 232] on input "True" at bounding box center [677, 226] width 15 height 12
radio input "true"
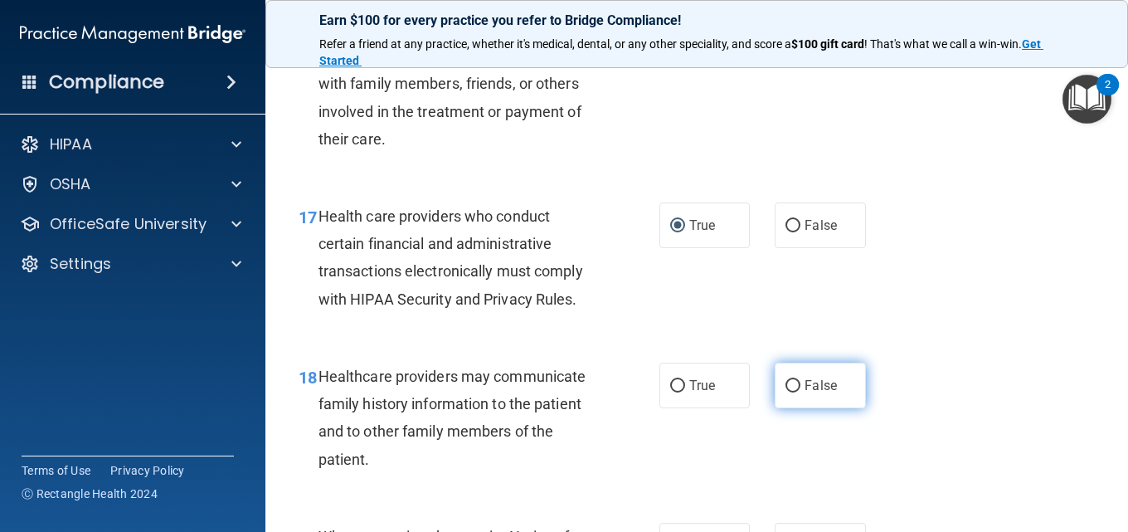
click at [786, 392] on input "False" at bounding box center [793, 386] width 15 height 12
radio input "true"
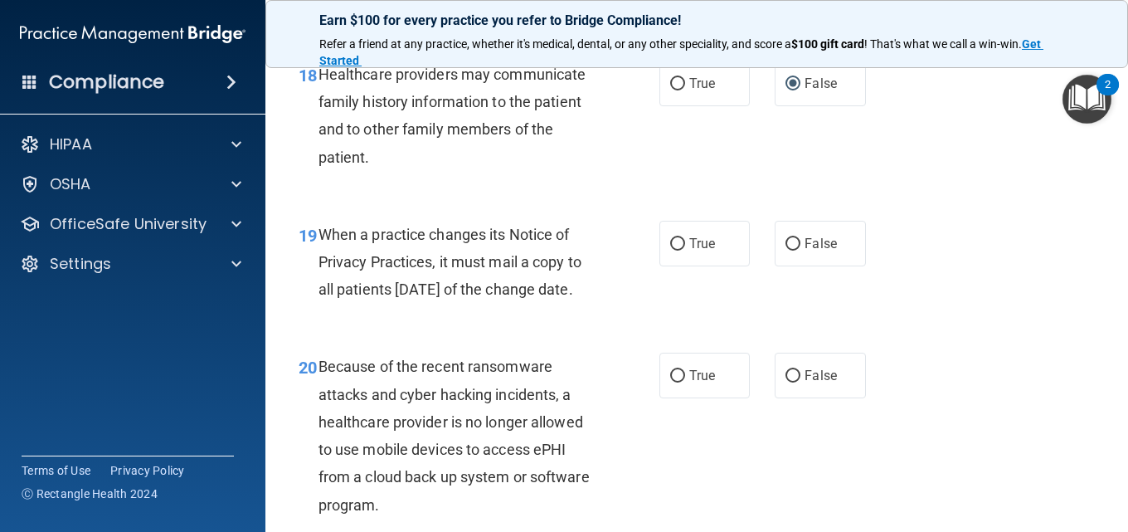
scroll to position [2904, 0]
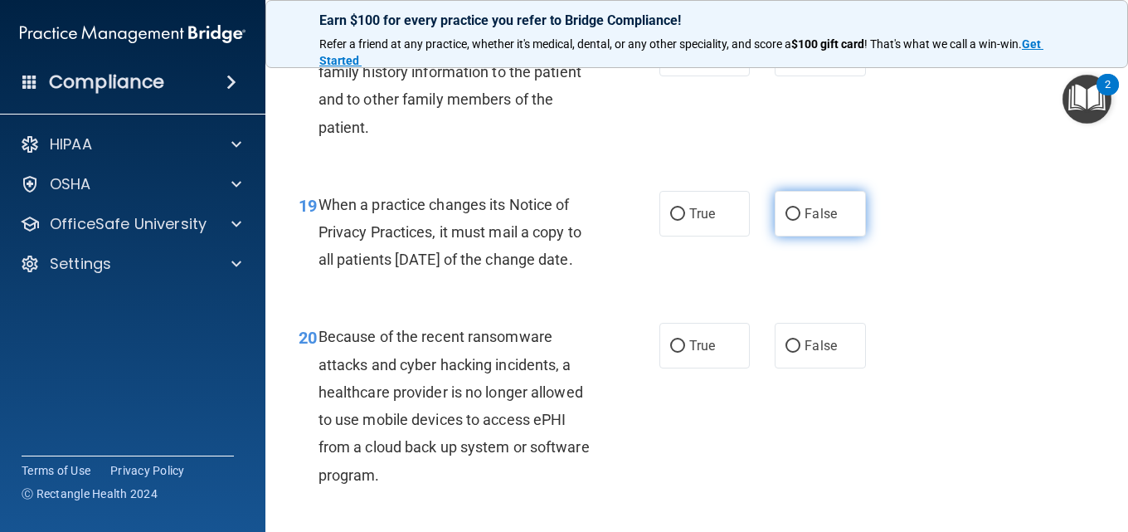
click at [786, 221] on input "False" at bounding box center [793, 214] width 15 height 12
radio input "true"
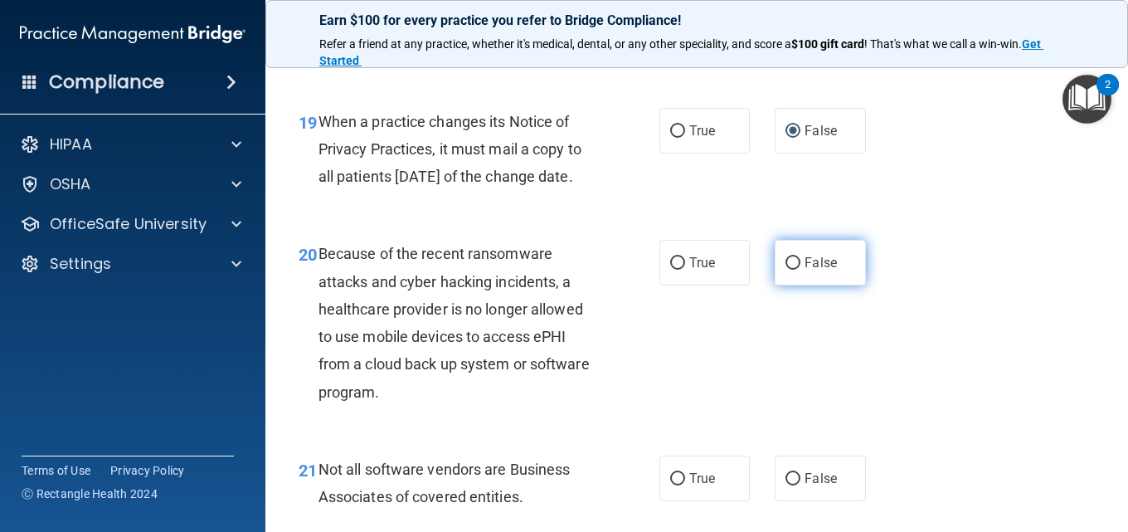
click at [775, 285] on label "False" at bounding box center [820, 263] width 90 height 46
click at [786, 270] on input "False" at bounding box center [793, 263] width 15 height 12
radio input "true"
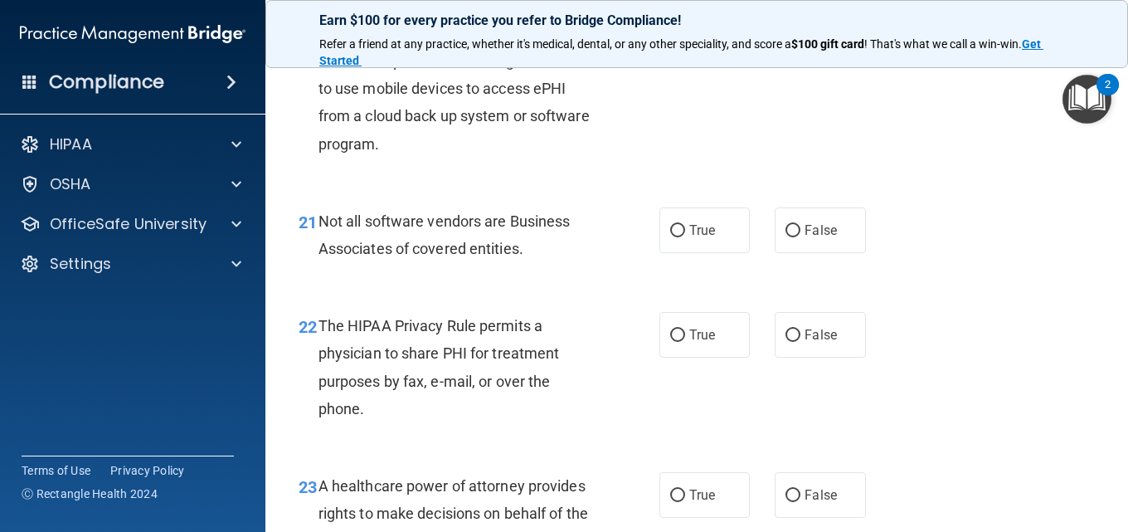
scroll to position [3236, 0]
click at [677, 236] on input "True" at bounding box center [677, 230] width 15 height 12
radio input "true"
click at [678, 341] on input "True" at bounding box center [677, 335] width 15 height 12
radio input "true"
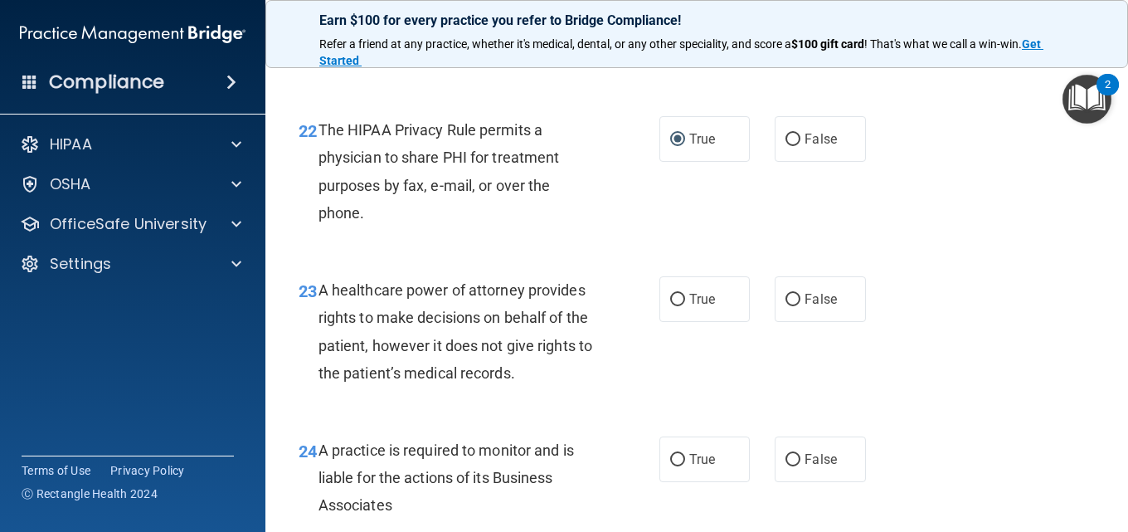
scroll to position [3485, 0]
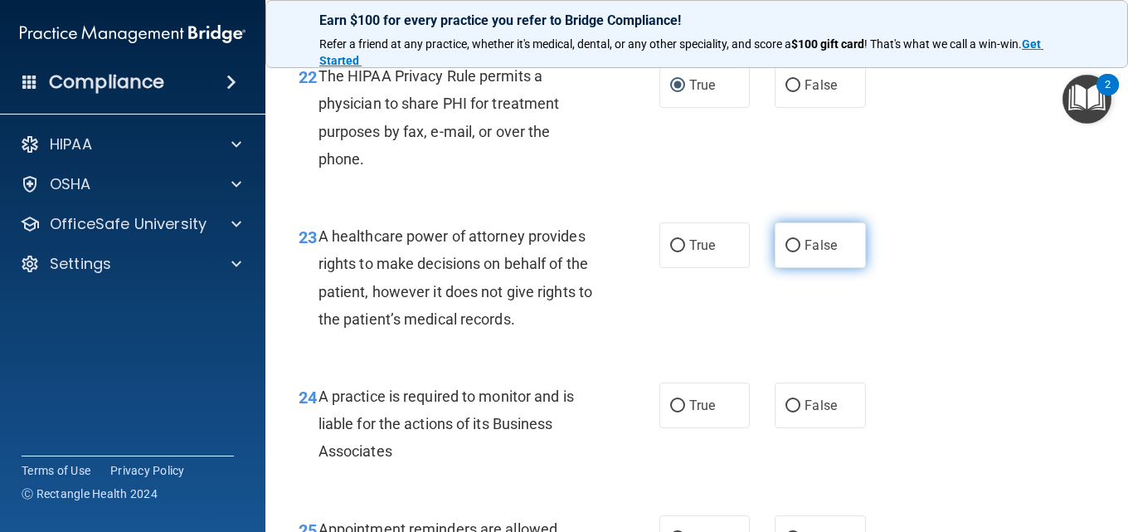
click at [786, 252] on input "False" at bounding box center [793, 246] width 15 height 12
radio input "true"
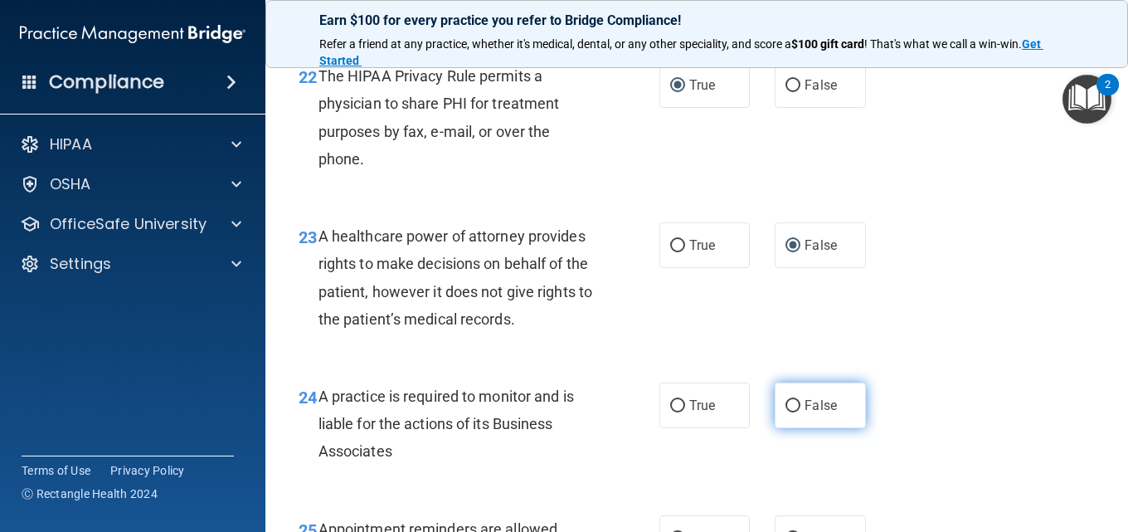
click at [805, 413] on span "False" at bounding box center [821, 405] width 32 height 16
click at [797, 412] on input "False" at bounding box center [793, 406] width 15 height 12
radio input "true"
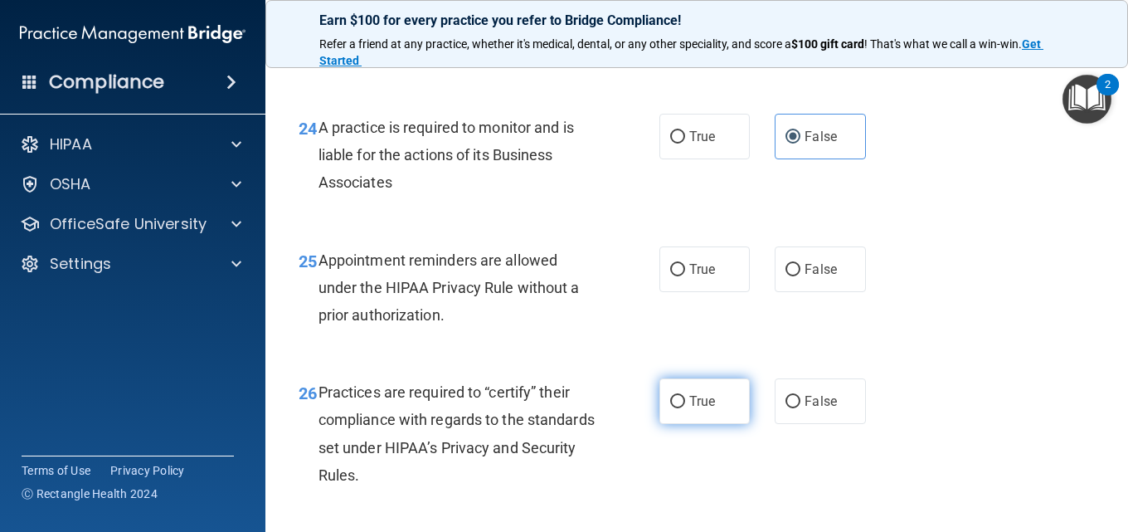
scroll to position [3817, 0]
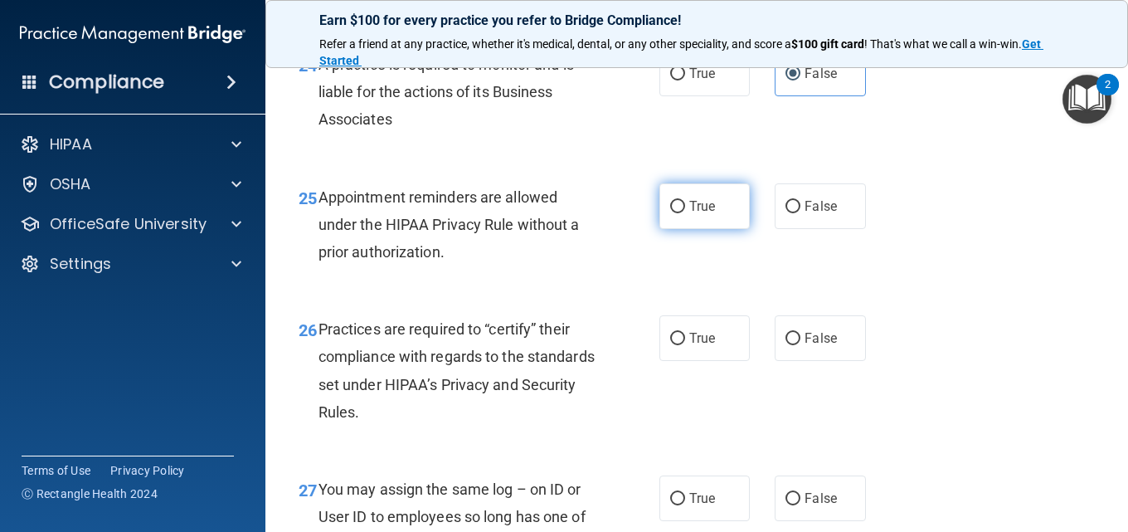
click at [670, 213] on input "True" at bounding box center [677, 207] width 15 height 12
radio input "true"
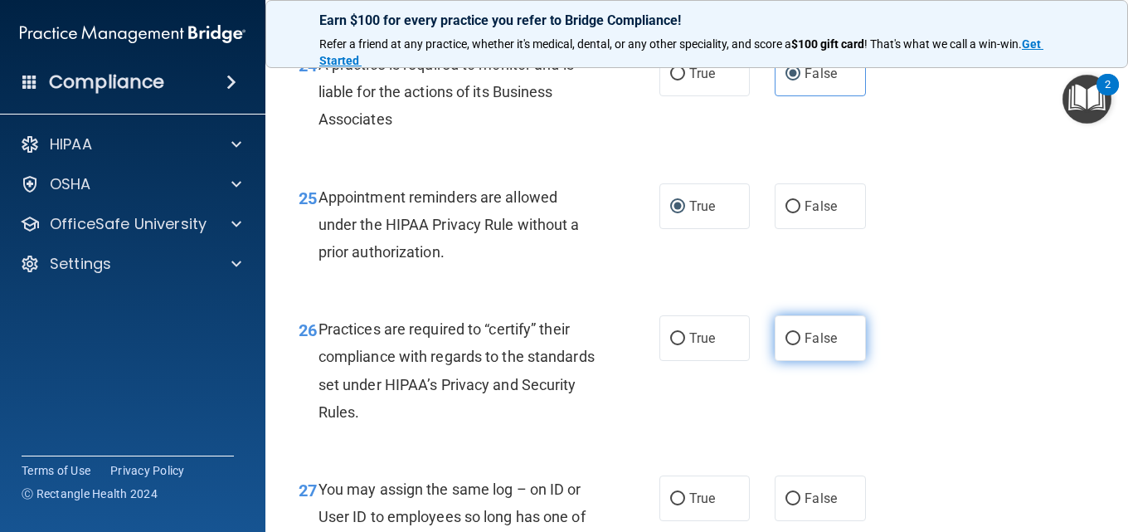
click at [786, 345] on input "False" at bounding box center [793, 339] width 15 height 12
radio input "true"
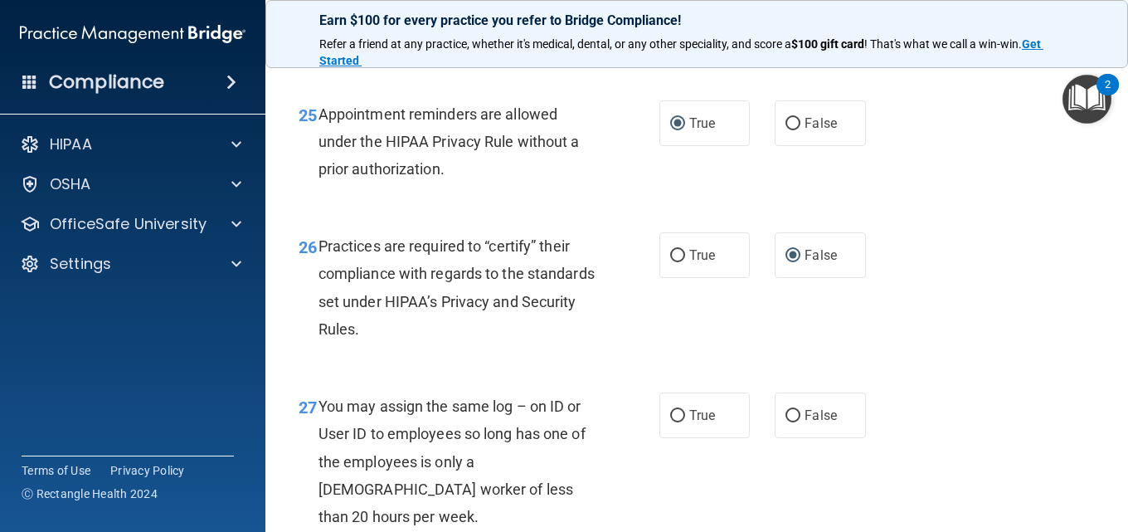
scroll to position [3983, 0]
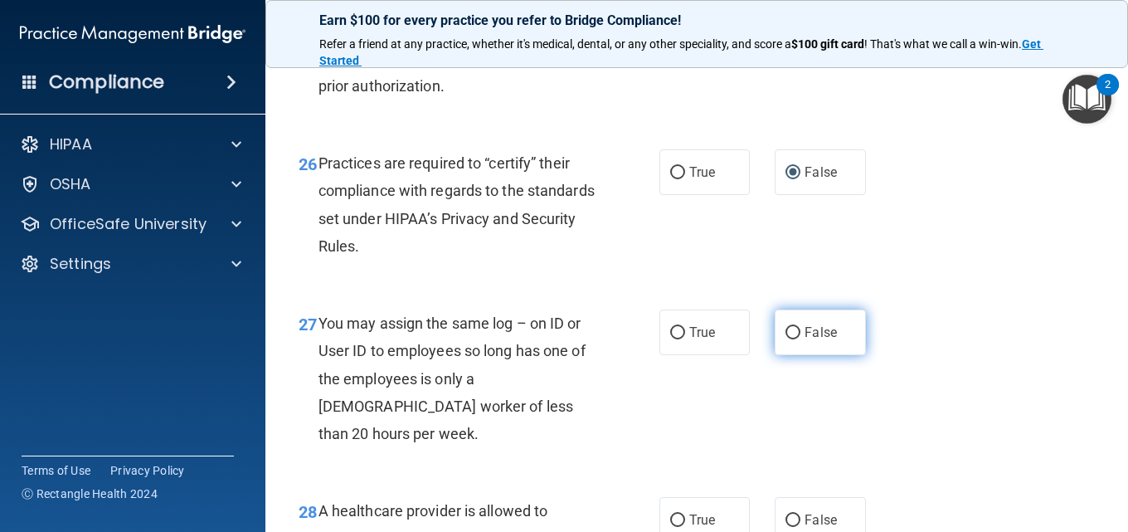
click at [775, 355] on label "False" at bounding box center [820, 332] width 90 height 46
click at [786, 339] on input "False" at bounding box center [793, 333] width 15 height 12
radio input "true"
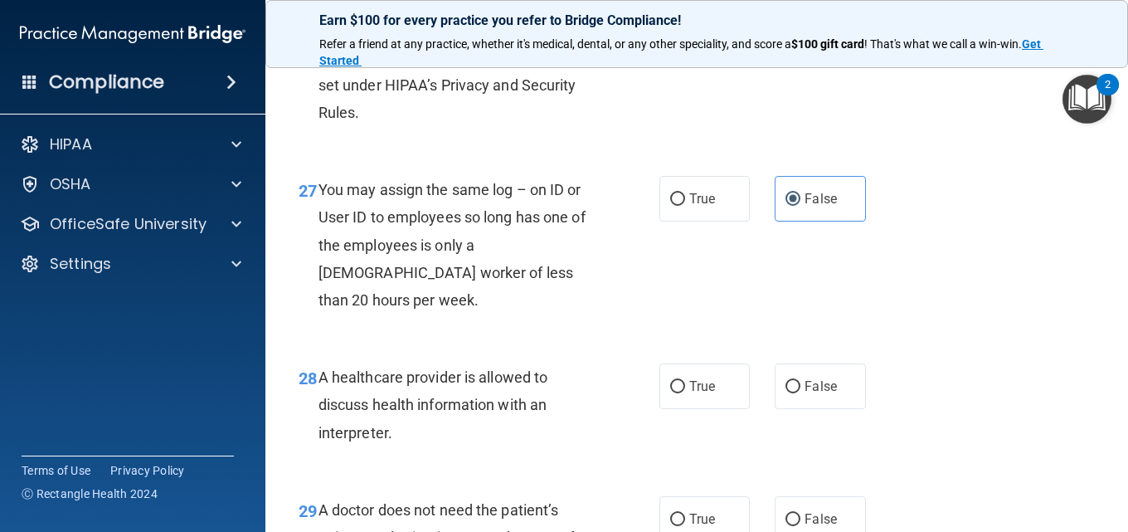
scroll to position [4314, 0]
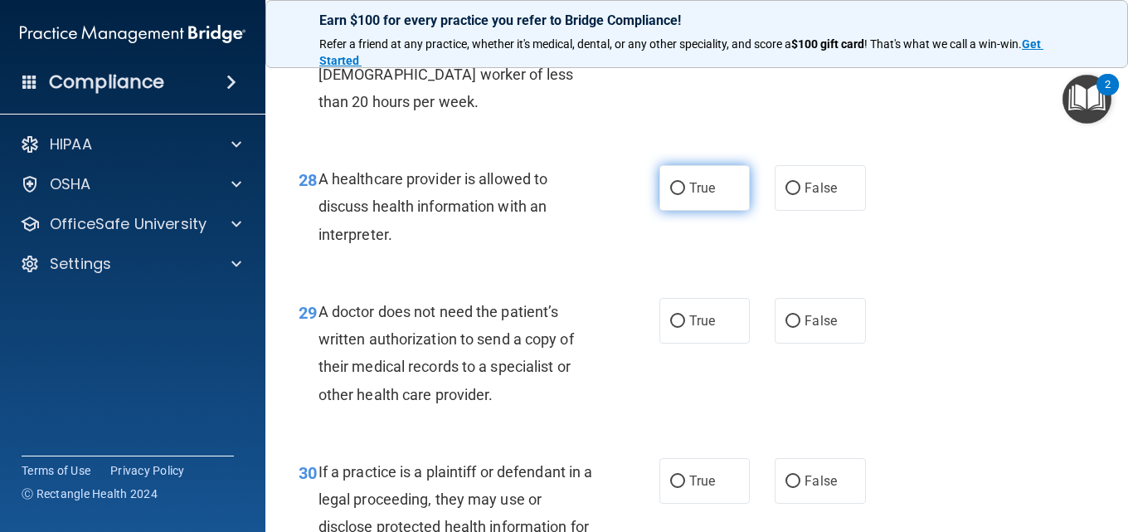
click at [677, 195] on input "True" at bounding box center [677, 189] width 15 height 12
radio input "true"
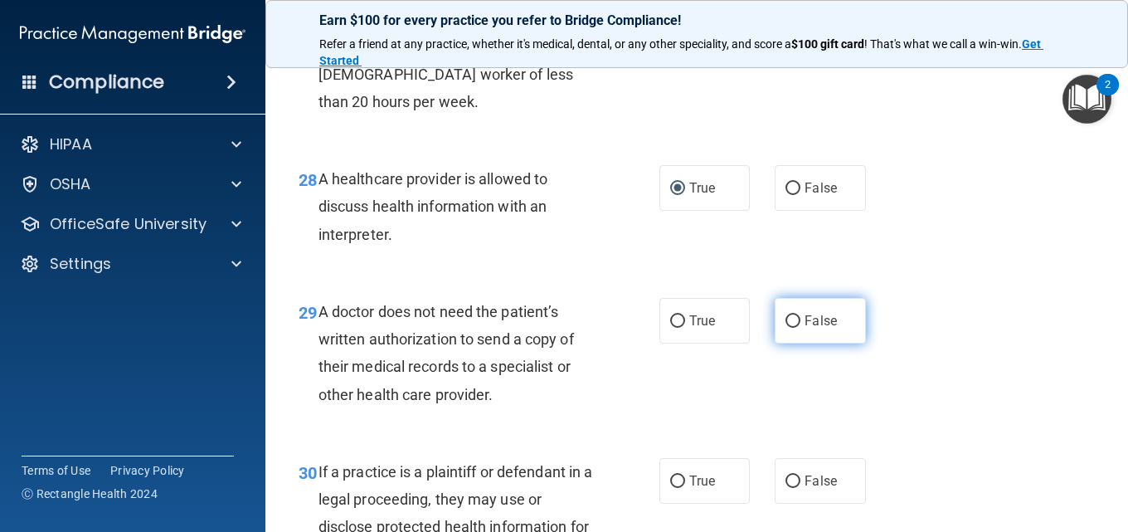
click at [787, 328] on input "False" at bounding box center [793, 321] width 15 height 12
radio input "true"
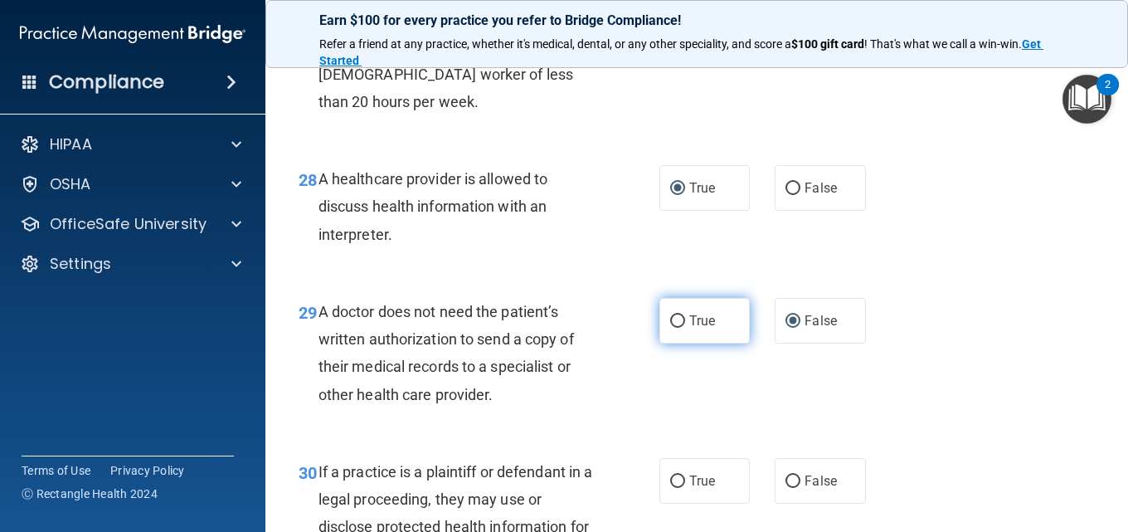
click at [679, 328] on input "True" at bounding box center [677, 321] width 15 height 12
radio input "true"
radio input "false"
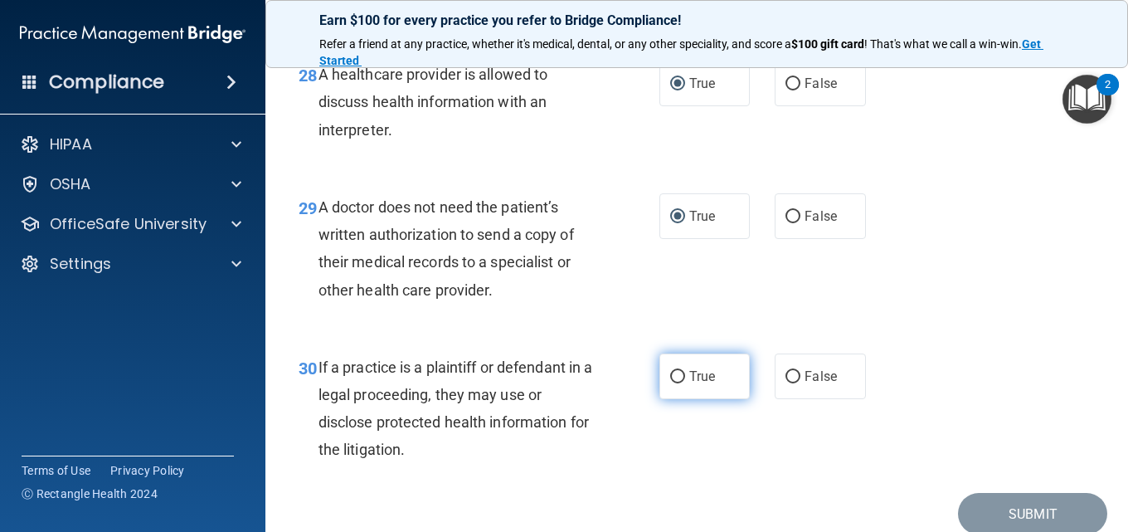
scroll to position [4480, 0]
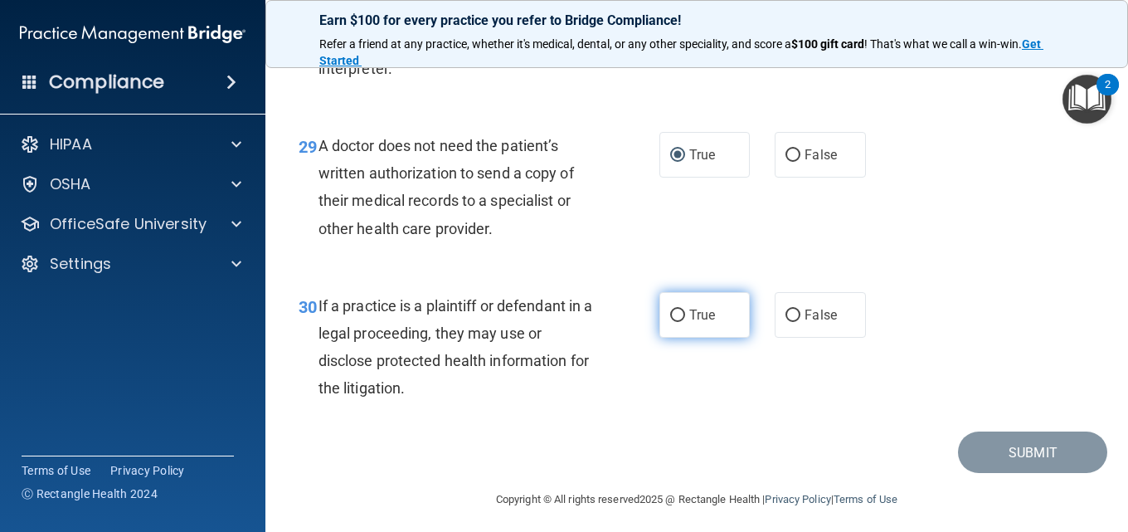
click at [691, 323] on span "True" at bounding box center [702, 315] width 26 height 16
click at [685, 322] on input "True" at bounding box center [677, 315] width 15 height 12
radio input "true"
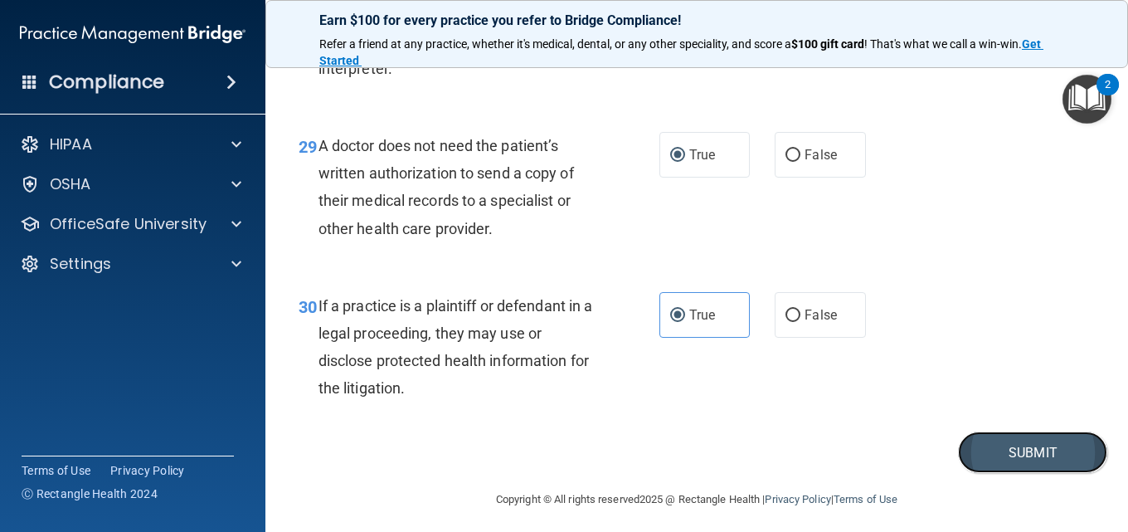
click at [997, 474] on button "Submit" at bounding box center [1032, 452] width 149 height 42
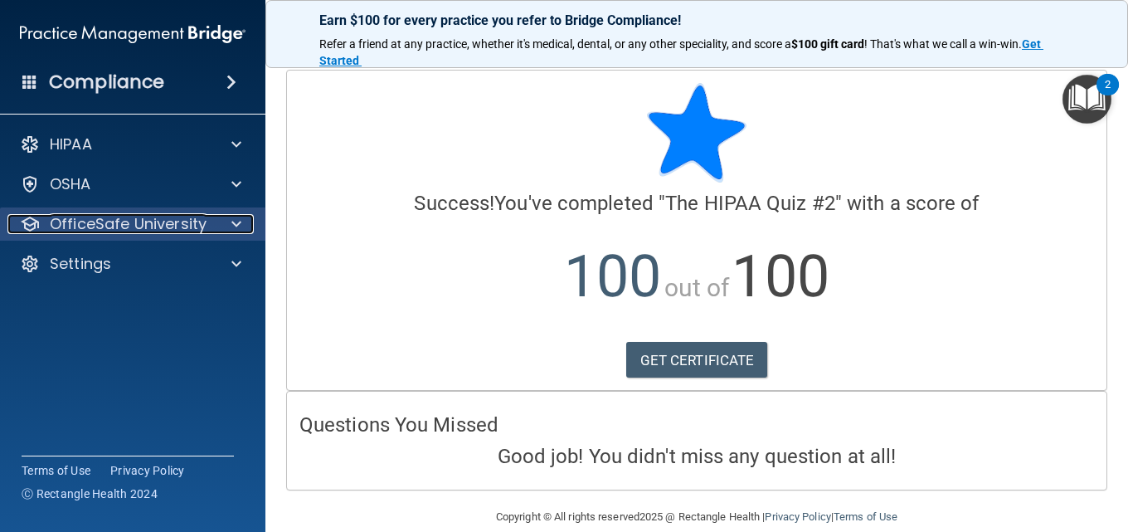
click at [239, 225] on span at bounding box center [236, 224] width 10 height 20
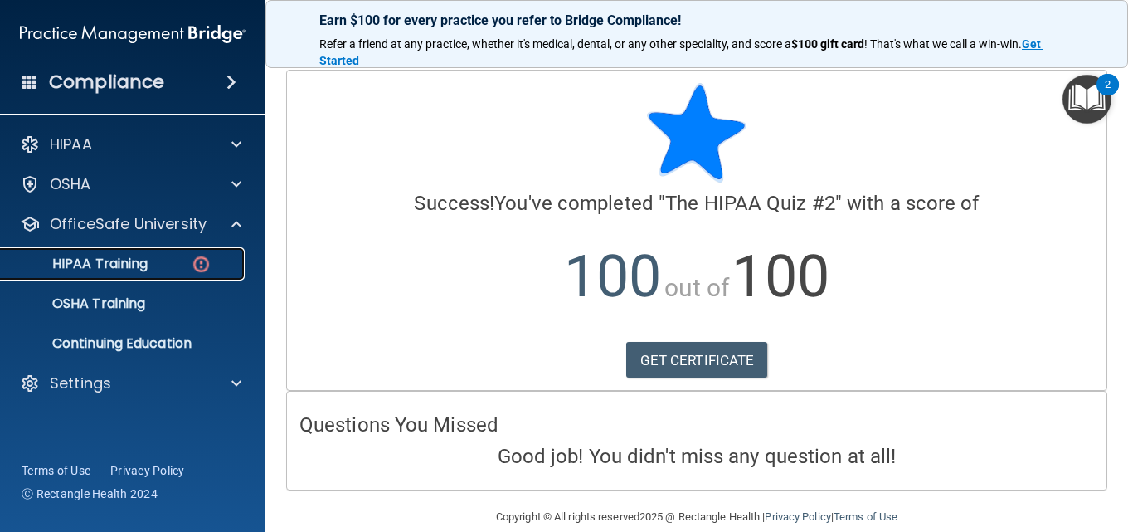
click at [126, 265] on p "HIPAA Training" at bounding box center [79, 264] width 137 height 17
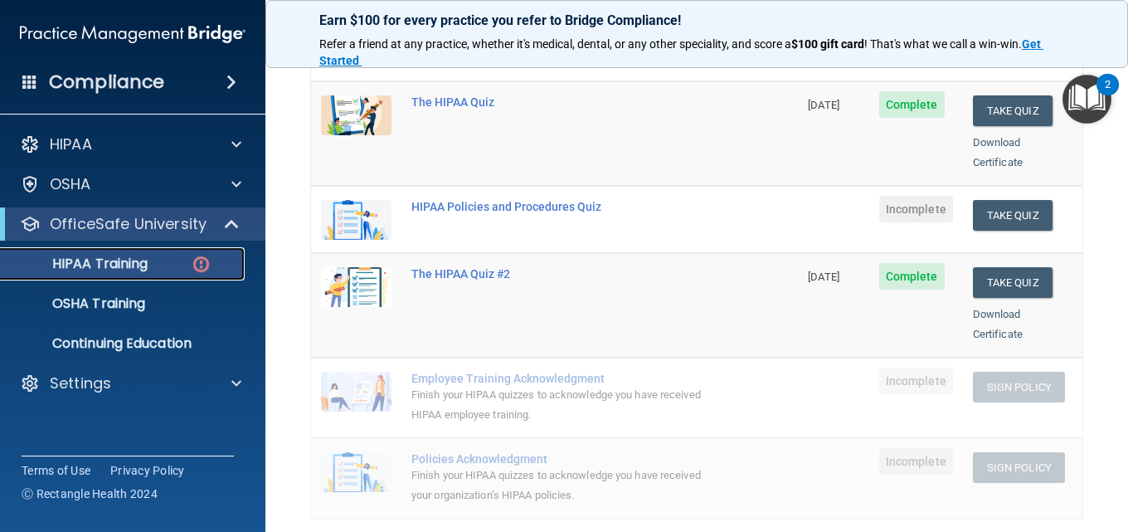
scroll to position [166, 0]
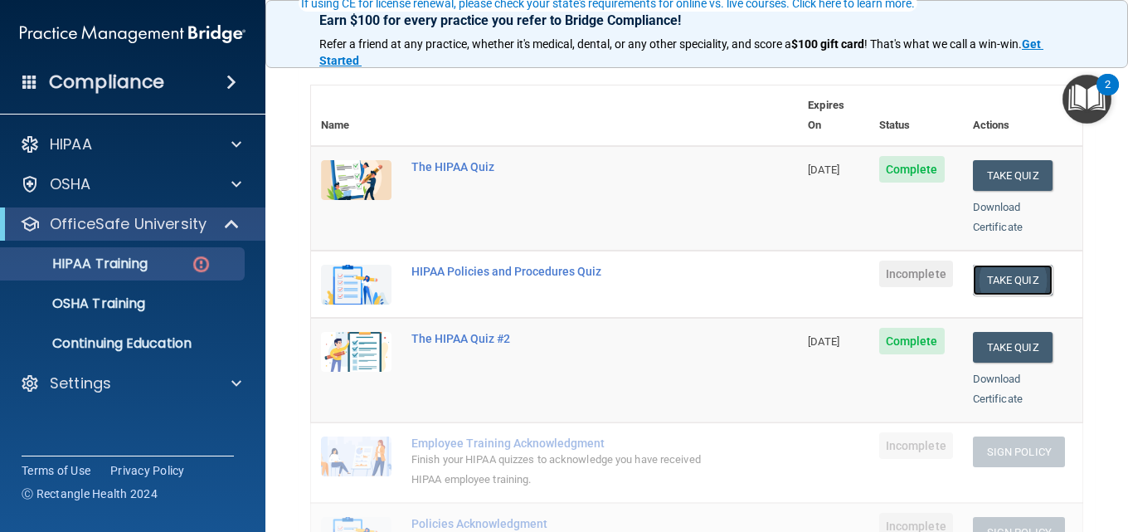
click at [999, 265] on button "Take Quiz" at bounding box center [1013, 280] width 80 height 31
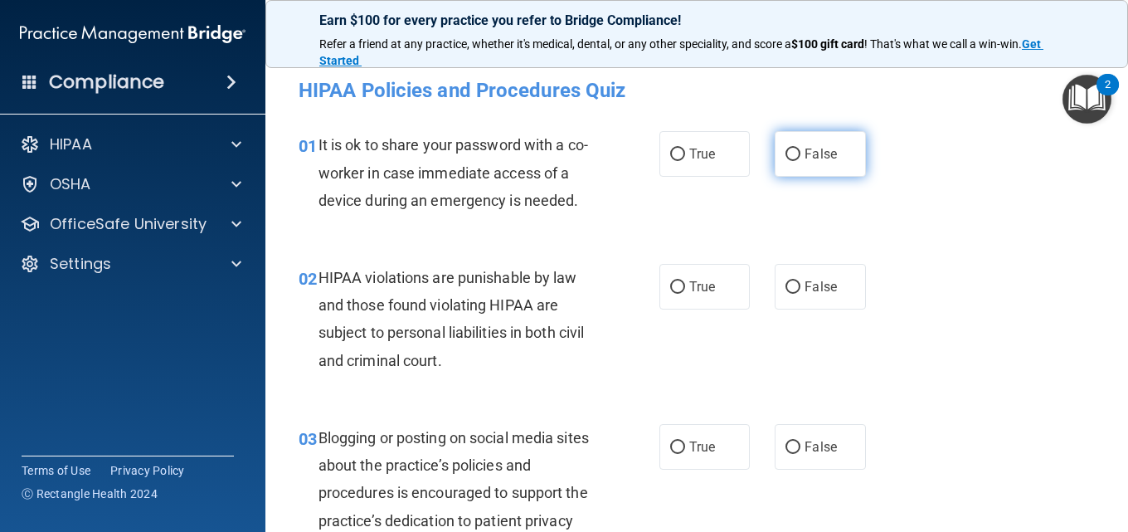
click at [786, 151] on input "False" at bounding box center [793, 155] width 15 height 12
radio input "true"
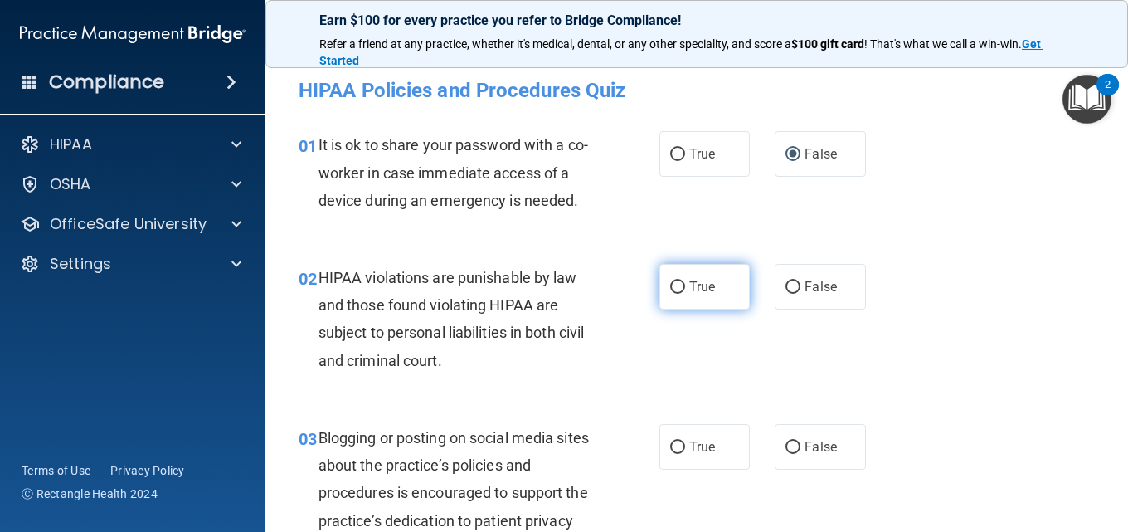
click at [672, 290] on input "True" at bounding box center [677, 287] width 15 height 12
radio input "true"
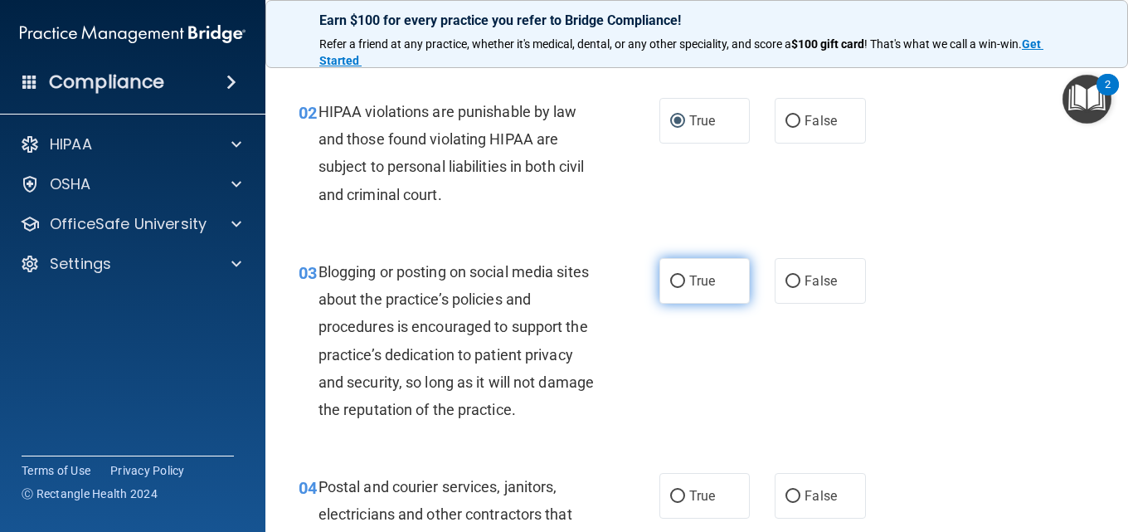
click at [689, 276] on span "True" at bounding box center [702, 281] width 26 height 16
click at [685, 276] on input "True" at bounding box center [677, 281] width 15 height 12
radio input "true"
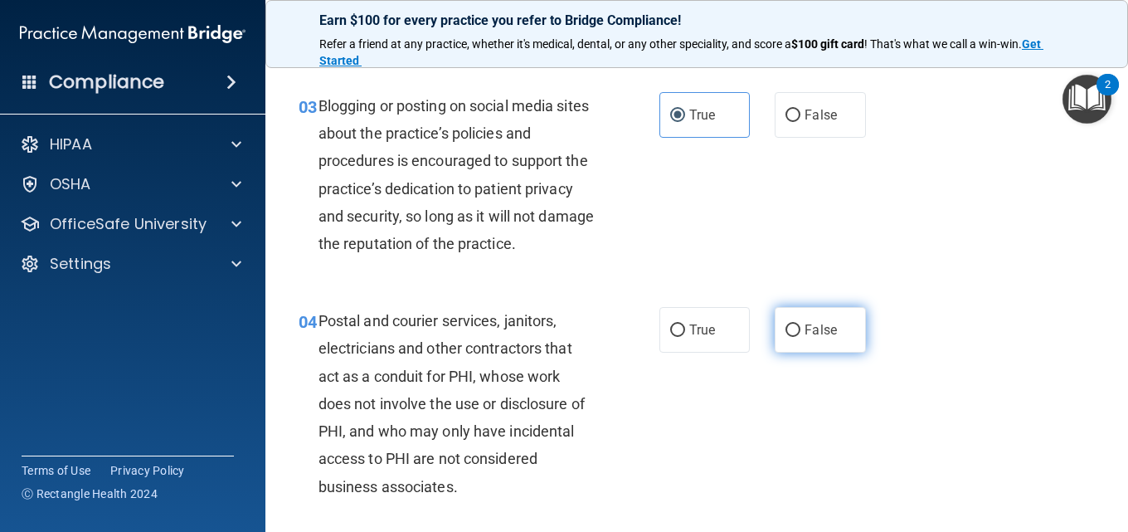
click at [787, 329] on input "False" at bounding box center [793, 330] width 15 height 12
radio input "true"
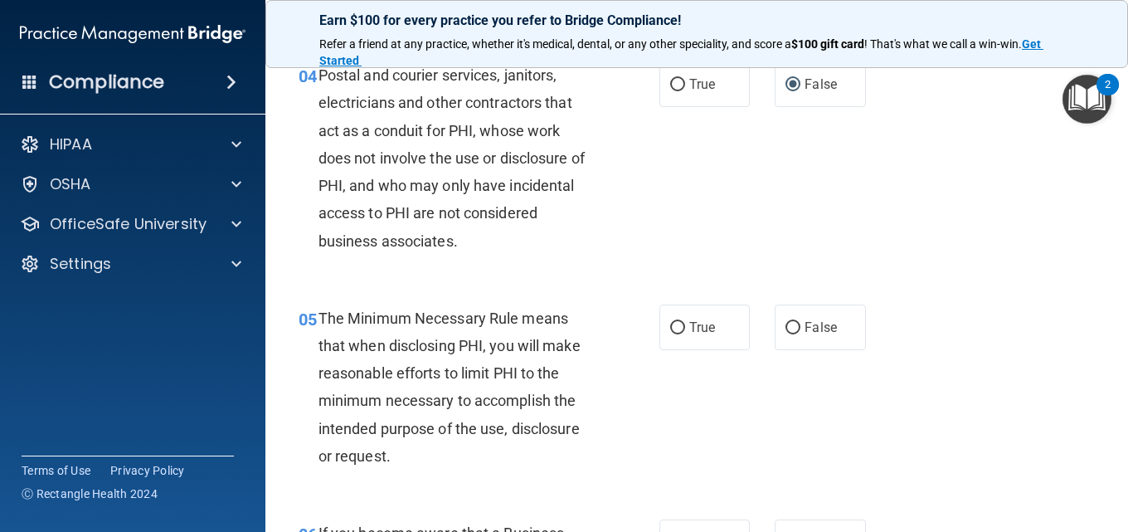
scroll to position [664, 0]
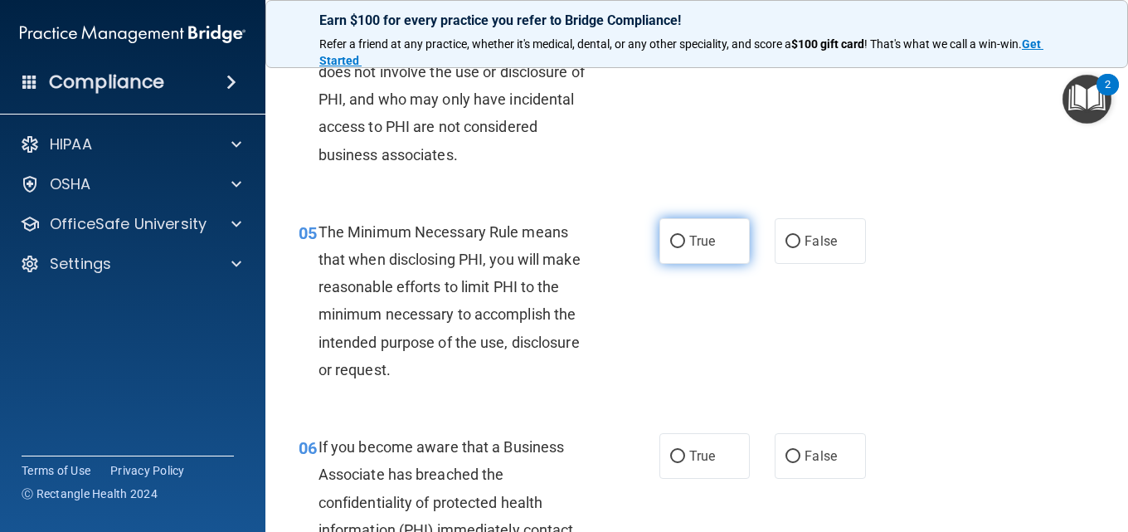
click at [670, 241] on input "True" at bounding box center [677, 242] width 15 height 12
radio input "true"
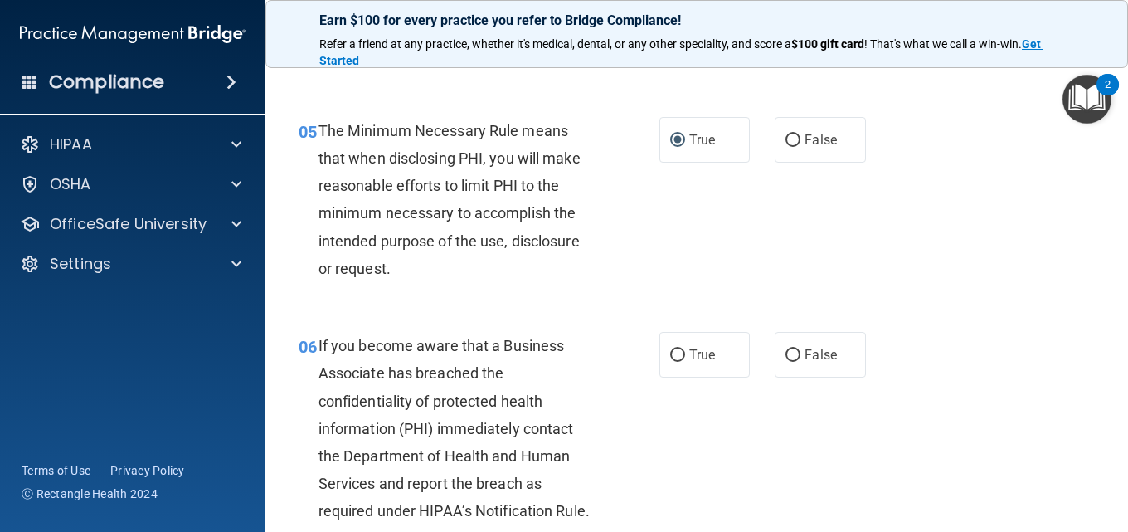
scroll to position [830, 0]
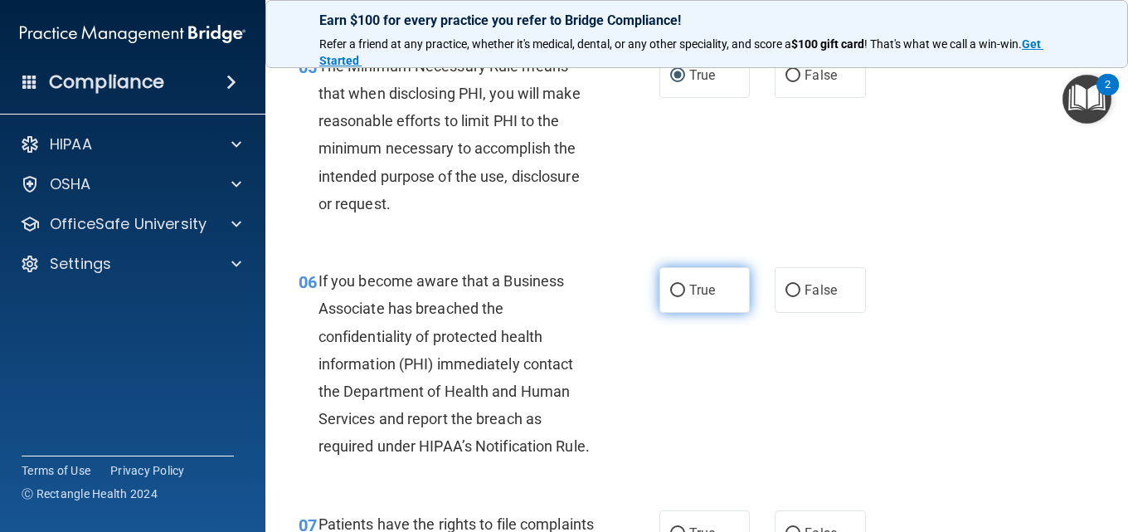
click at [670, 293] on input "True" at bounding box center [677, 291] width 15 height 12
radio input "true"
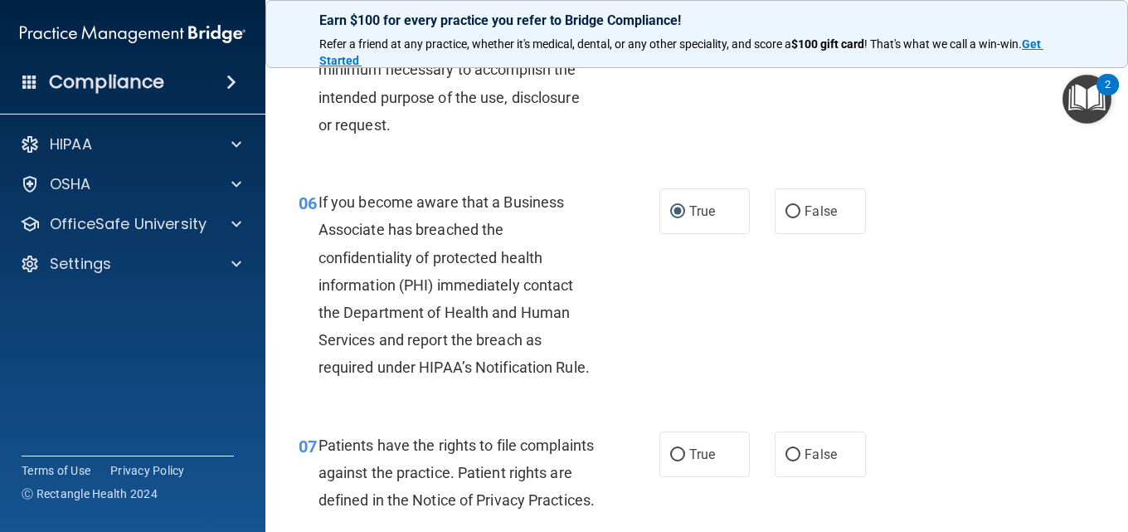
scroll to position [996, 0]
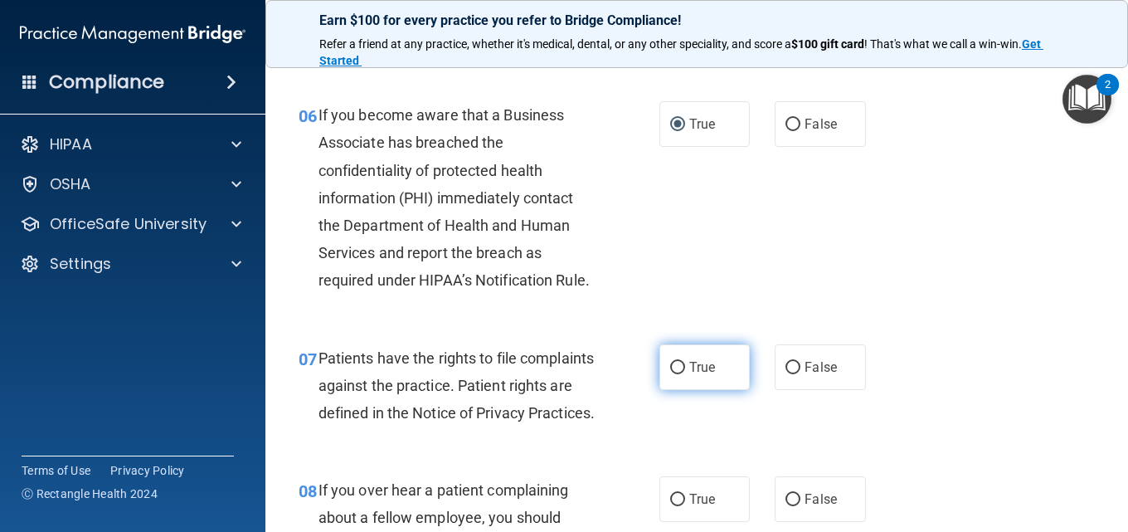
click at [670, 374] on input "True" at bounding box center [677, 368] width 15 height 12
radio input "true"
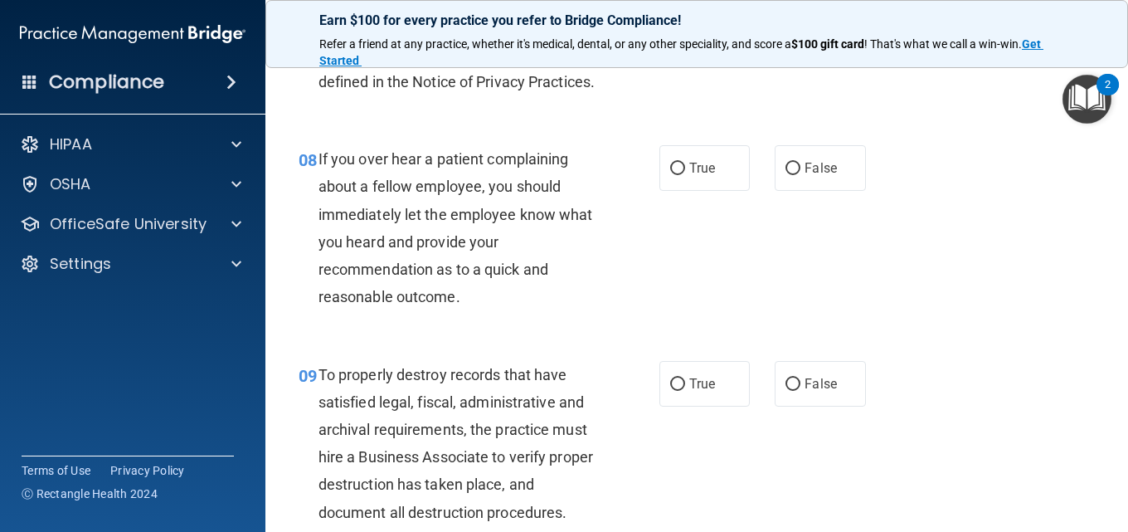
scroll to position [1328, 0]
click at [787, 174] on input "False" at bounding box center [793, 168] width 15 height 12
radio input "true"
click at [670, 174] on input "True" at bounding box center [677, 168] width 15 height 12
radio input "true"
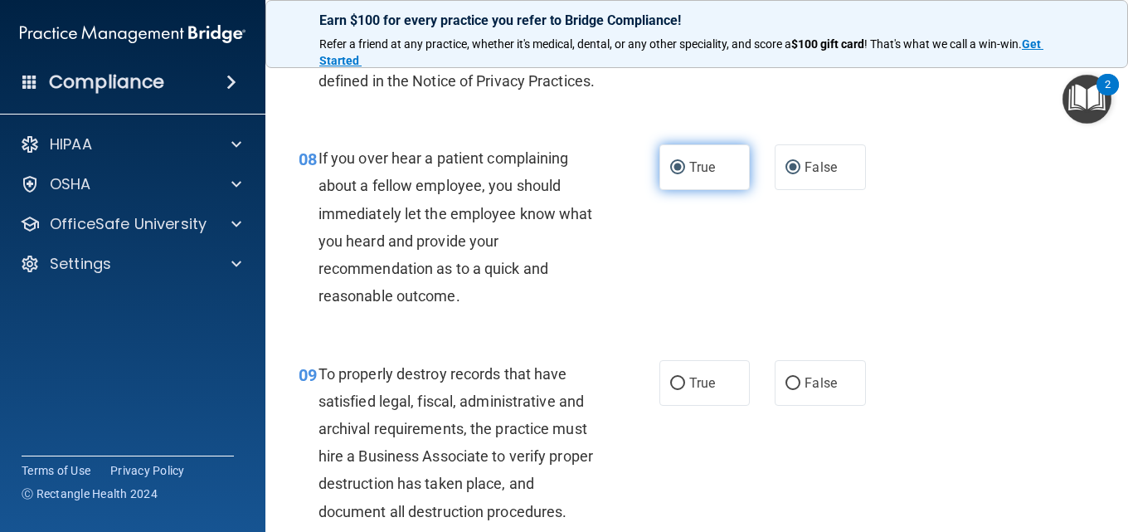
radio input "false"
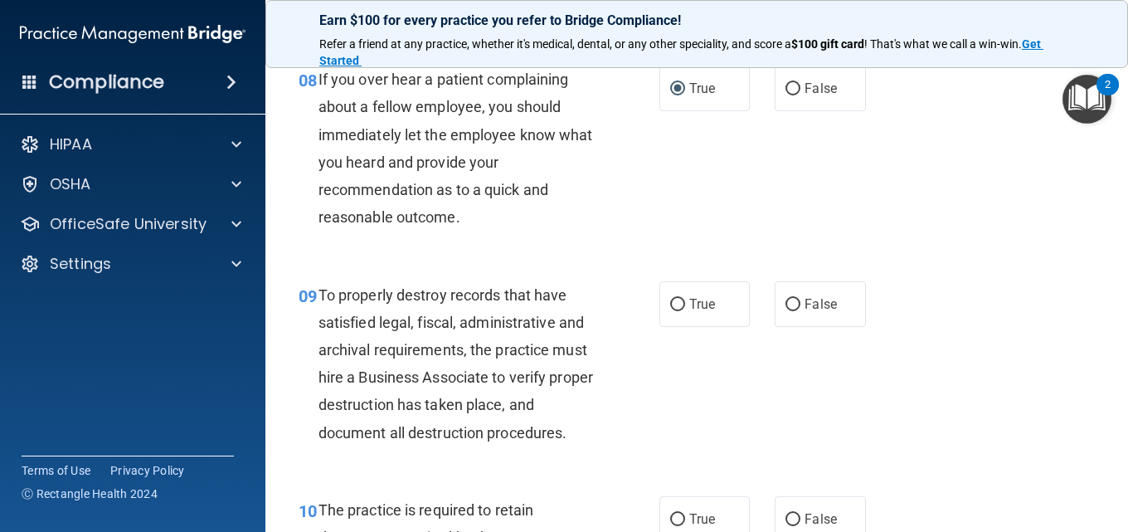
scroll to position [1493, 0]
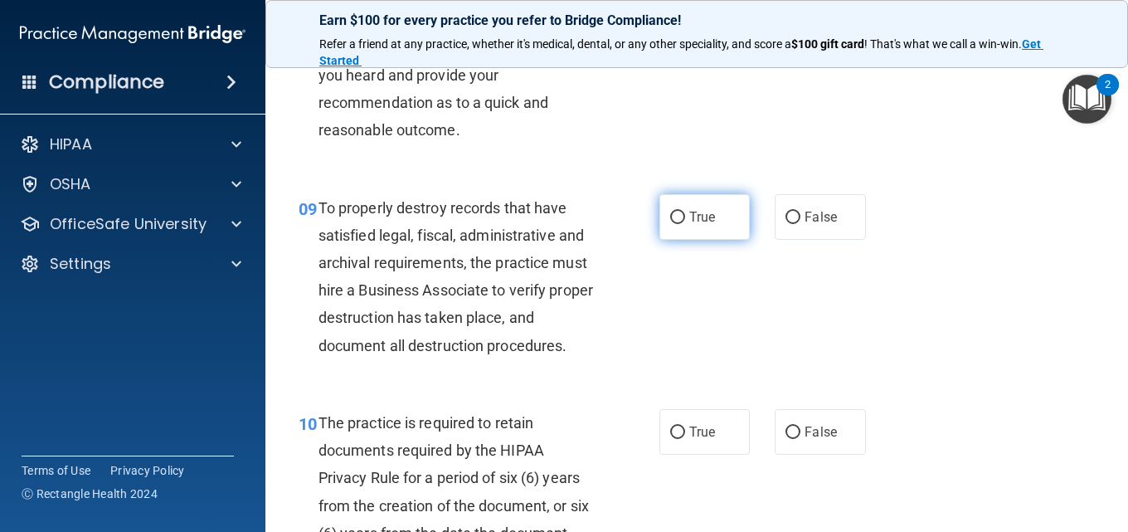
click at [670, 224] on input "True" at bounding box center [677, 218] width 15 height 12
radio input "true"
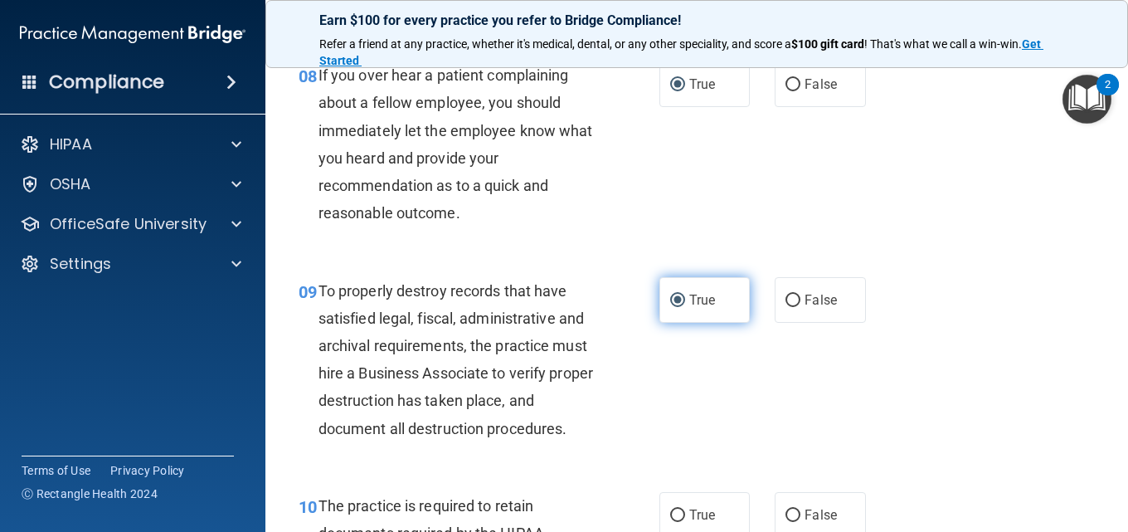
scroll to position [1576, 0]
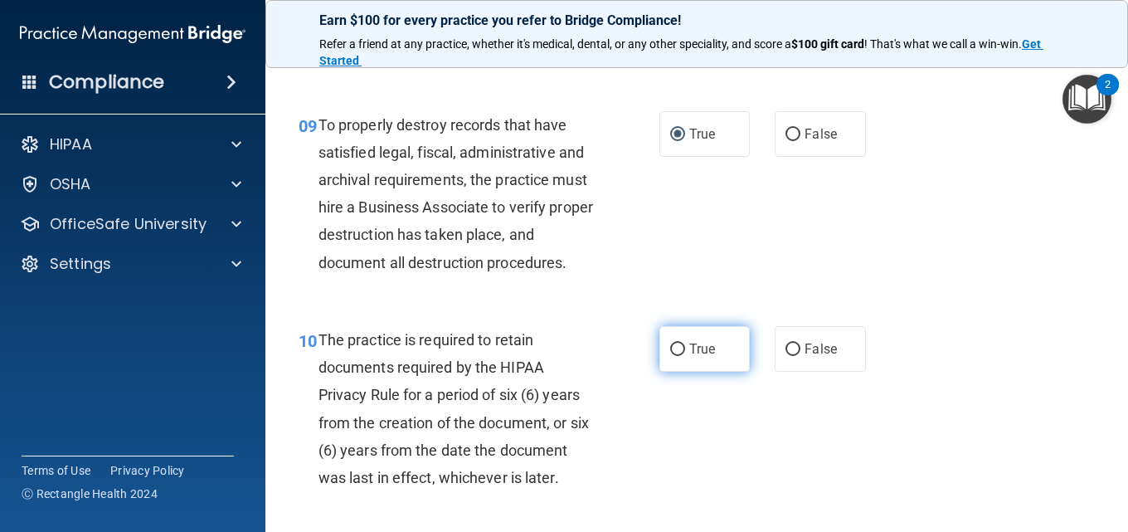
click at [675, 356] on input "True" at bounding box center [677, 349] width 15 height 12
radio input "true"
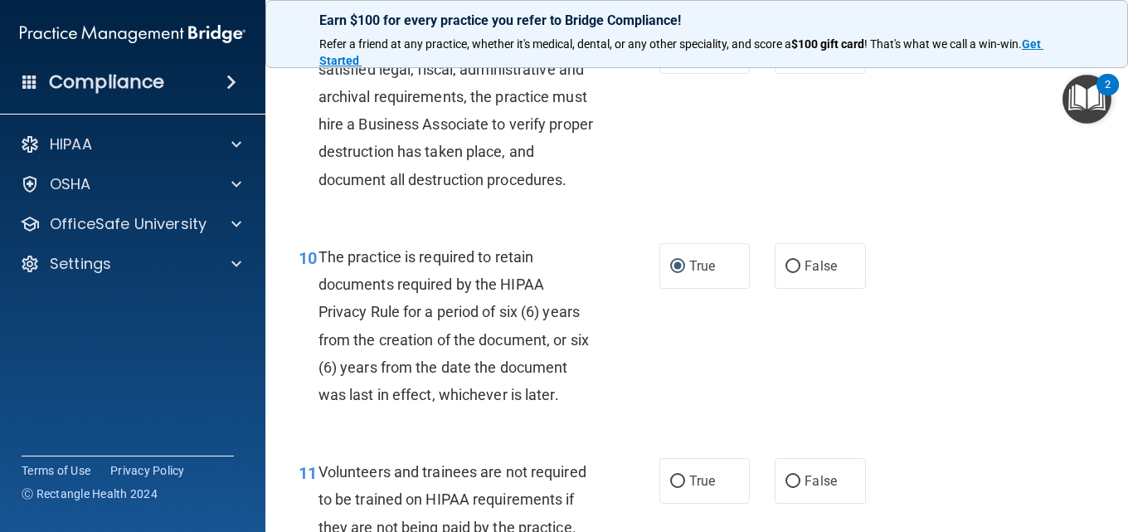
scroll to position [1825, 0]
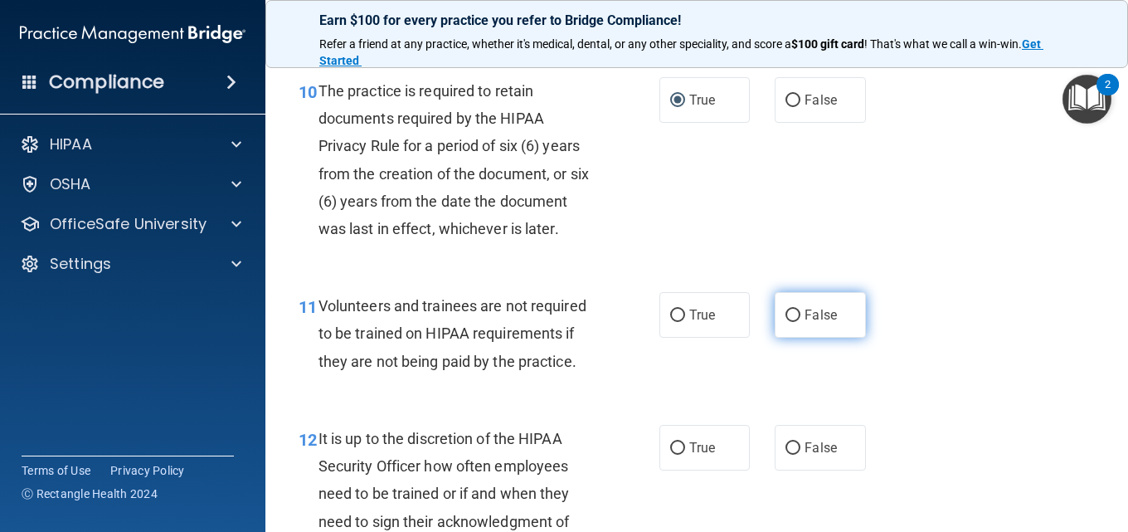
click at [788, 322] on input "False" at bounding box center [793, 315] width 15 height 12
radio input "true"
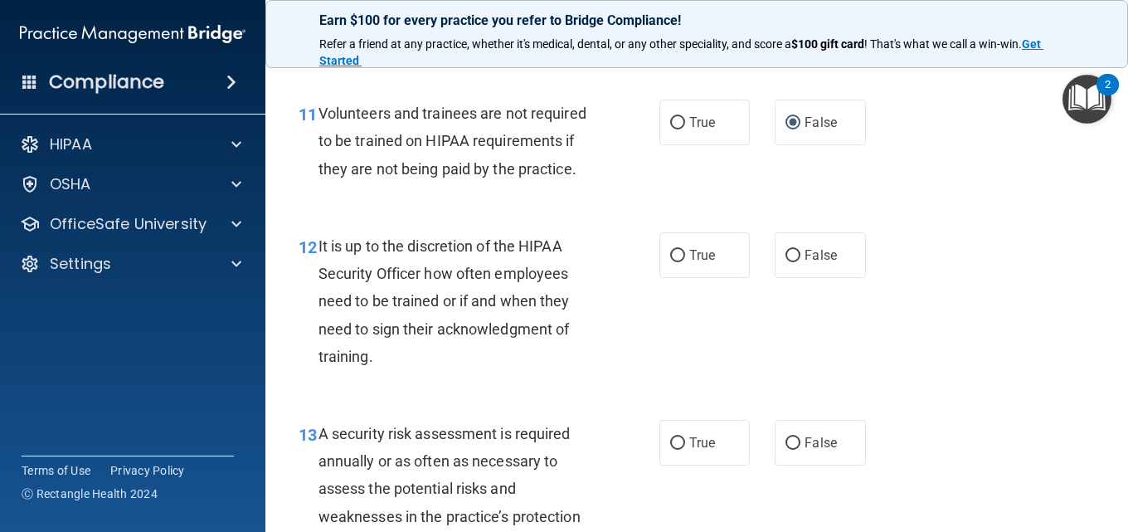
scroll to position [2074, 0]
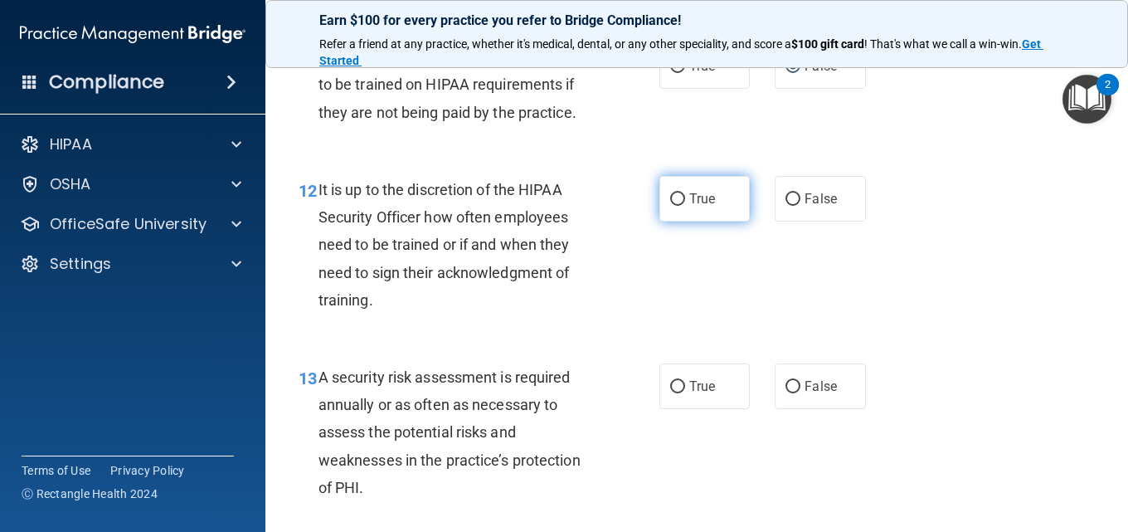
click at [672, 206] on input "True" at bounding box center [677, 199] width 15 height 12
radio input "true"
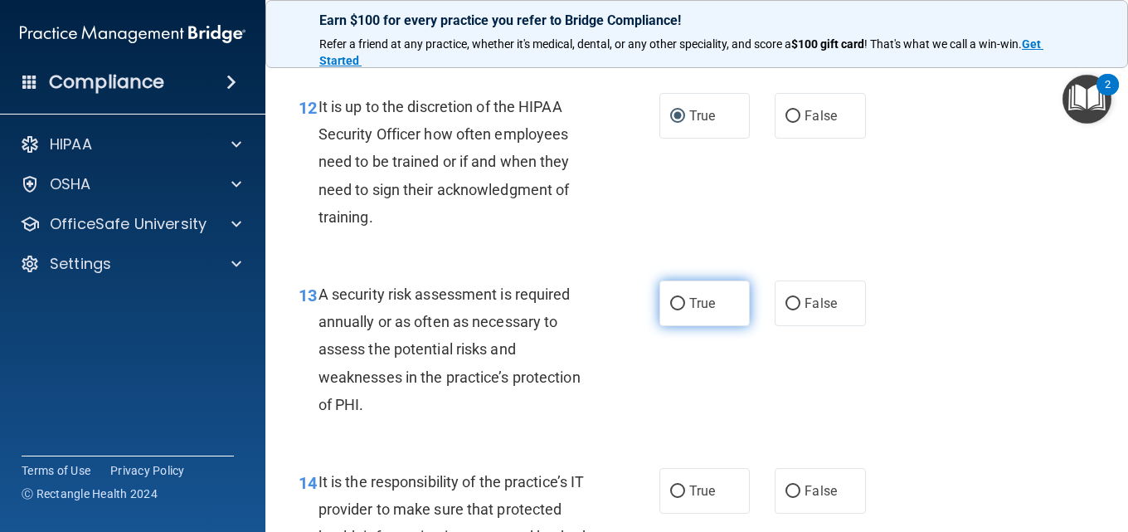
click at [679, 310] on input "True" at bounding box center [677, 304] width 15 height 12
radio input "true"
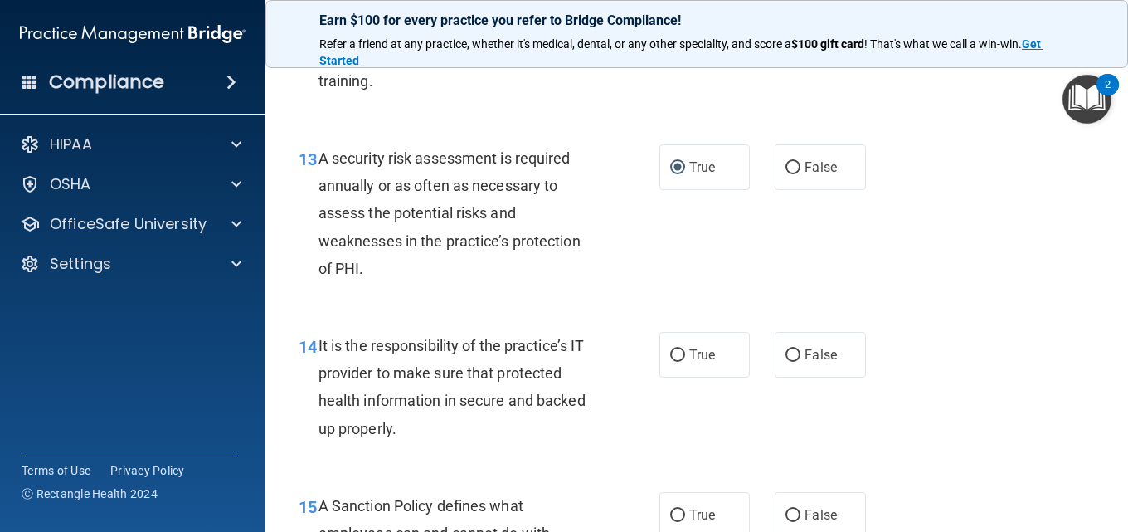
scroll to position [2323, 0]
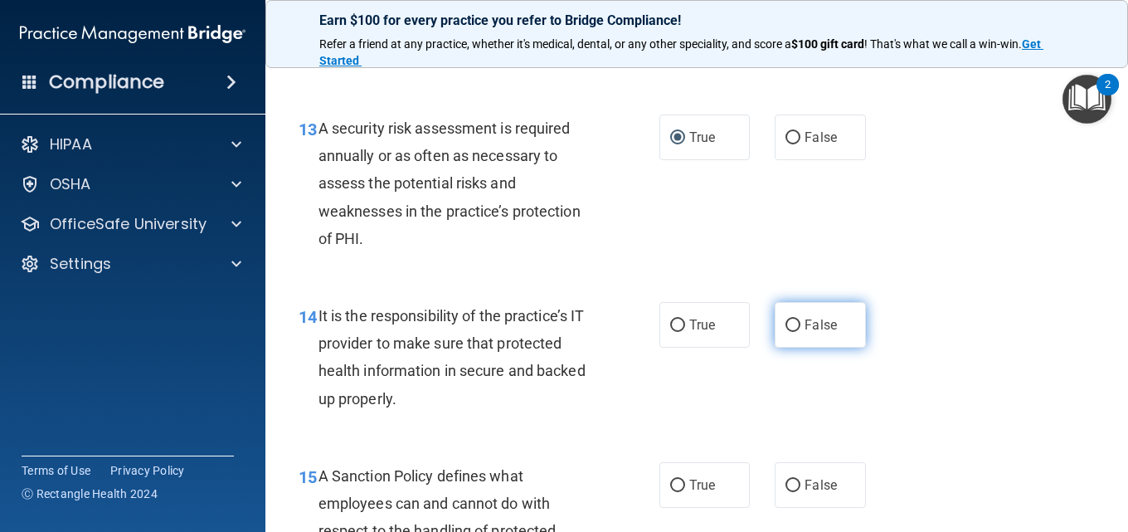
click at [795, 348] on label "False" at bounding box center [820, 325] width 90 height 46
click at [795, 332] on input "False" at bounding box center [793, 325] width 15 height 12
radio input "true"
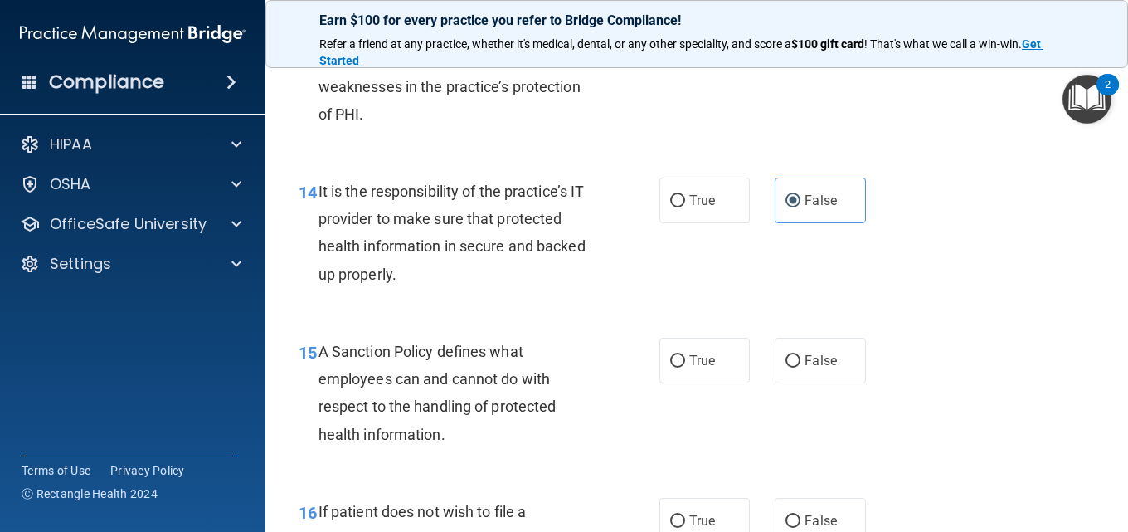
scroll to position [2489, 0]
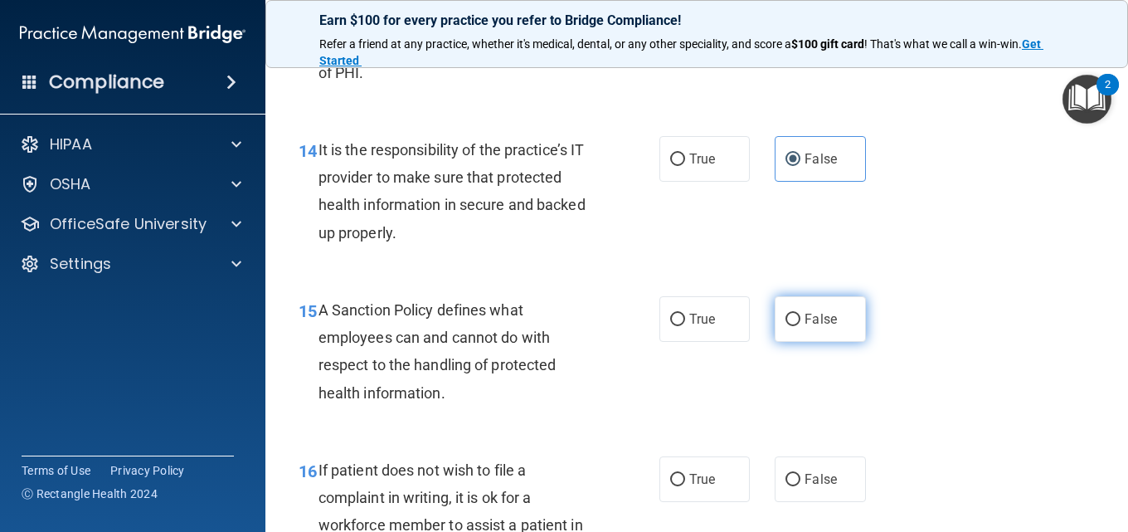
click at [793, 326] on input "False" at bounding box center [793, 320] width 15 height 12
radio input "true"
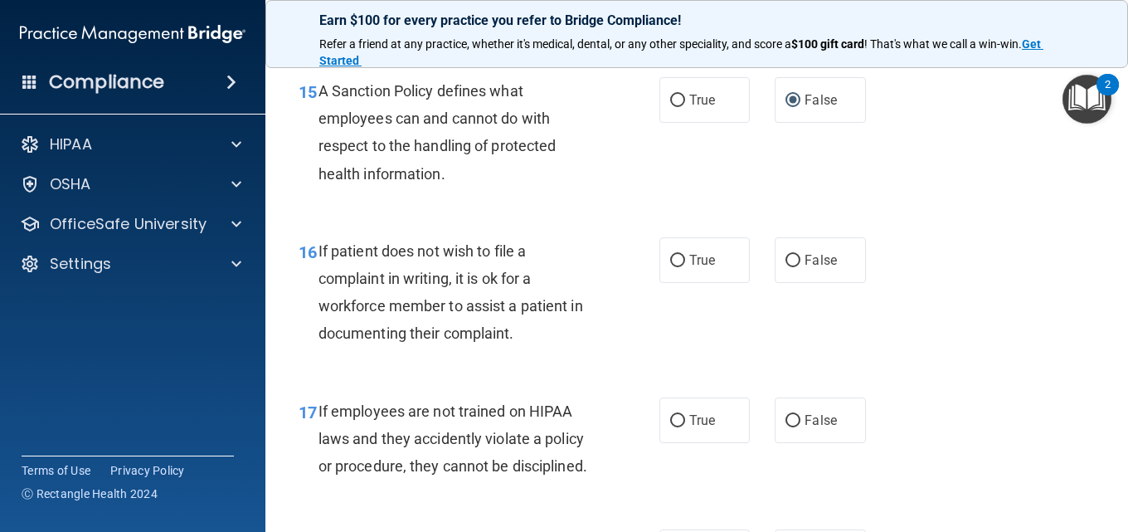
scroll to position [2738, 0]
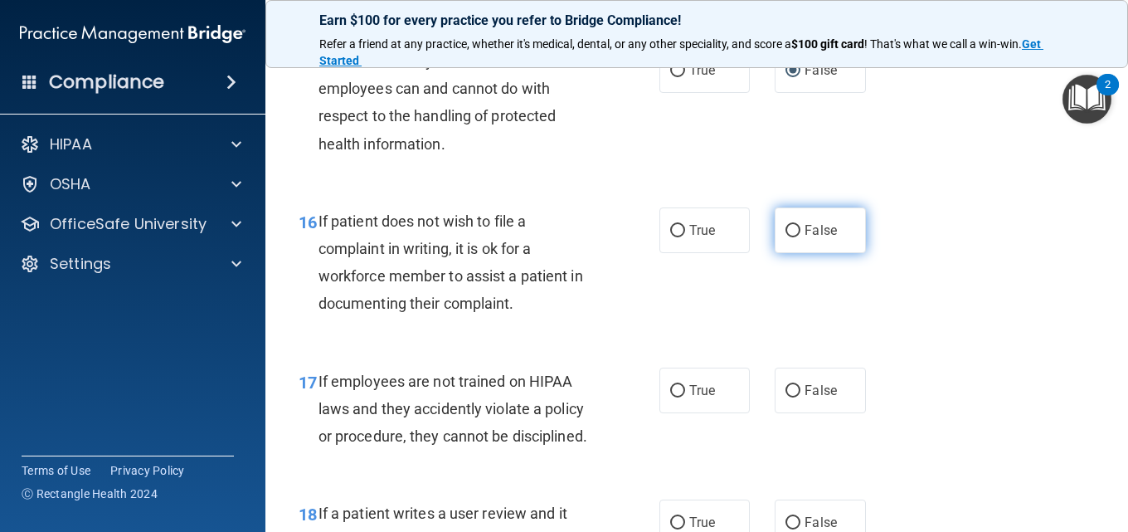
click at [788, 237] on input "False" at bounding box center [793, 231] width 15 height 12
radio input "true"
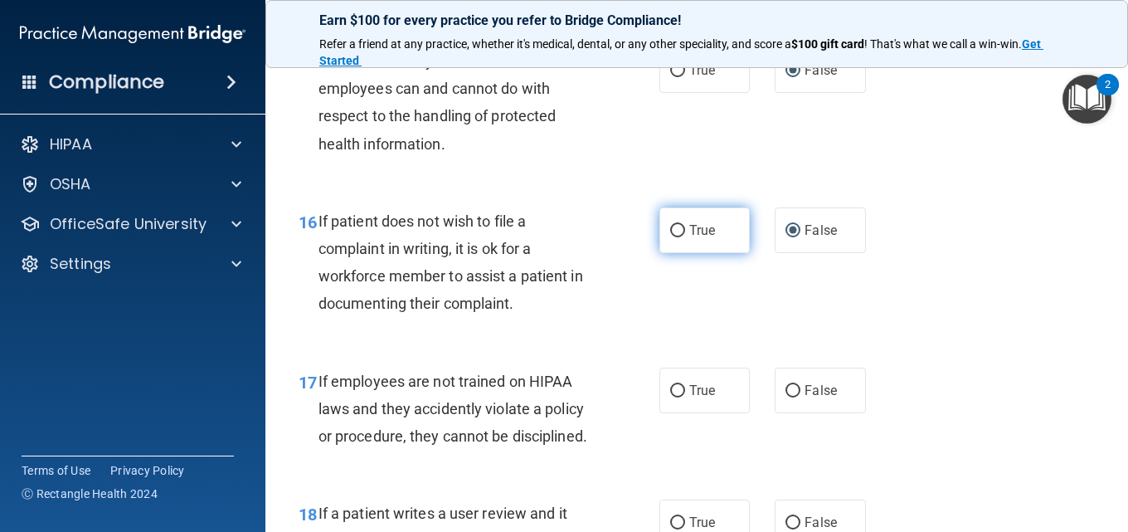
click at [678, 237] on input "True" at bounding box center [677, 231] width 15 height 12
radio input "true"
radio input "false"
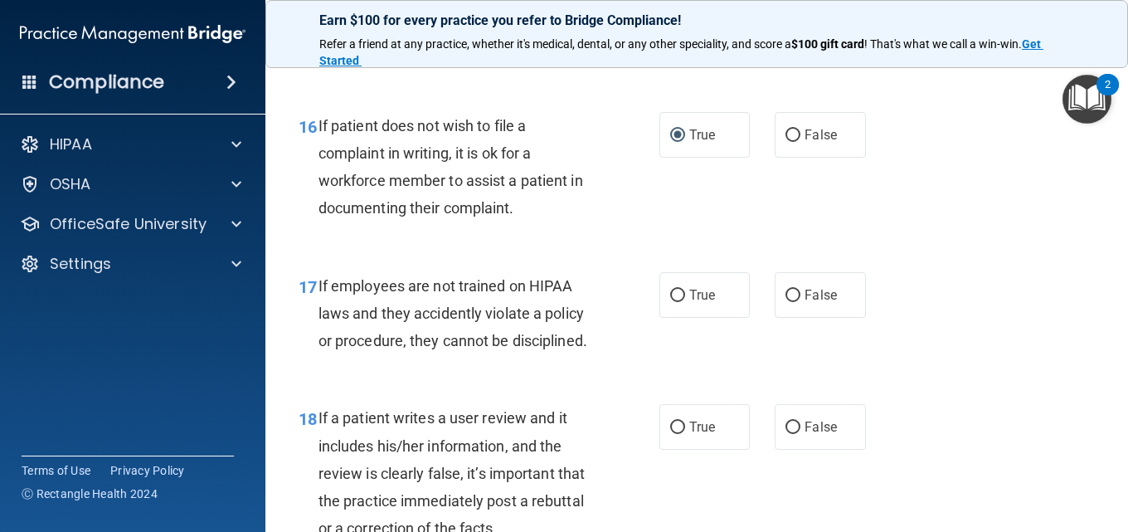
scroll to position [2904, 0]
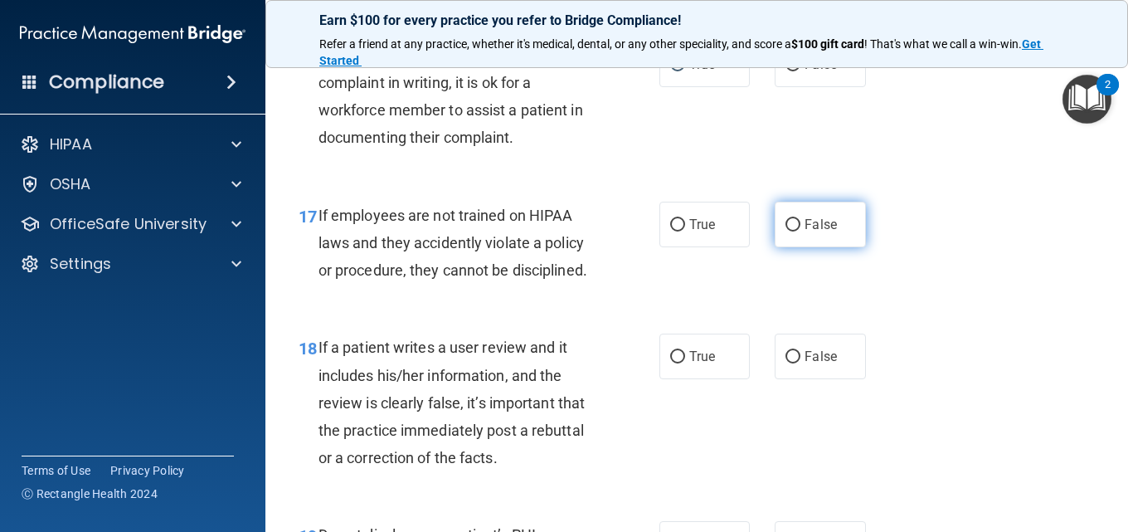
click at [786, 231] on input "False" at bounding box center [793, 225] width 15 height 12
radio input "true"
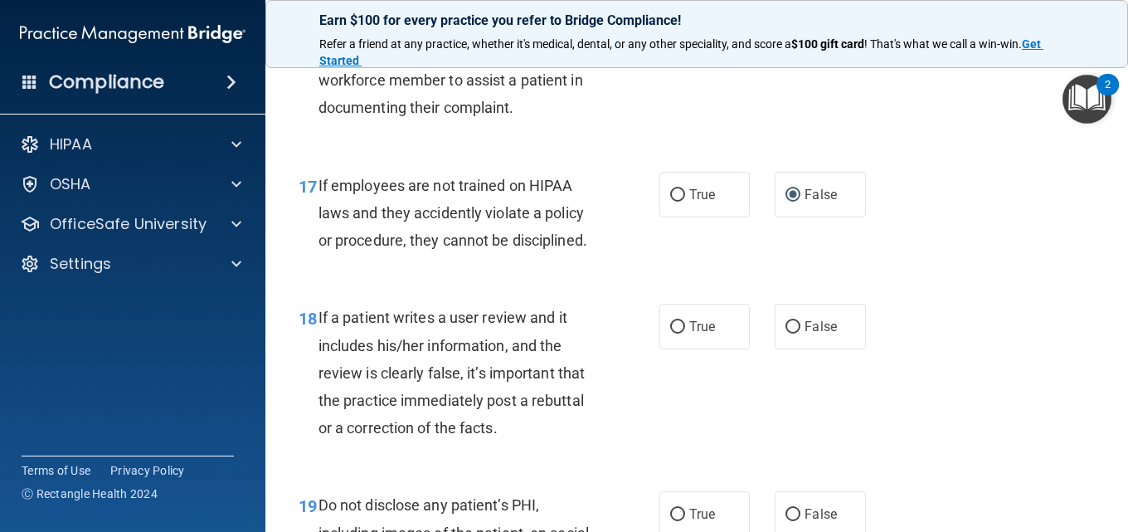
scroll to position [2987, 0]
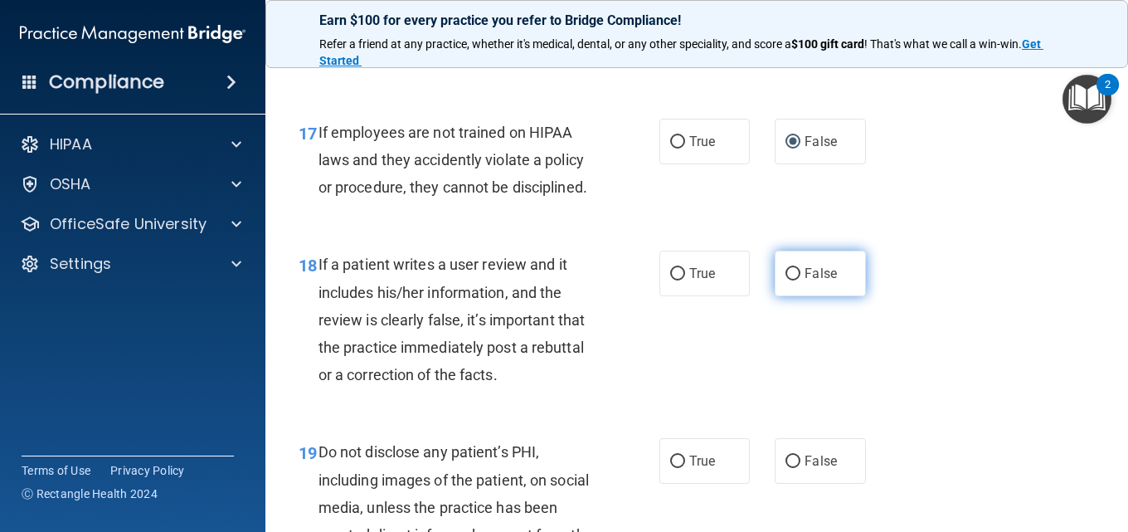
click at [786, 280] on input "False" at bounding box center [793, 274] width 15 height 12
radio input "true"
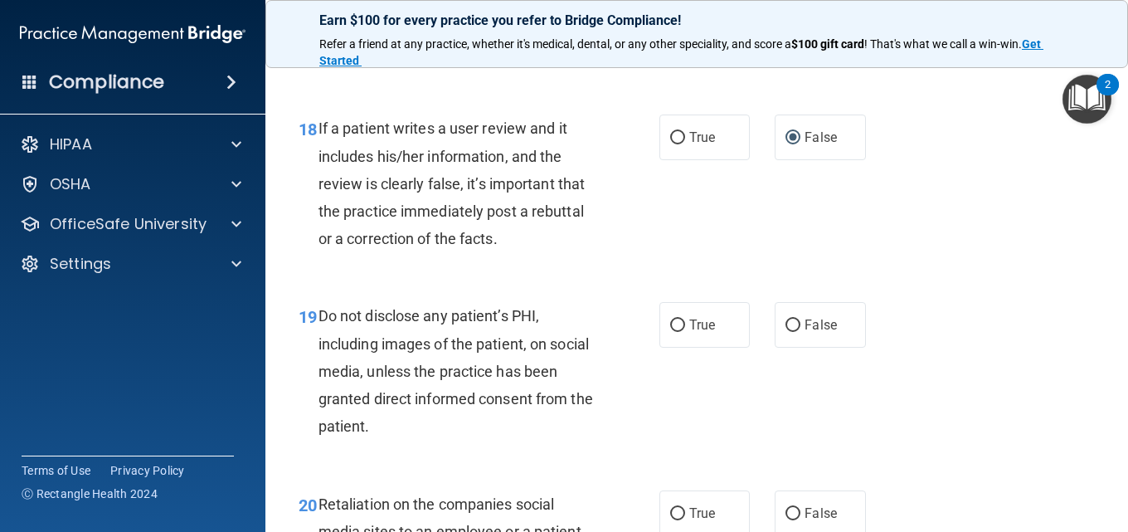
scroll to position [3153, 0]
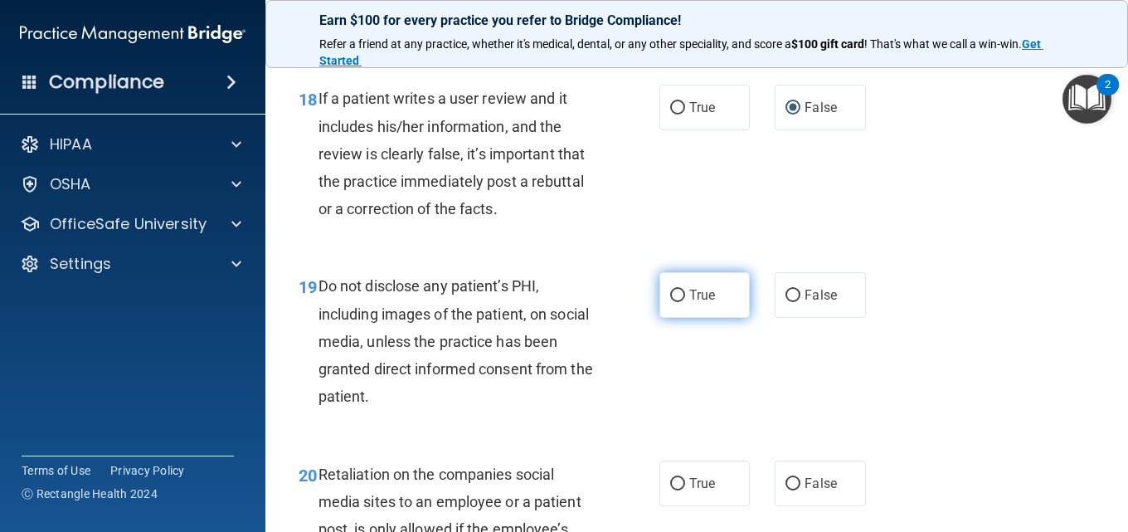
click at [678, 318] on label "True" at bounding box center [705, 295] width 90 height 46
click at [678, 302] on input "True" at bounding box center [677, 296] width 15 height 12
radio input "true"
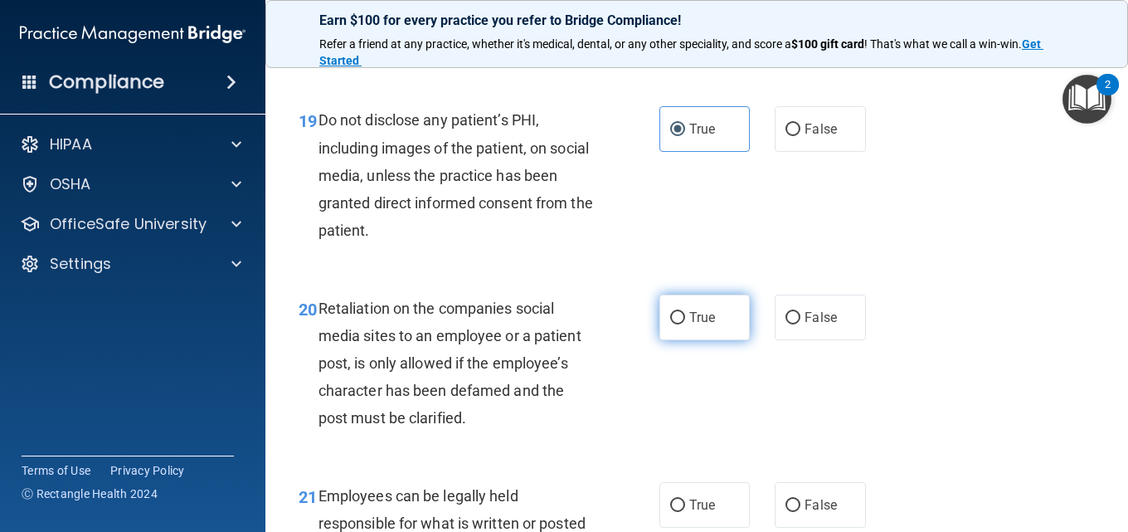
scroll to position [3402, 0]
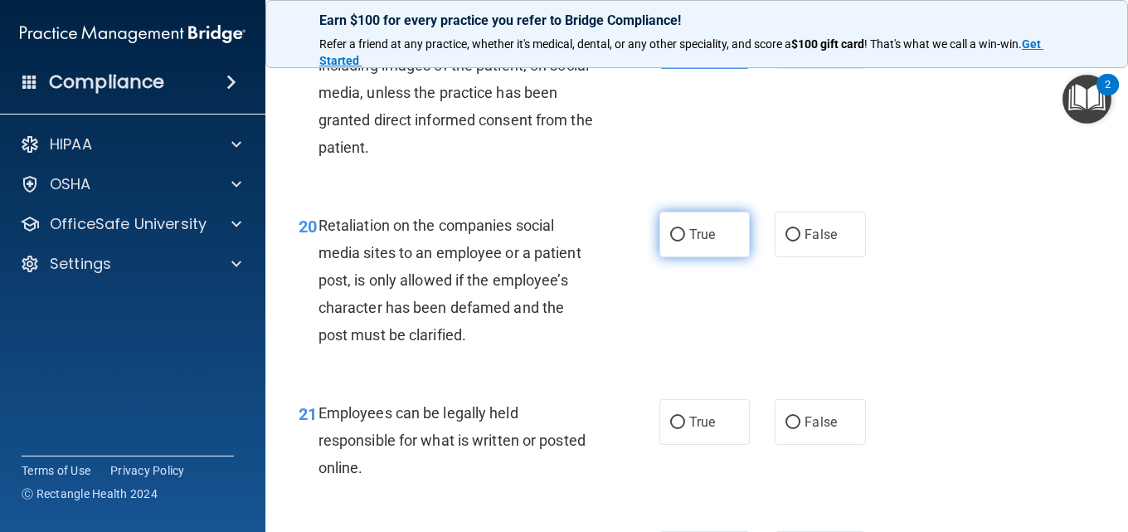
click at [674, 241] on input "True" at bounding box center [677, 235] width 15 height 12
radio input "true"
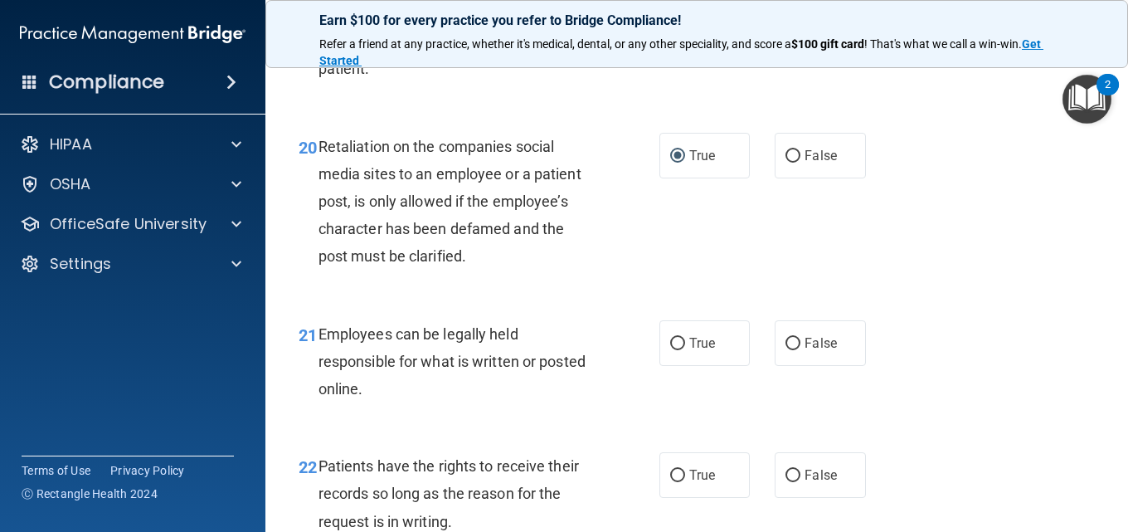
scroll to position [3568, 0]
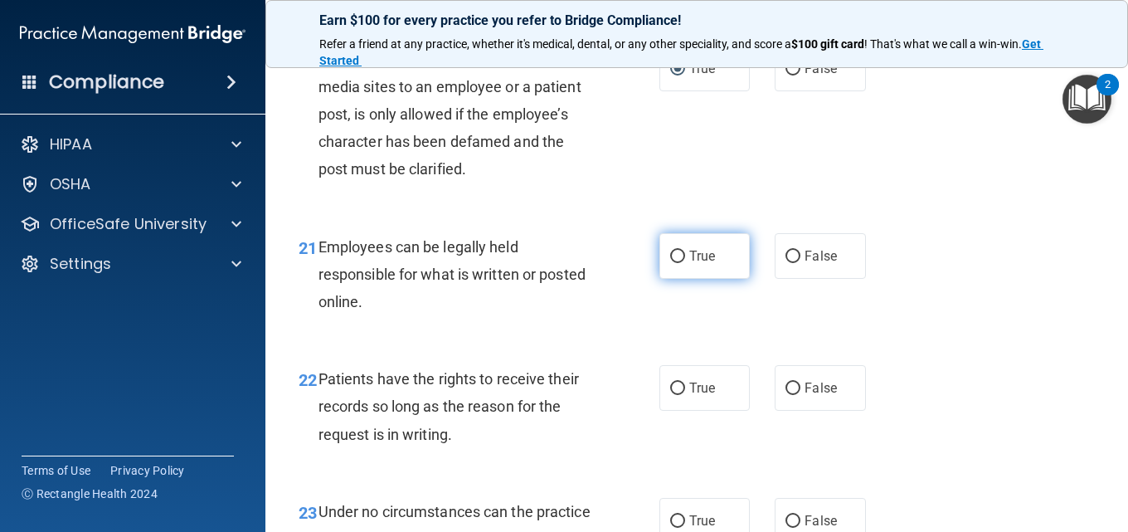
click at [677, 263] on input "True" at bounding box center [677, 257] width 15 height 12
radio input "true"
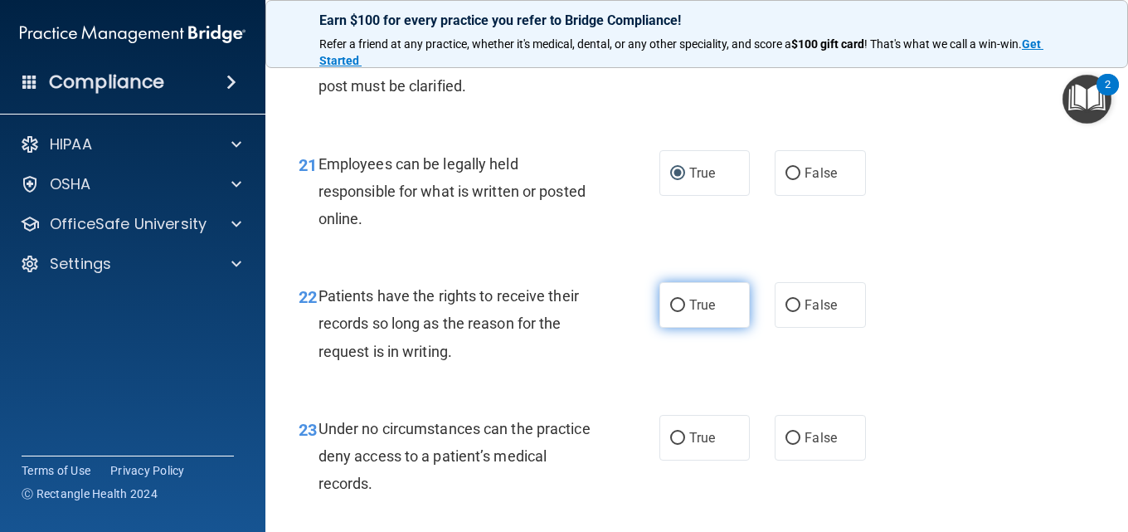
click at [676, 312] on input "True" at bounding box center [677, 306] width 15 height 12
radio input "true"
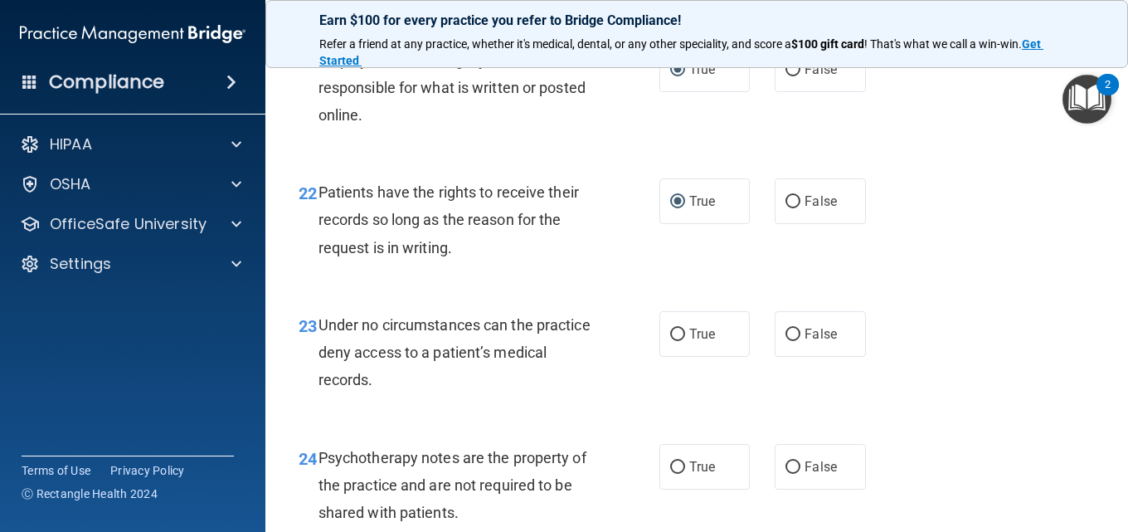
scroll to position [3817, 0]
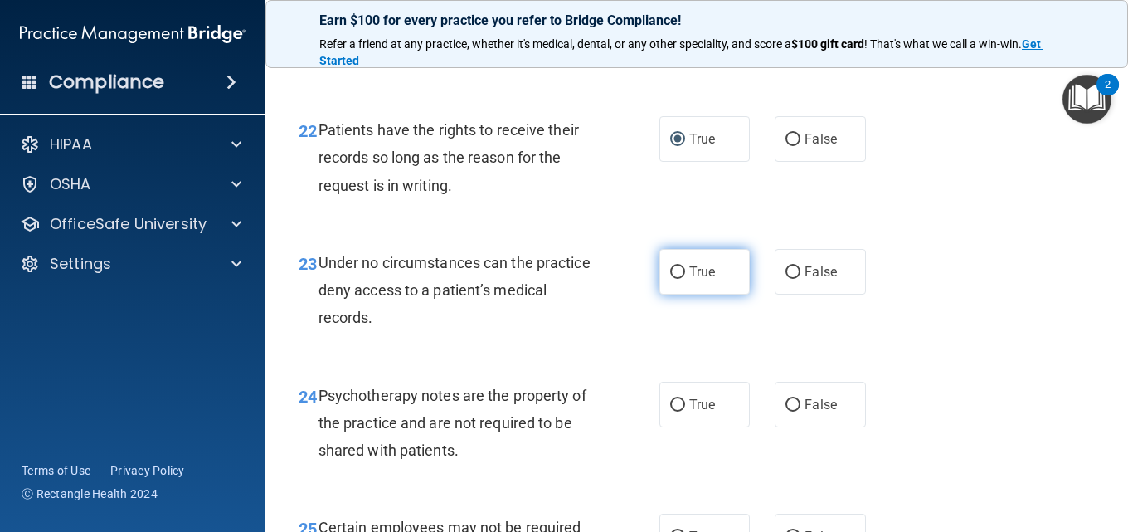
click at [683, 295] on label "True" at bounding box center [705, 272] width 90 height 46
click at [683, 279] on input "True" at bounding box center [677, 272] width 15 height 12
radio input "true"
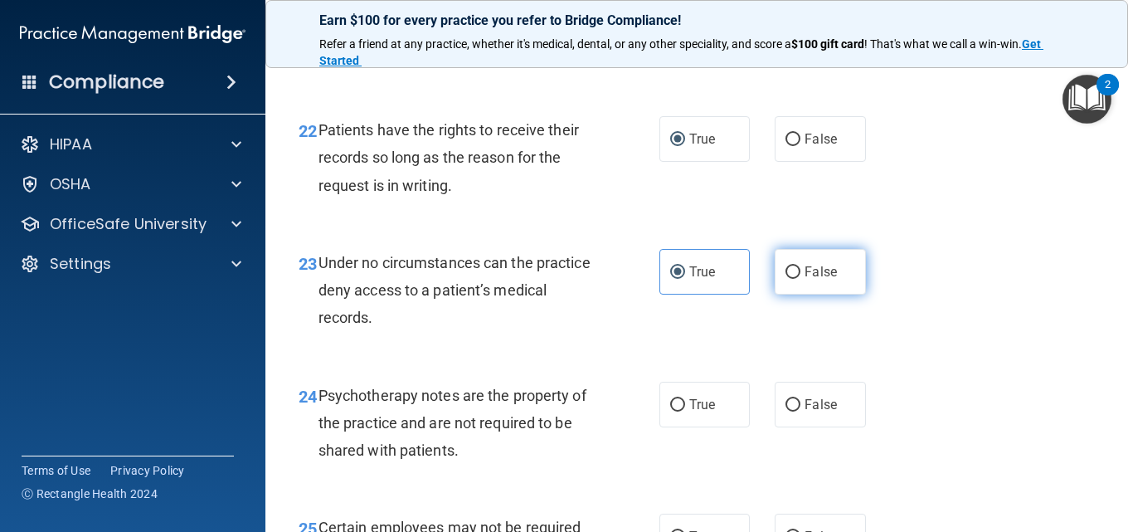
click at [788, 279] on input "False" at bounding box center [793, 272] width 15 height 12
radio input "true"
radio input "false"
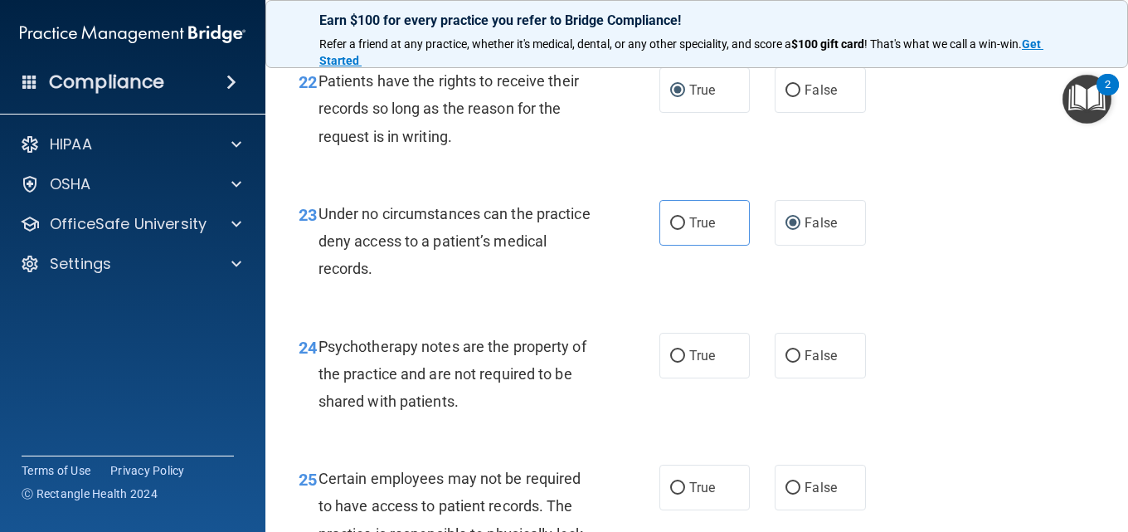
scroll to position [3983, 0]
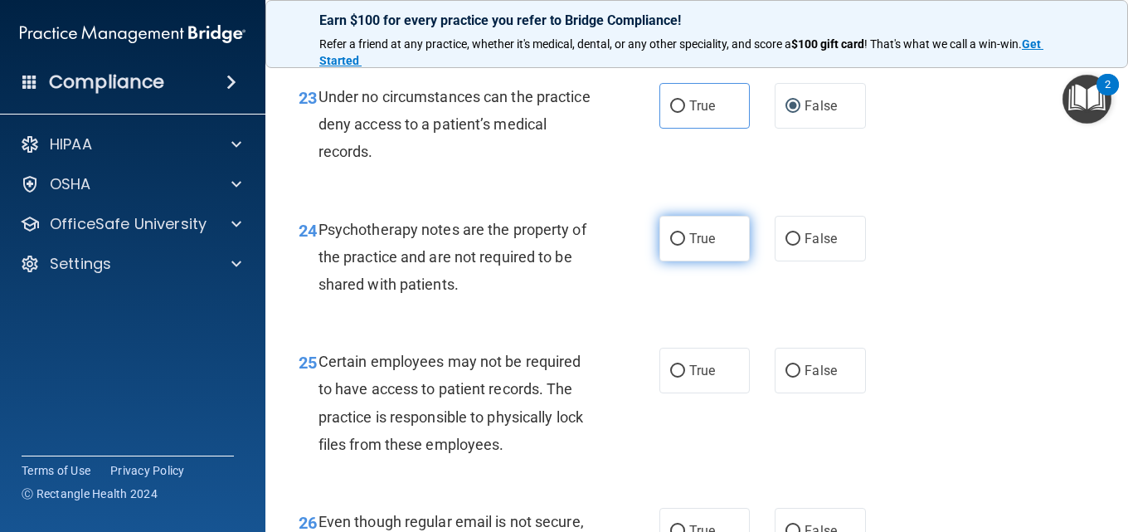
click at [670, 246] on input "True" at bounding box center [677, 239] width 15 height 12
radio input "true"
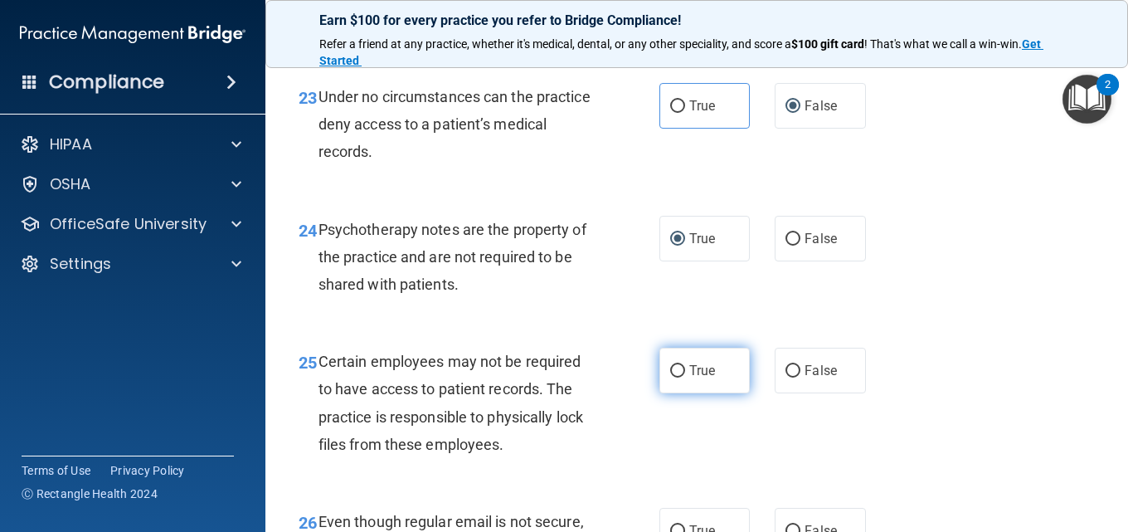
click at [676, 378] on input "True" at bounding box center [677, 371] width 15 height 12
radio input "true"
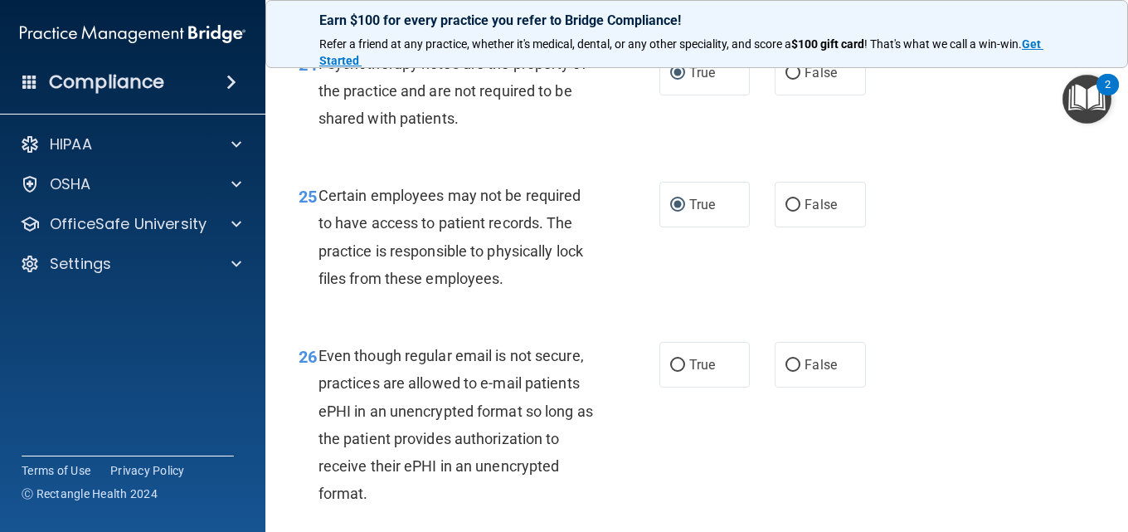
scroll to position [4397, 0]
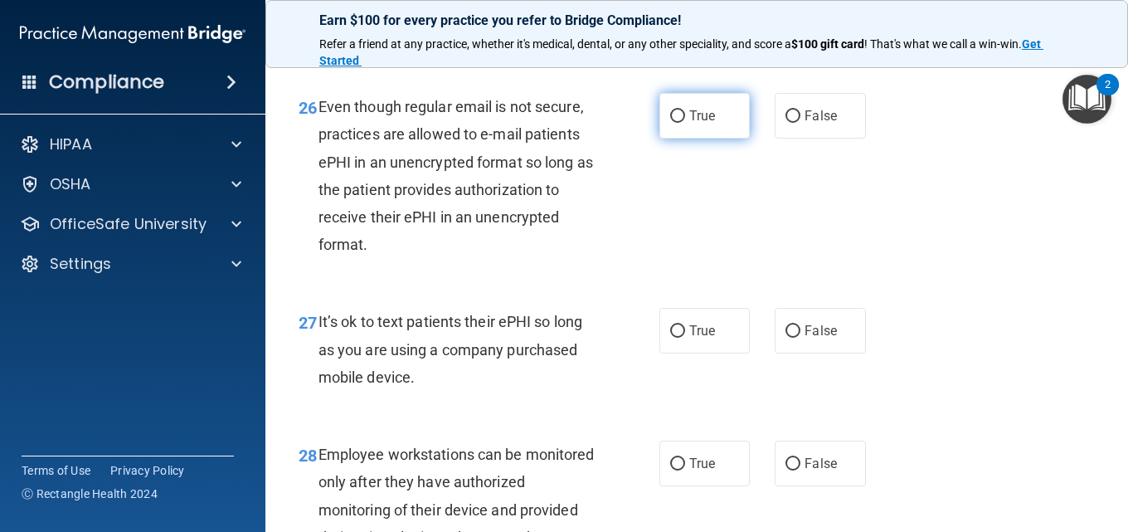
click at [680, 139] on label "True" at bounding box center [705, 116] width 90 height 46
click at [680, 123] on input "True" at bounding box center [677, 116] width 15 height 12
radio input "true"
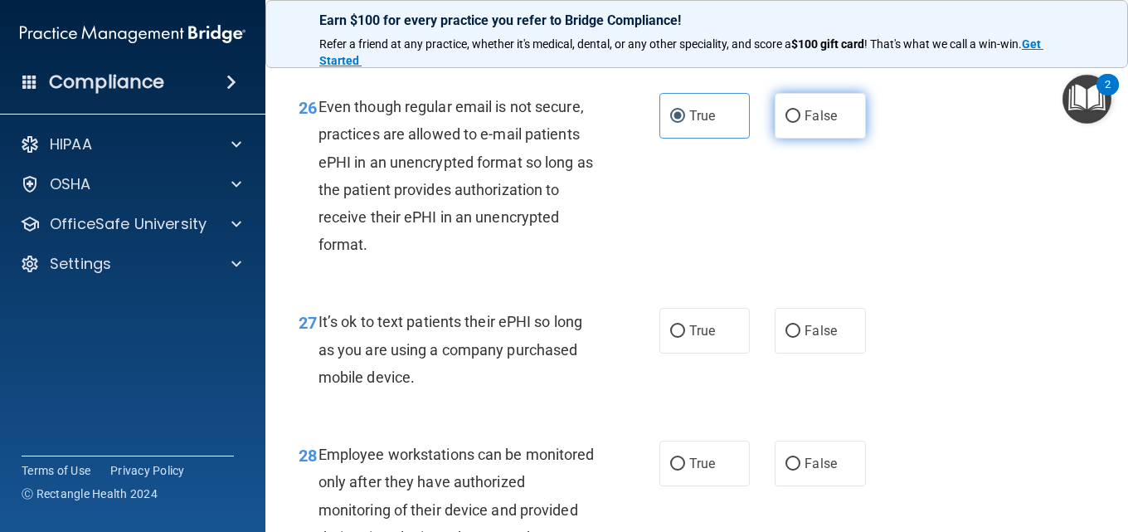
click at [786, 123] on input "False" at bounding box center [793, 116] width 15 height 12
radio input "true"
radio input "false"
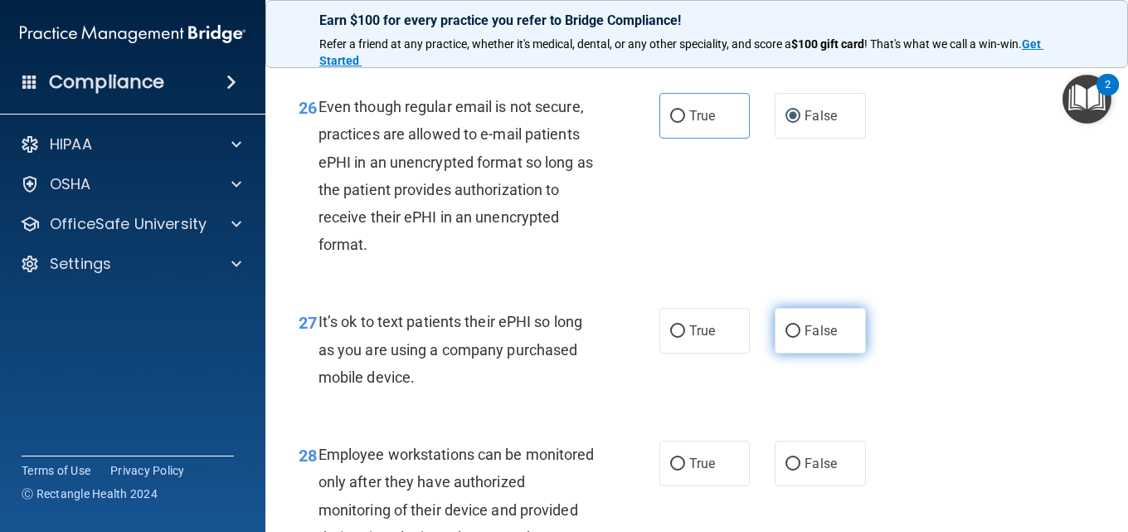
click at [787, 338] on input "False" at bounding box center [793, 331] width 15 height 12
radio input "true"
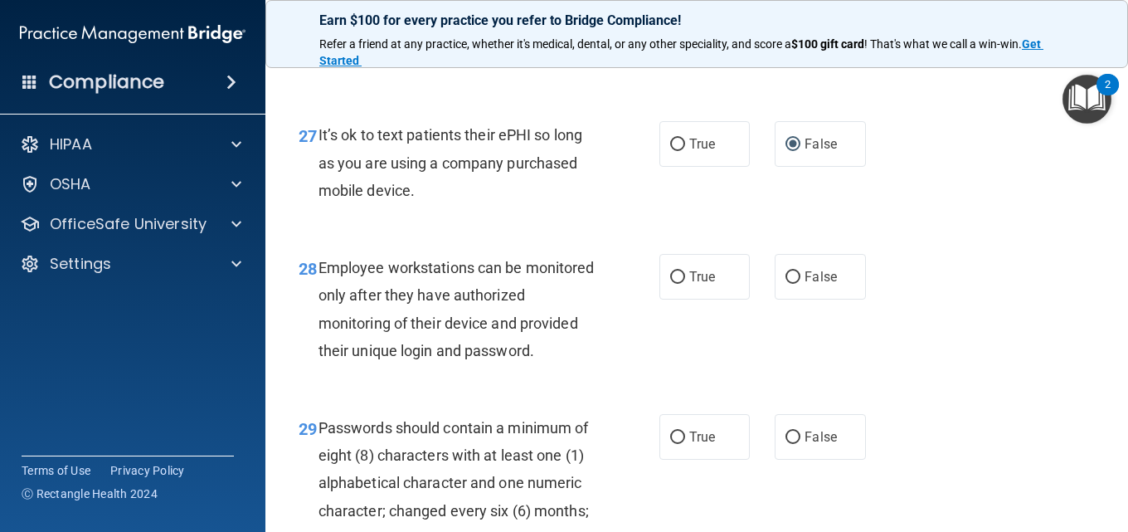
scroll to position [4646, 0]
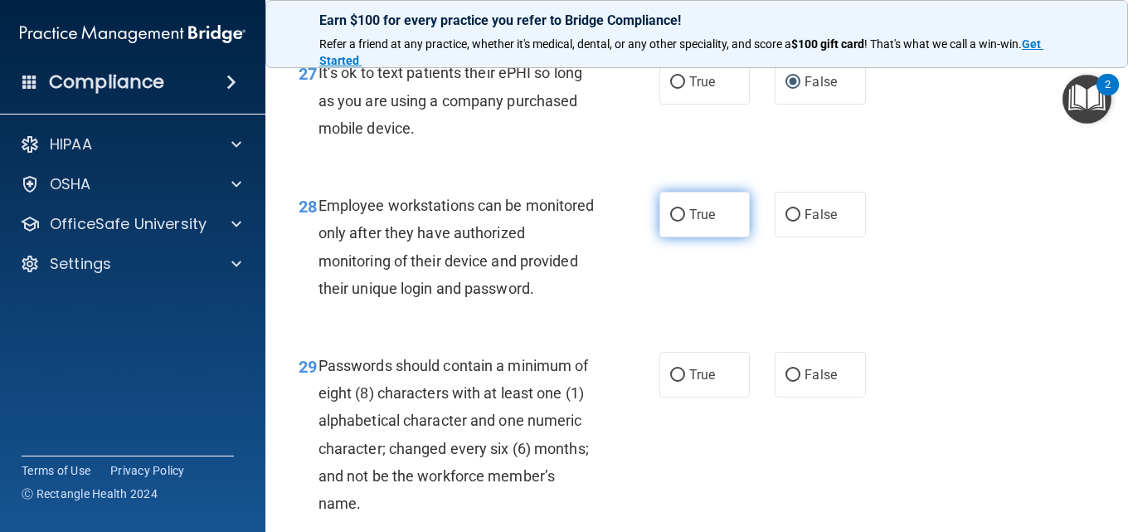
click at [674, 222] on input "True" at bounding box center [677, 215] width 15 height 12
radio input "true"
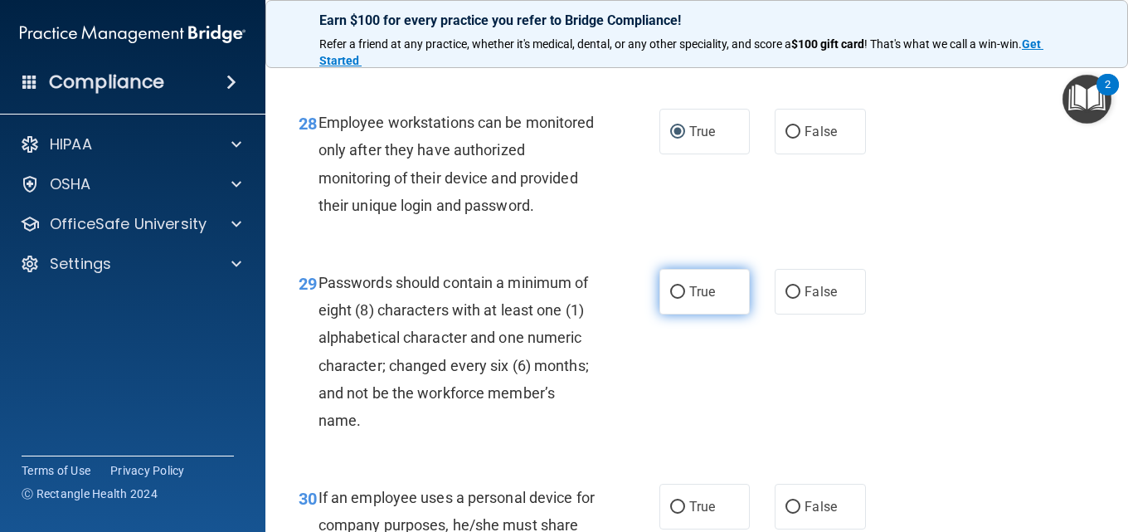
click at [670, 299] on input "True" at bounding box center [677, 292] width 15 height 12
radio input "true"
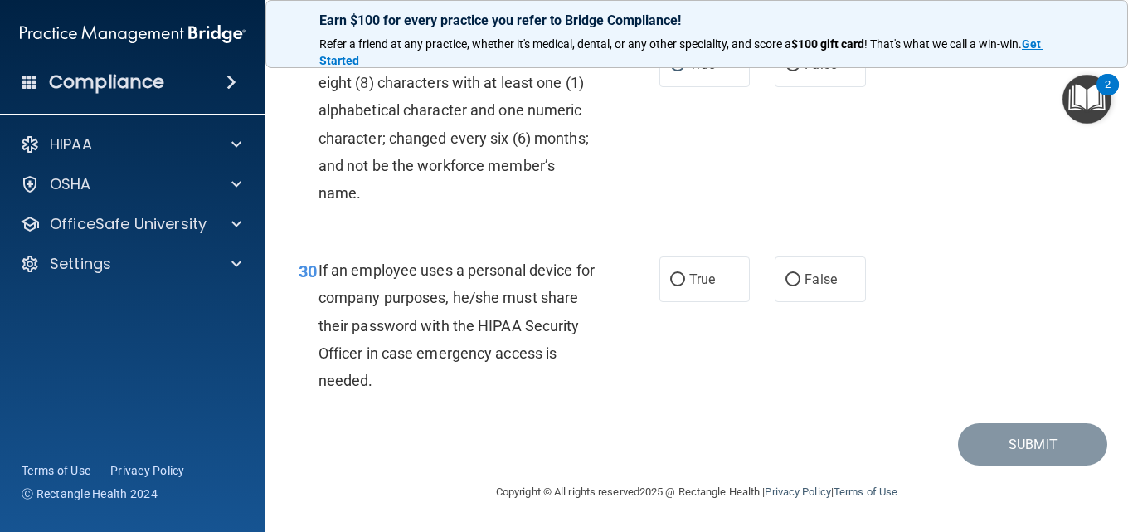
scroll to position [4978, 0]
click at [786, 286] on input "False" at bounding box center [793, 280] width 15 height 12
radio input "true"
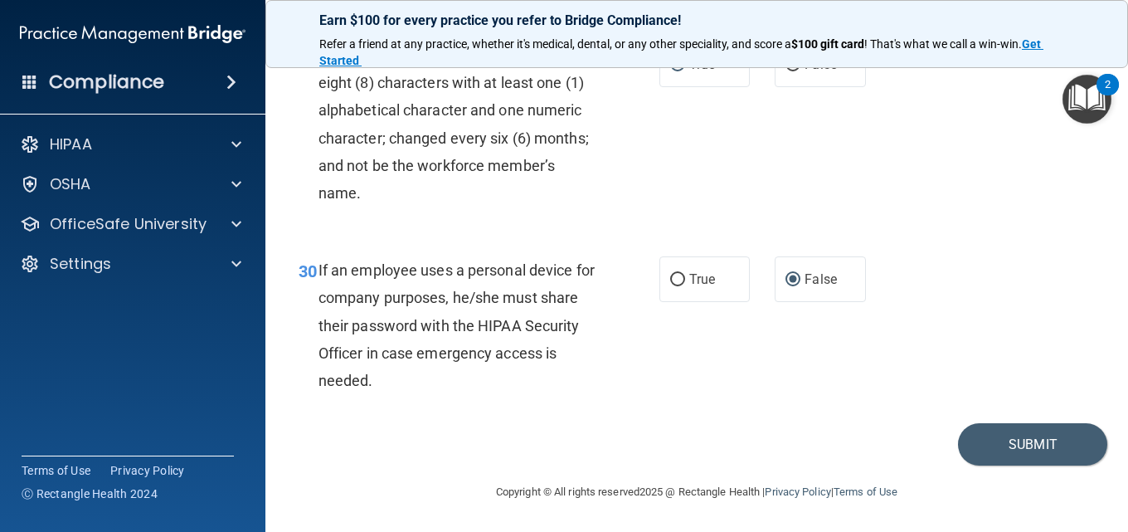
scroll to position [5061, 0]
click at [1014, 449] on button "Submit" at bounding box center [1032, 444] width 149 height 42
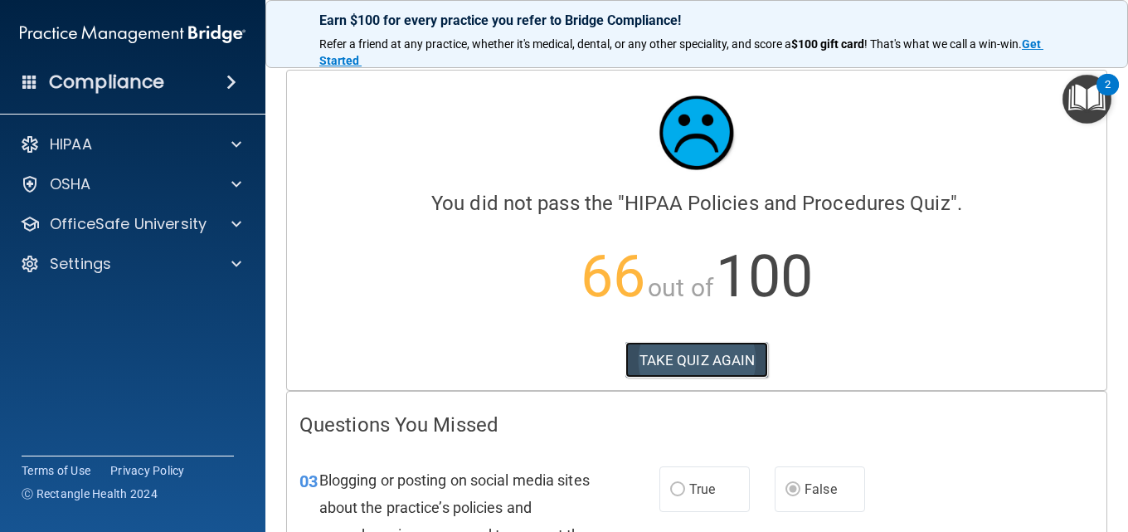
click at [703, 360] on button "TAKE QUIZ AGAIN" at bounding box center [698, 360] width 144 height 37
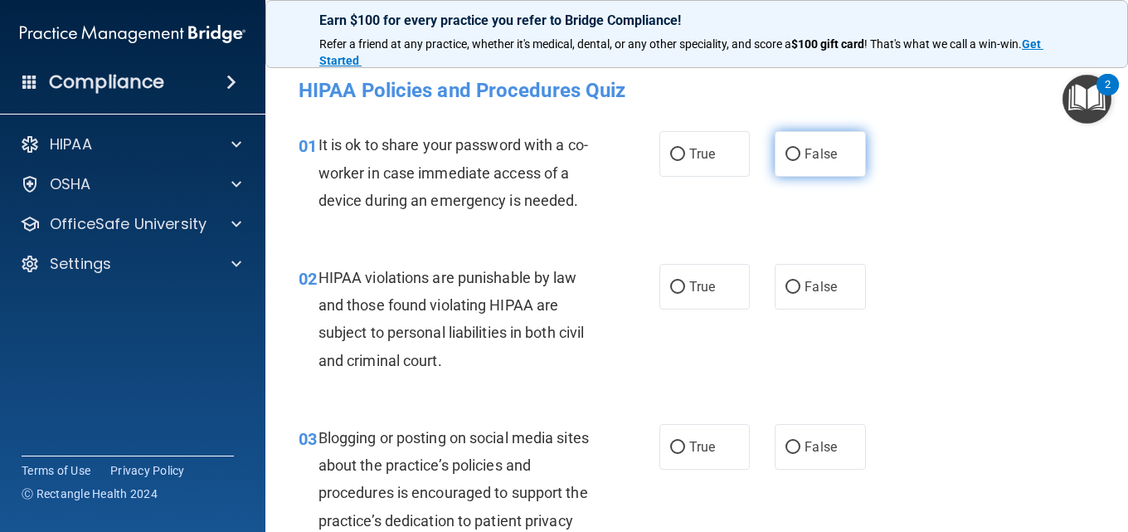
drag, startPoint x: 788, startPoint y: 153, endPoint x: 776, endPoint y: 175, distance: 25.6
click at [788, 151] on input "False" at bounding box center [793, 155] width 15 height 12
radio input "true"
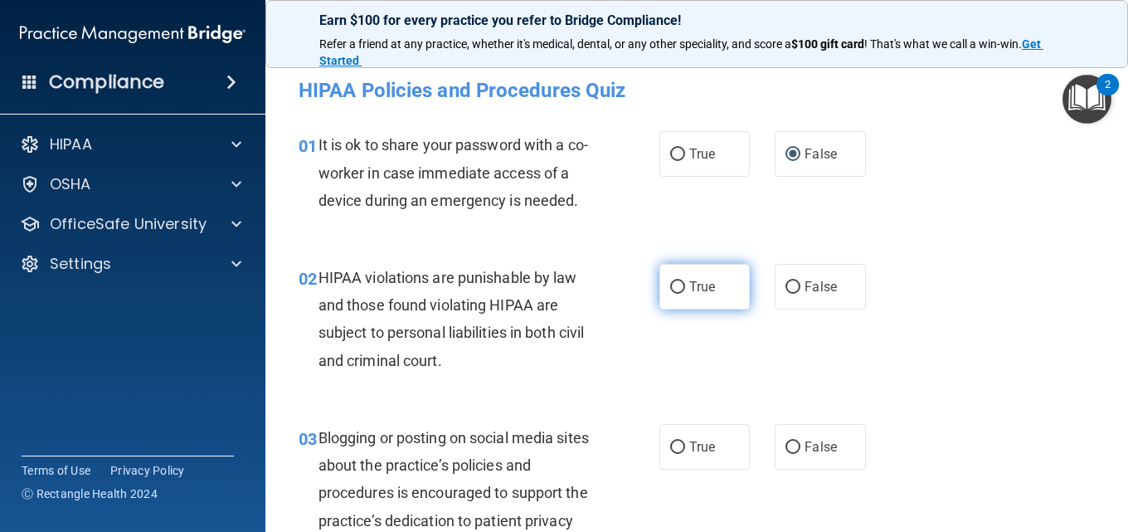
click at [670, 287] on input "True" at bounding box center [677, 287] width 15 height 12
radio input "true"
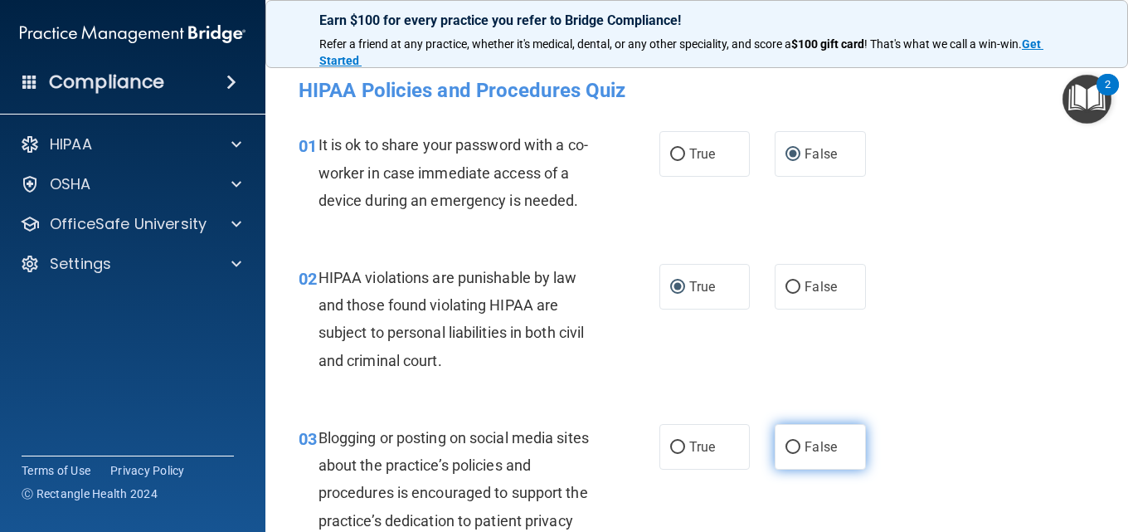
click at [786, 447] on input "False" at bounding box center [793, 447] width 15 height 12
radio input "true"
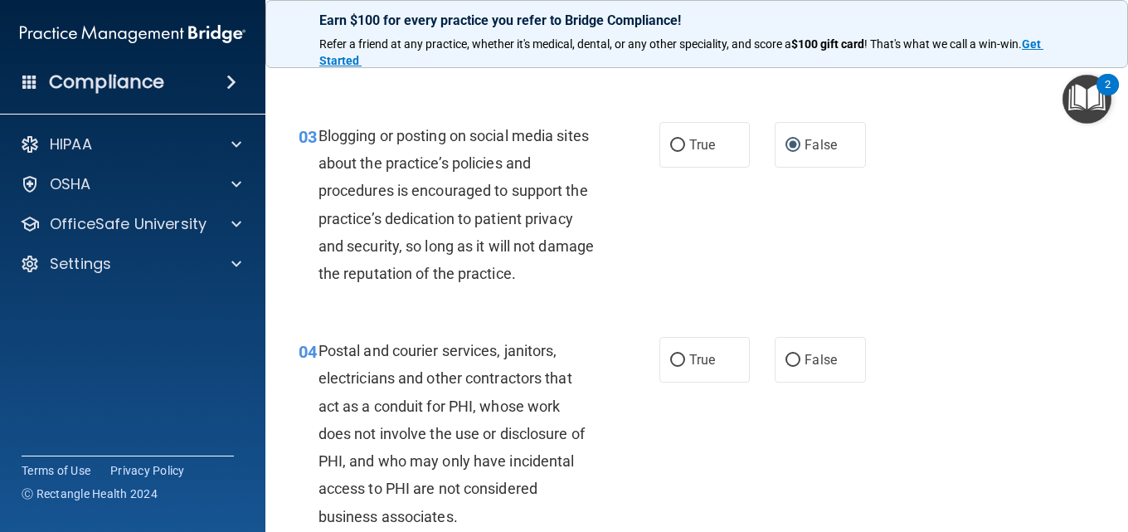
scroll to position [332, 0]
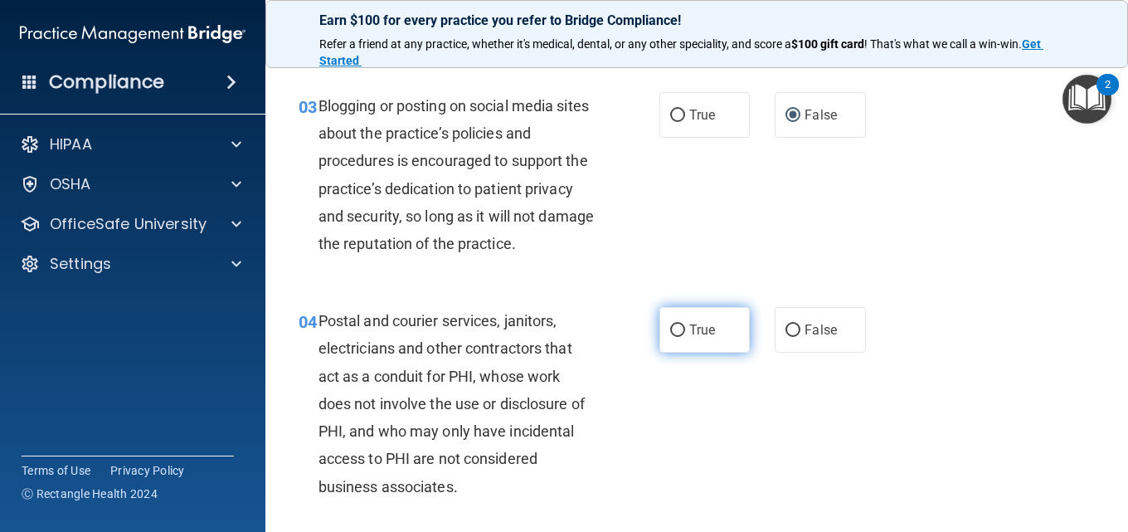
click at [675, 334] on input "True" at bounding box center [677, 330] width 15 height 12
radio input "true"
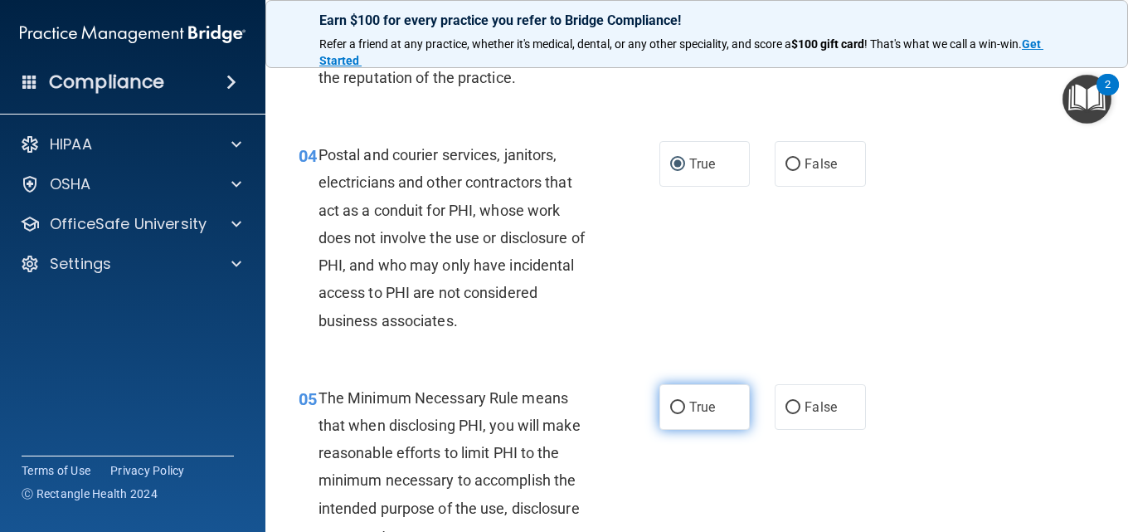
click at [689, 403] on span "True" at bounding box center [702, 407] width 26 height 16
click at [684, 403] on input "True" at bounding box center [677, 408] width 15 height 12
radio input "true"
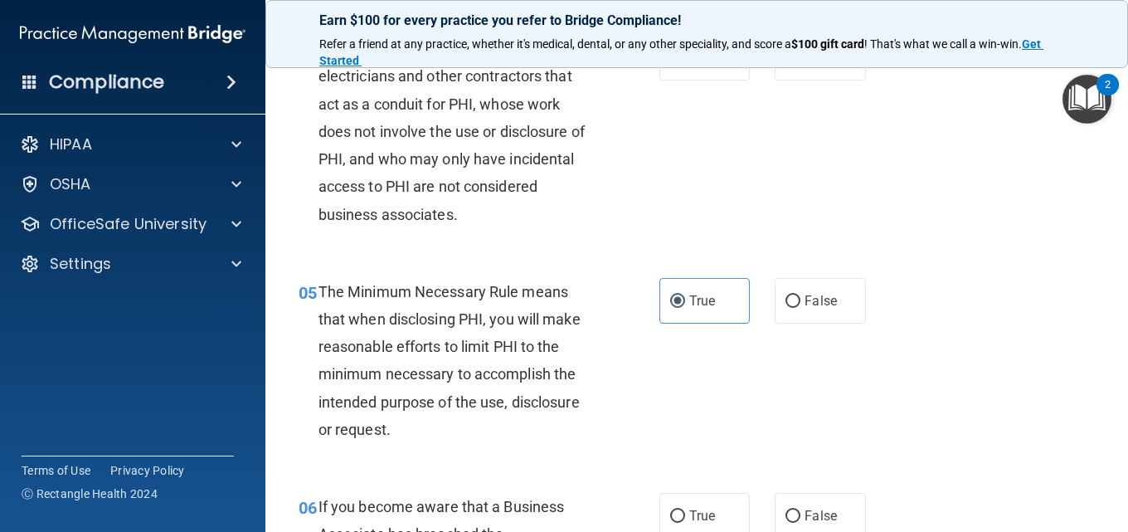
scroll to position [664, 0]
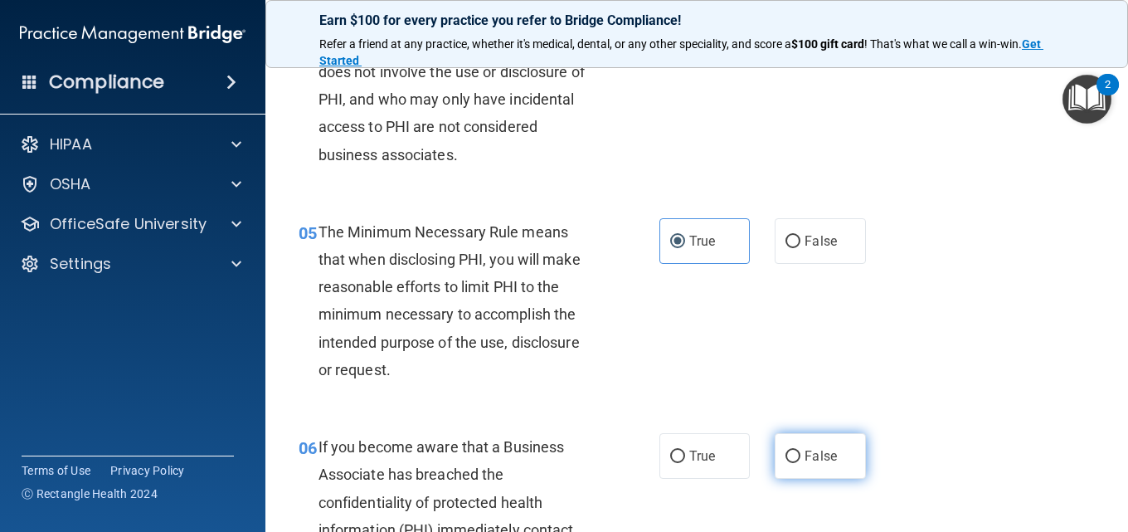
click at [816, 460] on span "False" at bounding box center [821, 456] width 32 height 16
click at [801, 460] on input "False" at bounding box center [793, 457] width 15 height 12
radio input "true"
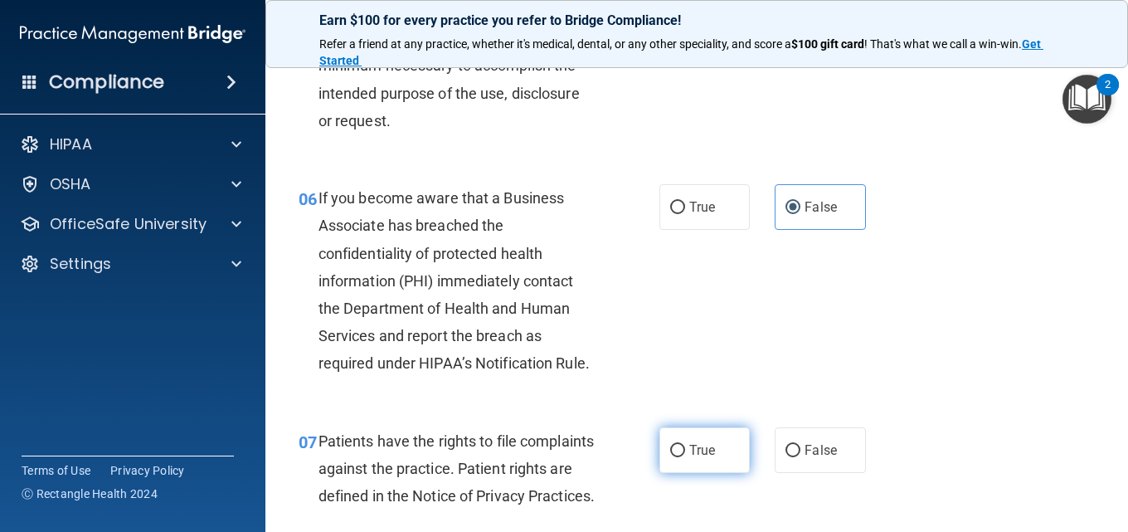
click at [716, 461] on label "True" at bounding box center [705, 450] width 90 height 46
click at [685, 457] on input "True" at bounding box center [677, 451] width 15 height 12
radio input "true"
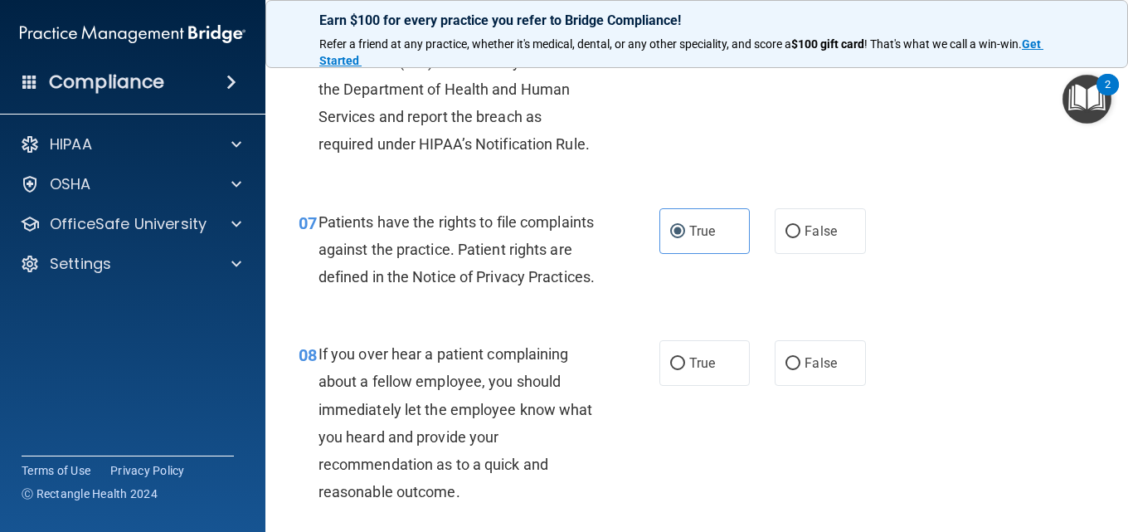
scroll to position [1162, 0]
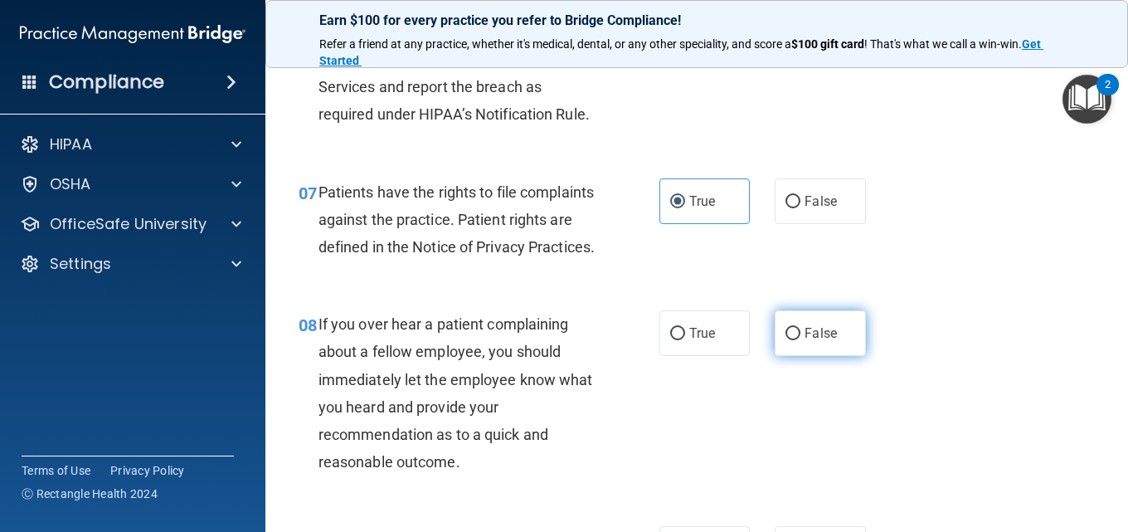
click at [804, 356] on label "False" at bounding box center [820, 333] width 90 height 46
click at [801, 340] on input "False" at bounding box center [793, 334] width 15 height 12
radio input "true"
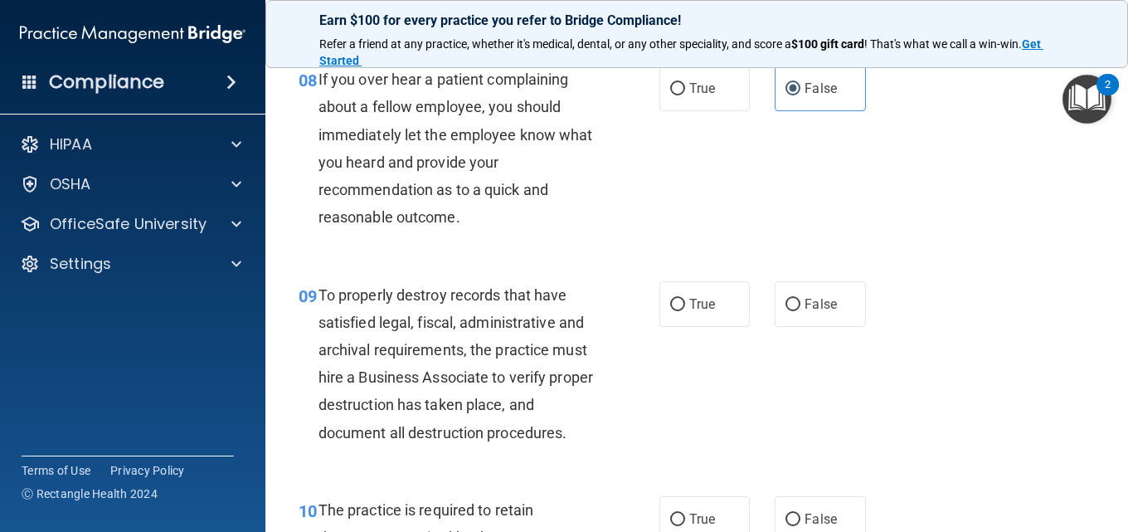
scroll to position [1410, 0]
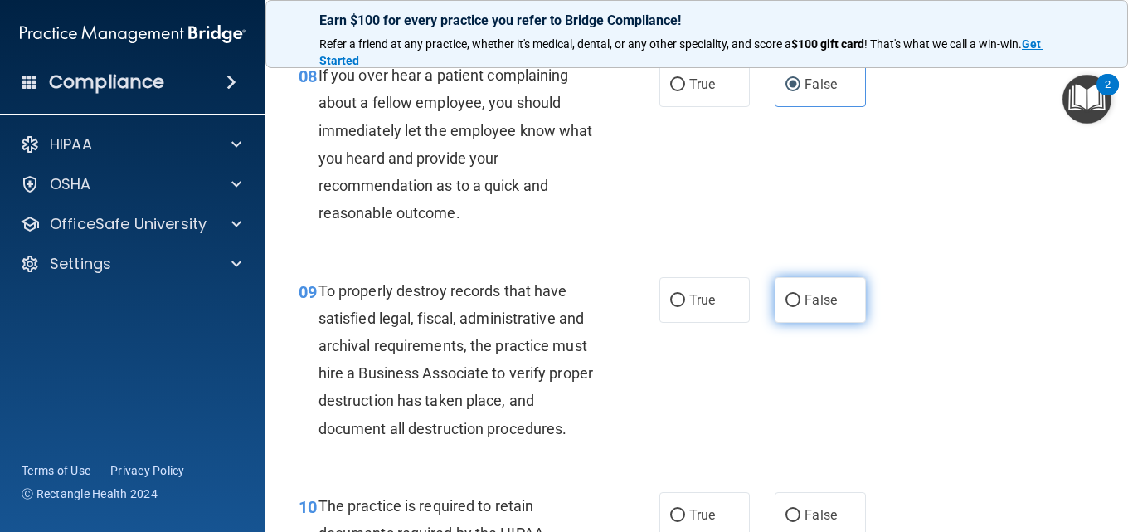
click at [796, 323] on label "False" at bounding box center [820, 300] width 90 height 46
click at [796, 307] on input "False" at bounding box center [793, 301] width 15 height 12
radio input "true"
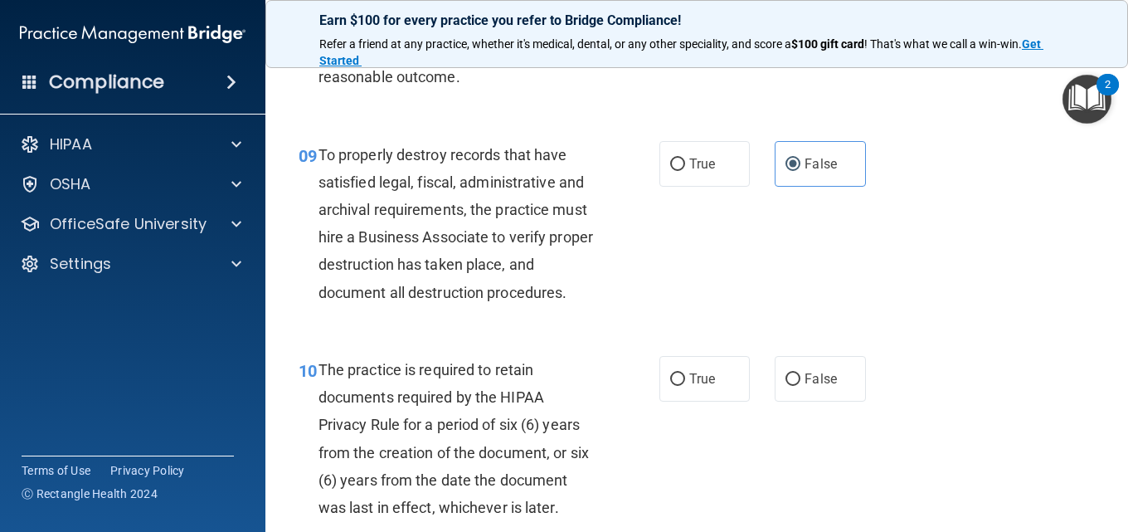
scroll to position [1576, 0]
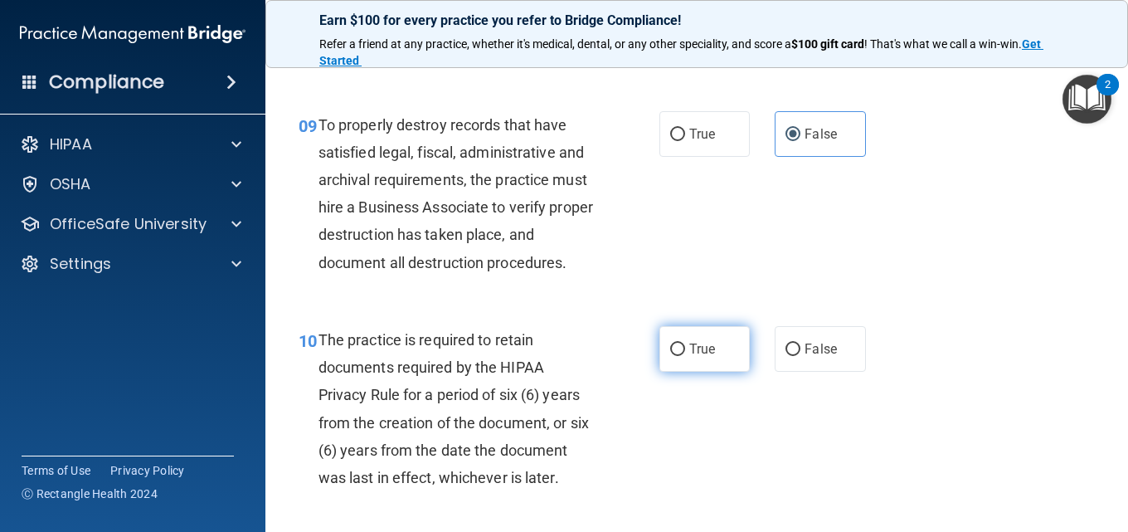
click at [719, 372] on label "True" at bounding box center [705, 349] width 90 height 46
click at [685, 356] on input "True" at bounding box center [677, 349] width 15 height 12
radio input "true"
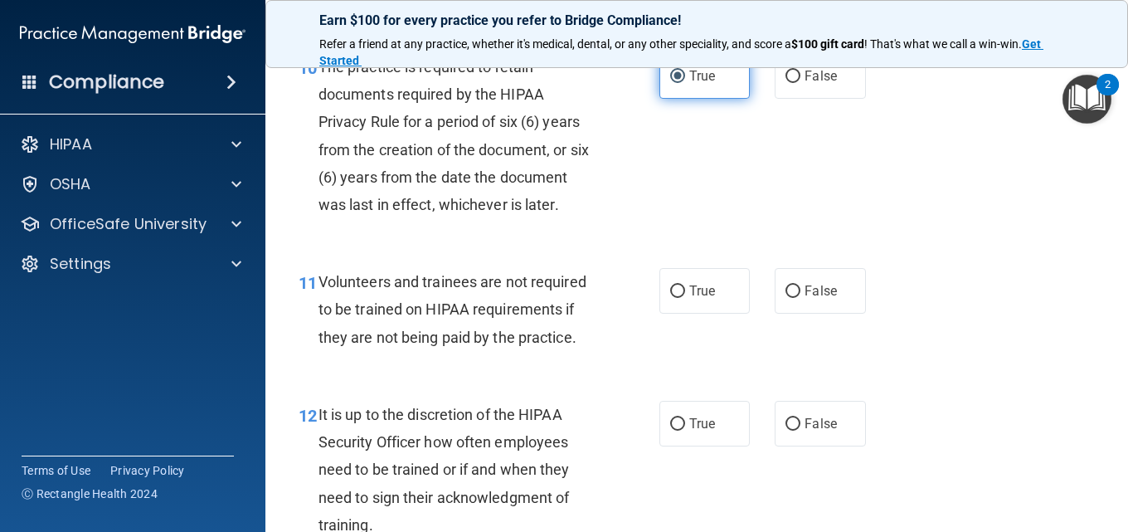
scroll to position [1908, 0]
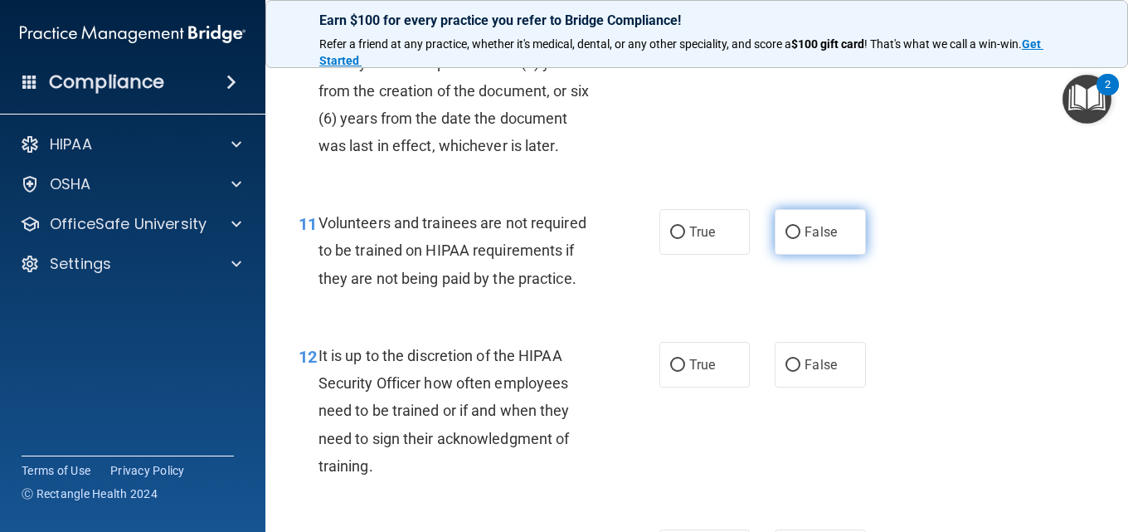
click at [828, 240] on span "False" at bounding box center [821, 232] width 32 height 16
click at [801, 239] on input "False" at bounding box center [793, 233] width 15 height 12
radio input "true"
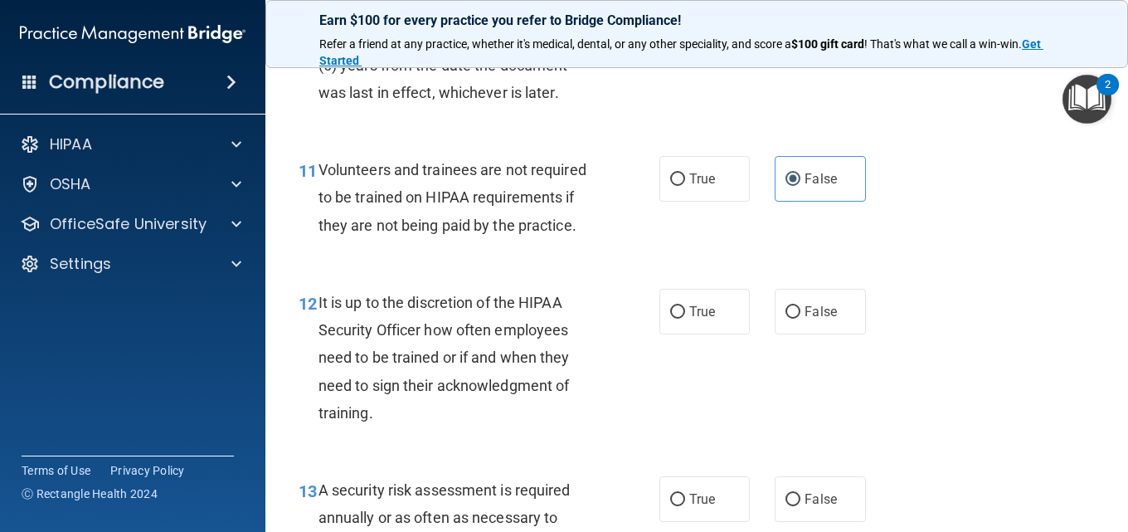
scroll to position [1991, 0]
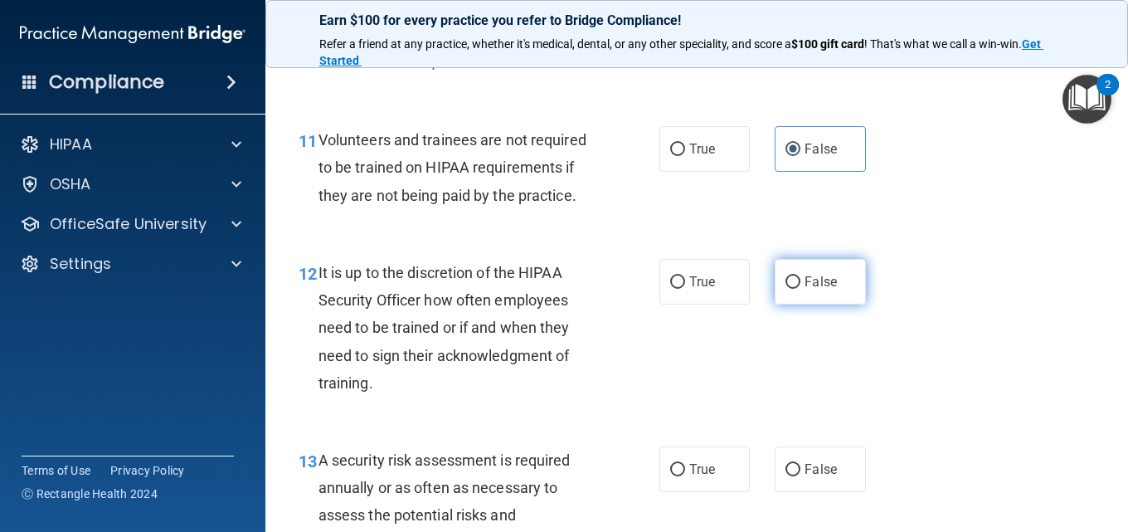
click at [831, 304] on label "False" at bounding box center [820, 282] width 90 height 46
click at [801, 289] on input "False" at bounding box center [793, 282] width 15 height 12
radio input "true"
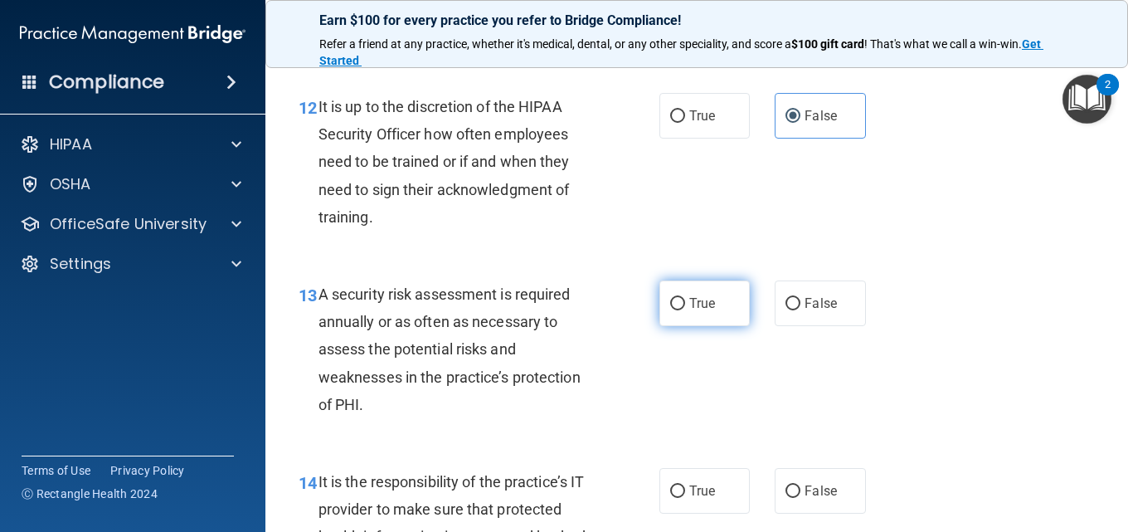
click at [719, 326] on label "True" at bounding box center [705, 303] width 90 height 46
click at [685, 310] on input "True" at bounding box center [677, 304] width 15 height 12
radio input "true"
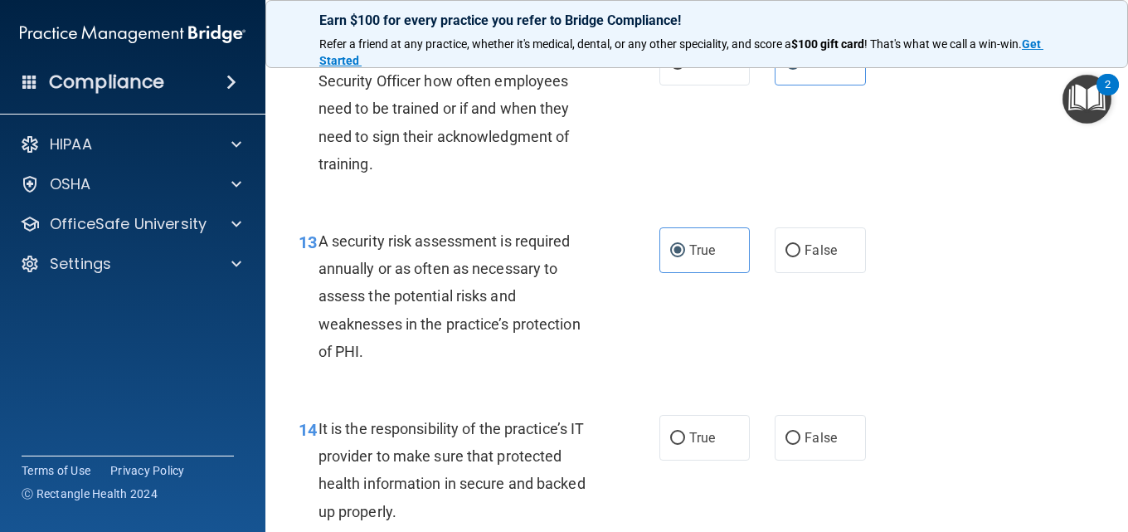
scroll to position [2240, 0]
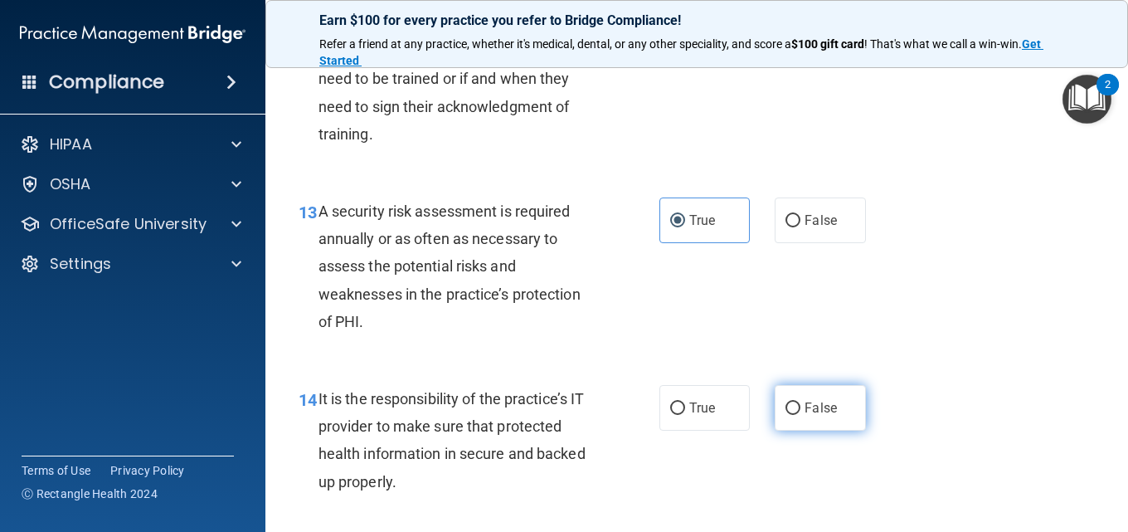
click at [787, 415] on input "False" at bounding box center [793, 408] width 15 height 12
radio input "true"
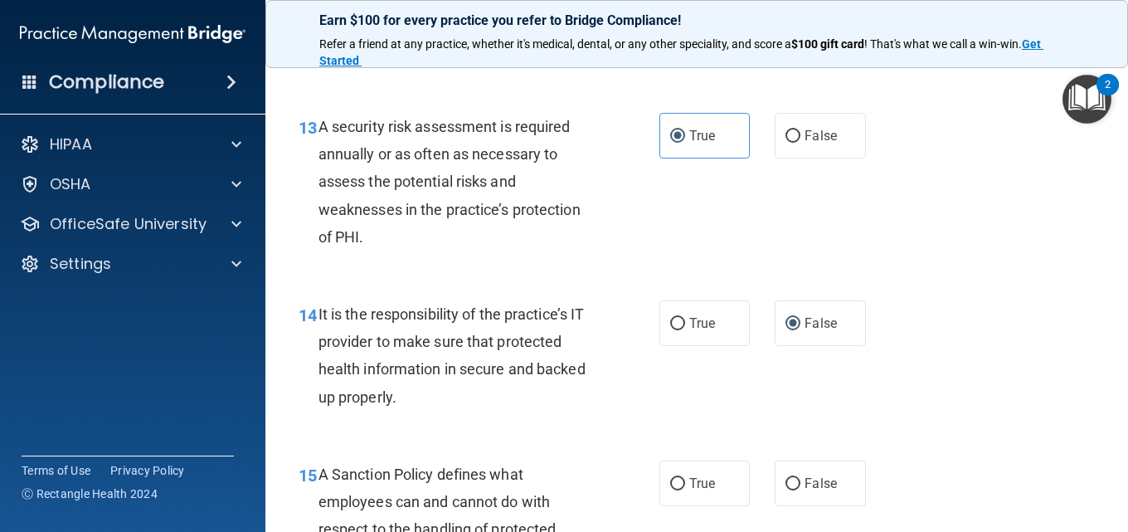
scroll to position [2572, 0]
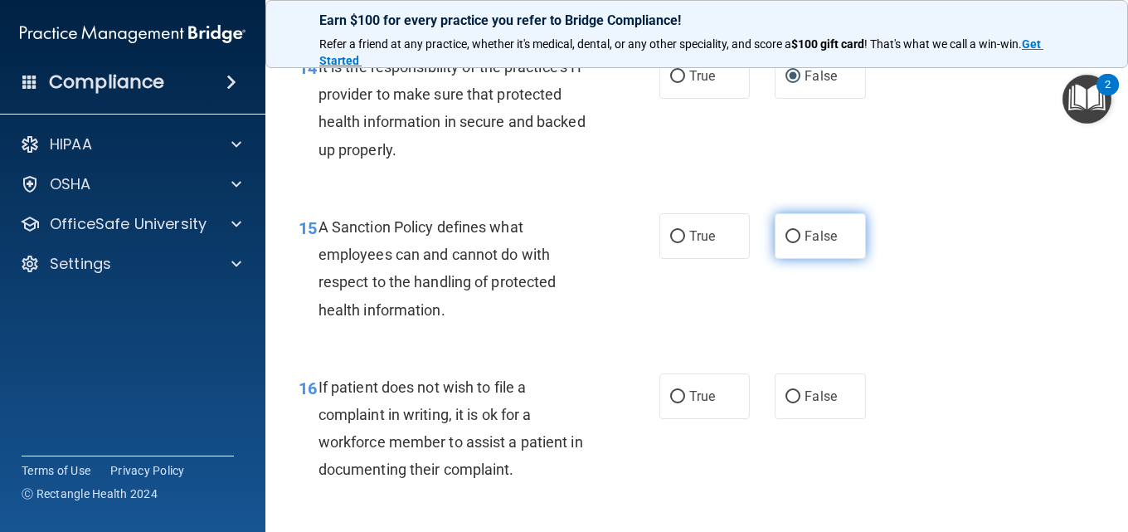
click at [834, 259] on label "False" at bounding box center [820, 236] width 90 height 46
click at [801, 243] on input "False" at bounding box center [793, 237] width 15 height 12
radio input "true"
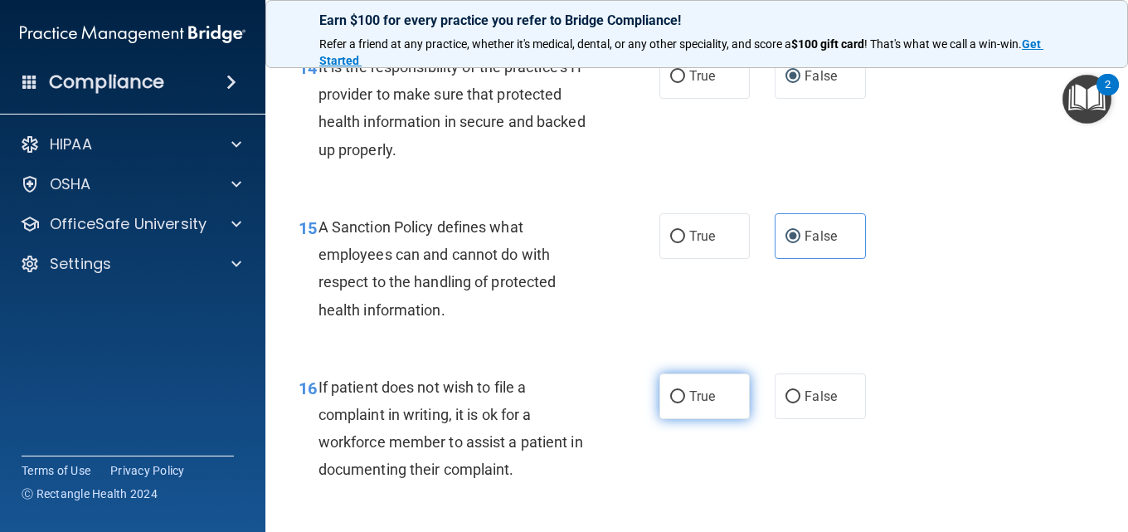
click at [726, 419] on label "True" at bounding box center [705, 396] width 90 height 46
click at [685, 403] on input "True" at bounding box center [677, 397] width 15 height 12
radio input "true"
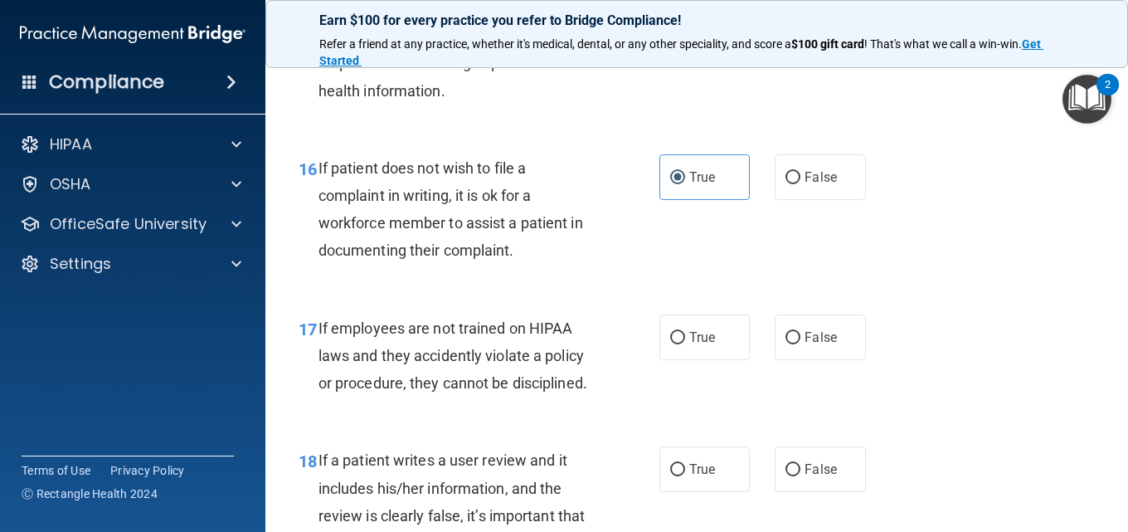
scroll to position [2821, 0]
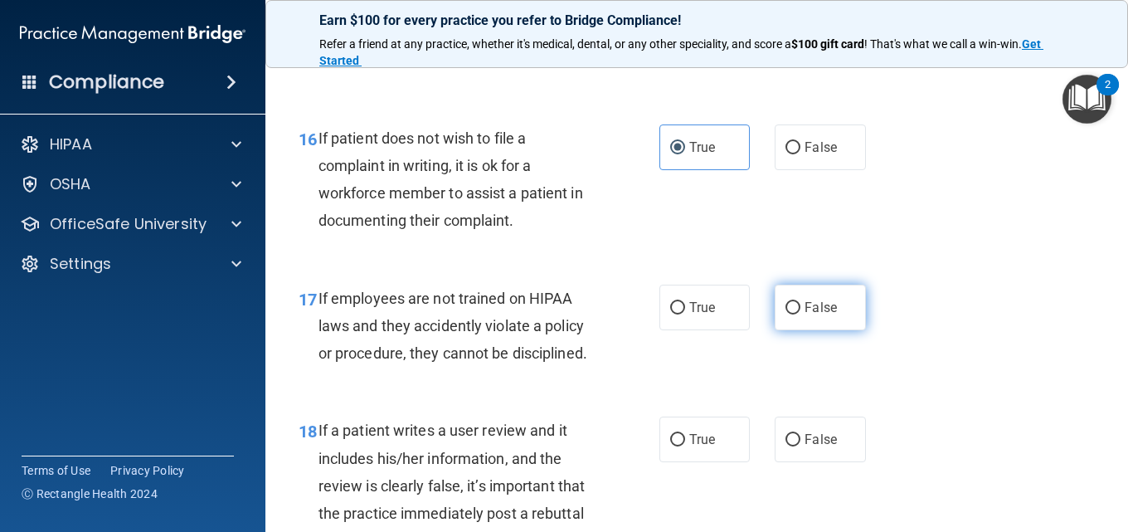
click at [816, 330] on label "False" at bounding box center [820, 308] width 90 height 46
click at [801, 314] on input "False" at bounding box center [793, 308] width 15 height 12
radio input "true"
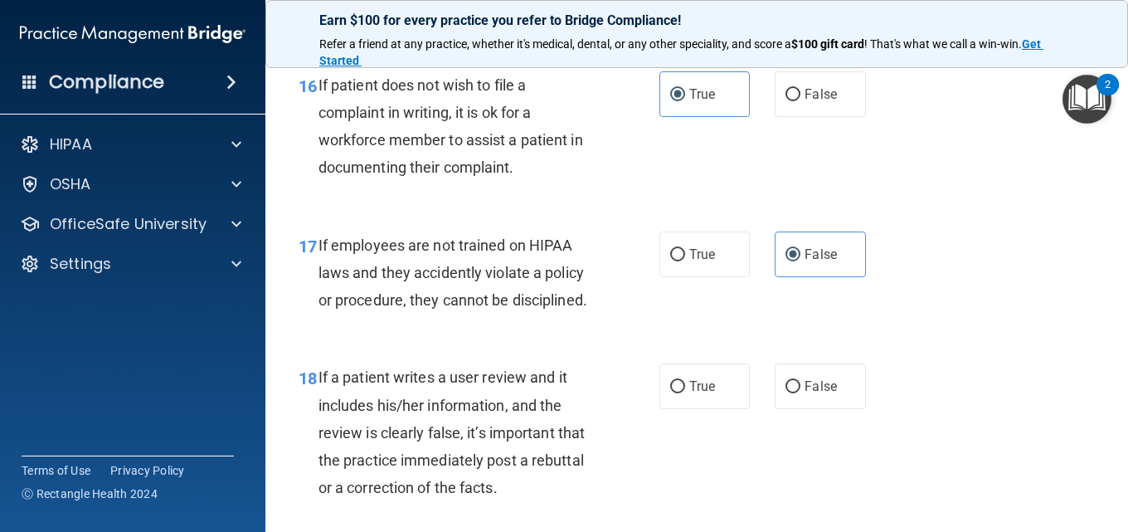
scroll to position [2904, 0]
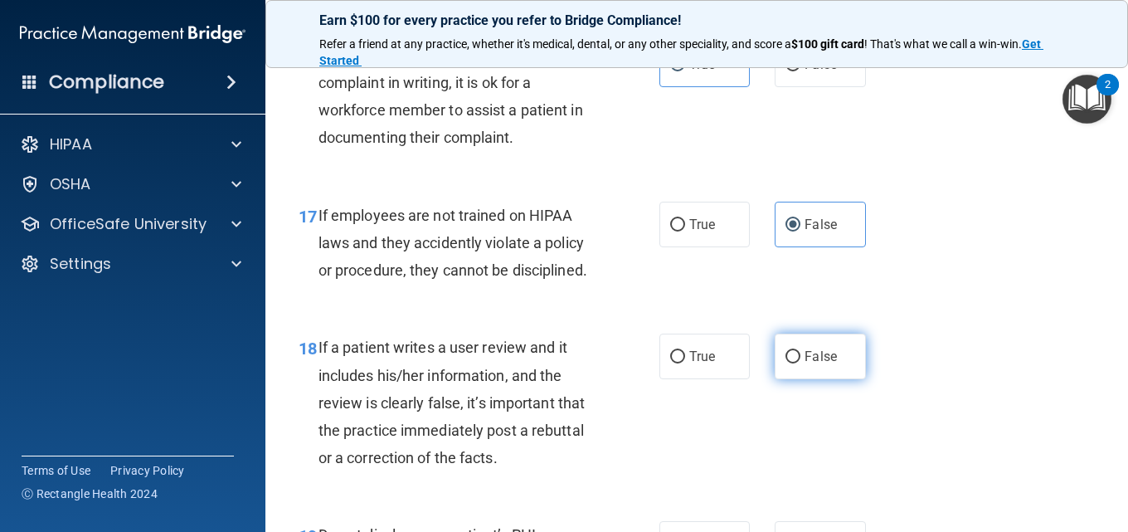
click at [811, 379] on label "False" at bounding box center [820, 357] width 90 height 46
click at [801, 363] on input "False" at bounding box center [793, 357] width 15 height 12
radio input "true"
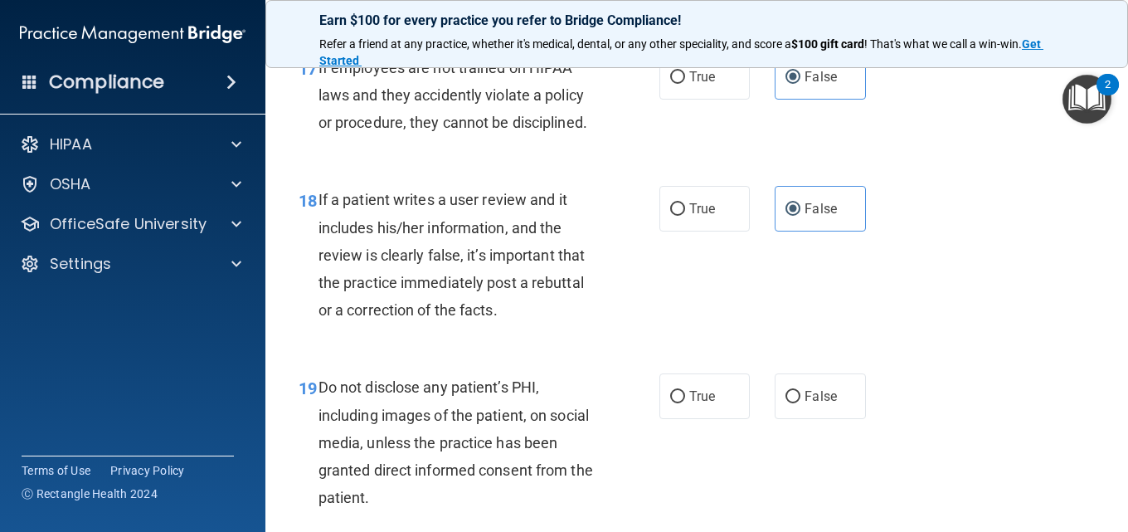
scroll to position [3153, 0]
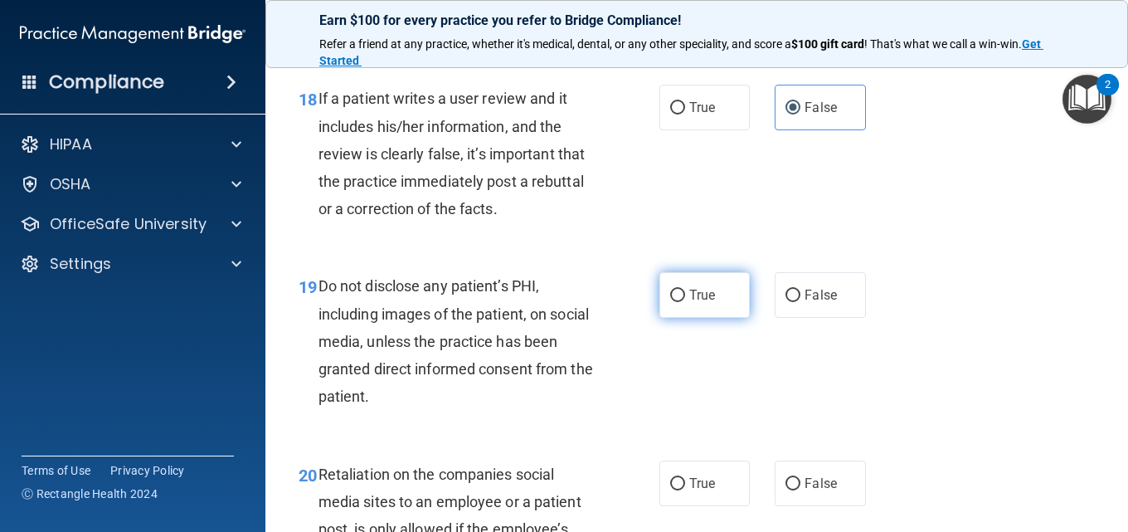
click at [682, 318] on label "True" at bounding box center [705, 295] width 90 height 46
click at [682, 302] on input "True" at bounding box center [677, 296] width 15 height 12
radio input "true"
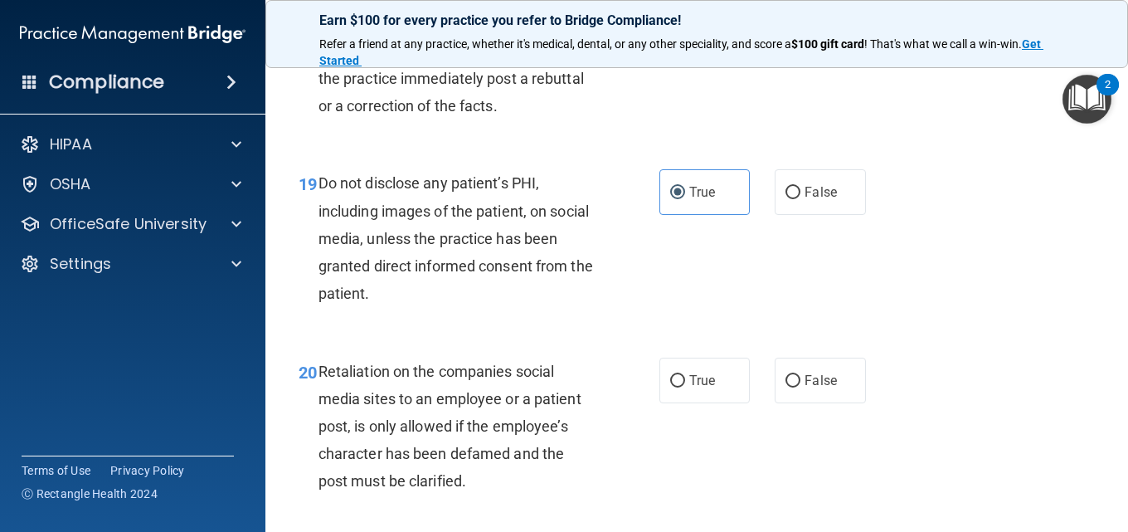
scroll to position [3319, 0]
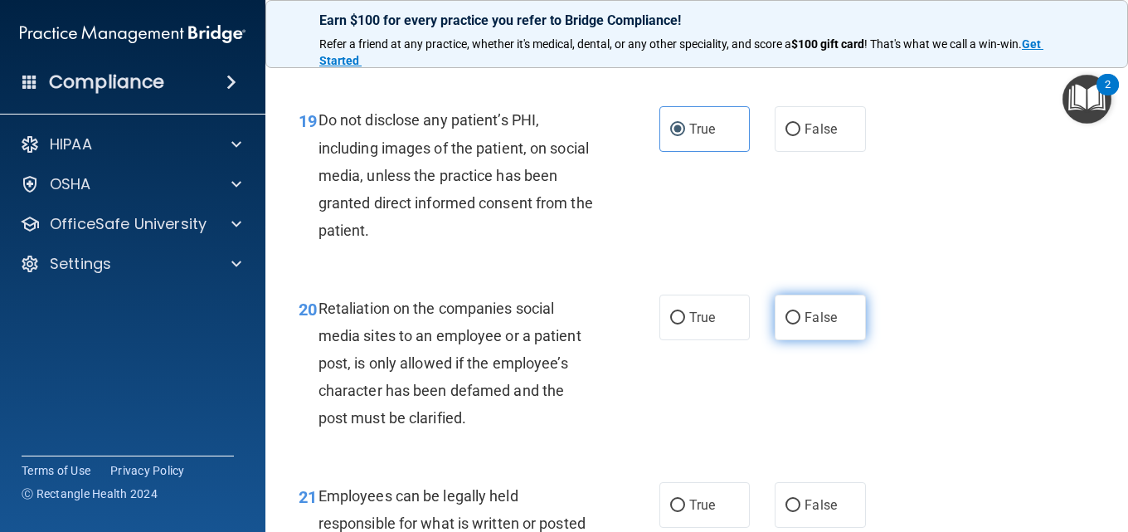
click at [814, 340] on label "False" at bounding box center [820, 318] width 90 height 46
click at [801, 324] on input "False" at bounding box center [793, 318] width 15 height 12
radio input "true"
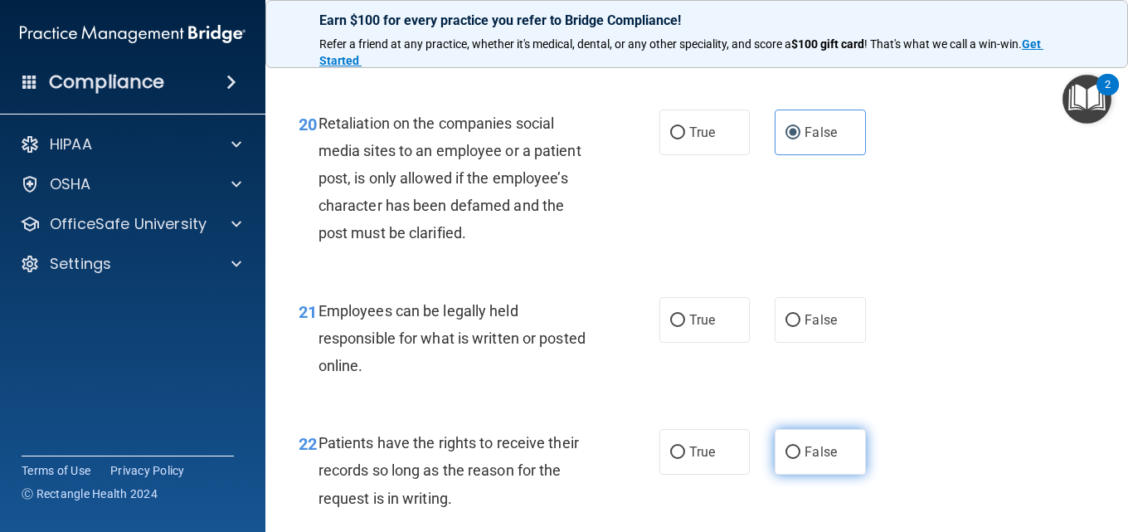
scroll to position [3568, 0]
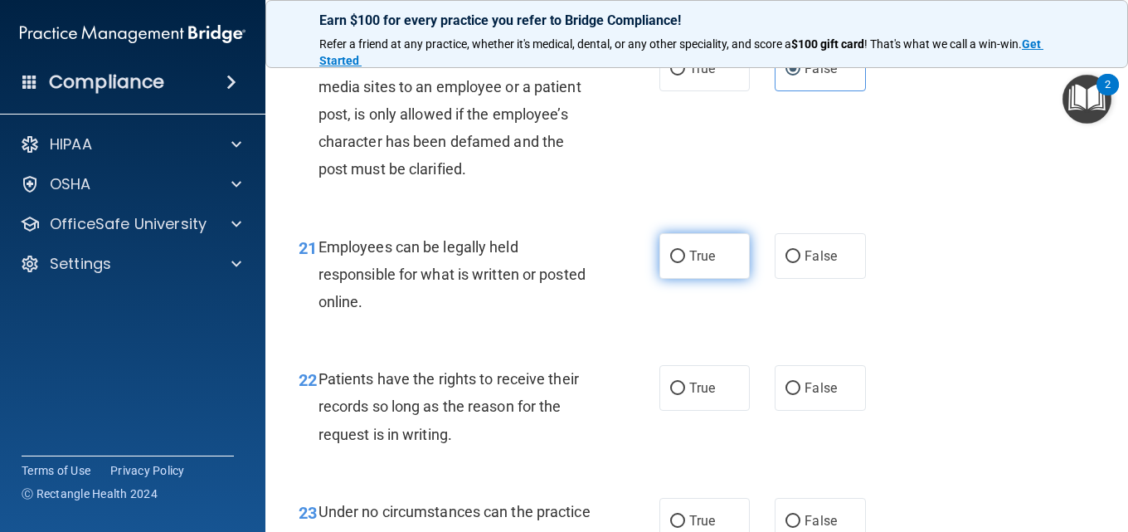
click at [718, 279] on label "True" at bounding box center [705, 256] width 90 height 46
click at [685, 263] on input "True" at bounding box center [677, 257] width 15 height 12
radio input "true"
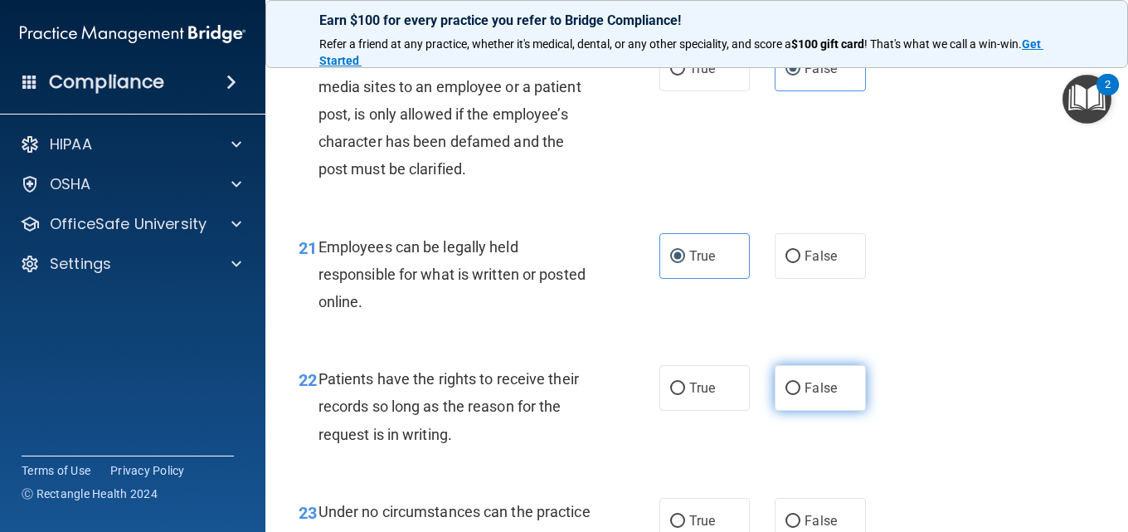
click at [810, 411] on label "False" at bounding box center [820, 388] width 90 height 46
click at [801, 395] on input "False" at bounding box center [793, 388] width 15 height 12
radio input "true"
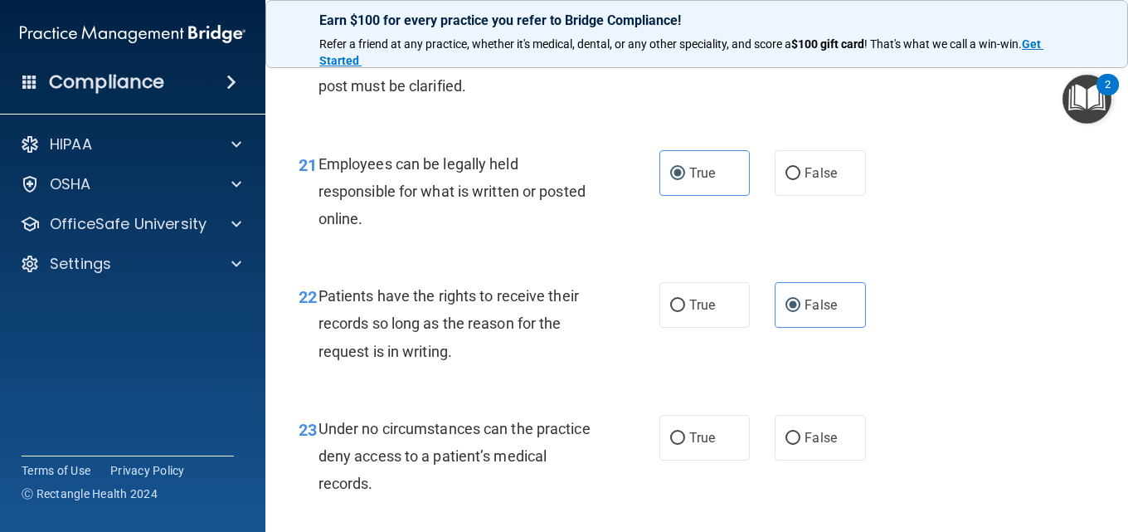
scroll to position [3817, 0]
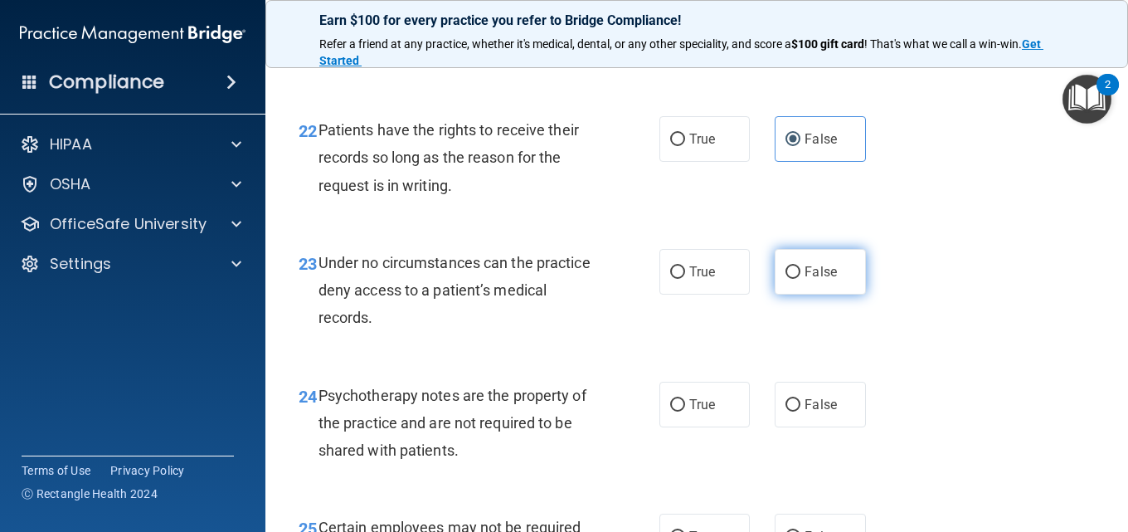
click at [807, 295] on label "False" at bounding box center [820, 272] width 90 height 46
click at [801, 279] on input "False" at bounding box center [793, 272] width 15 height 12
radio input "true"
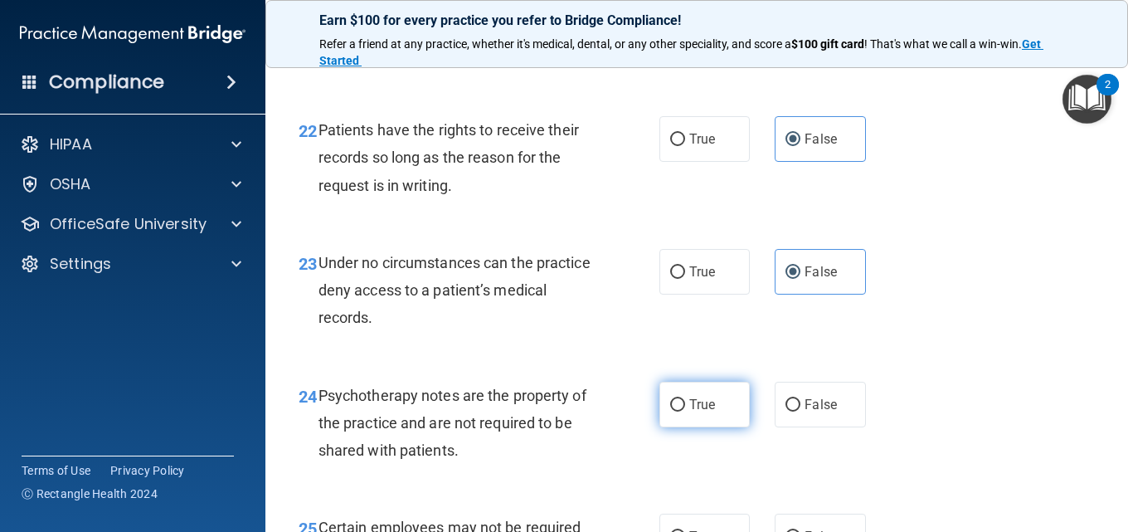
click at [715, 427] on label "True" at bounding box center [705, 405] width 90 height 46
click at [685, 412] on input "True" at bounding box center [677, 405] width 15 height 12
radio input "true"
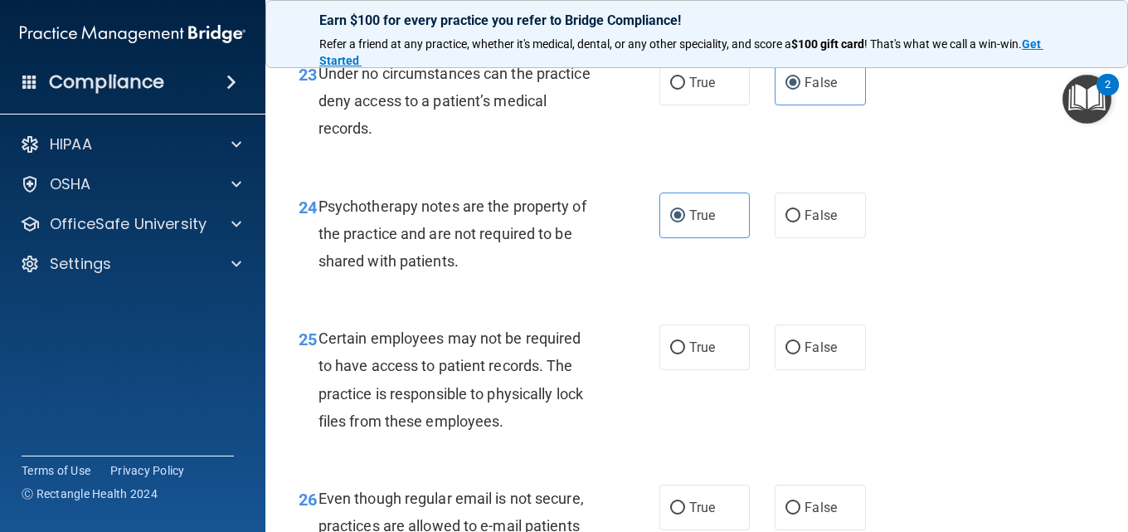
scroll to position [4066, 0]
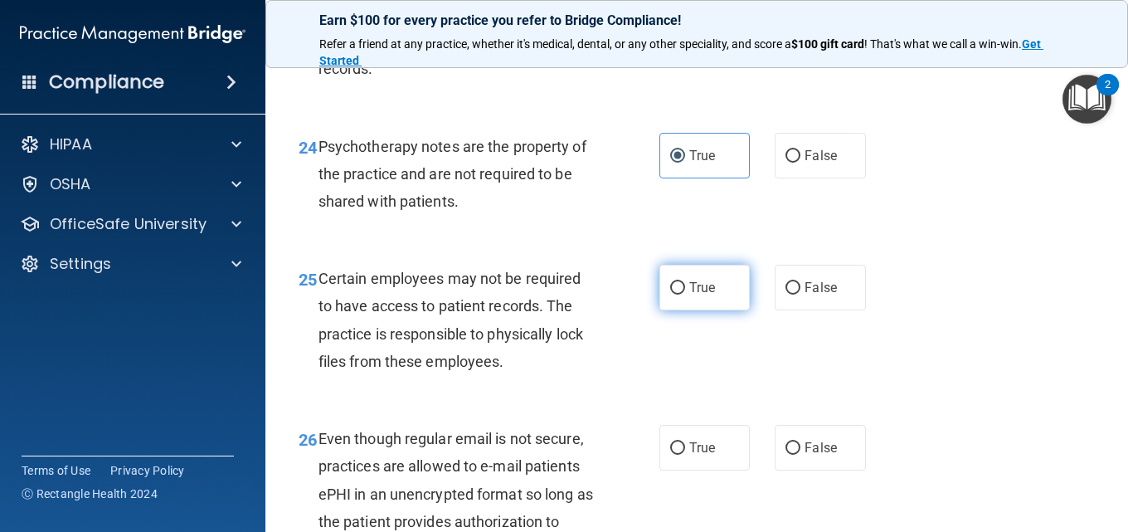
click at [675, 295] on input "True" at bounding box center [677, 288] width 15 height 12
radio input "true"
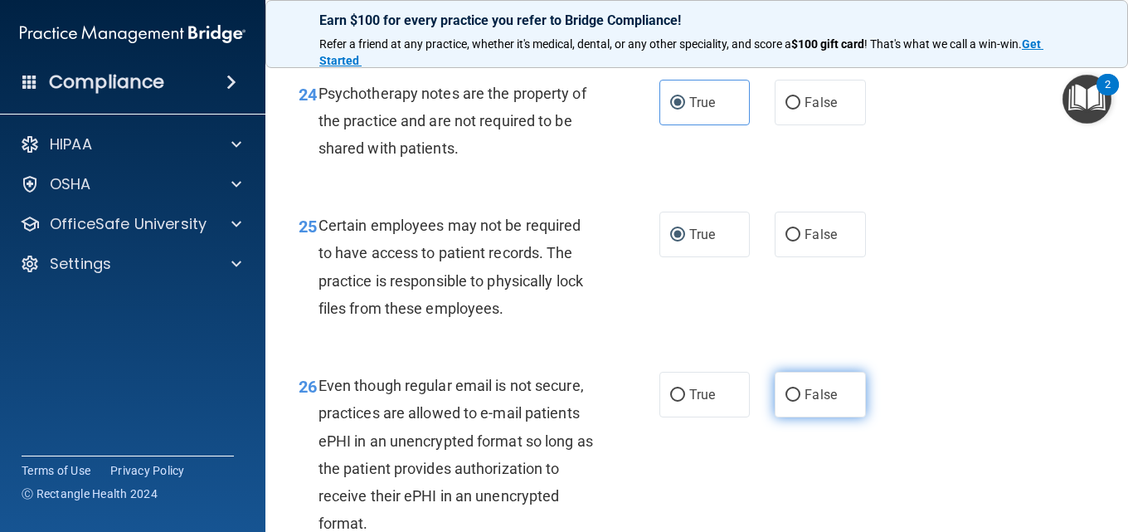
scroll to position [4148, 0]
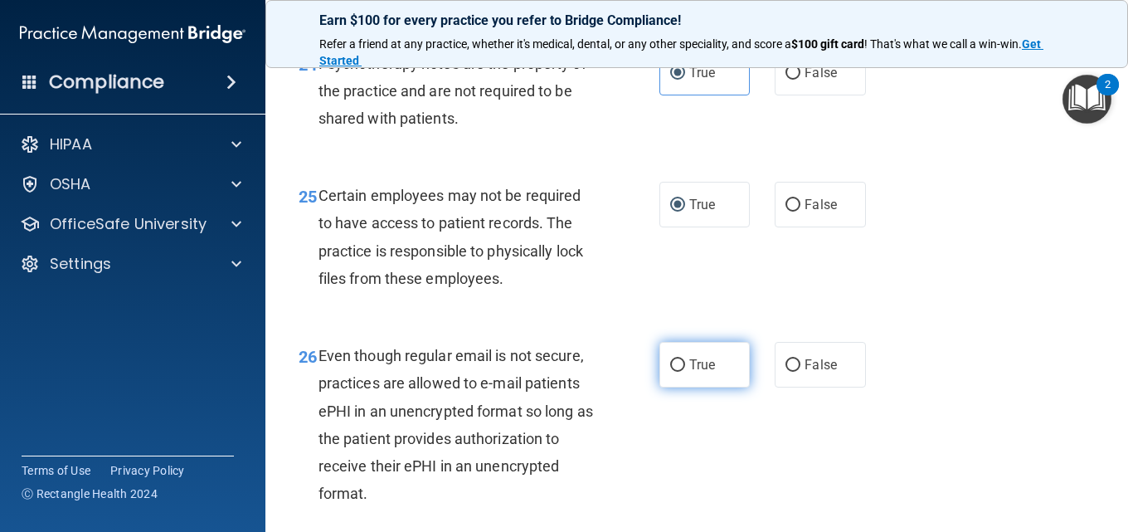
click at [700, 387] on label "True" at bounding box center [705, 365] width 90 height 46
click at [685, 372] on input "True" at bounding box center [677, 365] width 15 height 12
radio input "true"
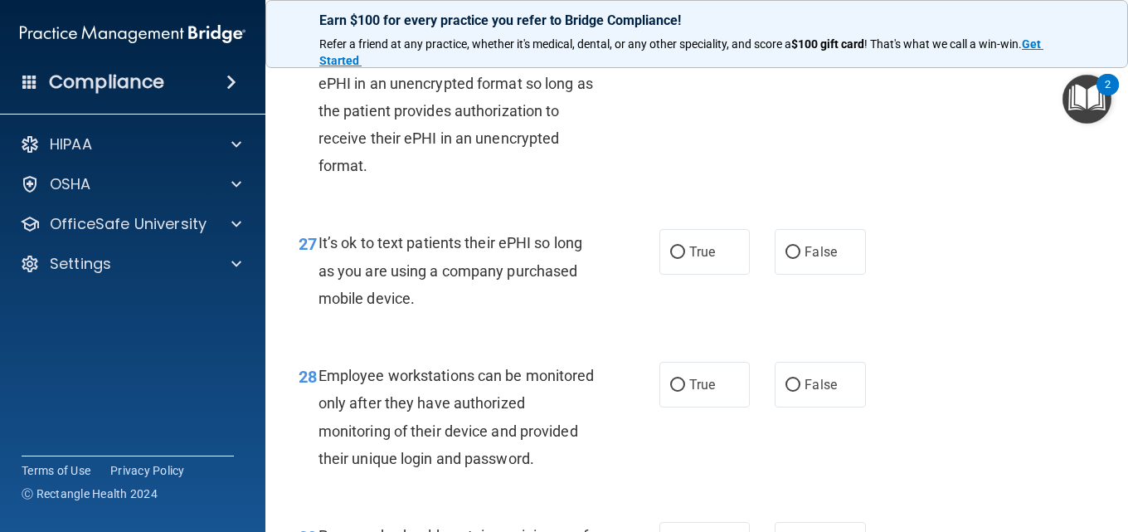
scroll to position [4480, 0]
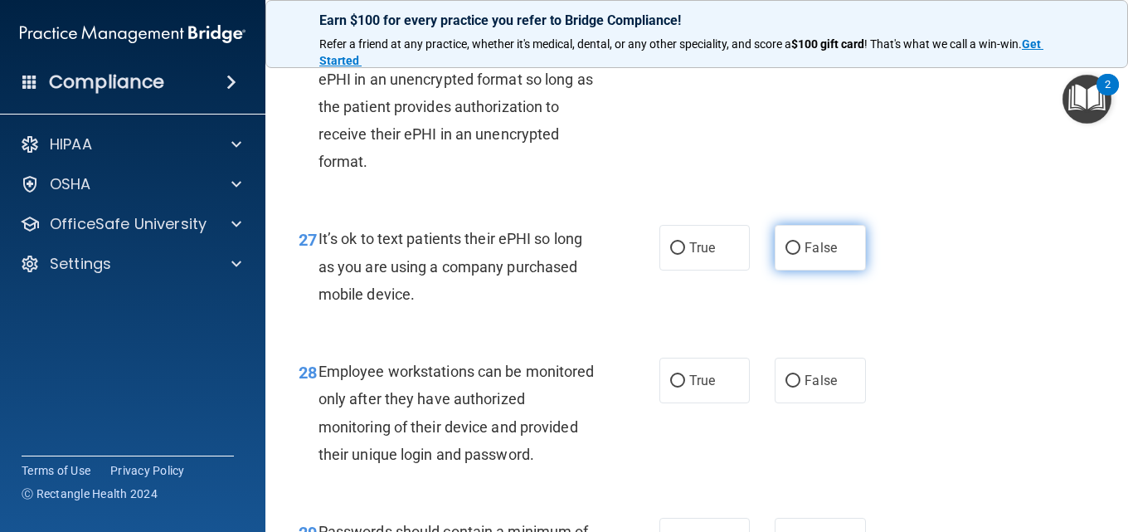
click at [820, 256] on span "False" at bounding box center [821, 248] width 32 height 16
click at [801, 255] on input "False" at bounding box center [793, 248] width 15 height 12
radio input "true"
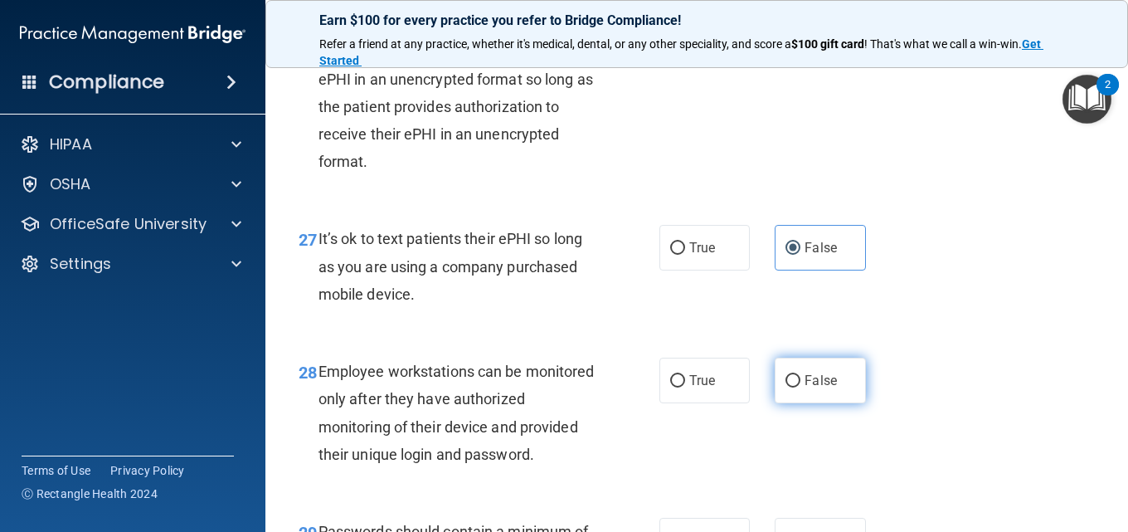
click at [816, 388] on span "False" at bounding box center [821, 381] width 32 height 16
click at [801, 387] on input "False" at bounding box center [793, 381] width 15 height 12
radio input "true"
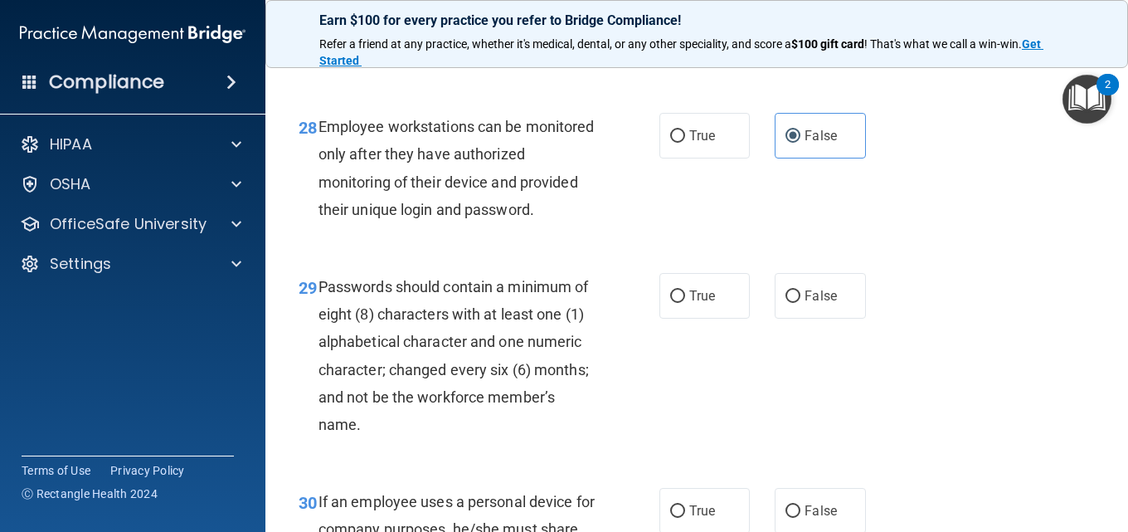
scroll to position [4812, 0]
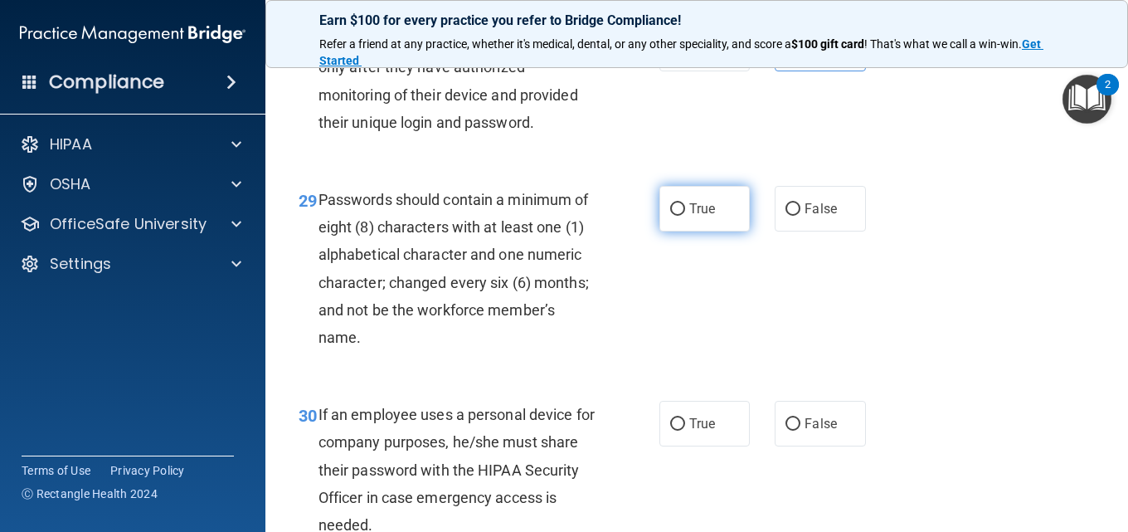
click at [723, 231] on label "True" at bounding box center [705, 209] width 90 height 46
click at [685, 216] on input "True" at bounding box center [677, 209] width 15 height 12
radio input "true"
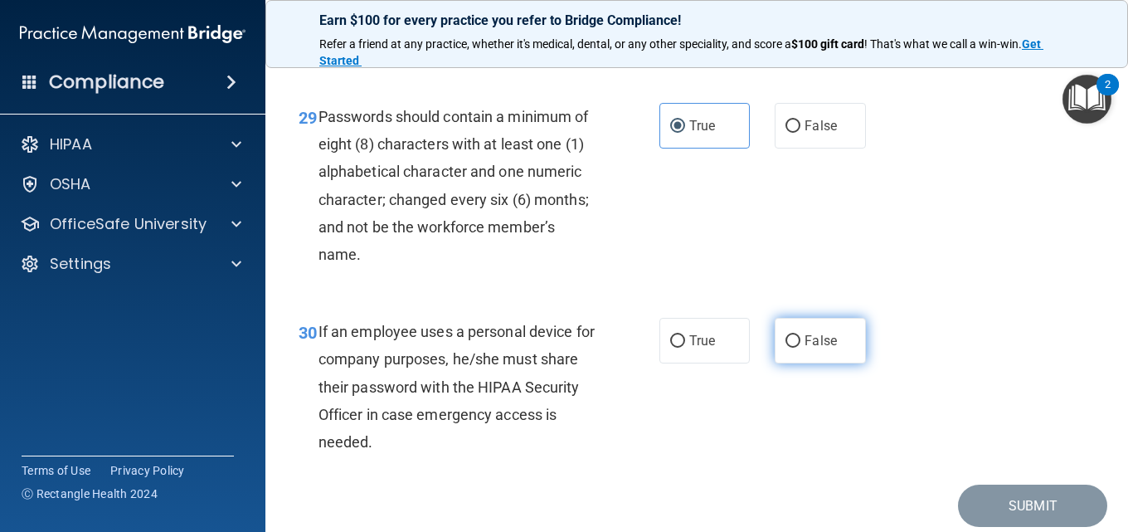
click at [814, 348] on span "False" at bounding box center [821, 341] width 32 height 16
click at [801, 348] on input "False" at bounding box center [793, 341] width 15 height 12
radio input "true"
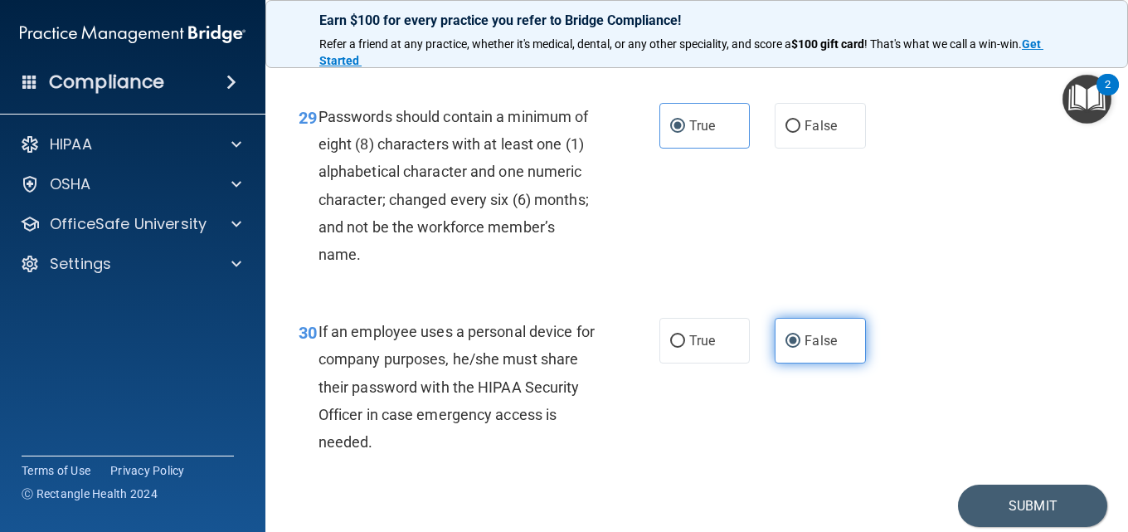
scroll to position [5061, 0]
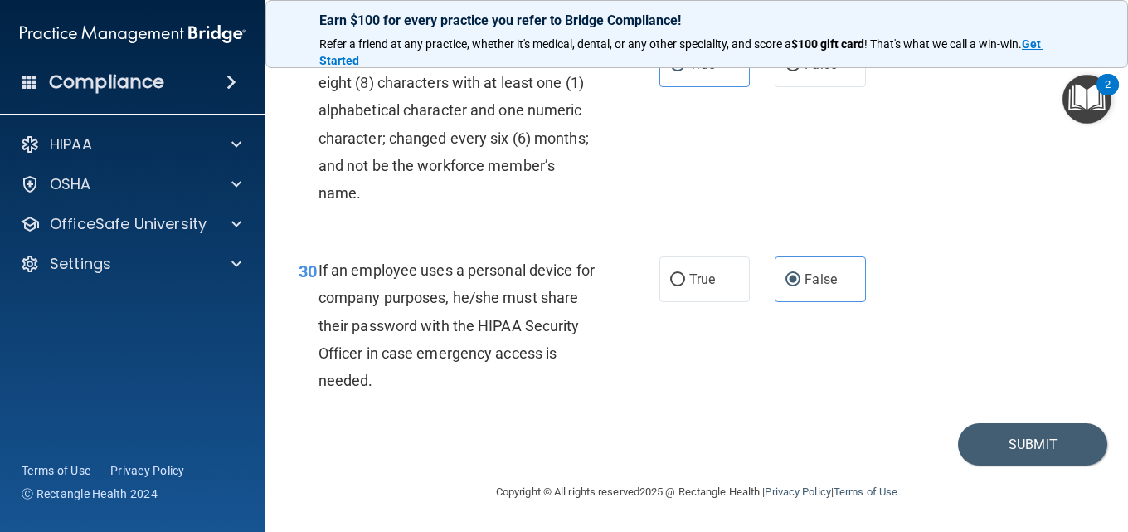
click at [1039, 471] on footer "Copyright © All rights reserved 2025 @ Rectangle Health | Privacy Policy | Term…" at bounding box center [697, 490] width 797 height 50
click at [1011, 447] on button "Submit" at bounding box center [1032, 444] width 149 height 42
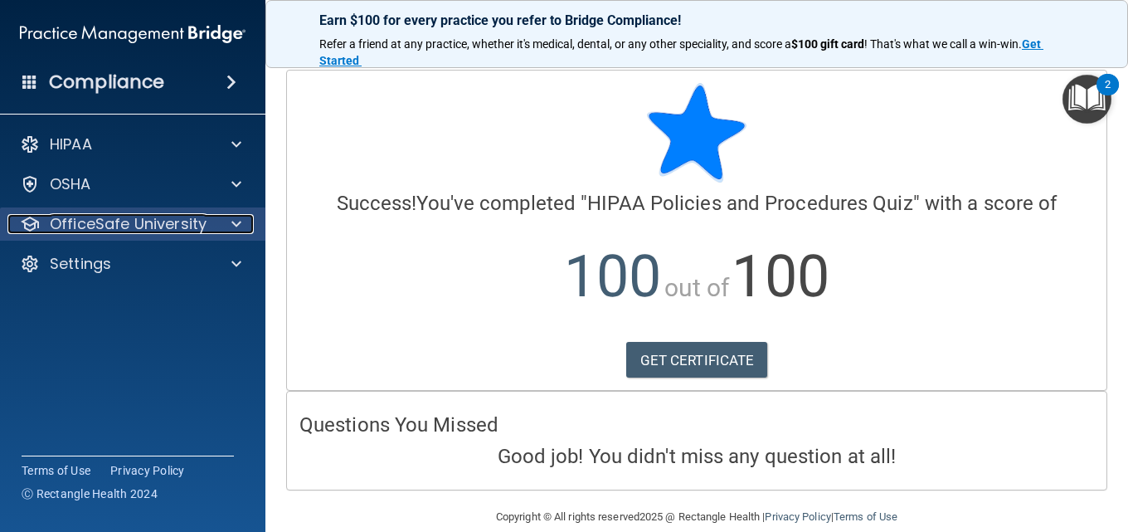
click at [229, 227] on div at bounding box center [233, 224] width 41 height 20
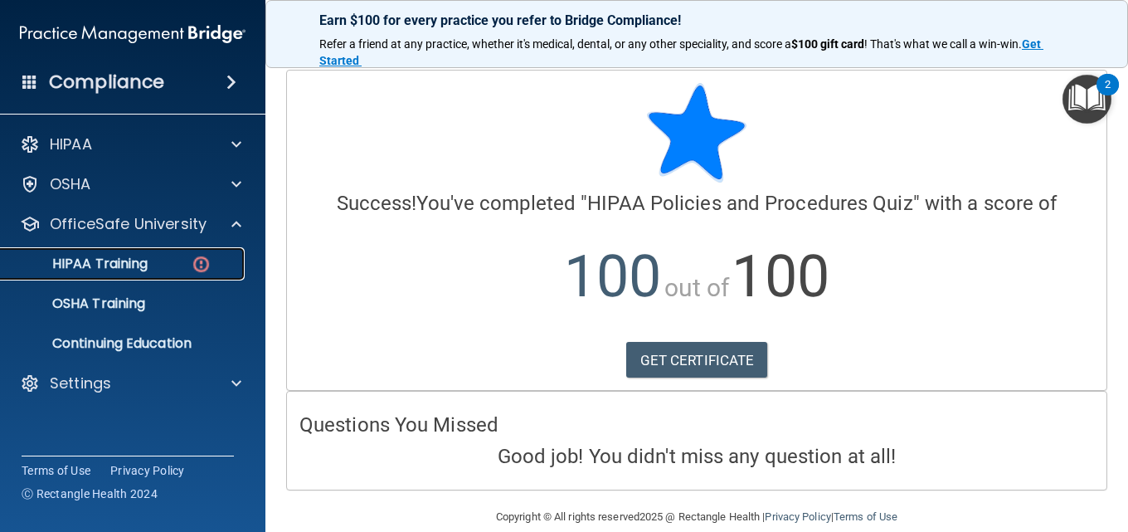
click at [114, 265] on p "HIPAA Training" at bounding box center [79, 264] width 137 height 17
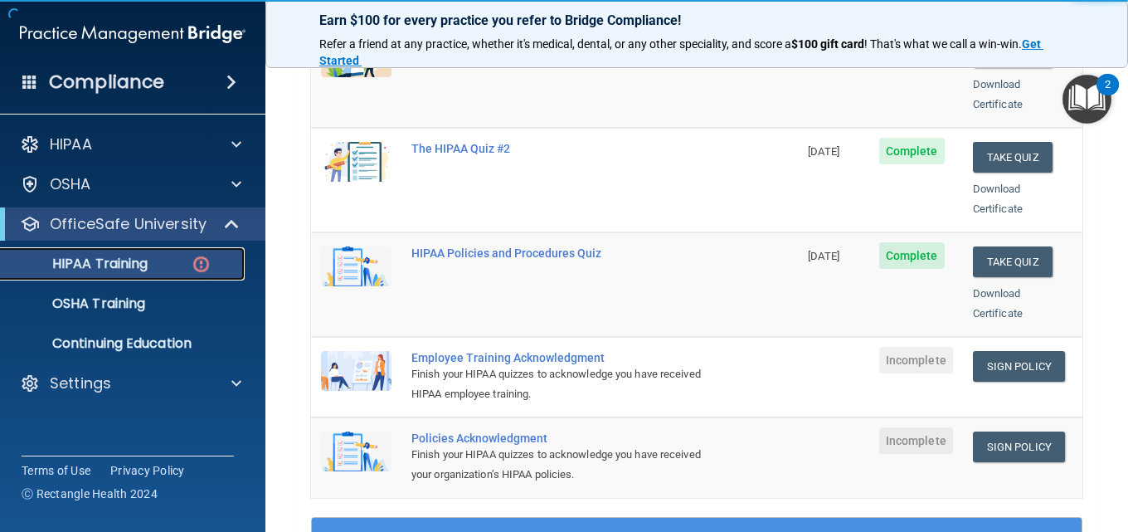
scroll to position [332, 0]
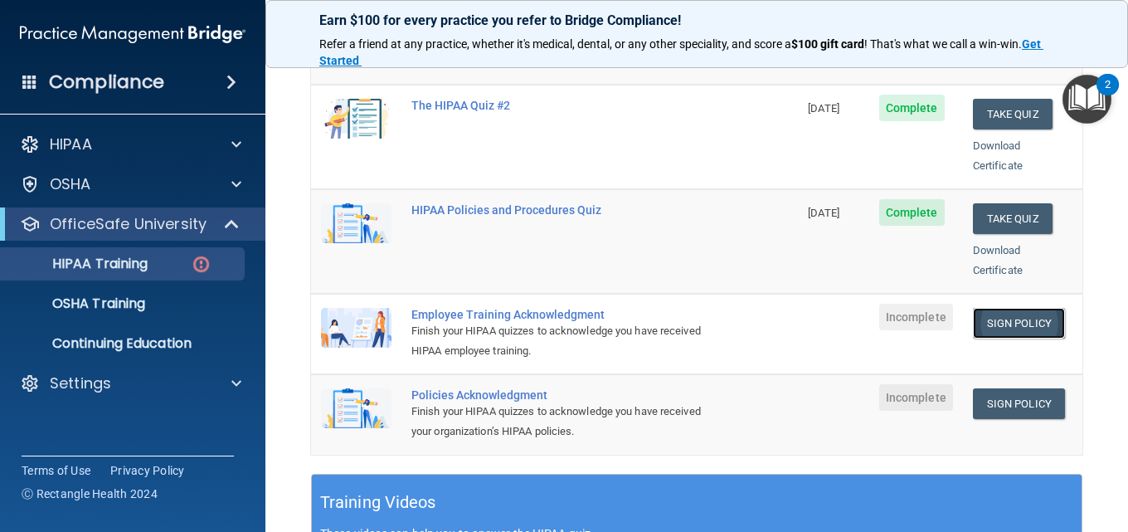
click at [982, 308] on link "Sign Policy" at bounding box center [1019, 323] width 92 height 31
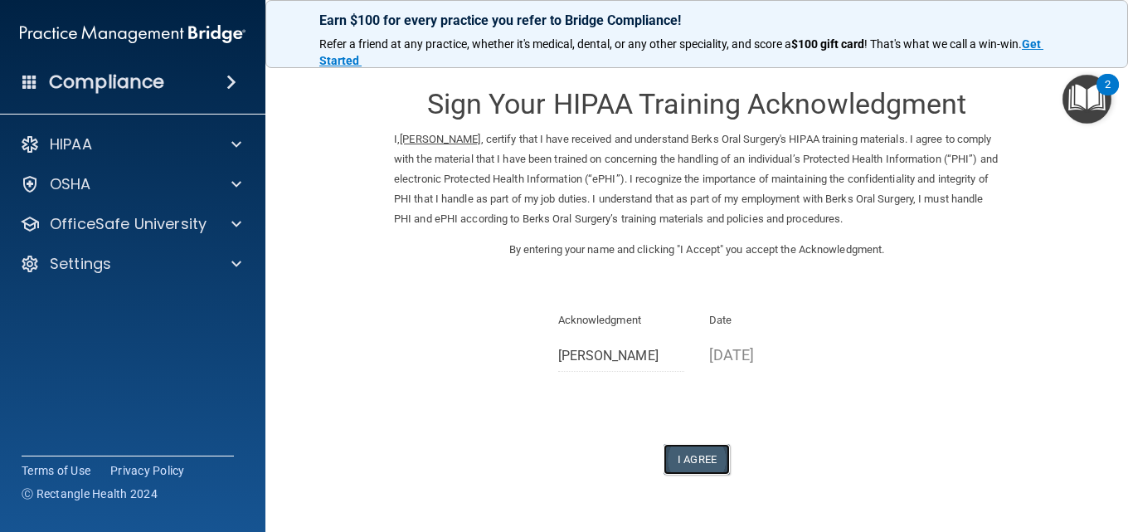
click at [684, 459] on button "I Agree" at bounding box center [697, 459] width 66 height 31
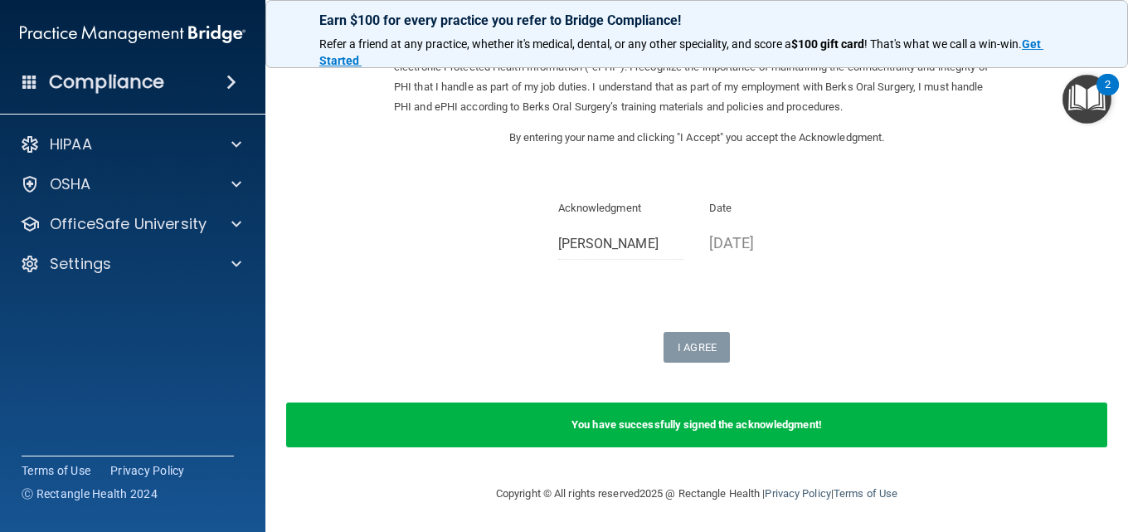
scroll to position [114, 0]
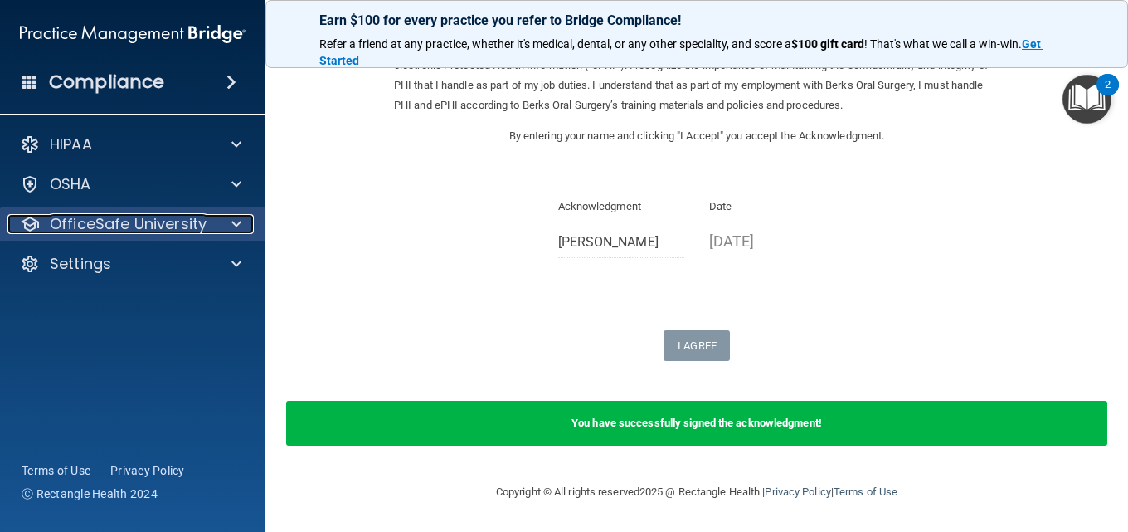
click at [232, 223] on span at bounding box center [236, 224] width 10 height 20
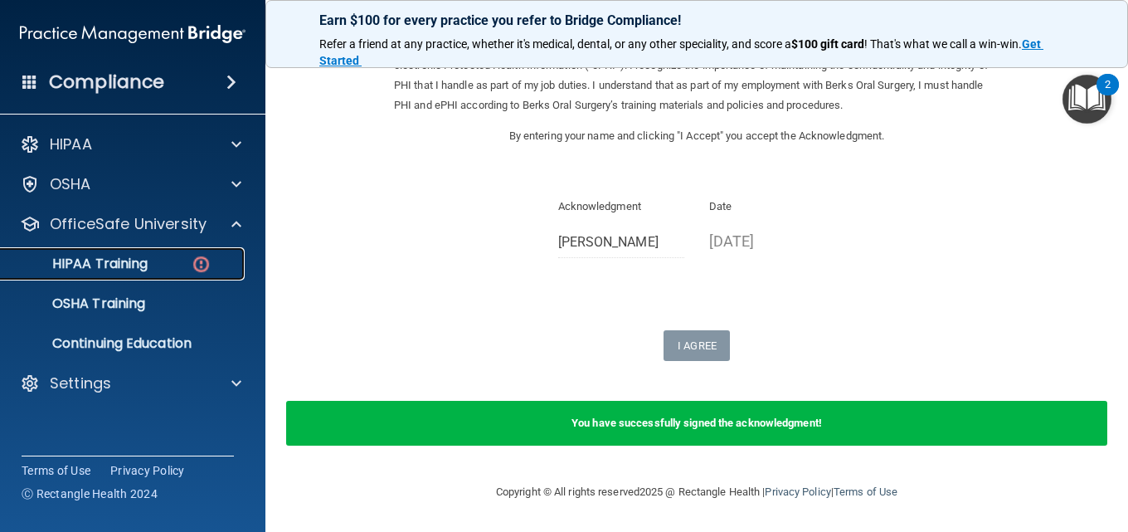
click at [134, 262] on p "HIPAA Training" at bounding box center [79, 264] width 137 height 17
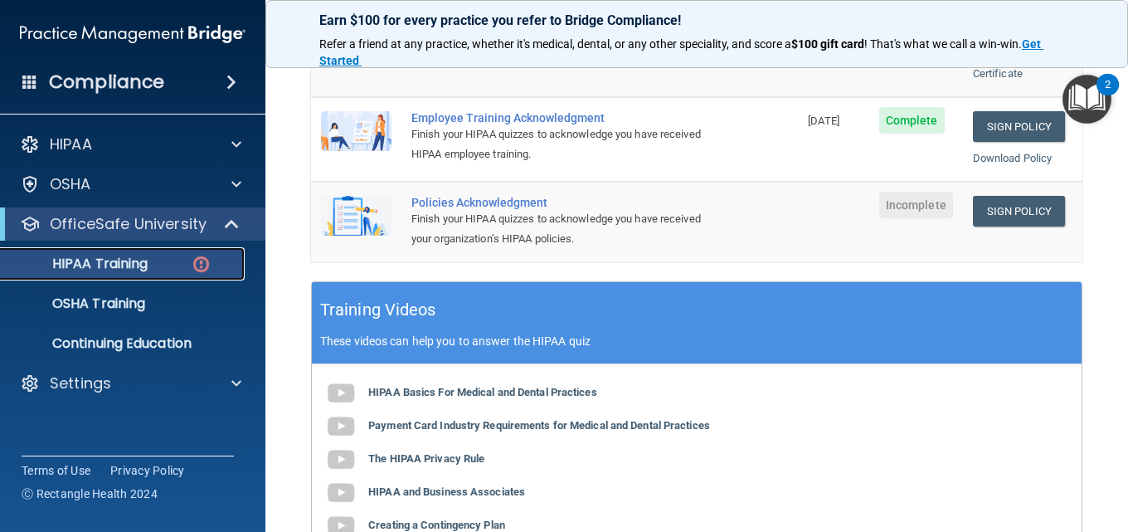
scroll to position [525, 0]
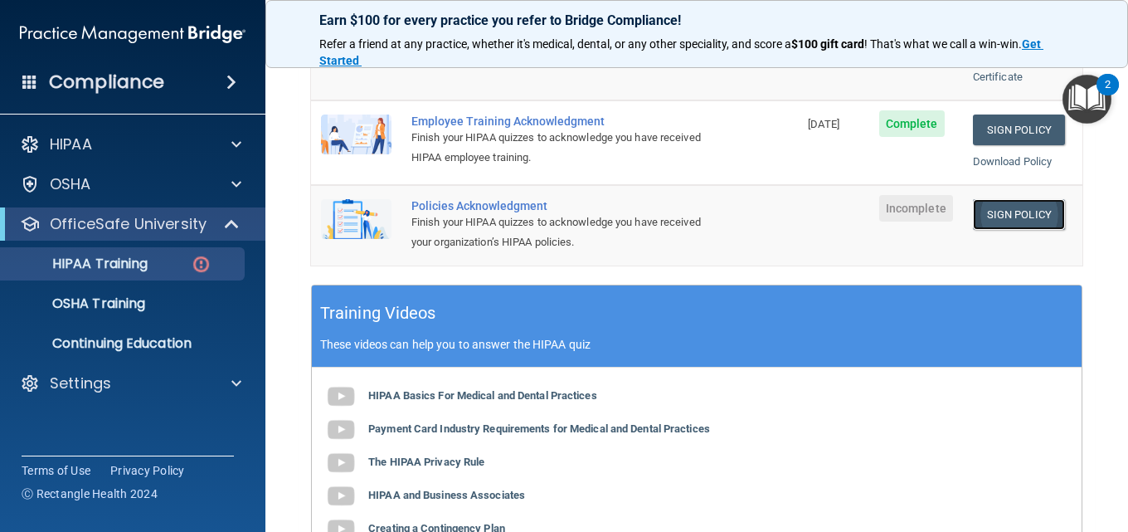
click at [991, 199] on link "Sign Policy" at bounding box center [1019, 214] width 92 height 31
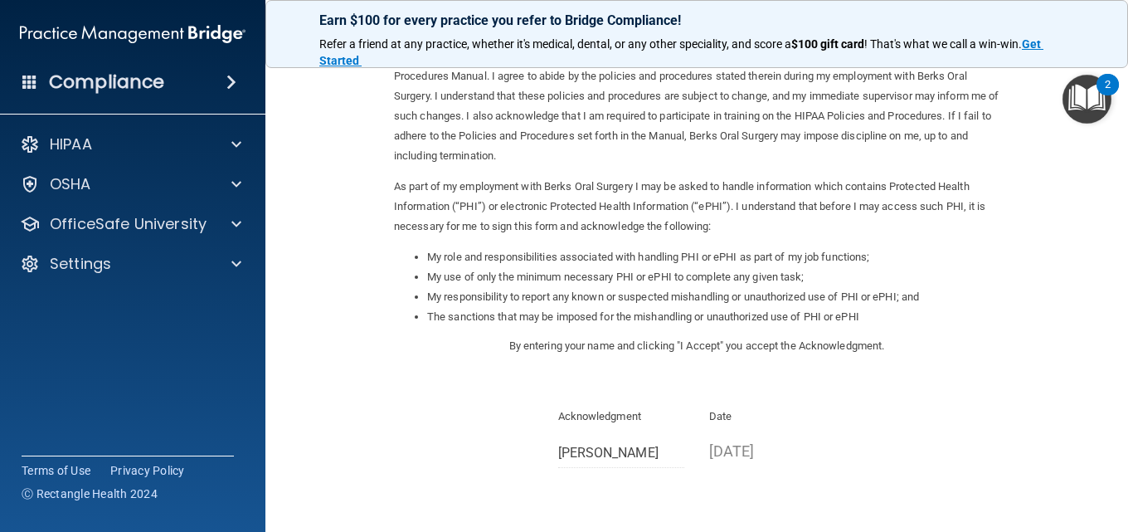
scroll to position [166, 0]
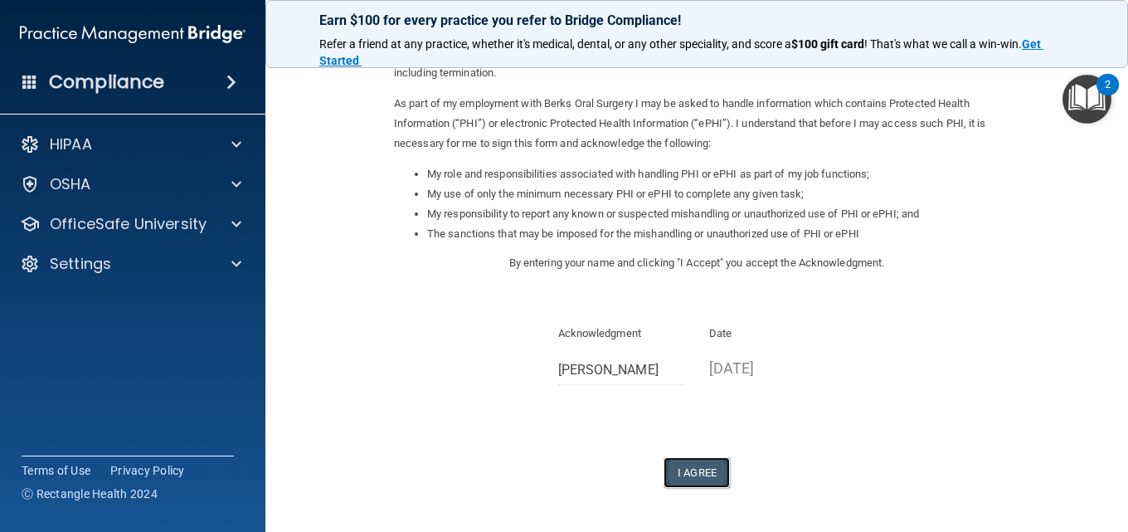
click at [689, 472] on button "I Agree" at bounding box center [697, 472] width 66 height 31
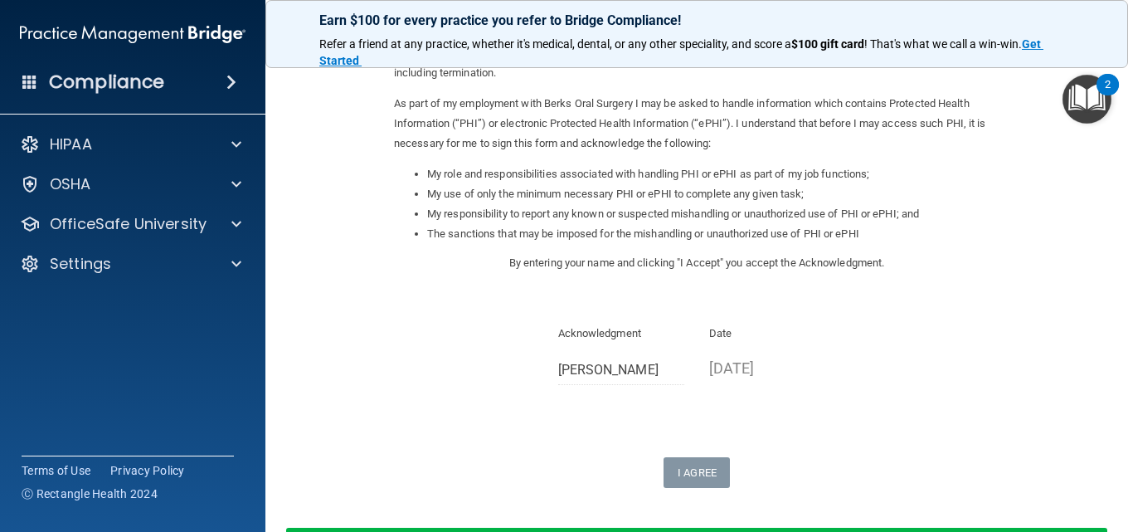
scroll to position [249, 0]
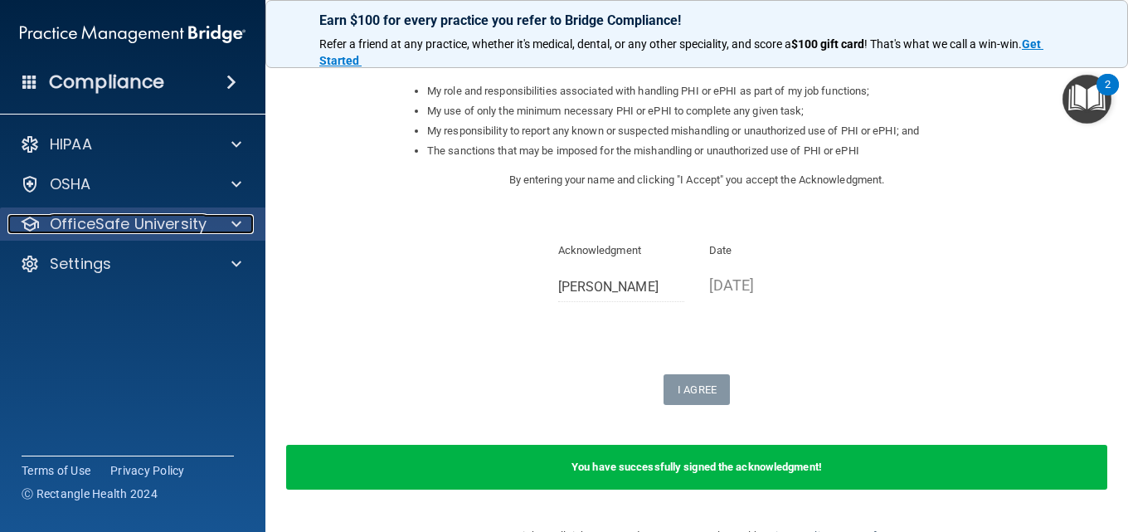
click at [245, 225] on div at bounding box center [233, 224] width 41 height 20
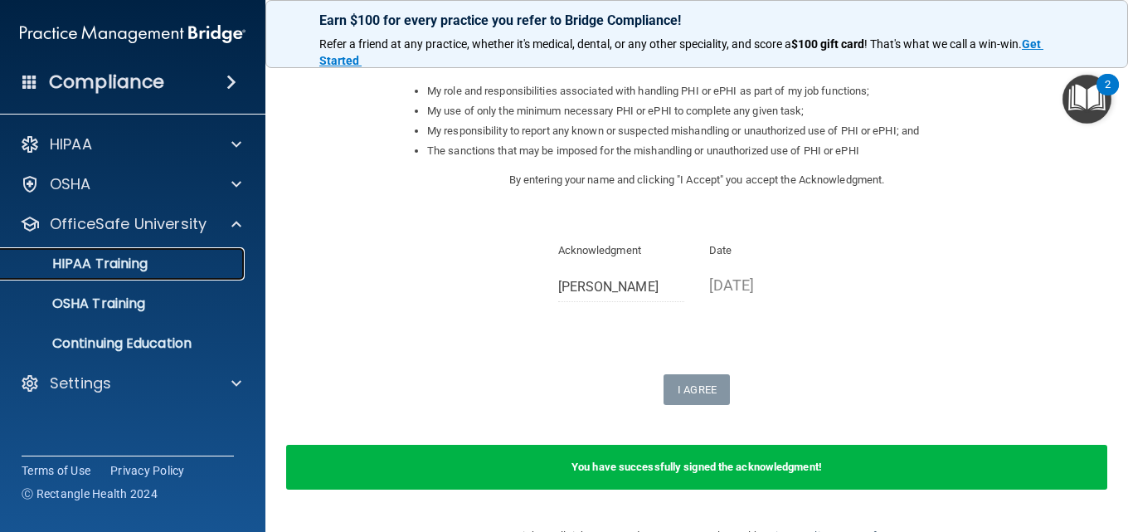
click at [141, 258] on p "HIPAA Training" at bounding box center [79, 264] width 137 height 17
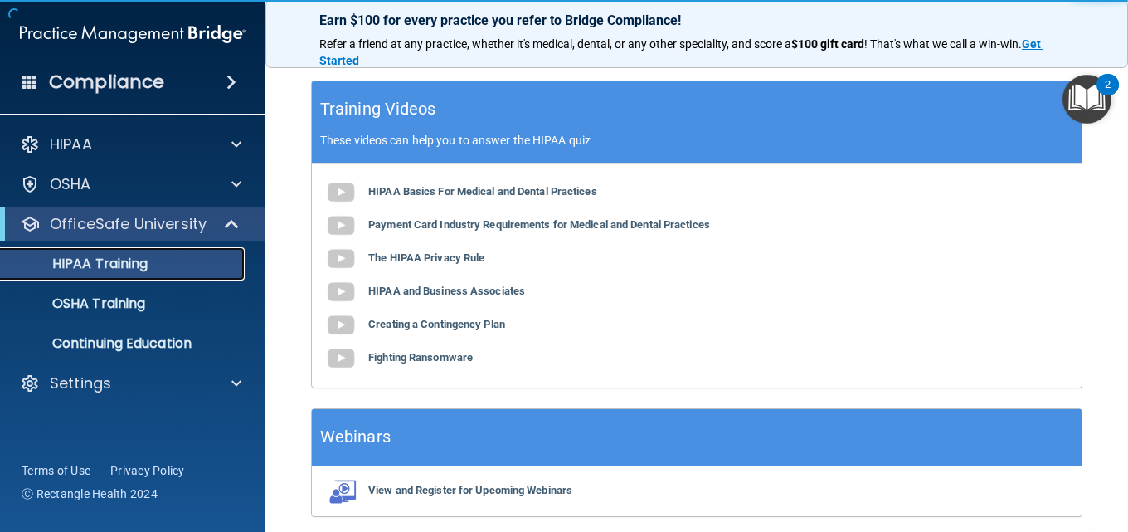
scroll to position [777, 0]
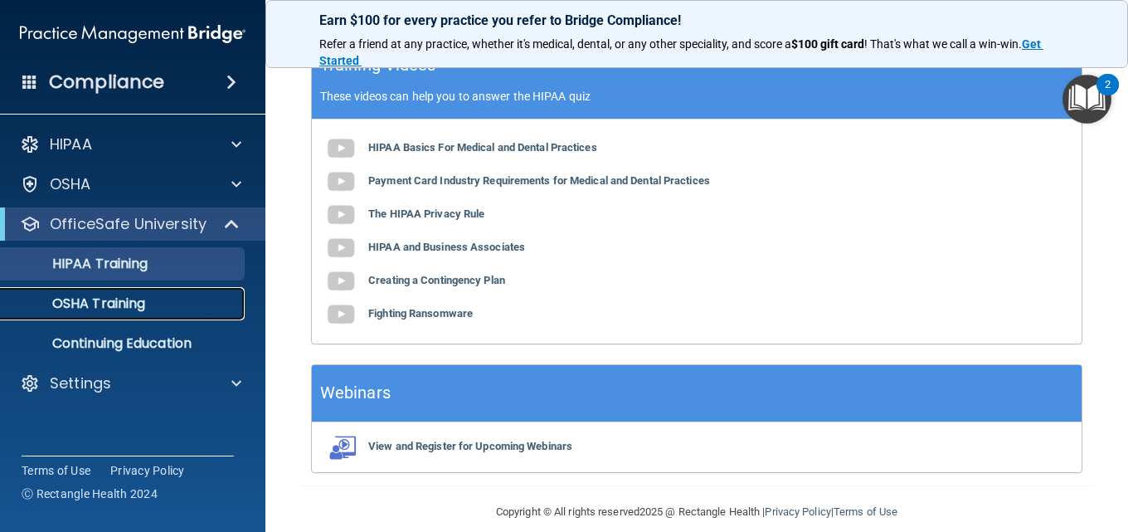
click at [105, 298] on p "OSHA Training" at bounding box center [78, 303] width 134 height 17
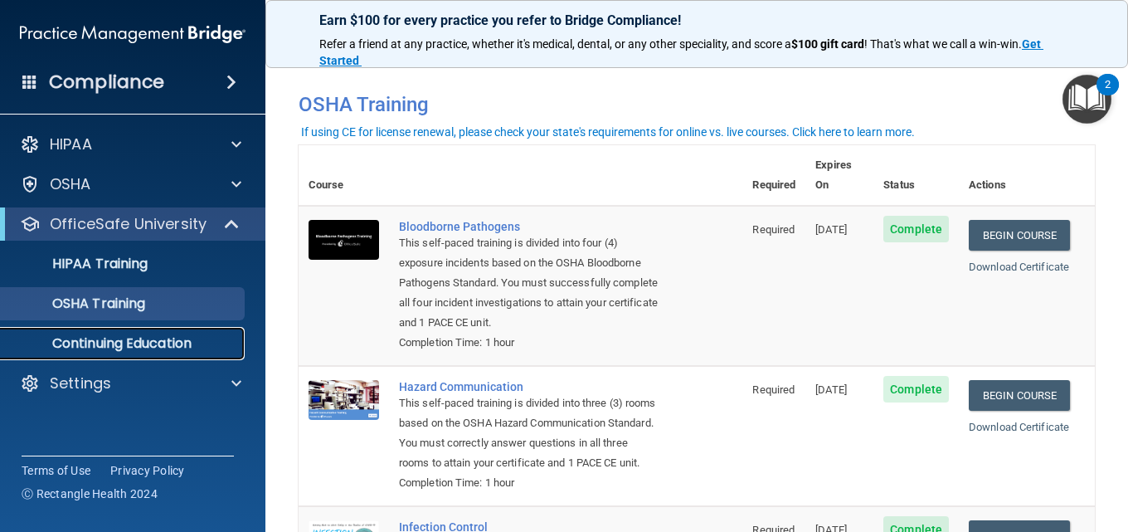
click at [120, 339] on p "Continuing Education" at bounding box center [124, 343] width 227 height 17
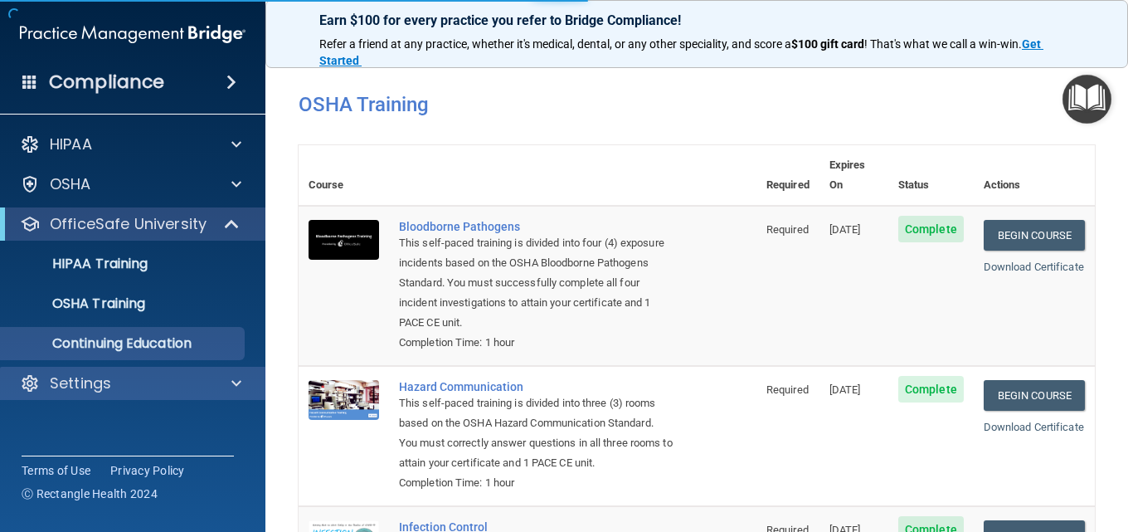
click at [72, 398] on div "Settings" at bounding box center [133, 383] width 266 height 33
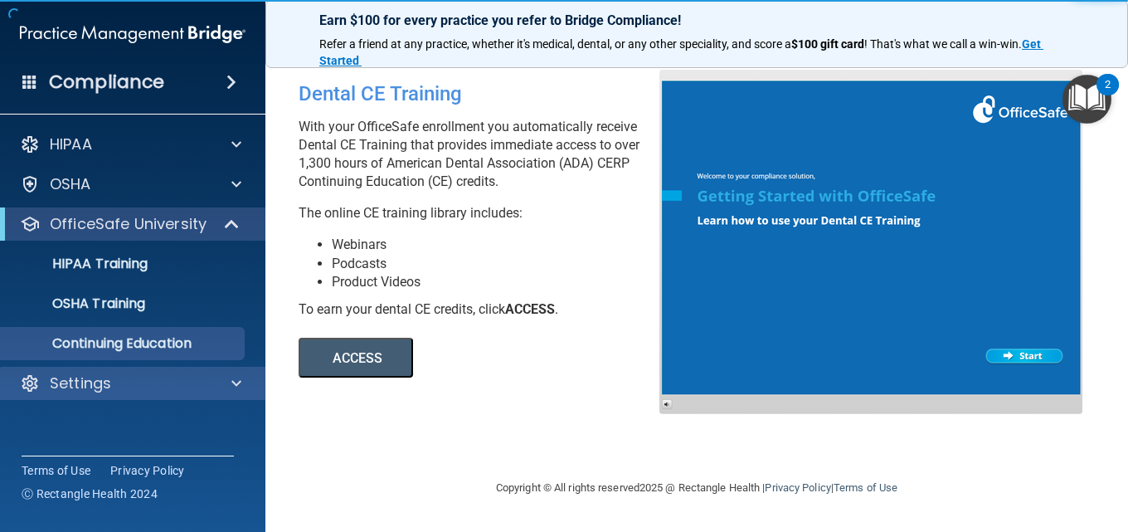
click at [251, 393] on div "Settings" at bounding box center [133, 383] width 266 height 33
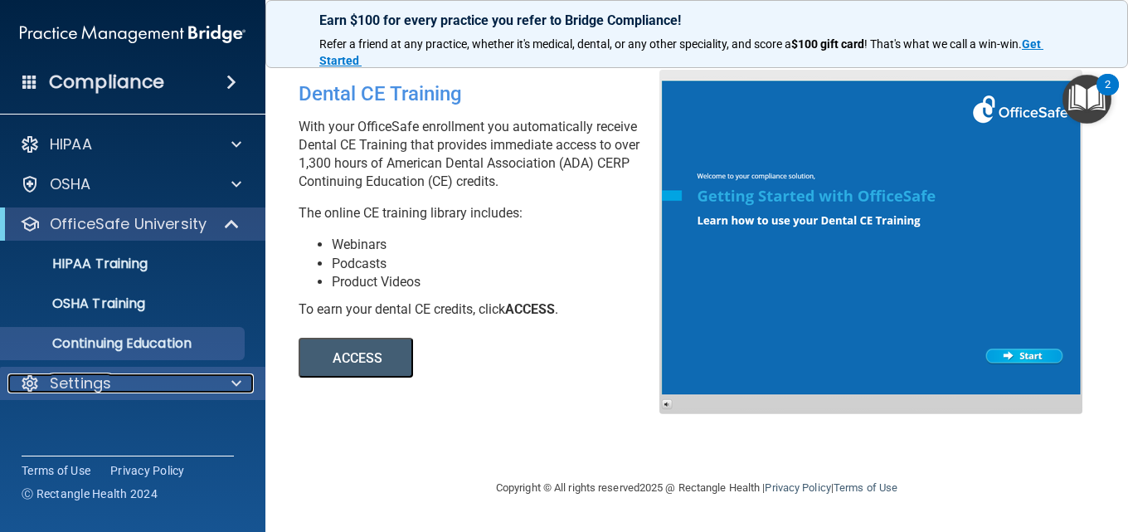
click at [232, 379] on span at bounding box center [236, 383] width 10 height 20
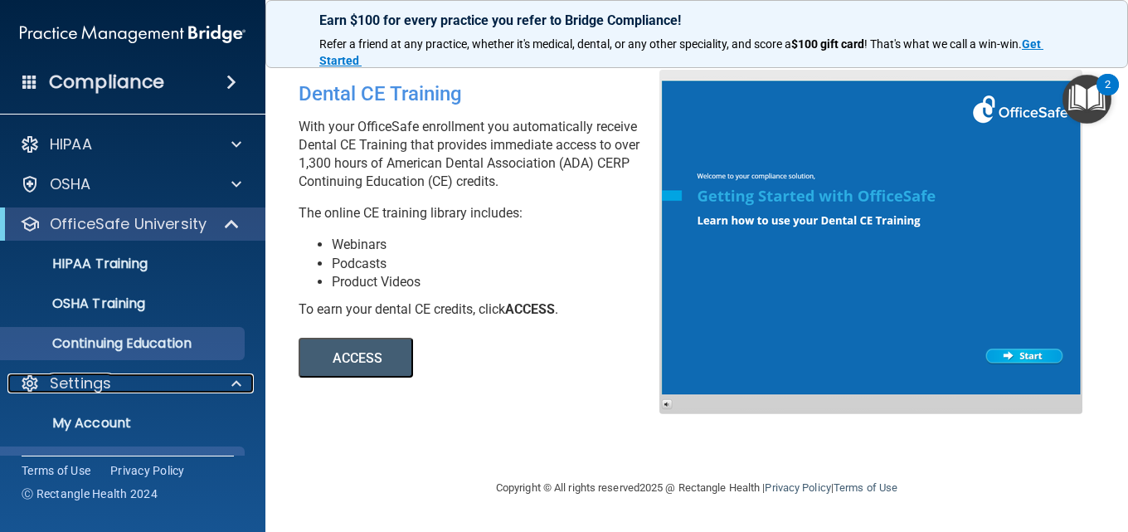
scroll to position [37, 0]
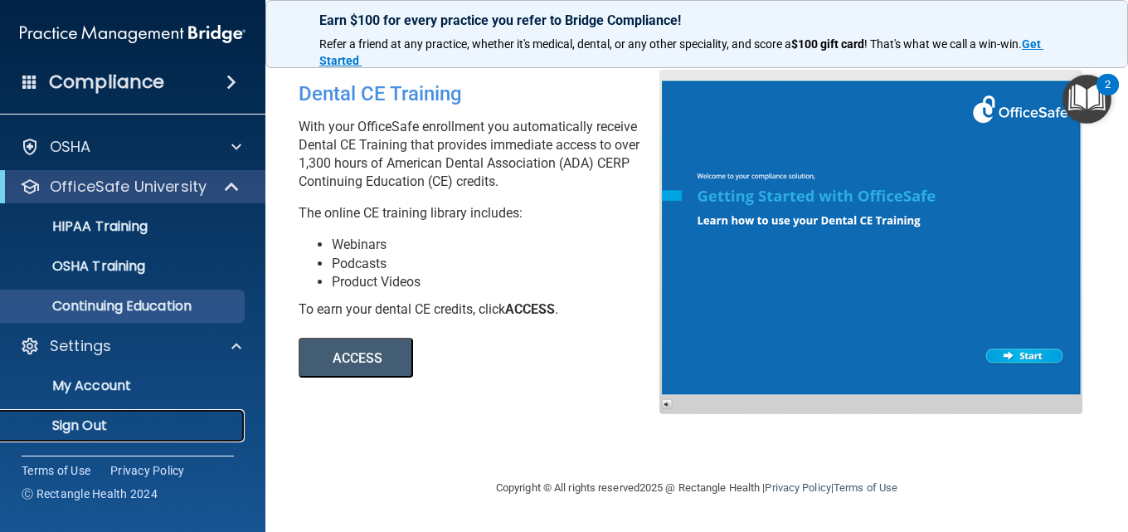
click at [158, 421] on p "Sign Out" at bounding box center [124, 425] width 227 height 17
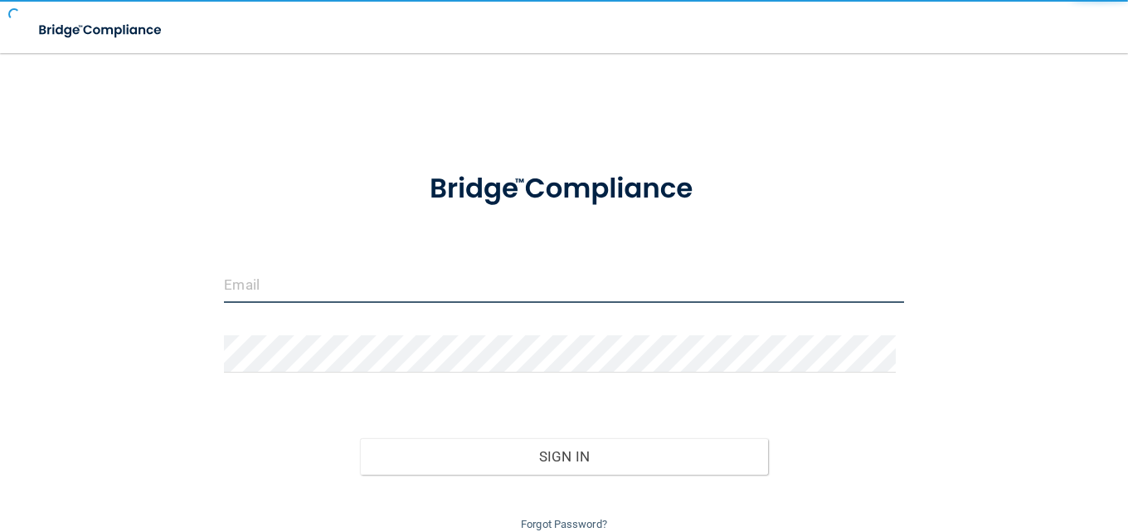
type input "jess@berksoralsurgery.com"
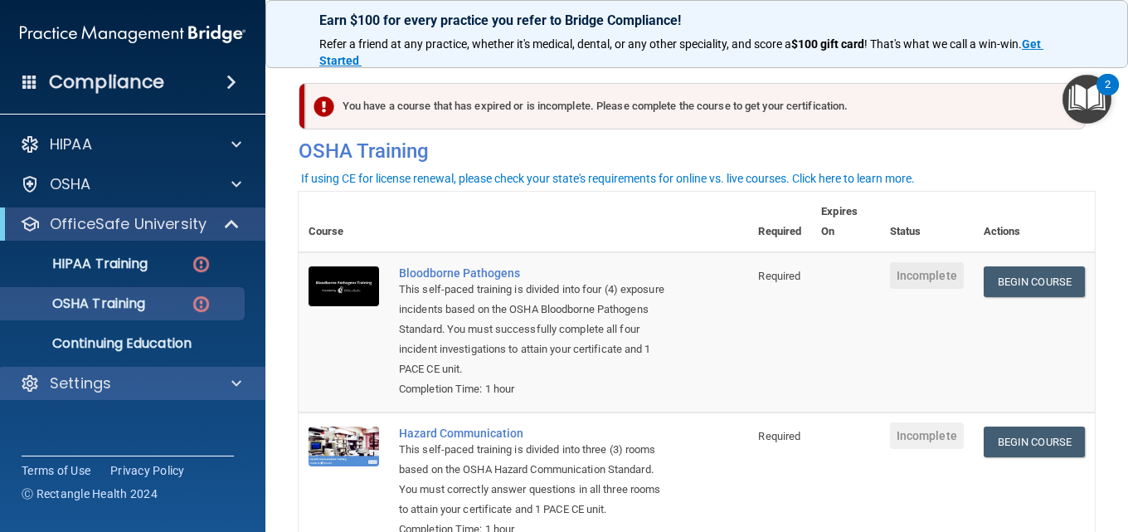
click at [127, 394] on div "Settings" at bounding box center [133, 383] width 266 height 33
click at [233, 373] on div "Settings" at bounding box center [133, 383] width 266 height 33
click at [238, 384] on span at bounding box center [236, 383] width 10 height 20
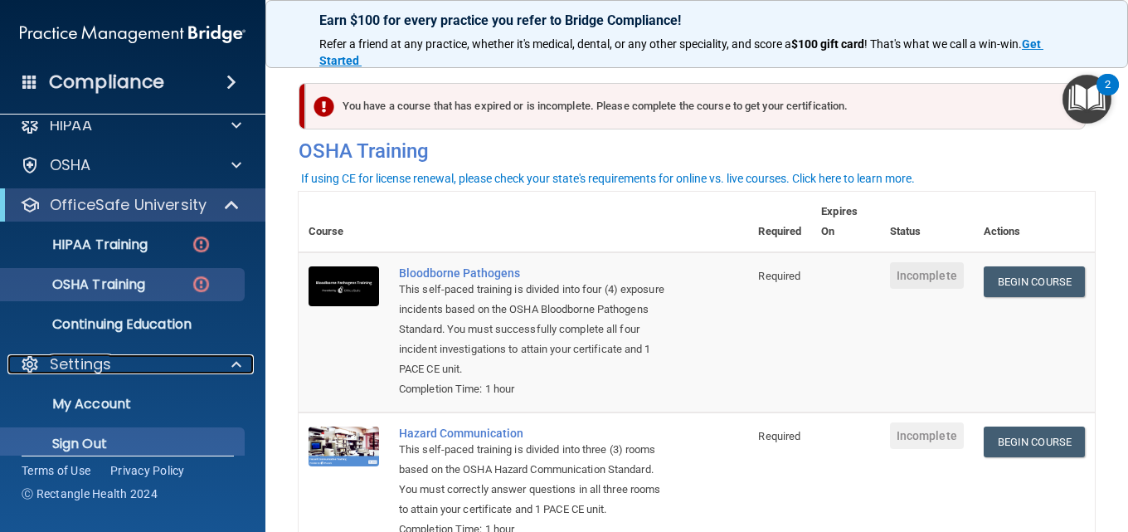
scroll to position [37, 0]
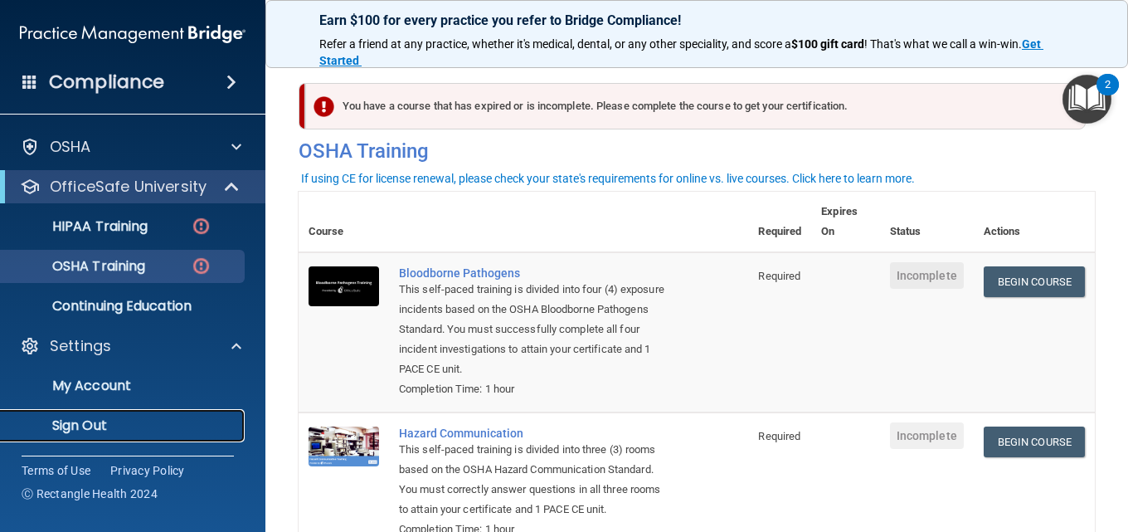
click at [172, 436] on link "Sign Out" at bounding box center [113, 425] width 261 height 33
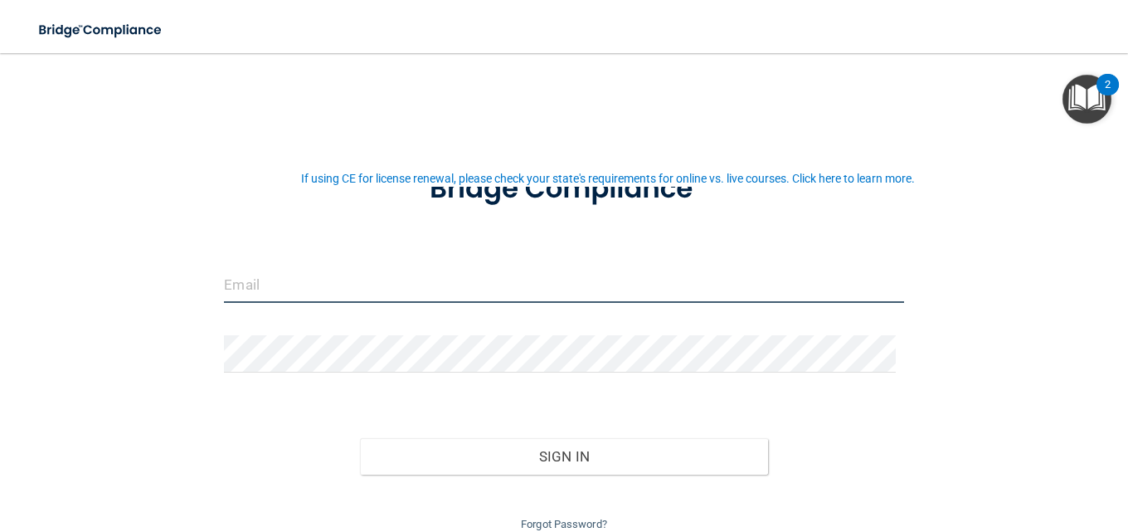
type input "[PERSON_NAME][EMAIL_ADDRESS][DOMAIN_NAME]"
